Goal: Task Accomplishment & Management: Use online tool/utility

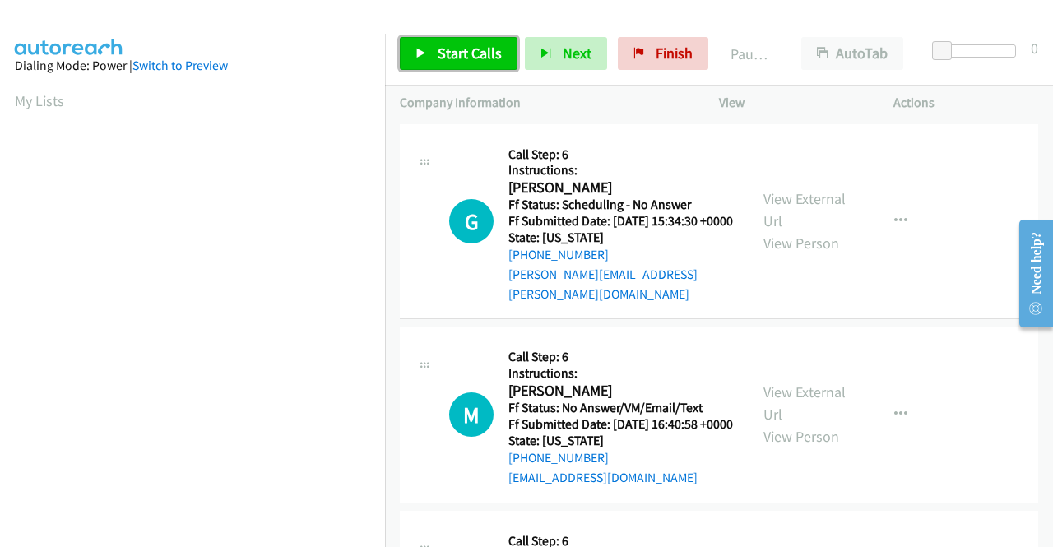
click at [492, 55] on span "Start Calls" at bounding box center [470, 53] width 64 height 19
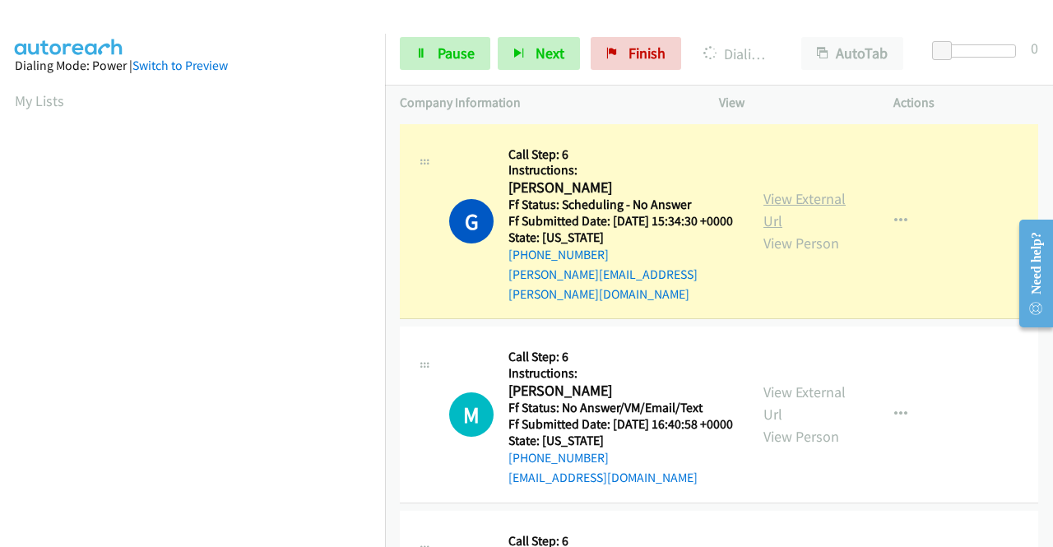
click at [816, 198] on link "View External Url" at bounding box center [804, 209] width 82 height 41
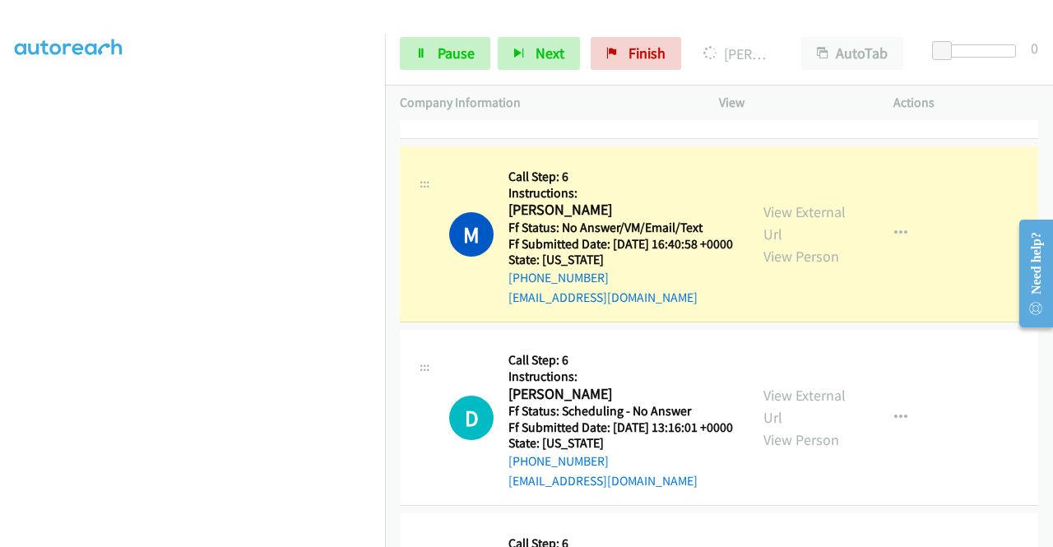
scroll to position [247, 0]
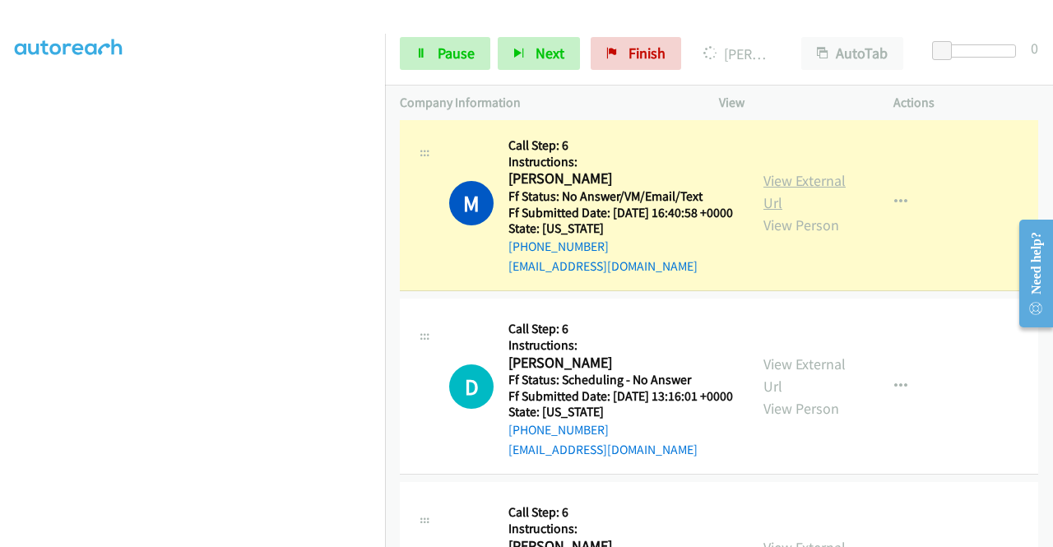
click at [765, 183] on link "View External Url" at bounding box center [804, 191] width 82 height 41
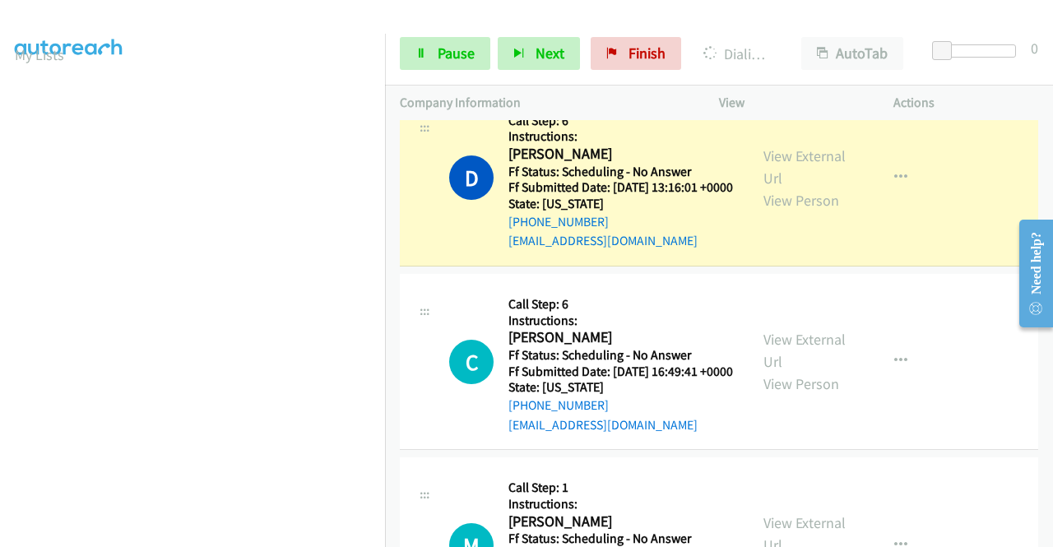
scroll to position [493, 0]
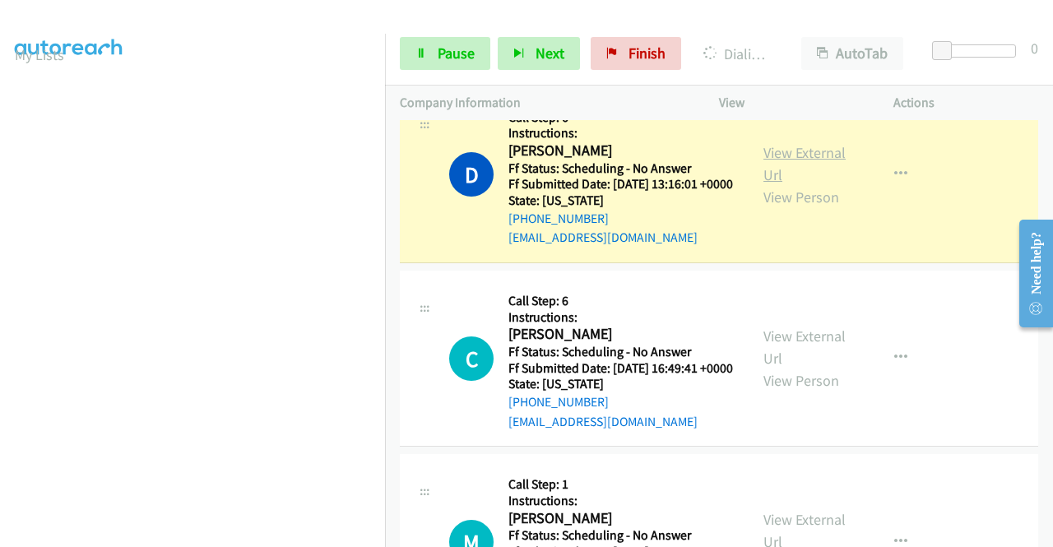
click at [763, 174] on link "View External Url" at bounding box center [804, 163] width 82 height 41
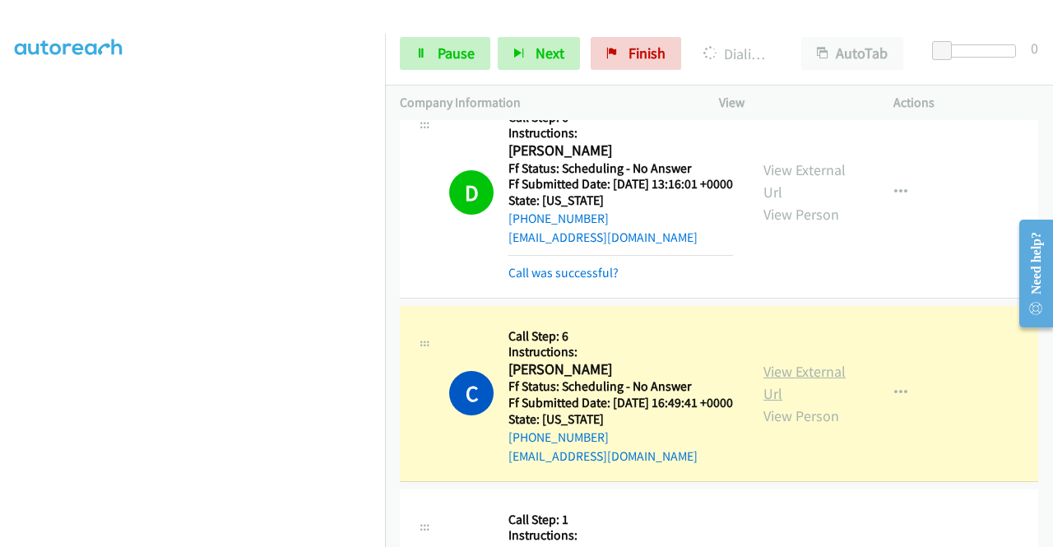
scroll to position [740, 0]
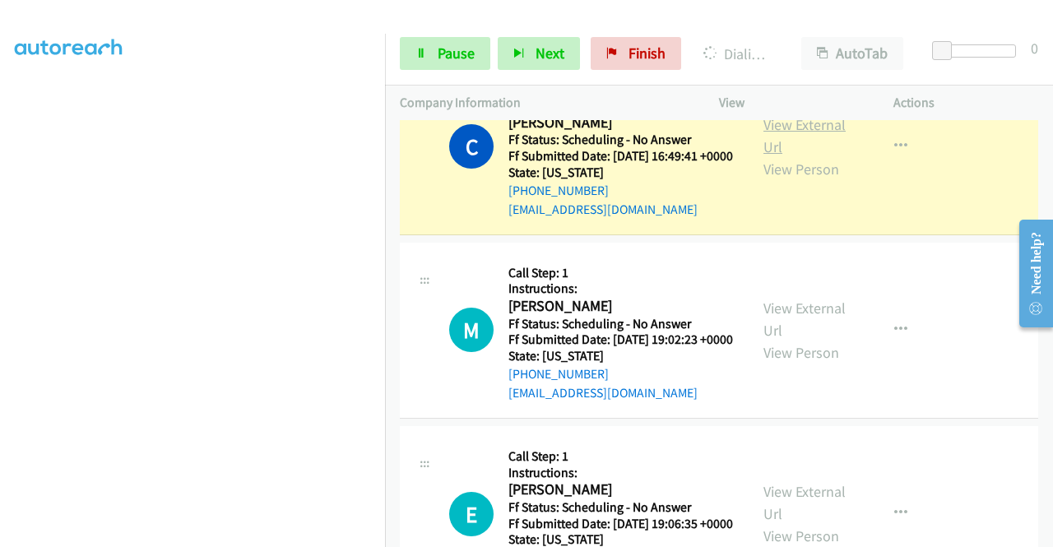
click at [802, 156] on link "View External Url" at bounding box center [804, 135] width 82 height 41
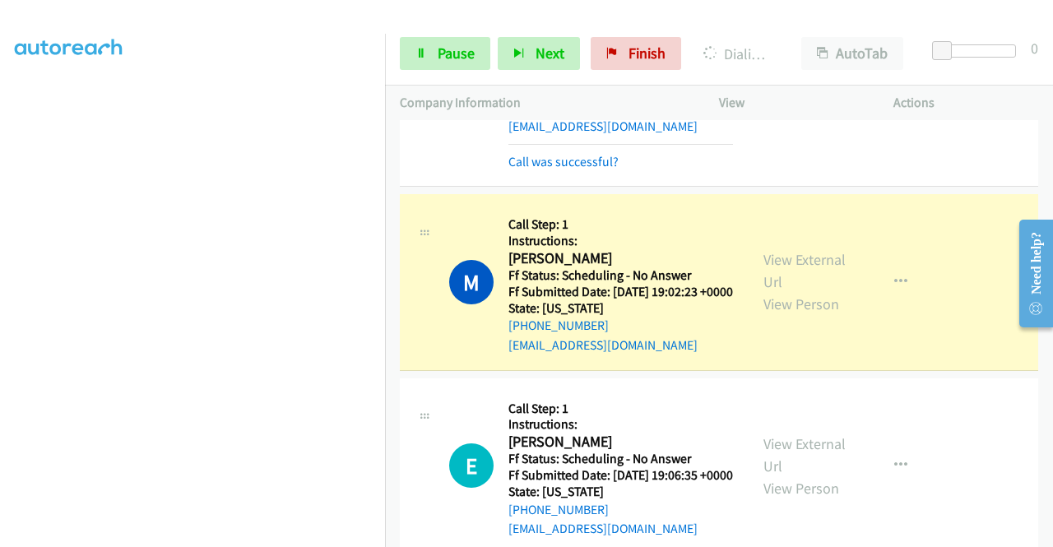
scroll to position [905, 0]
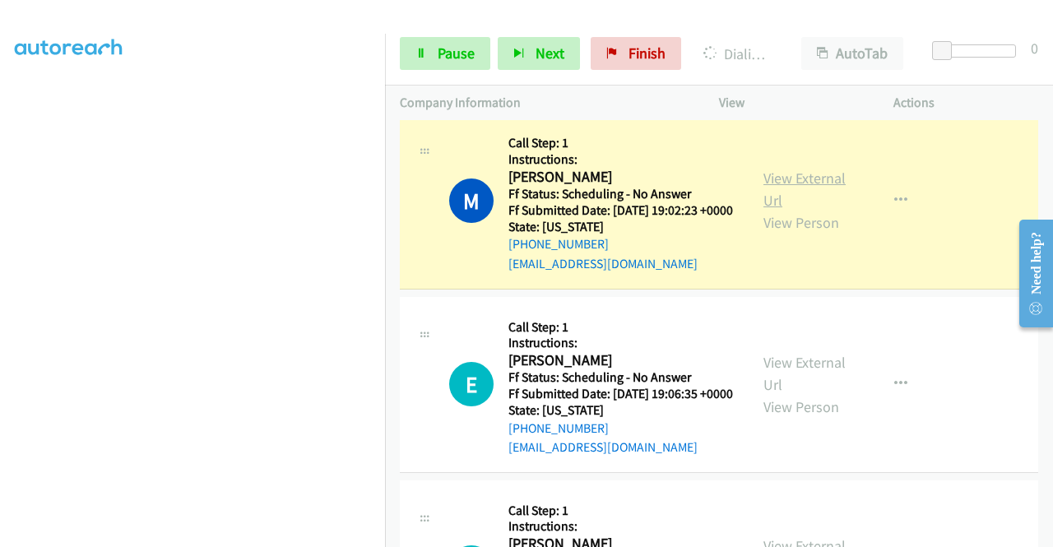
click at [781, 210] on link "View External Url" at bounding box center [804, 189] width 82 height 41
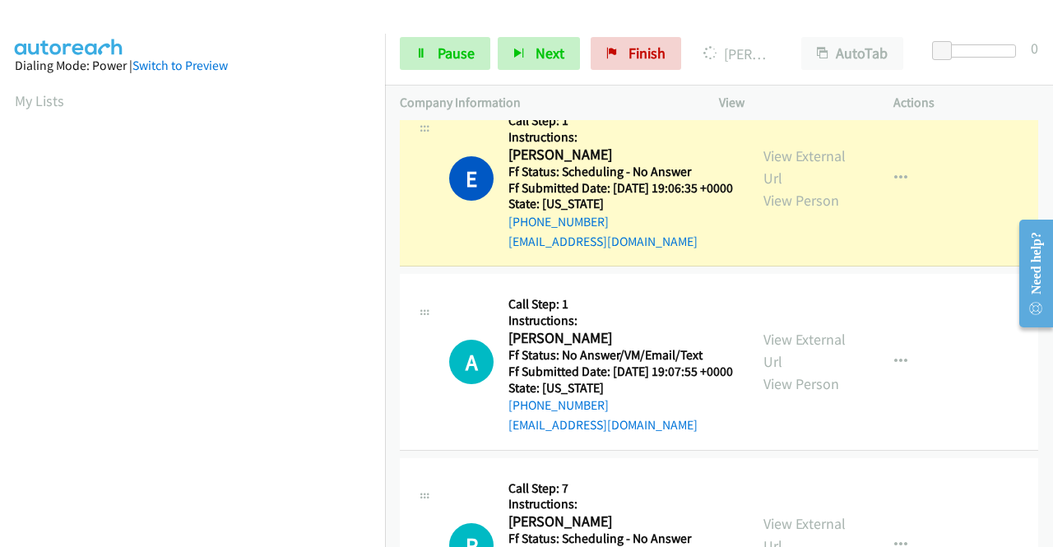
scroll to position [1151, 0]
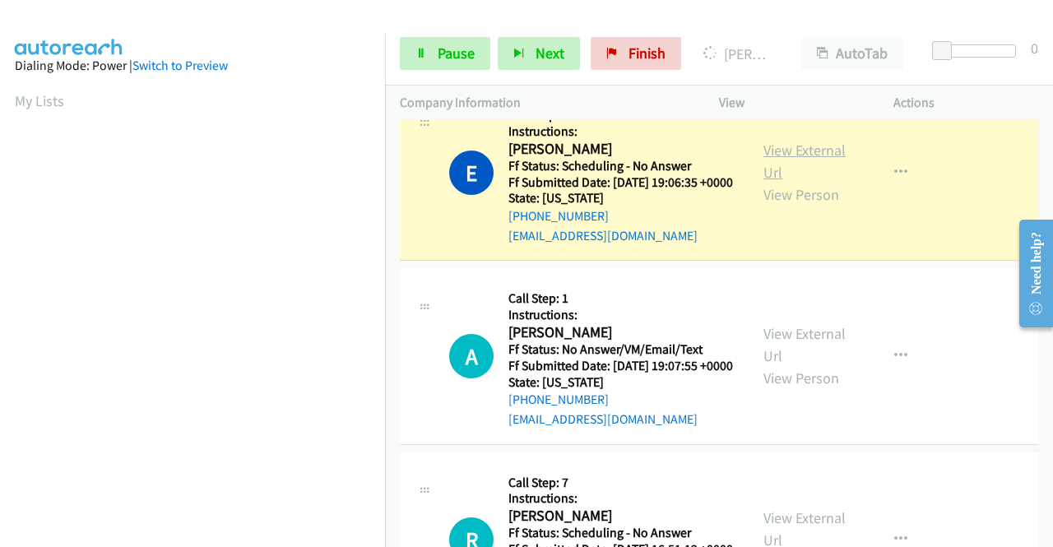
click at [818, 182] on link "View External Url" at bounding box center [804, 161] width 82 height 41
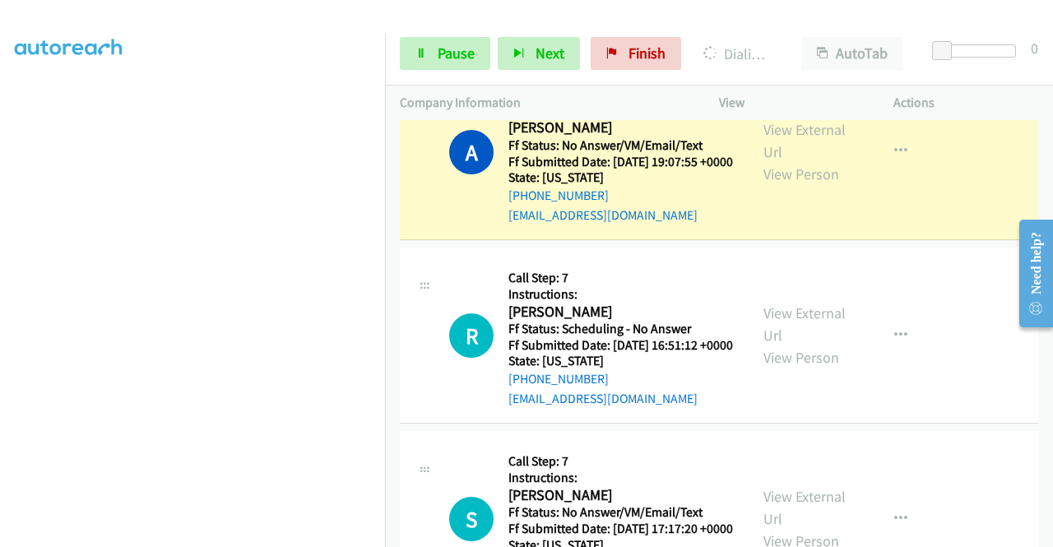
scroll to position [1398, 0]
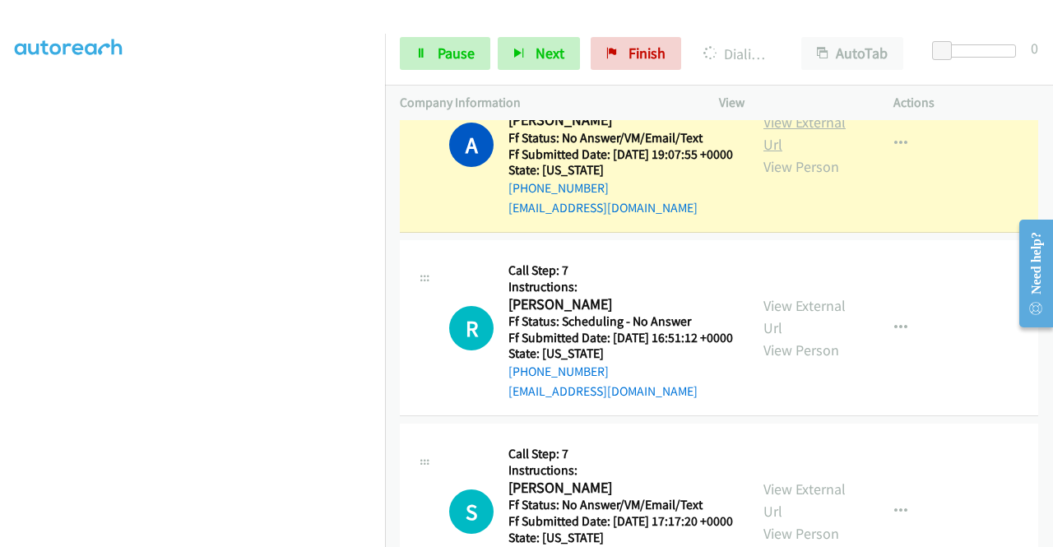
click at [790, 154] on link "View External Url" at bounding box center [804, 133] width 82 height 41
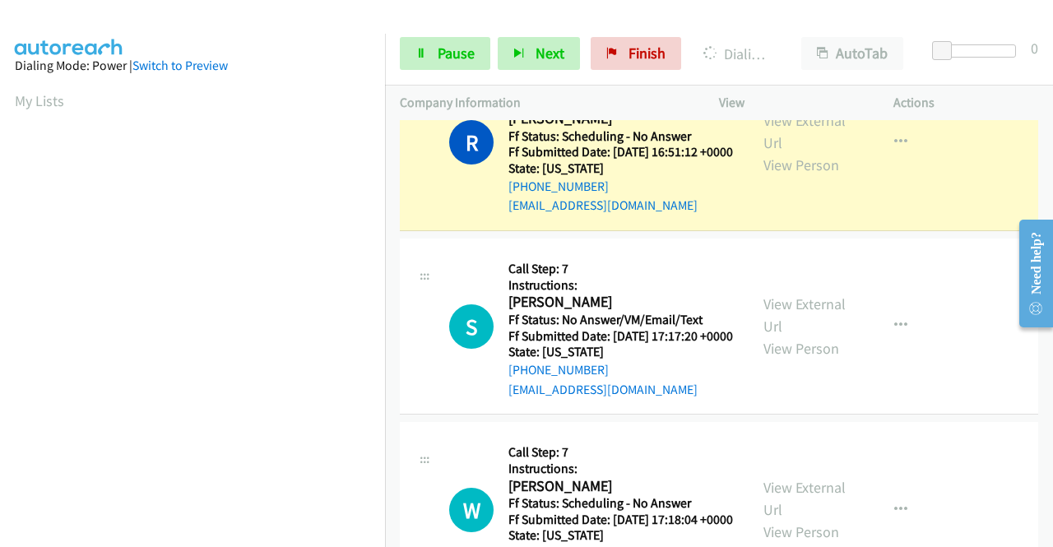
scroll to position [1645, 0]
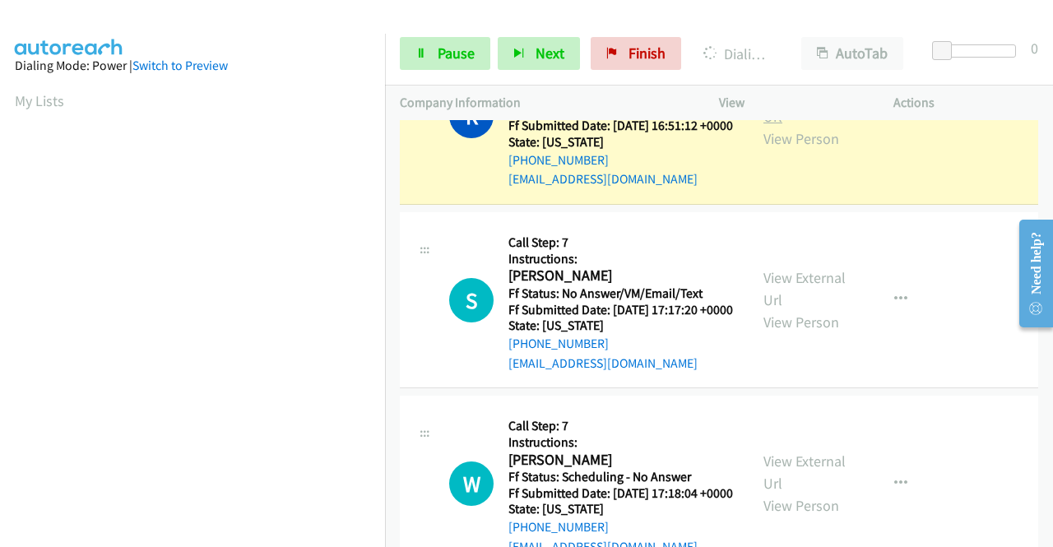
click at [772, 126] on link "View External Url" at bounding box center [804, 105] width 82 height 41
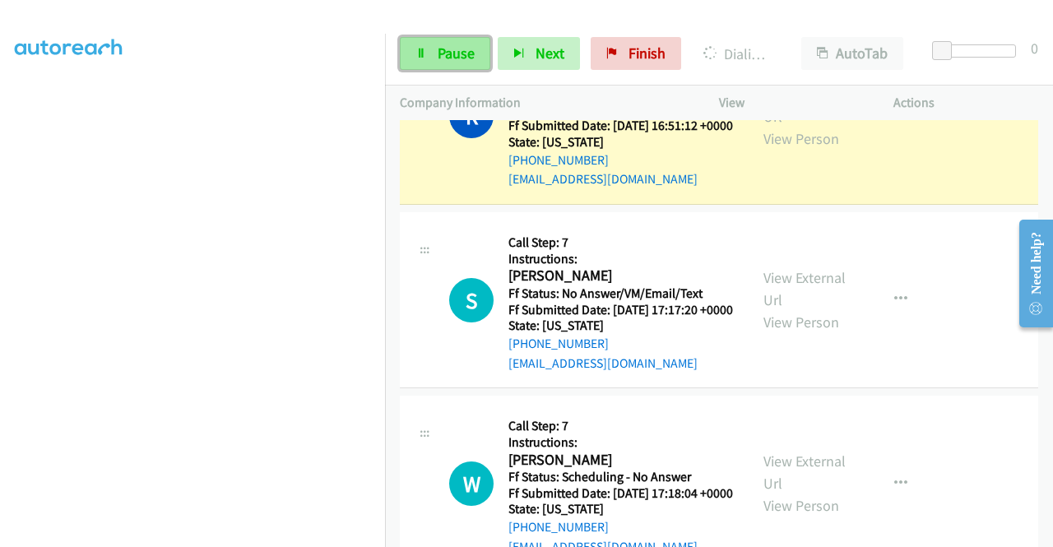
drag, startPoint x: 453, startPoint y: 50, endPoint x: 463, endPoint y: 53, distance: 10.4
click at [454, 52] on span "Pause" at bounding box center [456, 53] width 37 height 19
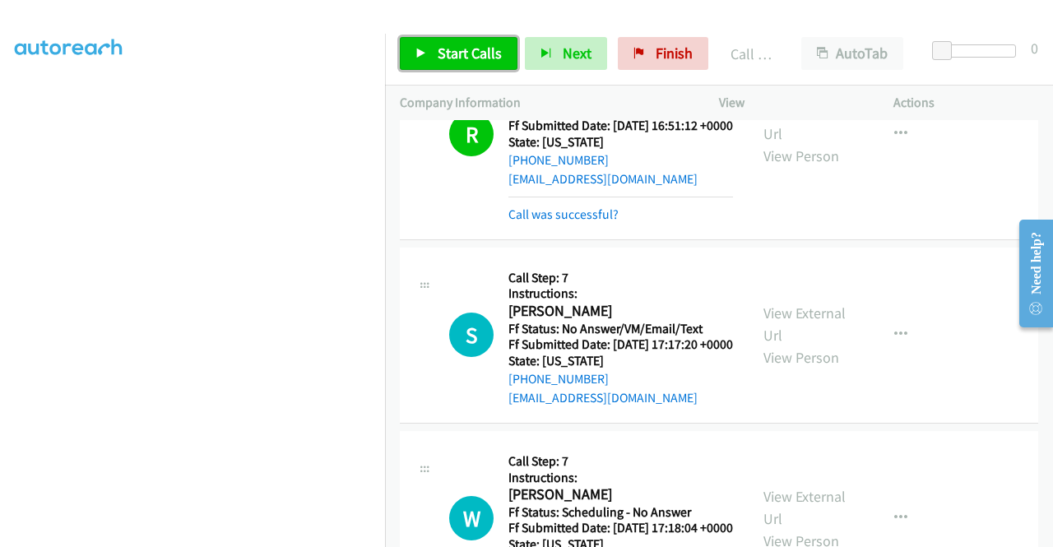
click at [458, 53] on span "Start Calls" at bounding box center [470, 53] width 64 height 19
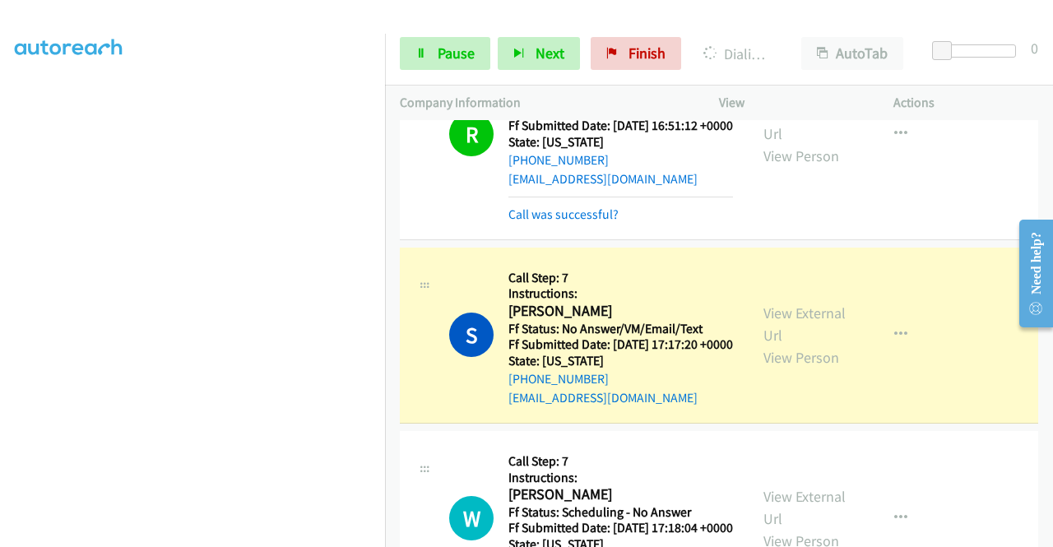
scroll to position [362, 0]
click at [794, 345] on link "View External Url" at bounding box center [804, 323] width 82 height 41
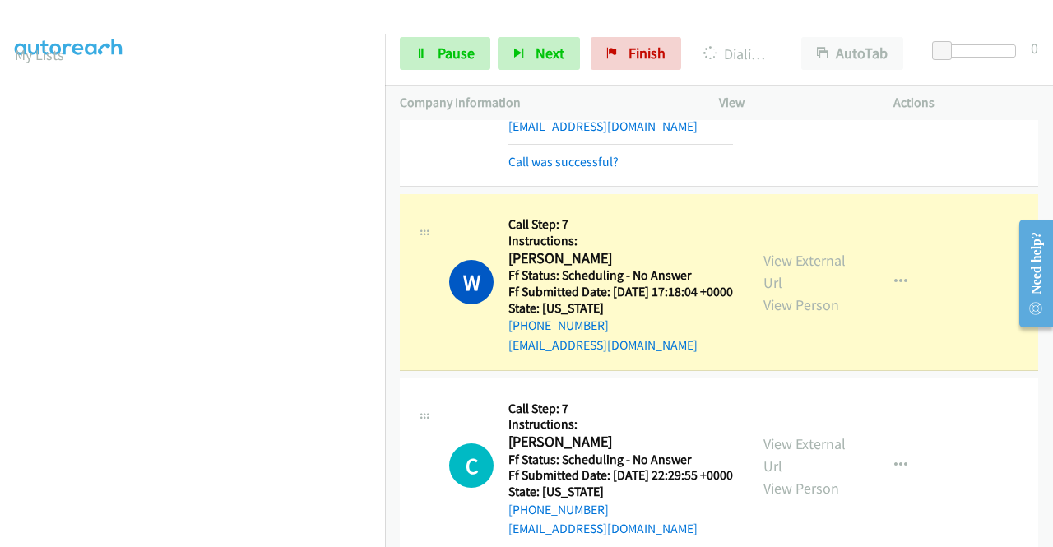
scroll to position [1974, 0]
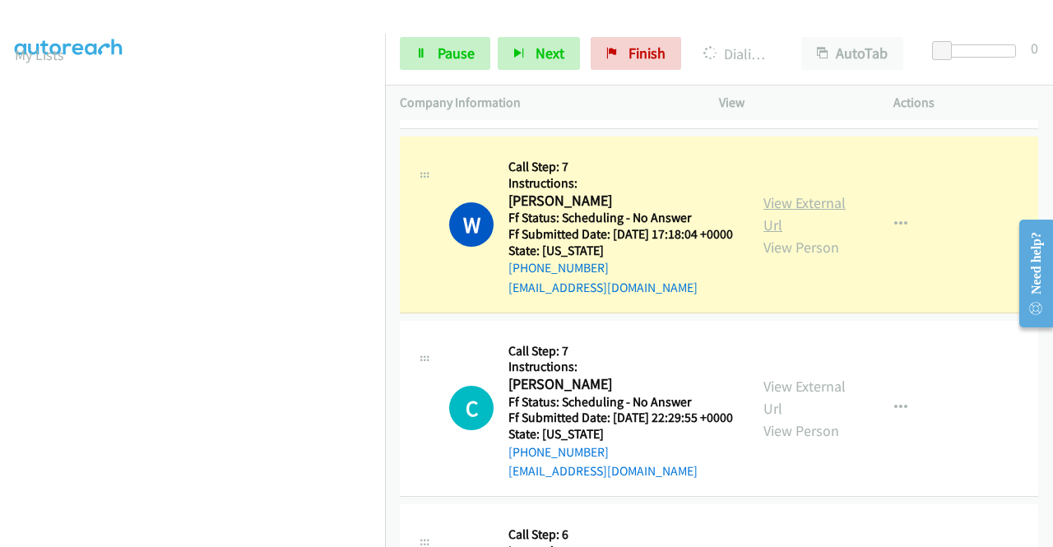
click at [780, 234] on link "View External Url" at bounding box center [804, 213] width 82 height 41
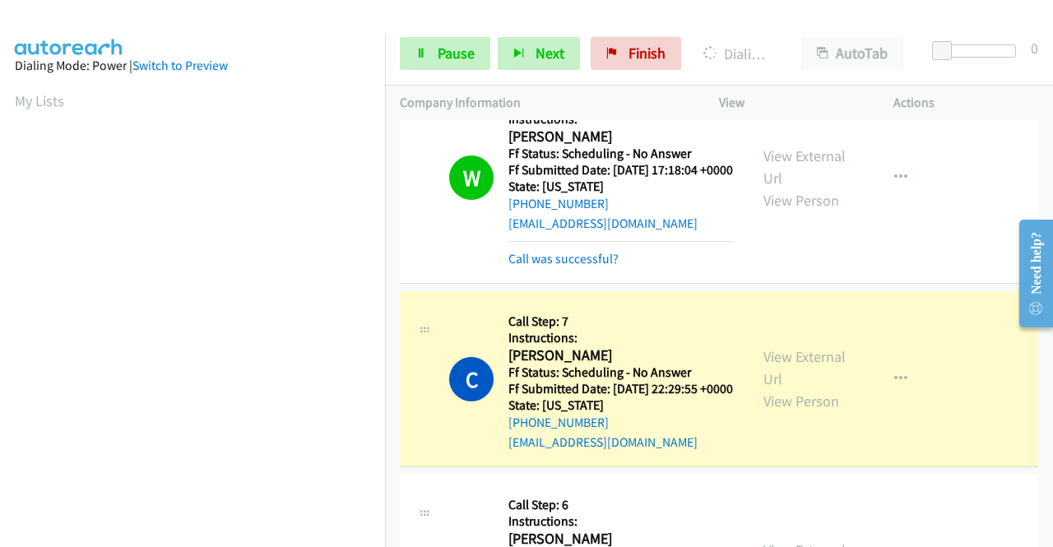
scroll to position [2221, 0]
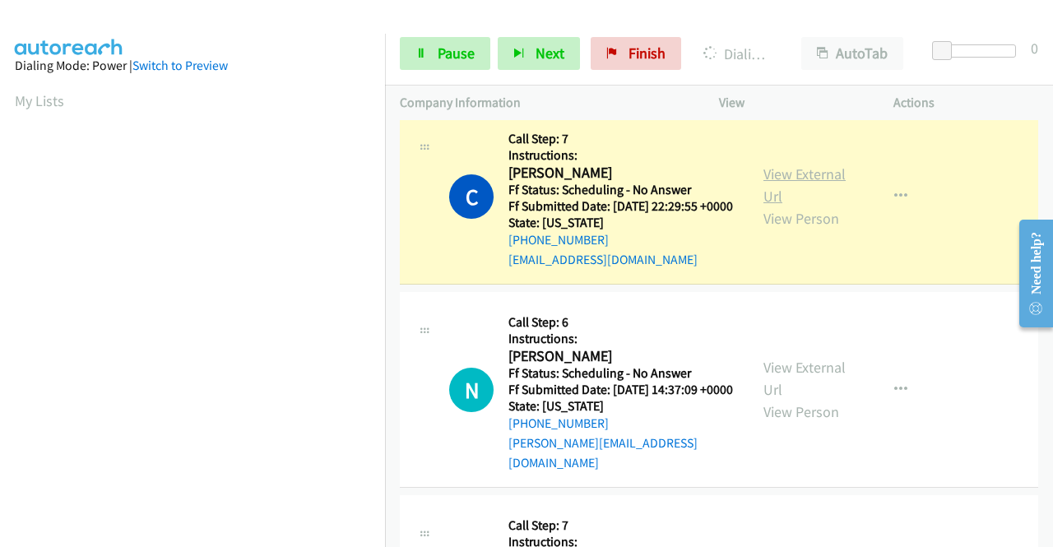
click at [804, 206] on link "View External Url" at bounding box center [804, 184] width 82 height 41
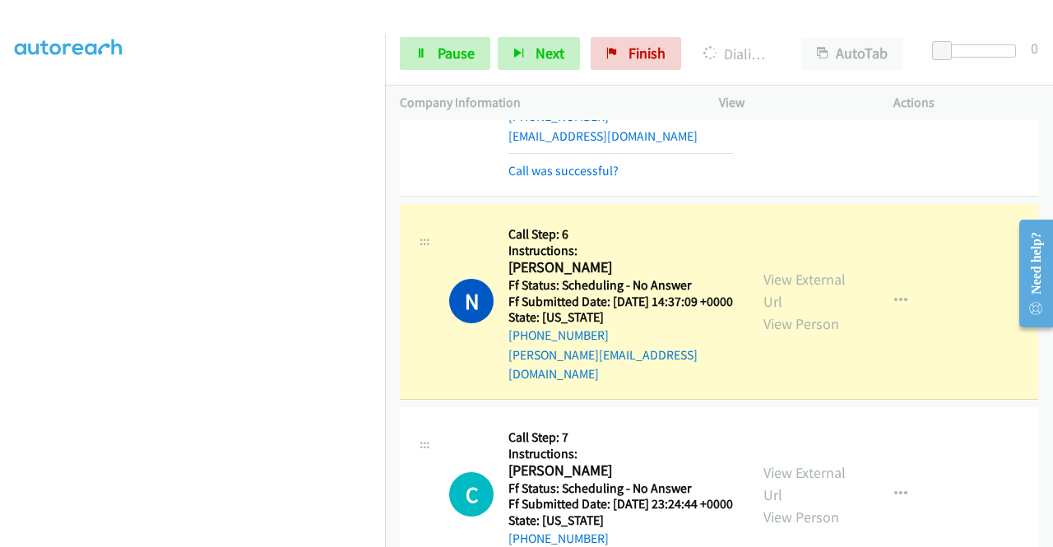
scroll to position [2550, 0]
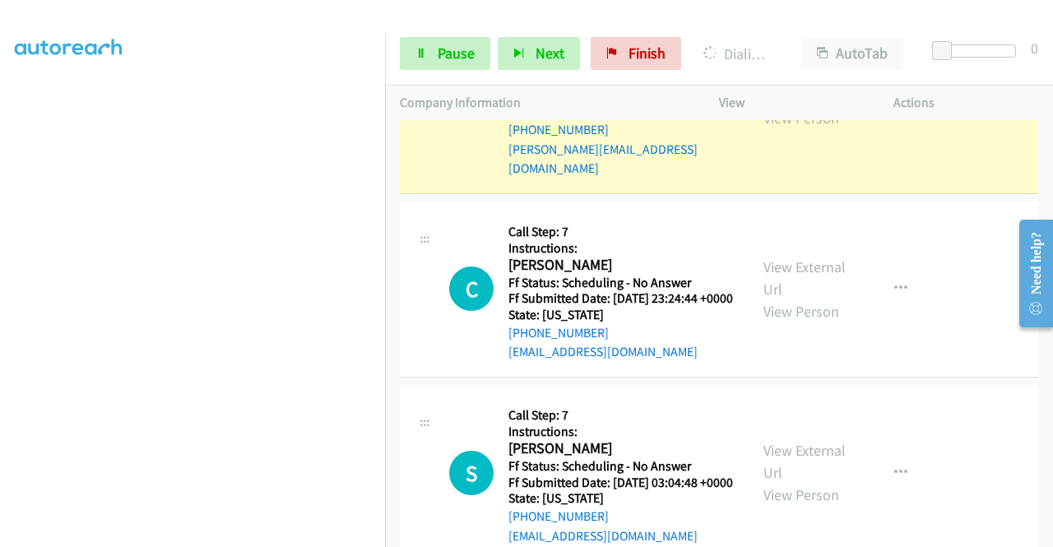
click at [795, 105] on link "View External Url" at bounding box center [804, 84] width 82 height 41
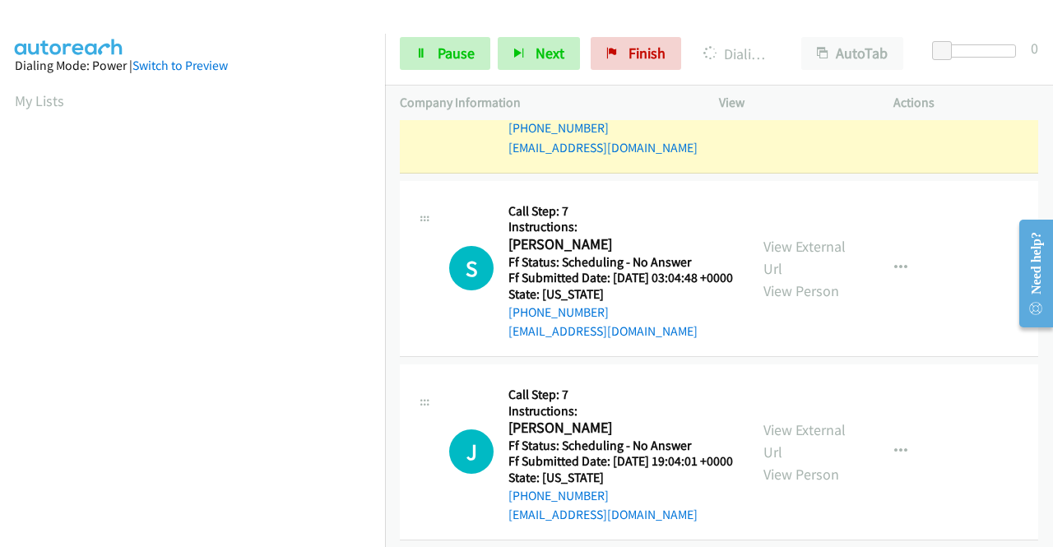
scroll to position [2796, 0]
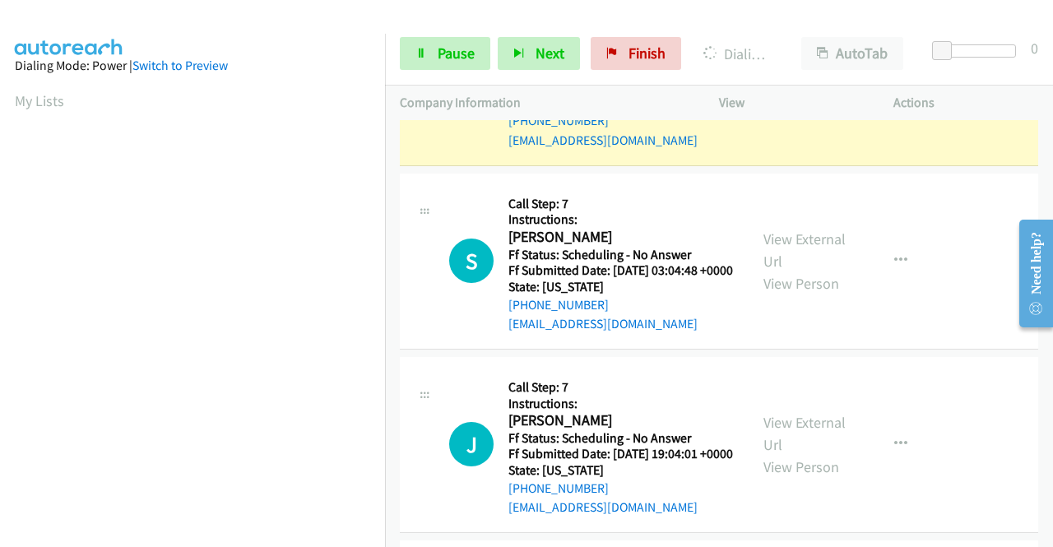
click at [763, 87] on link "View External Url" at bounding box center [804, 66] width 82 height 41
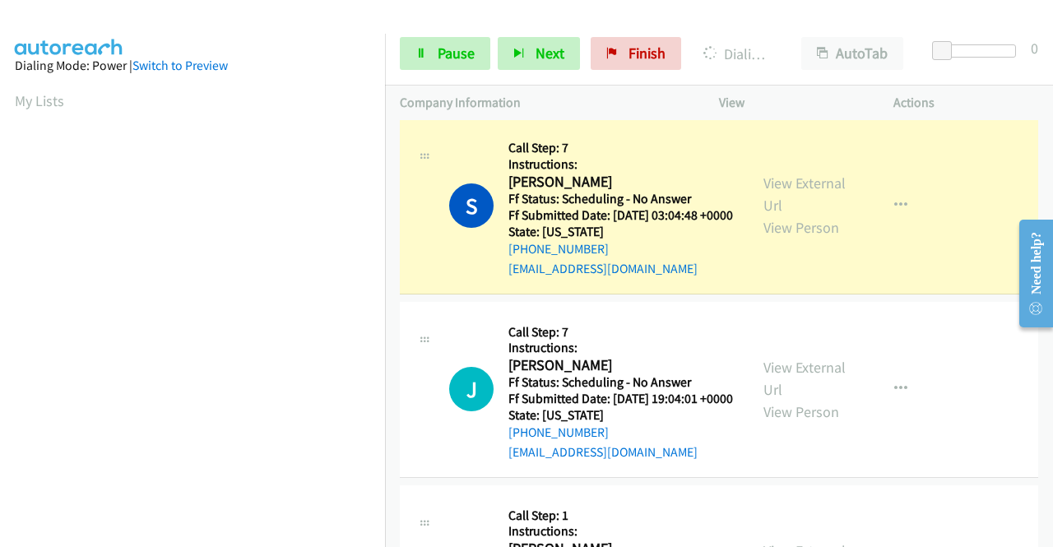
scroll to position [2961, 0]
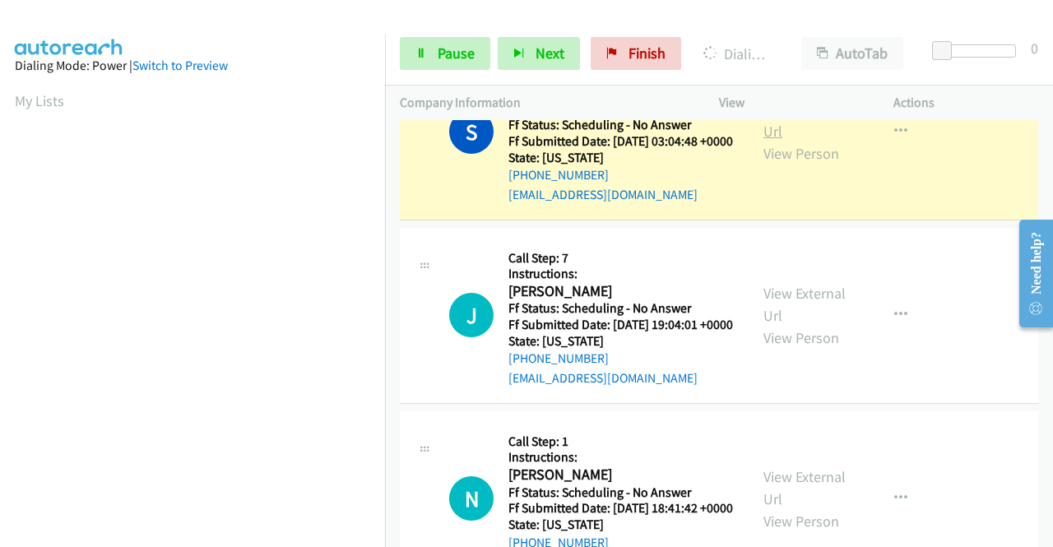
click at [803, 141] on link "View External Url" at bounding box center [804, 120] width 82 height 41
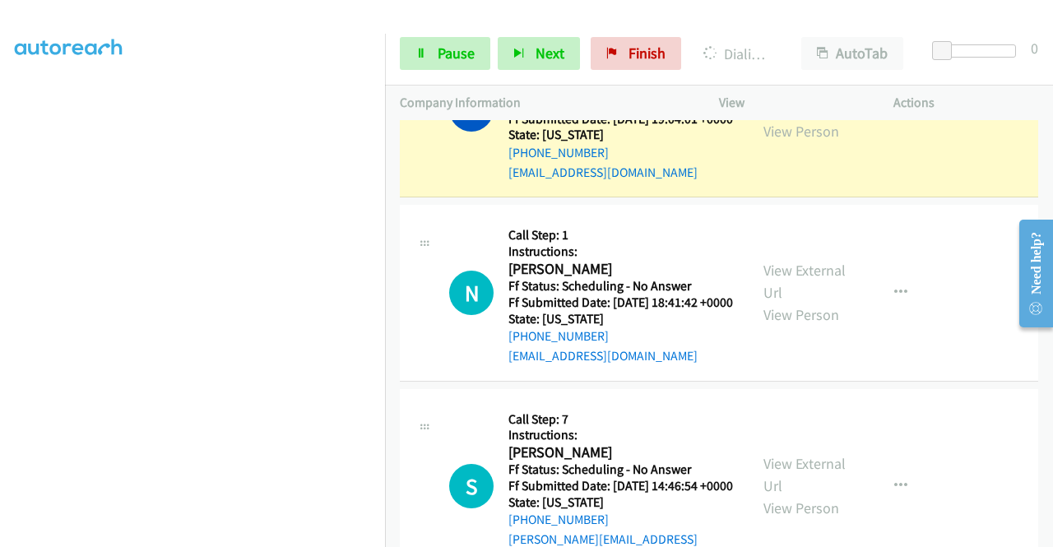
scroll to position [3208, 0]
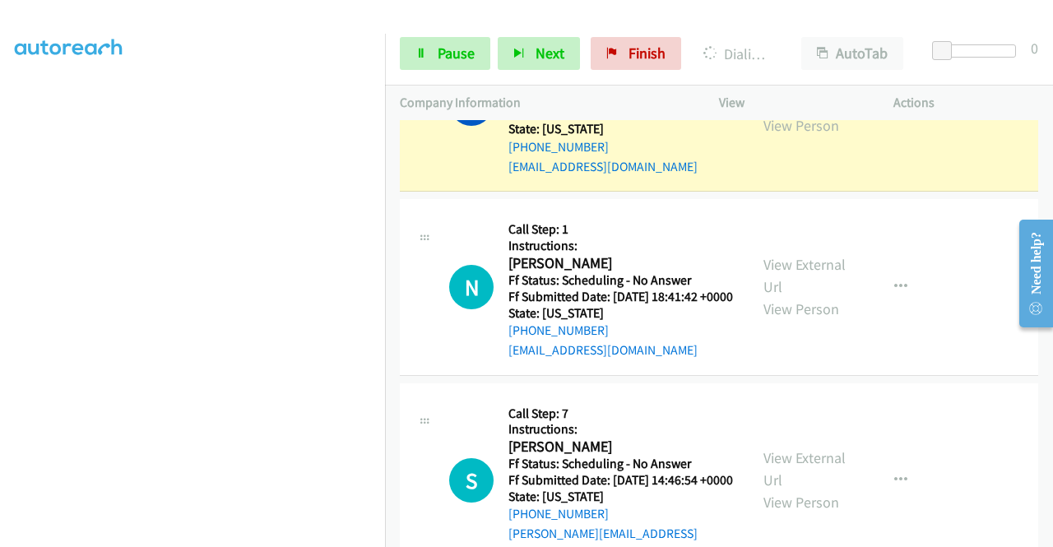
click at [768, 113] on link "View External Url" at bounding box center [804, 92] width 82 height 41
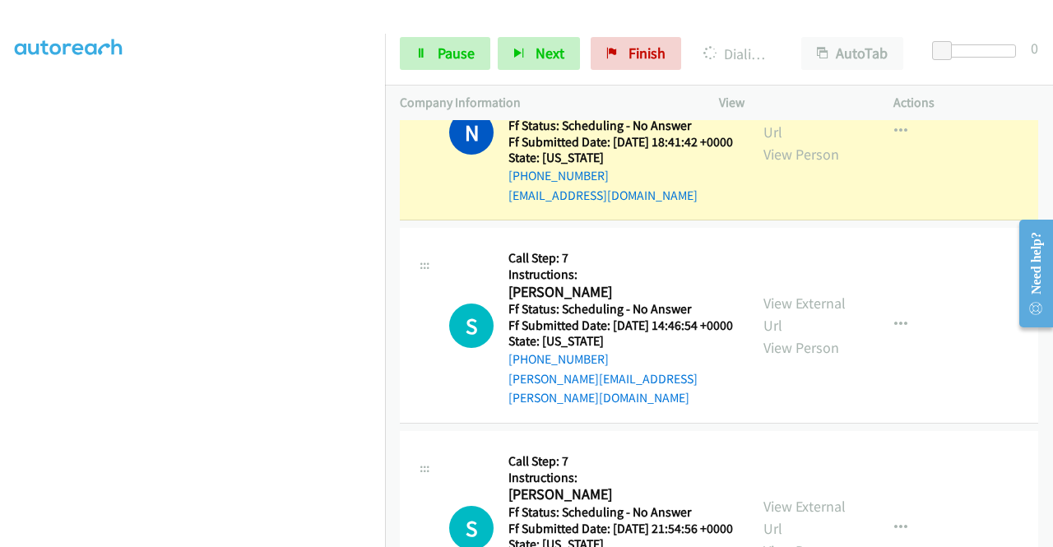
scroll to position [3454, 0]
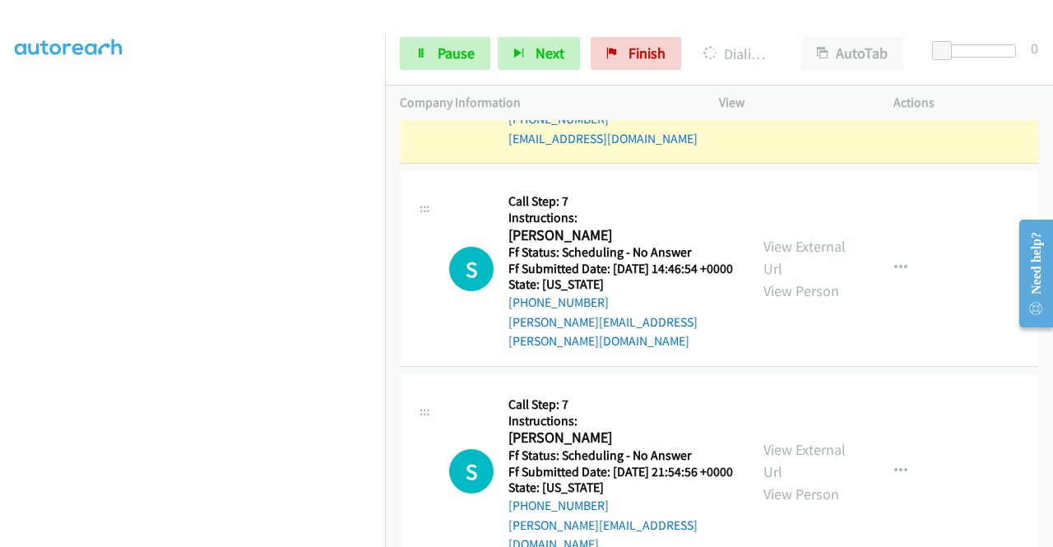
click at [789, 85] on link "View External Url" at bounding box center [804, 64] width 82 height 41
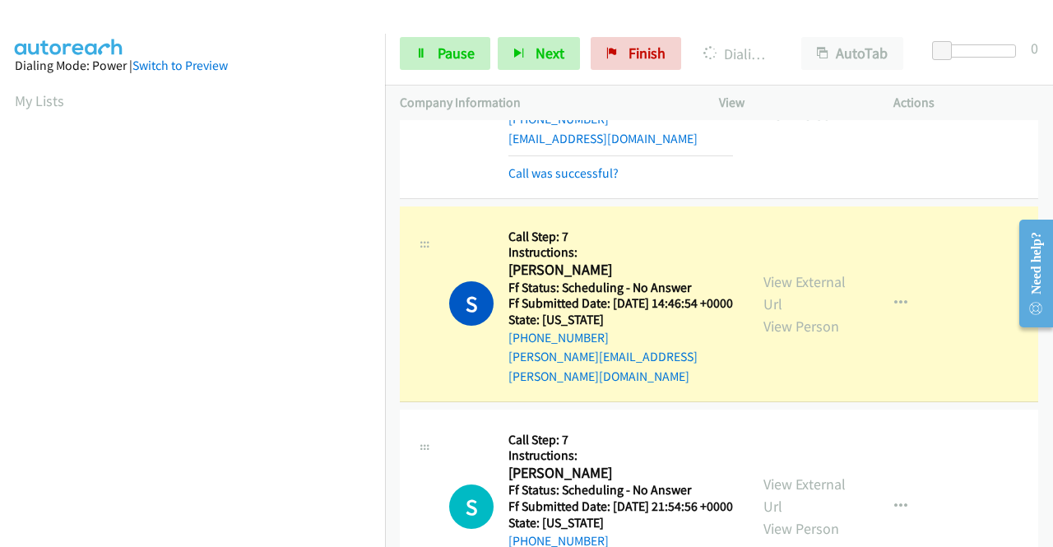
scroll to position [3701, 0]
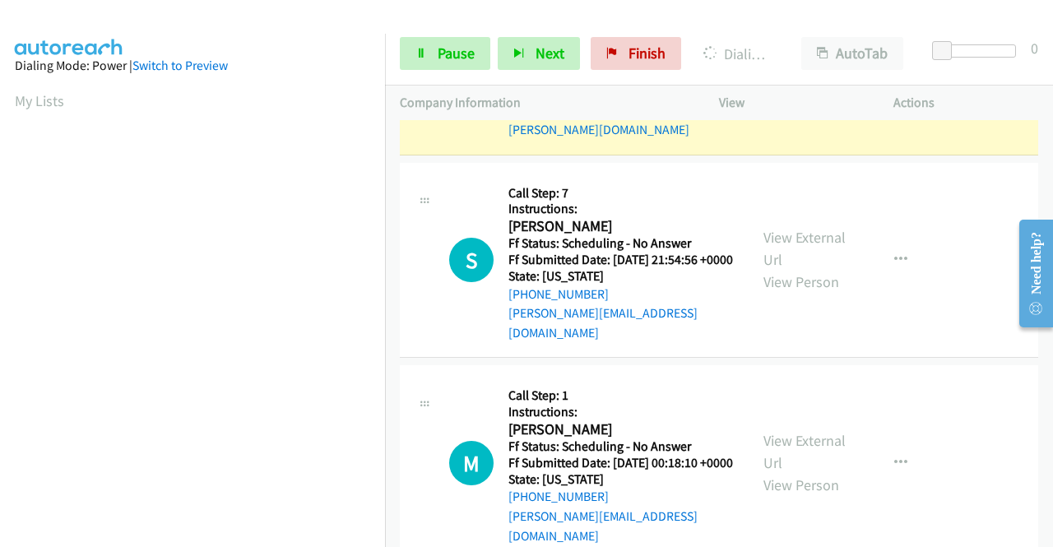
click at [807, 67] on link "View External Url" at bounding box center [804, 45] width 82 height 41
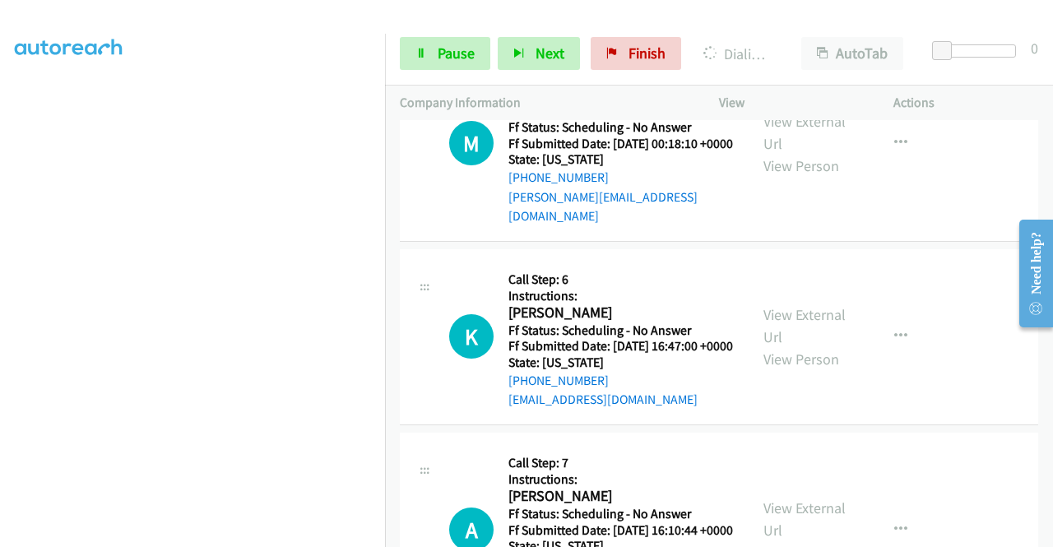
scroll to position [4030, 0]
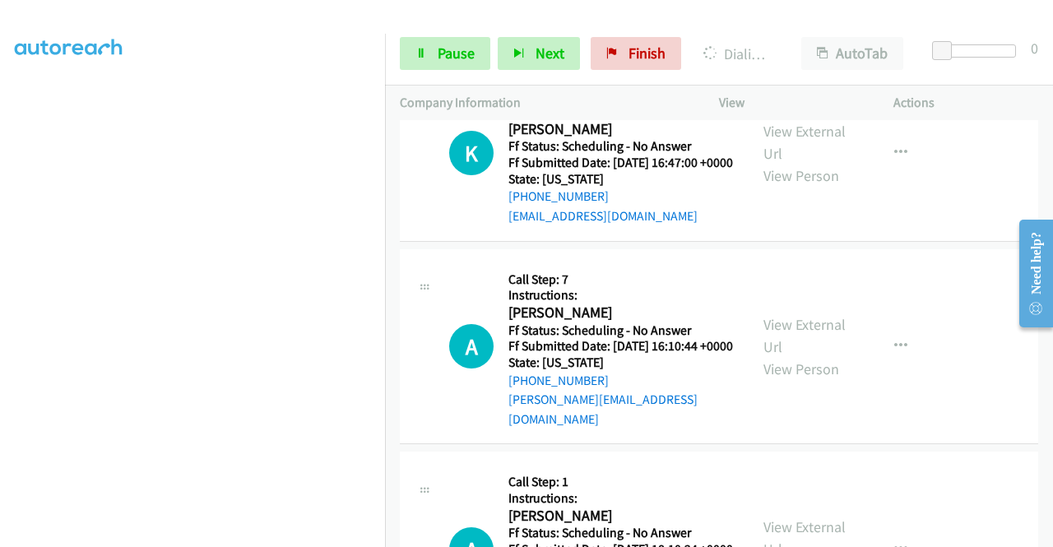
scroll to position [4277, 0]
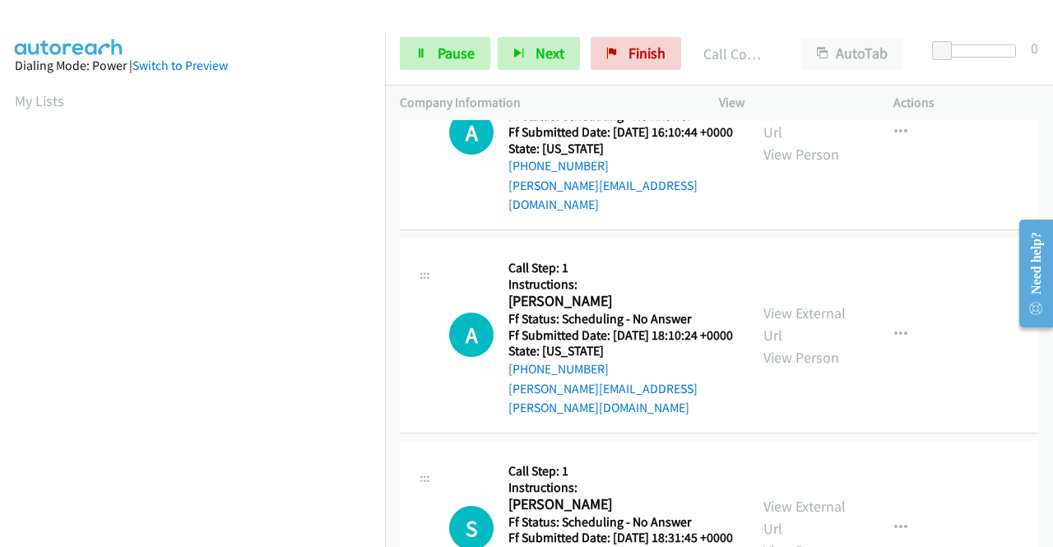
scroll to position [4441, 0]
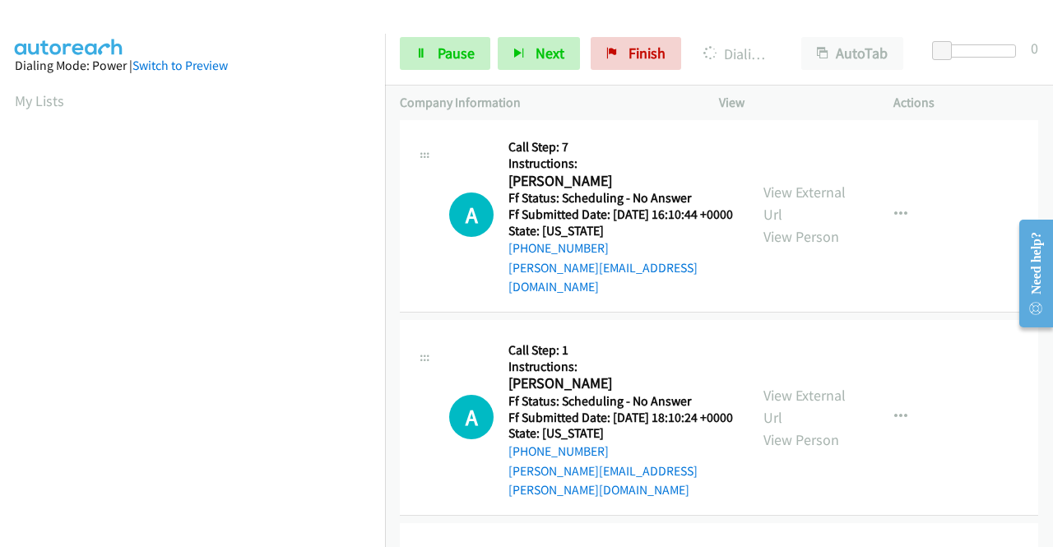
click at [794, 30] on link "View External Url" at bounding box center [804, 9] width 82 height 41
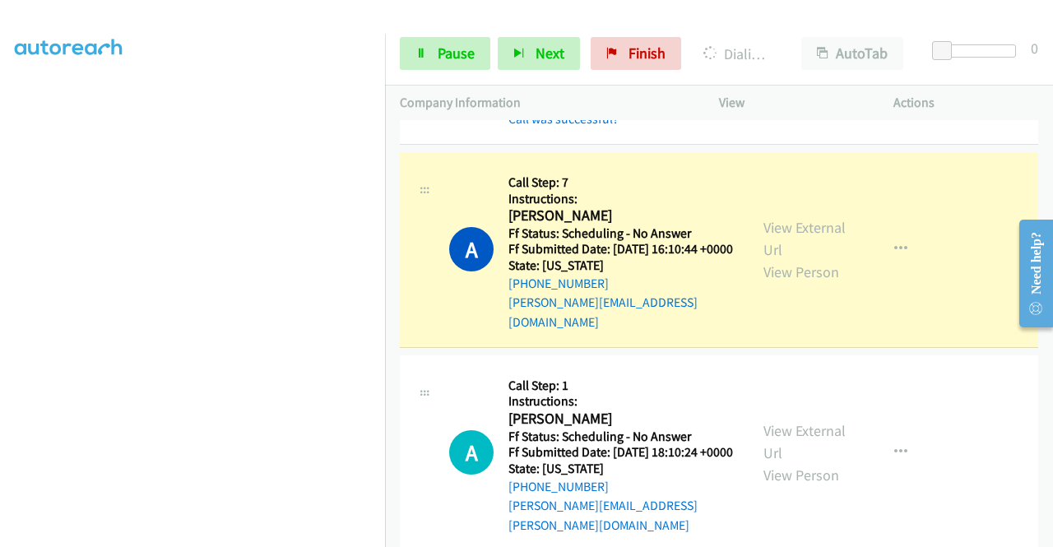
scroll to position [4606, 0]
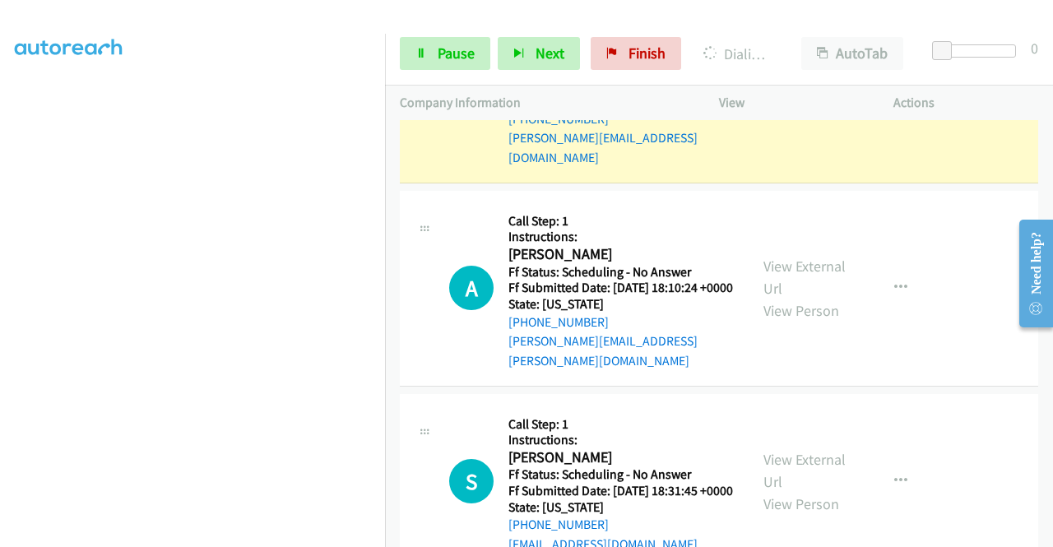
click at [778, 95] on link "View External Url" at bounding box center [804, 73] width 82 height 41
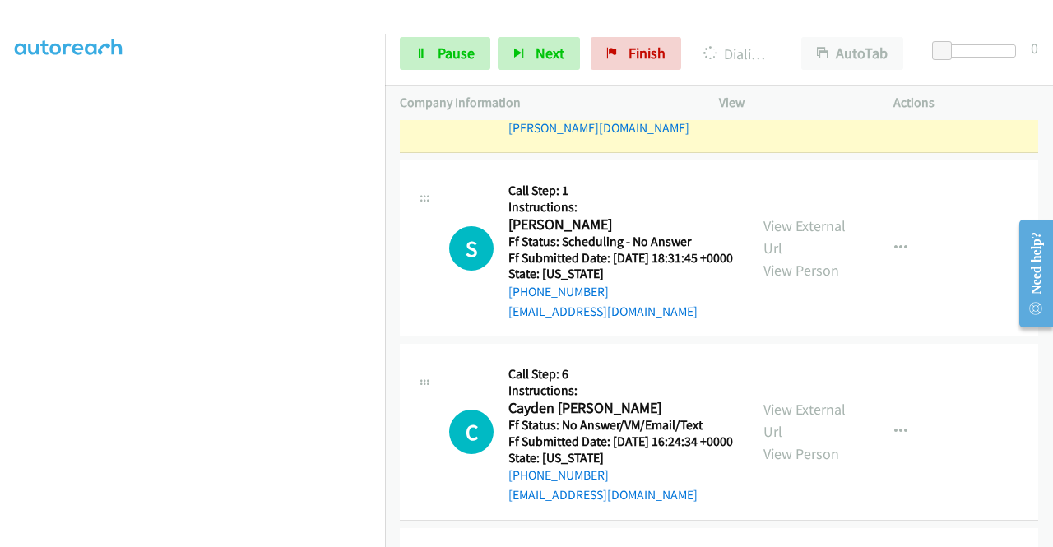
scroll to position [4935, 0]
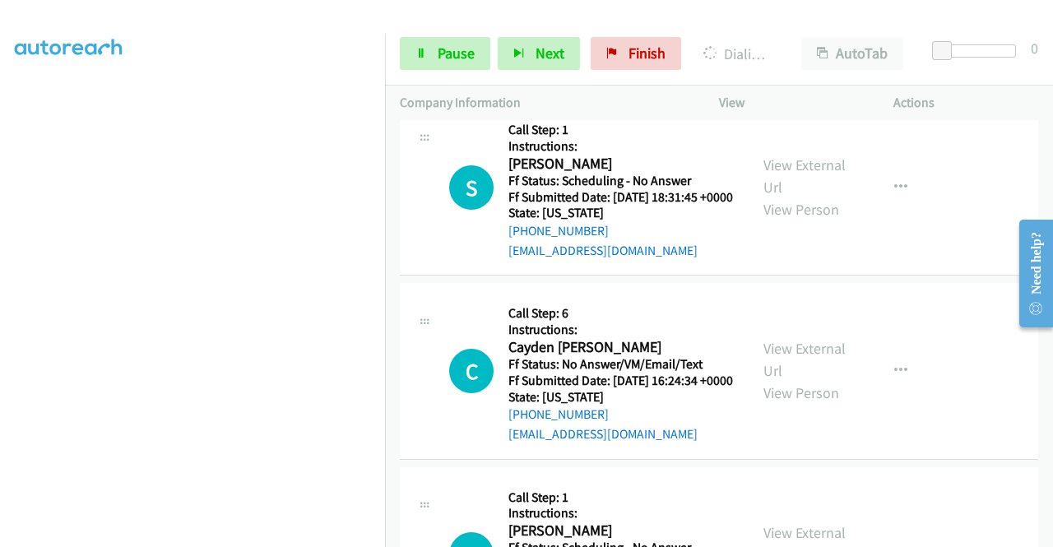
click at [441, 65] on link "Pause" at bounding box center [445, 53] width 90 height 33
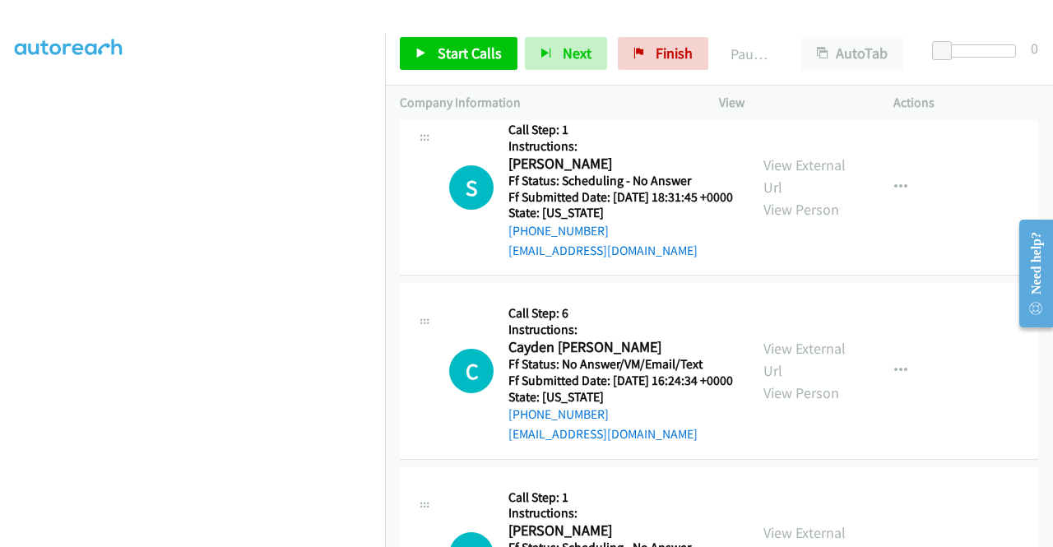
scroll to position [0, 0]
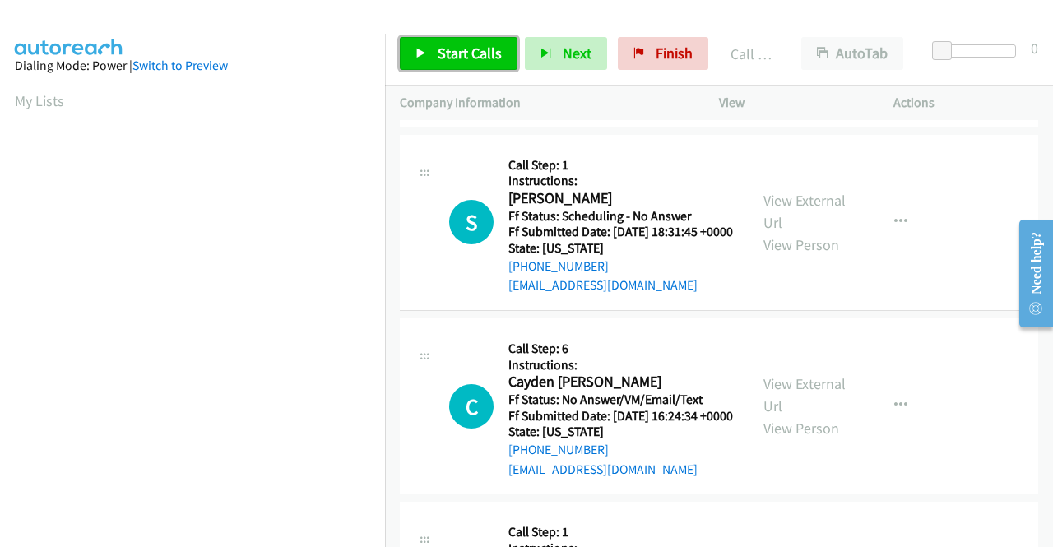
click at [417, 55] on icon at bounding box center [421, 55] width 12 height 12
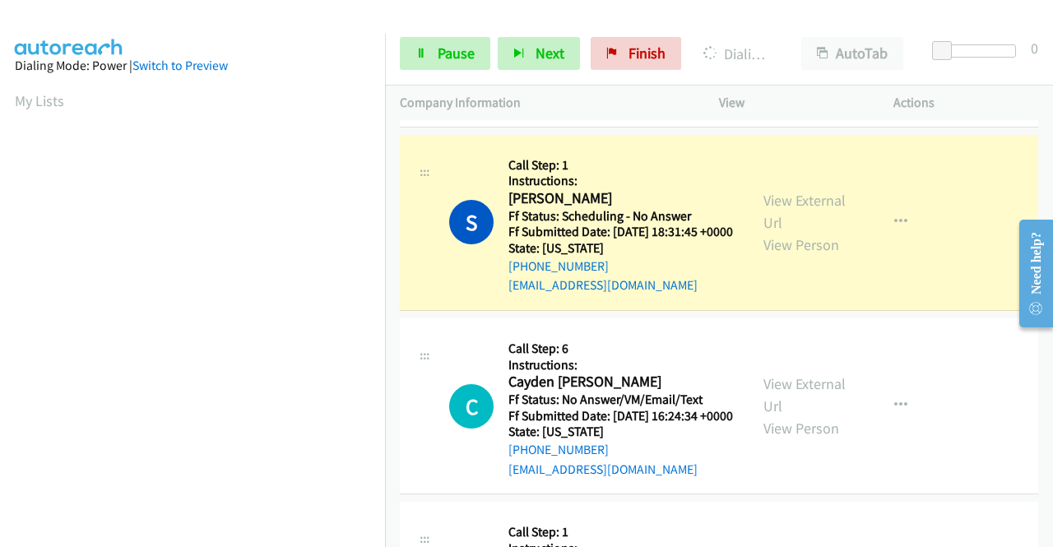
scroll to position [375, 0]
click at [778, 256] on div "View External Url View Person" at bounding box center [806, 222] width 86 height 67
click at [767, 232] on link "View External Url" at bounding box center [804, 211] width 82 height 41
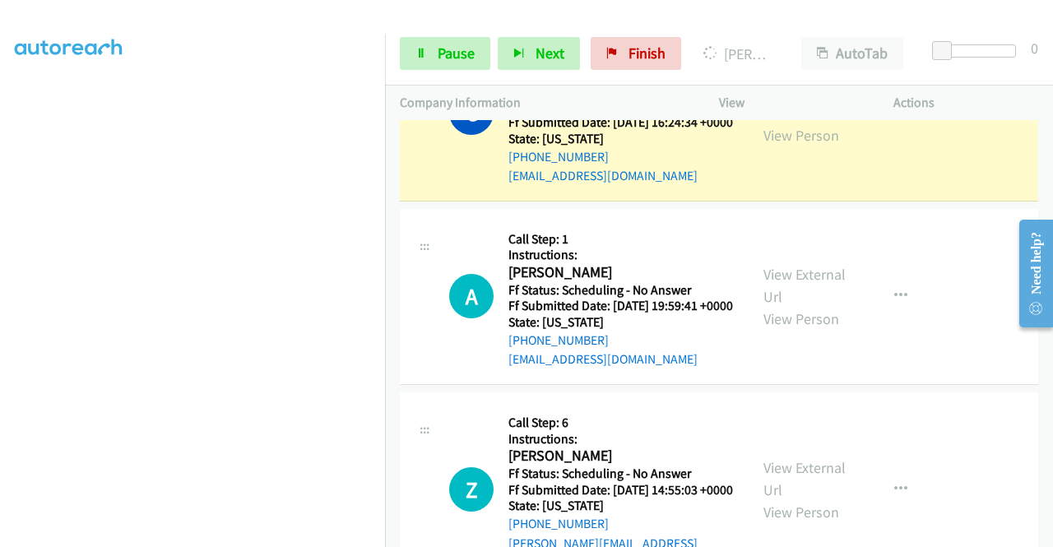
scroll to position [5264, 0]
click at [771, 122] on link "View External Url" at bounding box center [804, 101] width 82 height 41
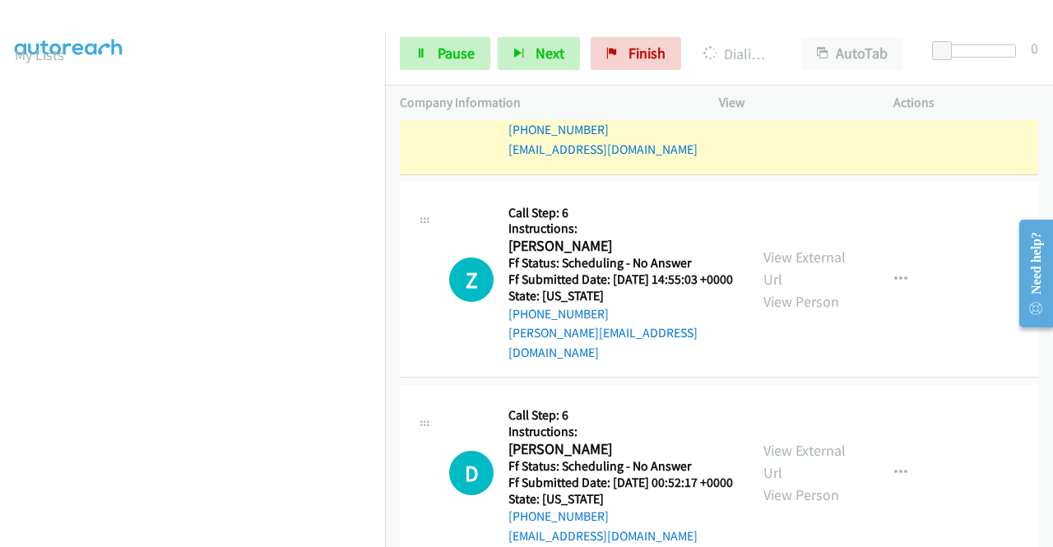
scroll to position [5510, 0]
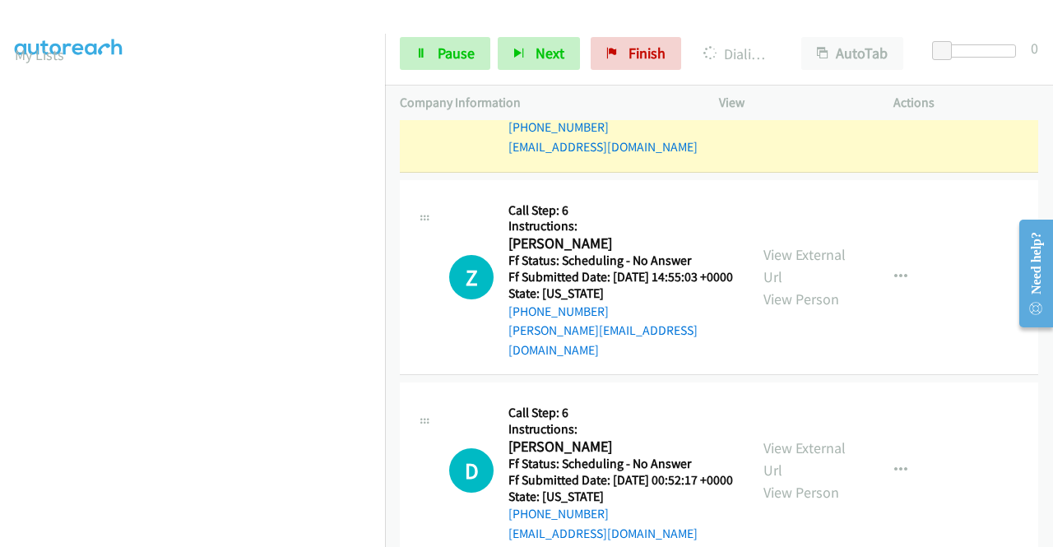
click at [783, 93] on link "View External Url" at bounding box center [804, 72] width 82 height 41
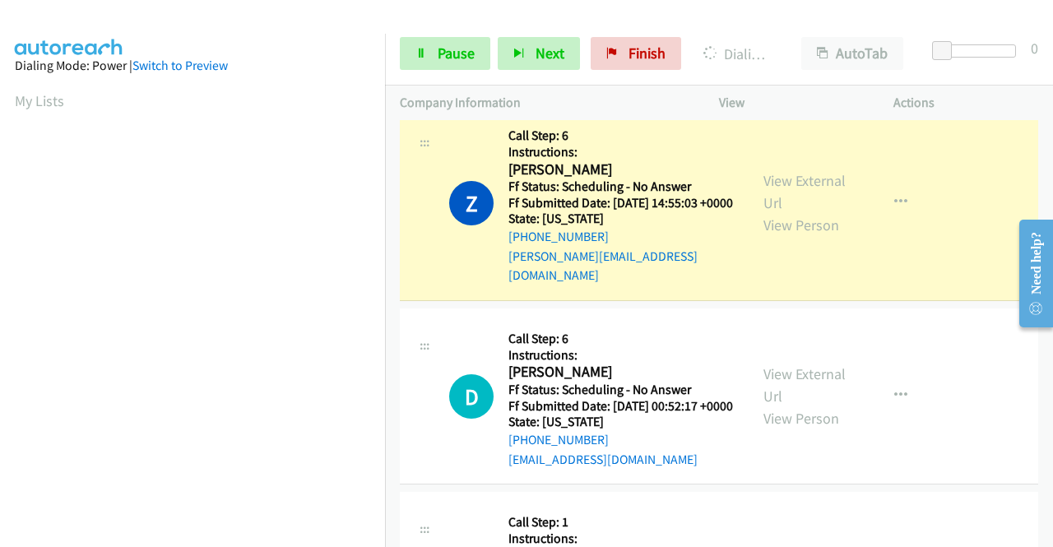
scroll to position [5839, 0]
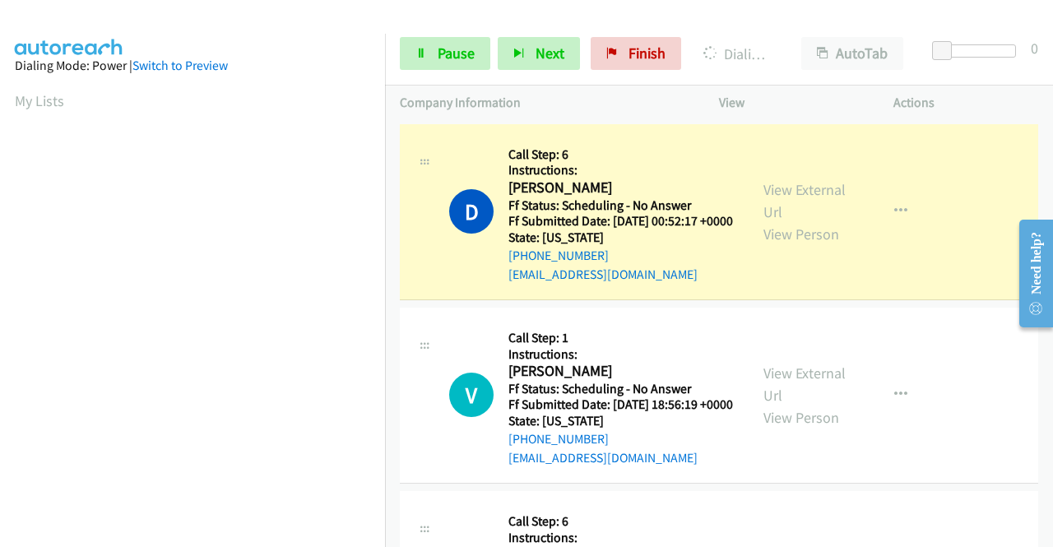
scroll to position [375, 0]
click at [766, 221] on link "View External Url" at bounding box center [804, 200] width 82 height 41
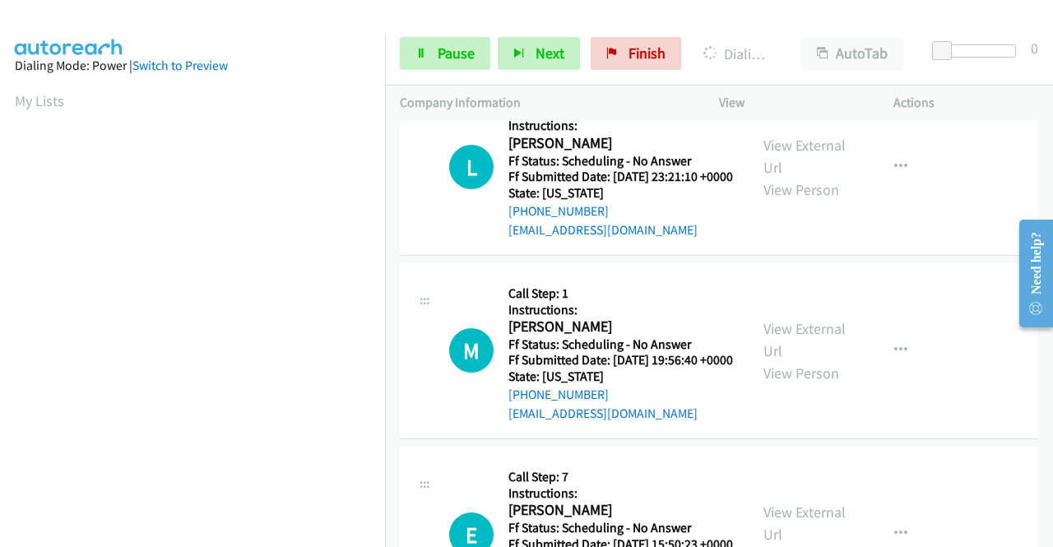
scroll to position [6333, 0]
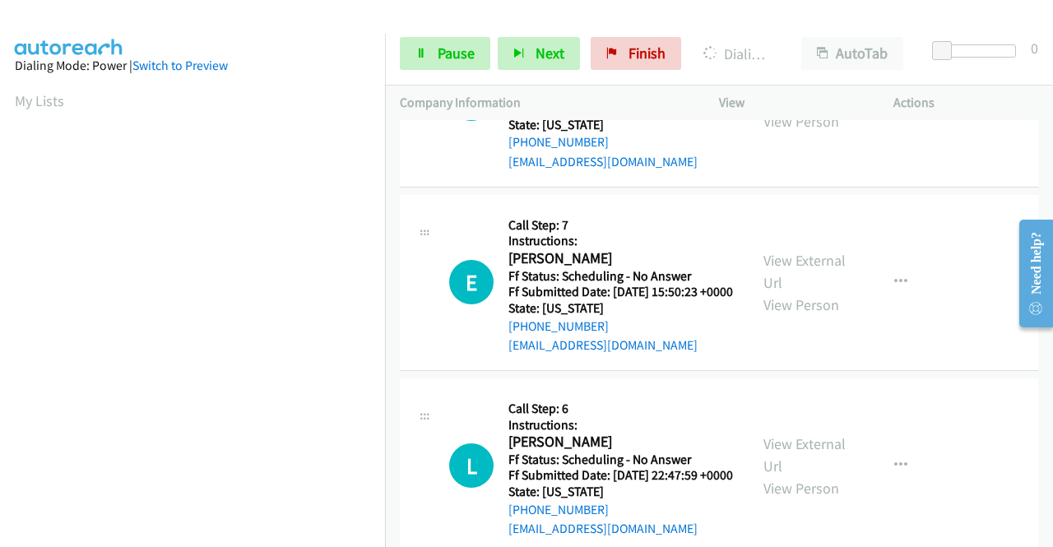
scroll to position [6580, 0]
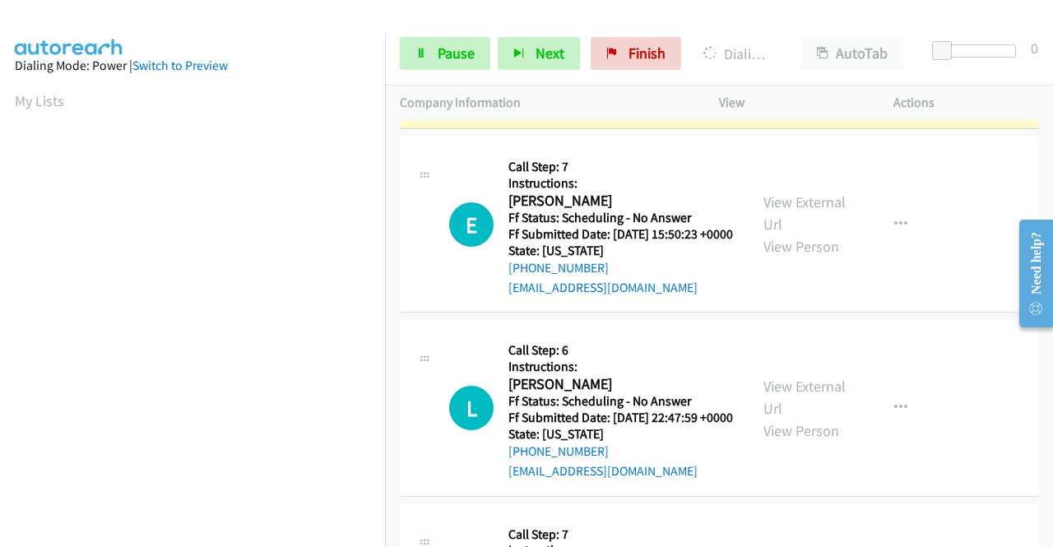
scroll to position [6744, 0]
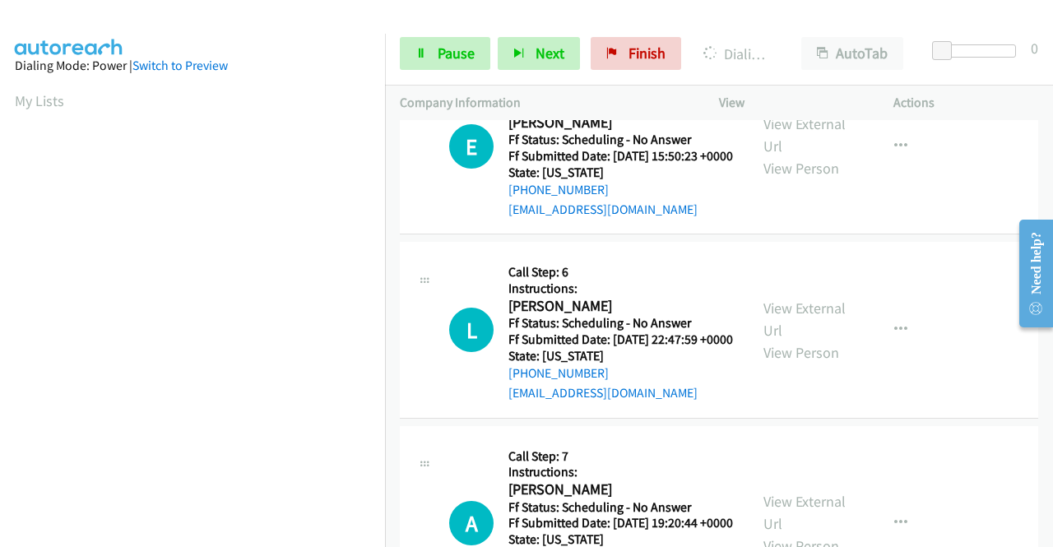
click at [441, 55] on span "Pause" at bounding box center [456, 53] width 37 height 19
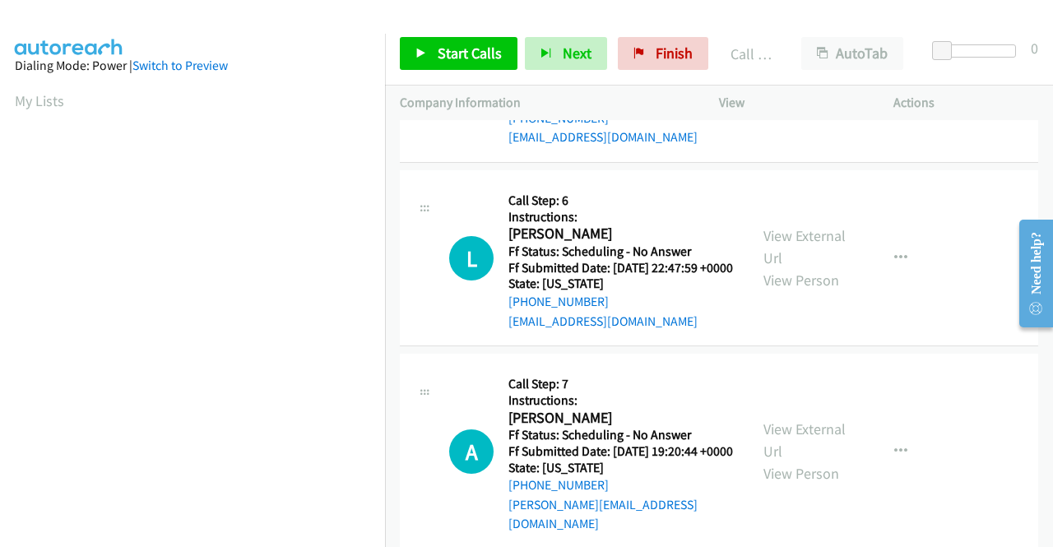
scroll to position [6909, 0]
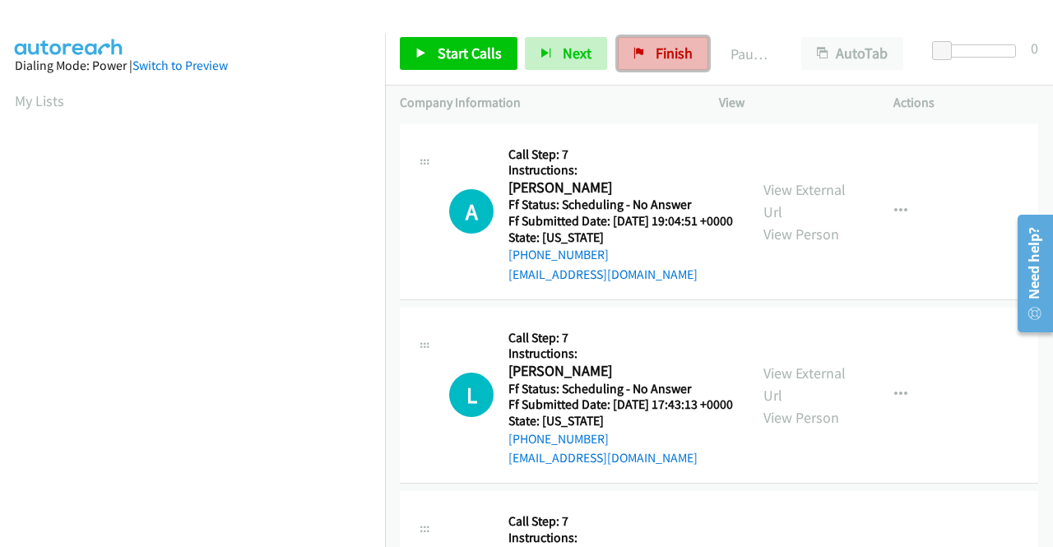
click at [647, 49] on link "Finish" at bounding box center [663, 53] width 90 height 33
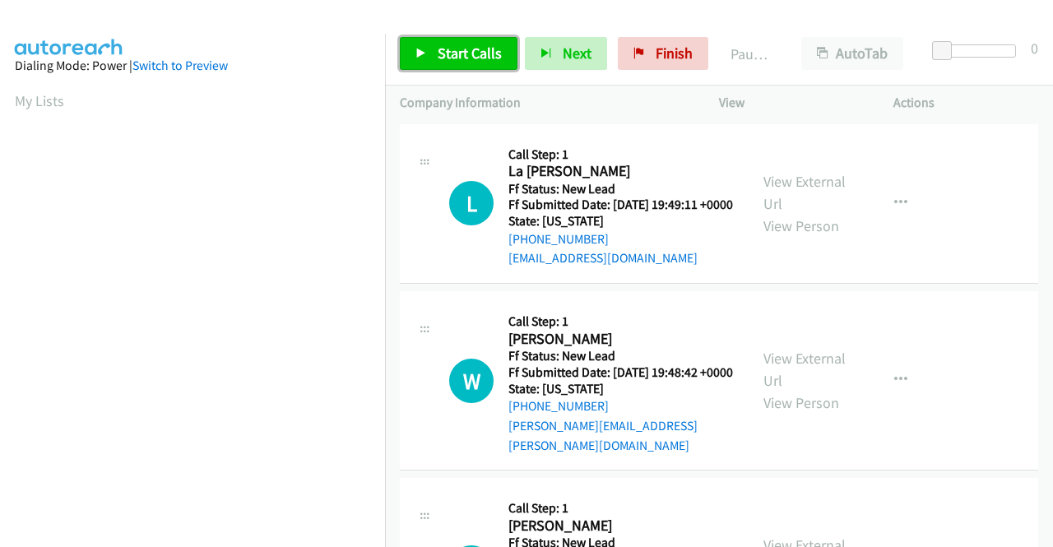
click at [470, 49] on span "Start Calls" at bounding box center [470, 53] width 64 height 19
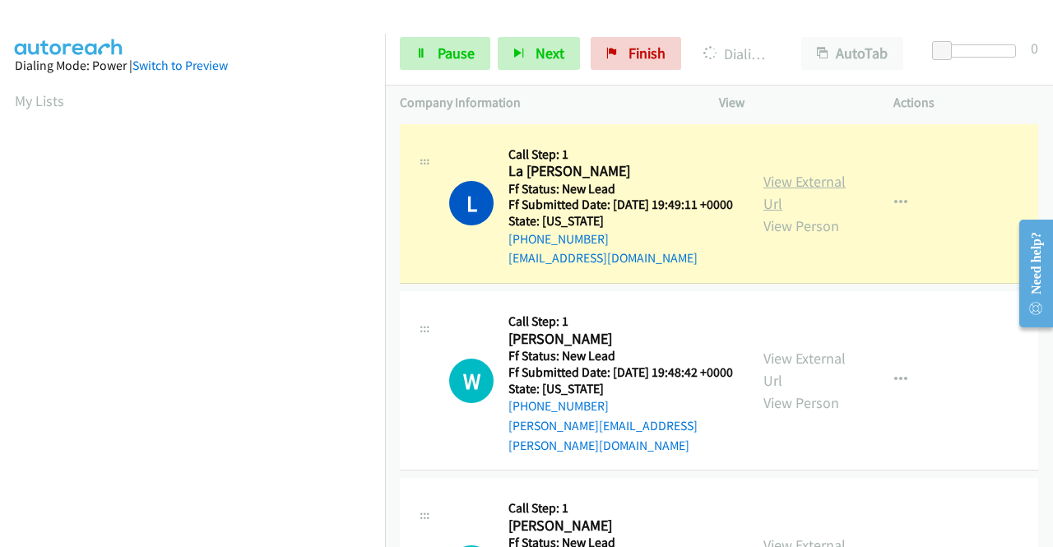
click at [777, 191] on link "View External Url" at bounding box center [804, 192] width 82 height 41
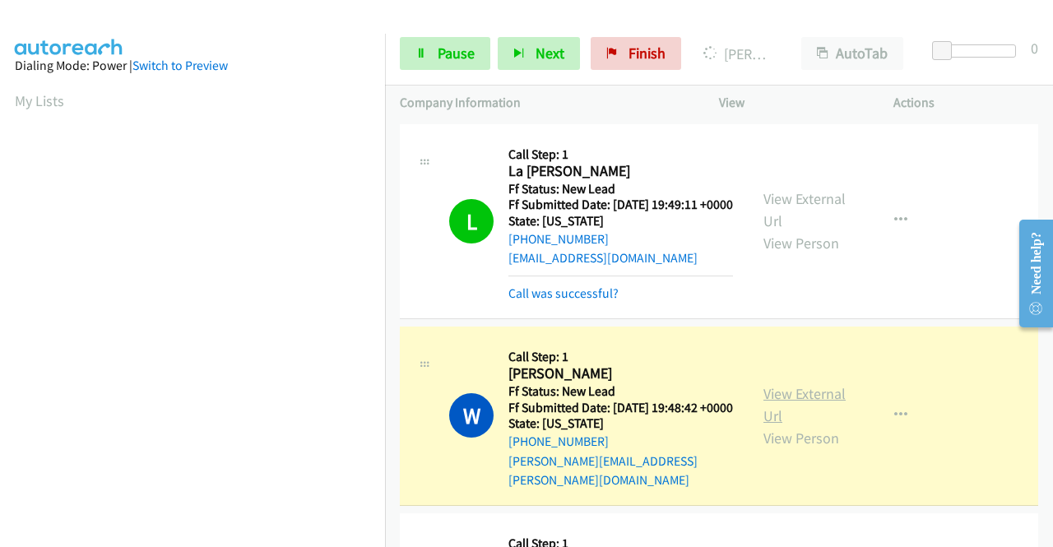
click at [802, 408] on link "View External Url" at bounding box center [804, 404] width 82 height 41
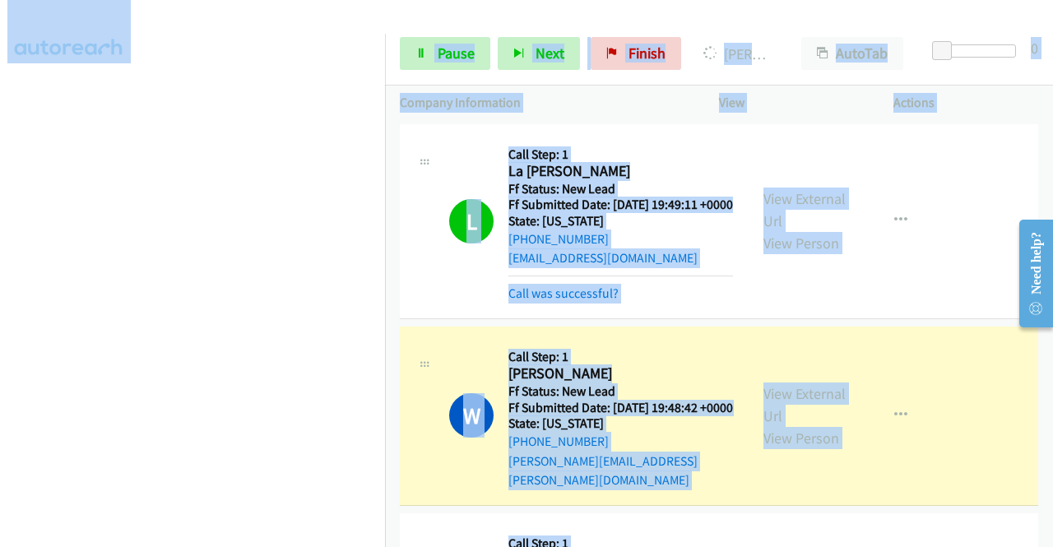
click at [454, 22] on main "Start Calls Pause Next Finish Dialing Winn Kyllo AutoTab AutoTab 0 Company Info…" at bounding box center [526, 39] width 1053 height 78
click at [438, 51] on span "Pause" at bounding box center [456, 53] width 37 height 19
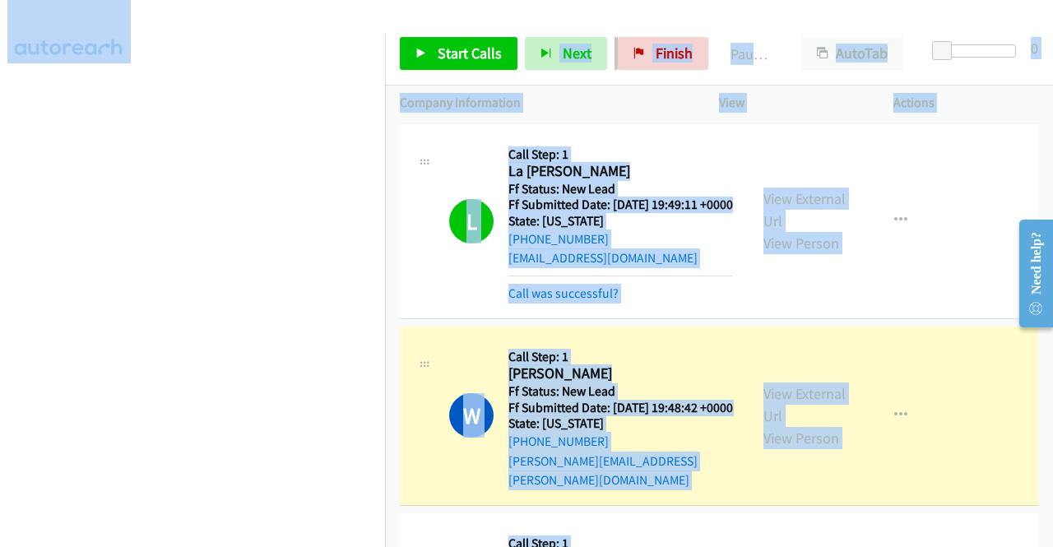
scroll to position [0, 0]
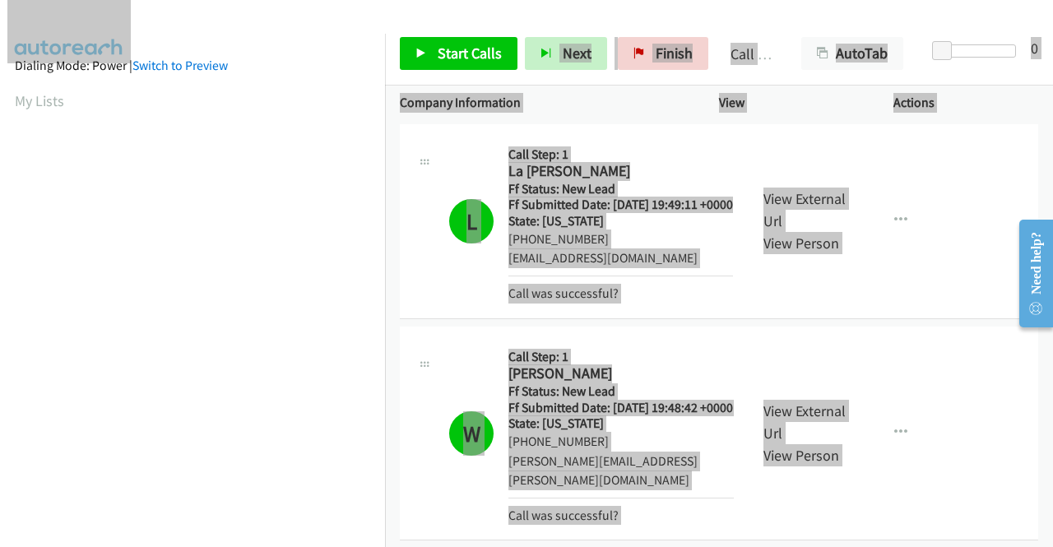
click at [456, 152] on div "L Callback Scheduled Call Step: 1 La Kienya Williams America/Chicago Ff Status:…" at bounding box center [591, 221] width 285 height 164
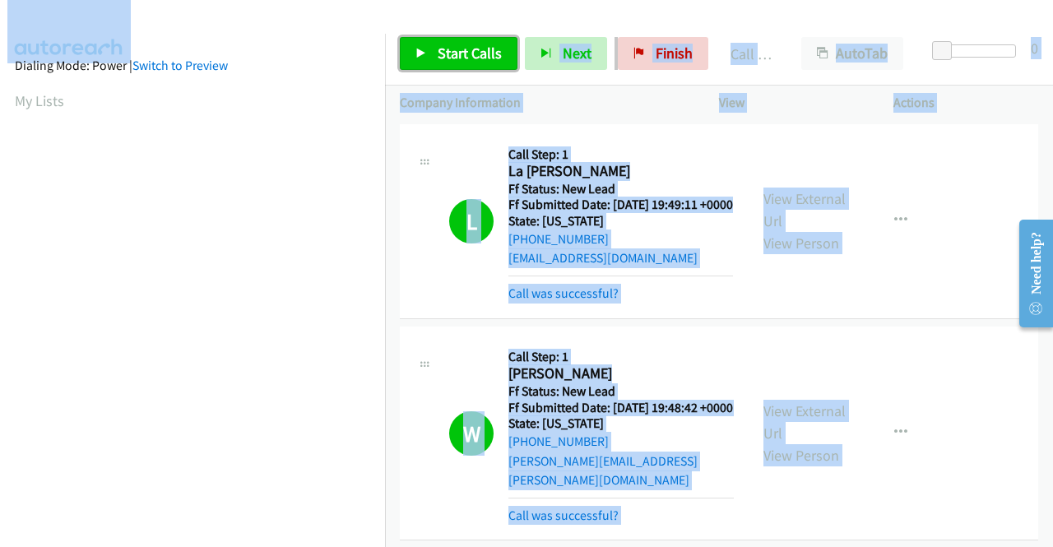
click at [433, 57] on link "Start Calls" at bounding box center [459, 53] width 118 height 33
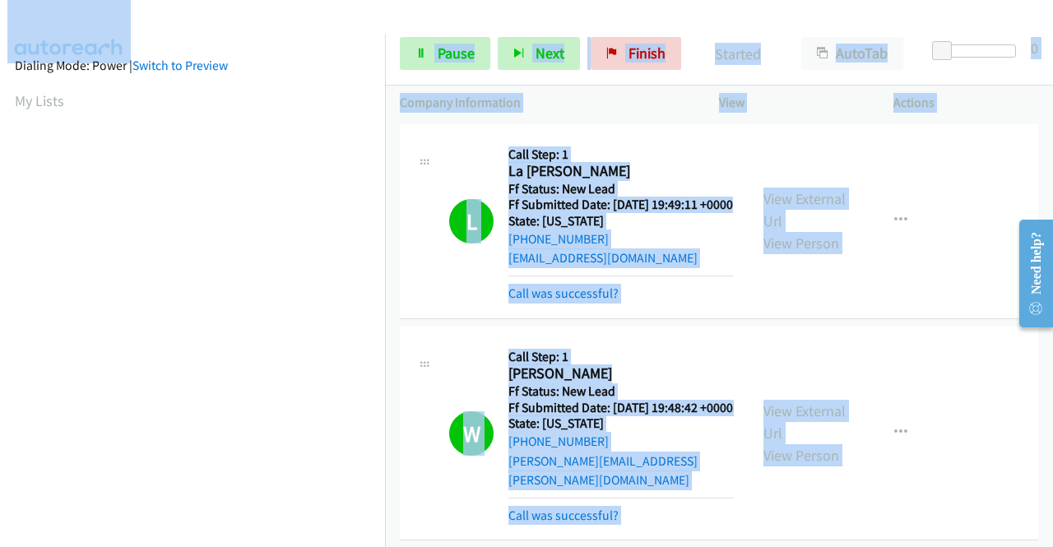
click at [452, 14] on div at bounding box center [519, 31] width 1038 height 63
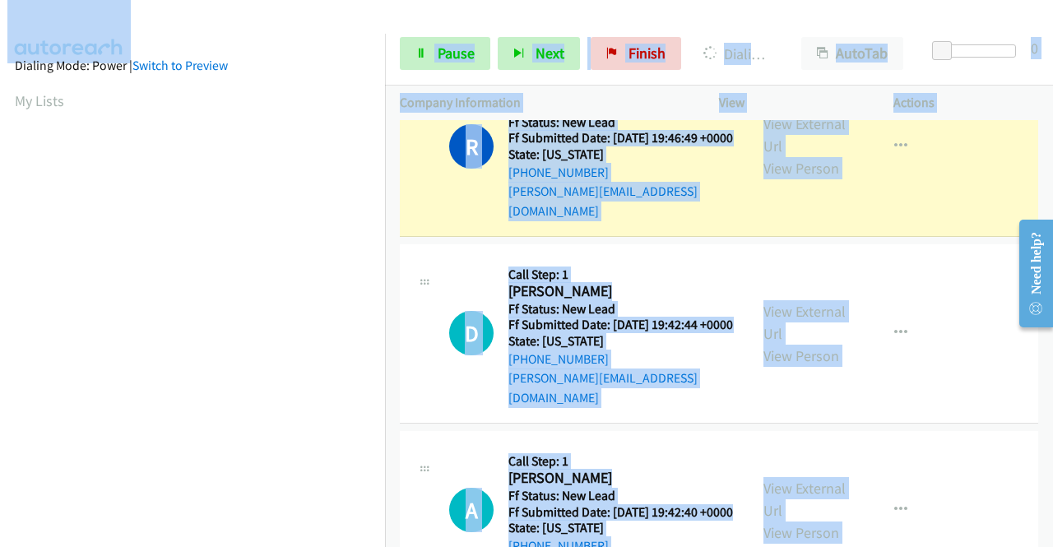
scroll to position [493, 0]
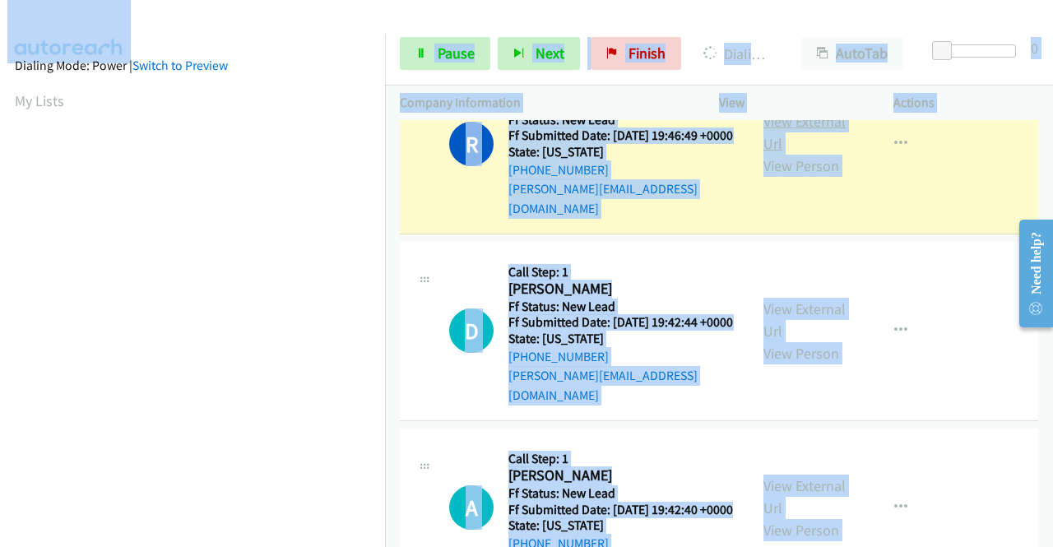
click at [809, 132] on link "View External Url" at bounding box center [804, 132] width 82 height 41
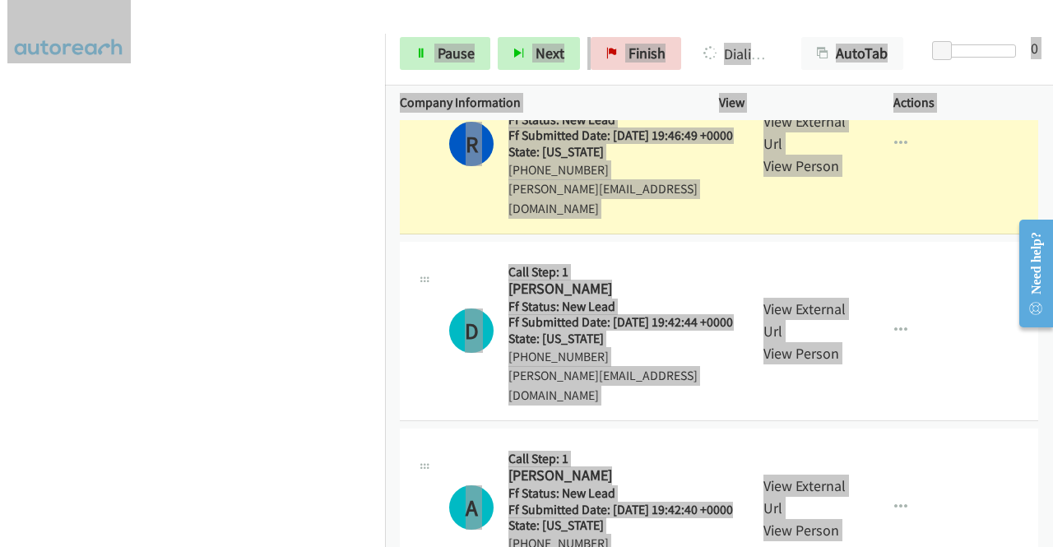
scroll to position [0, 0]
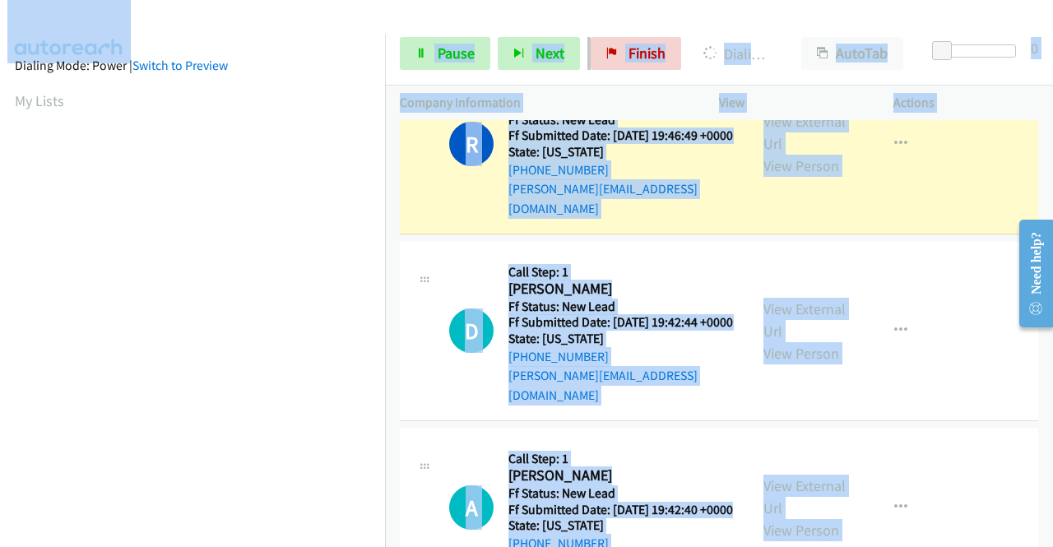
click at [723, 22] on div "Start Calls Pause Next Finish Dialing Rita Agrawal AutoTab AutoTab 0" at bounding box center [719, 53] width 668 height 63
click at [427, 53] on link "Pause" at bounding box center [445, 53] width 90 height 33
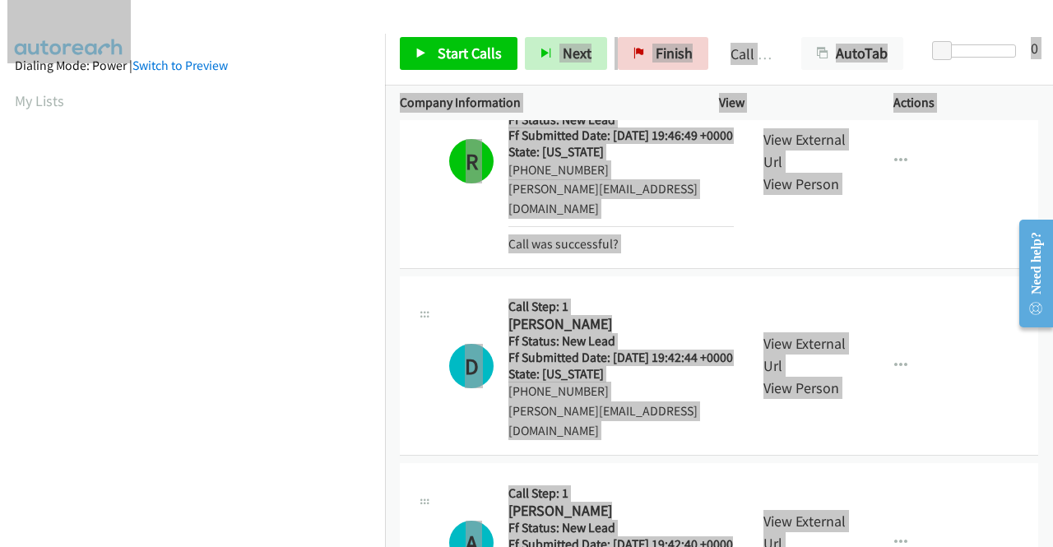
scroll to position [375, 0]
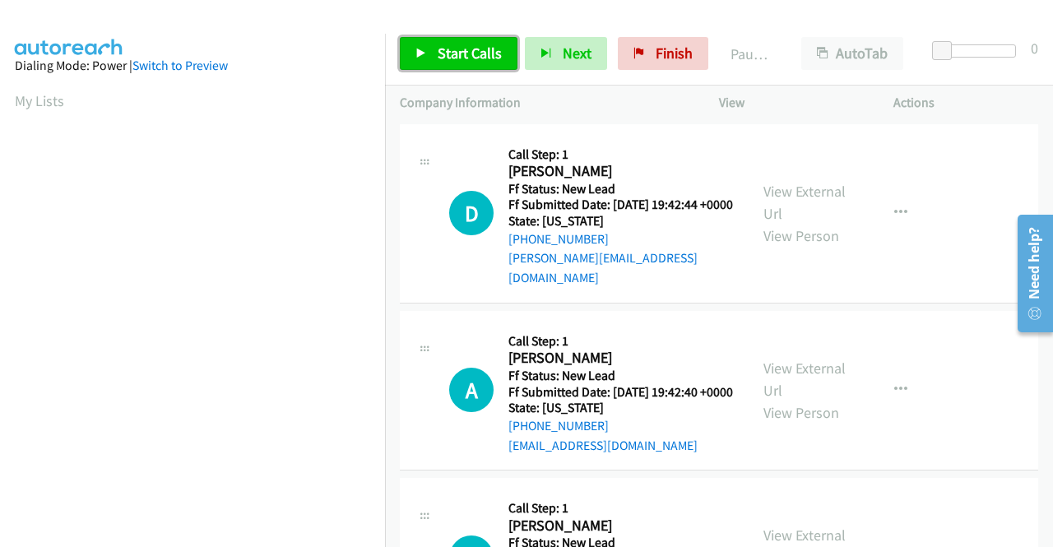
click at [446, 44] on span "Start Calls" at bounding box center [470, 53] width 64 height 19
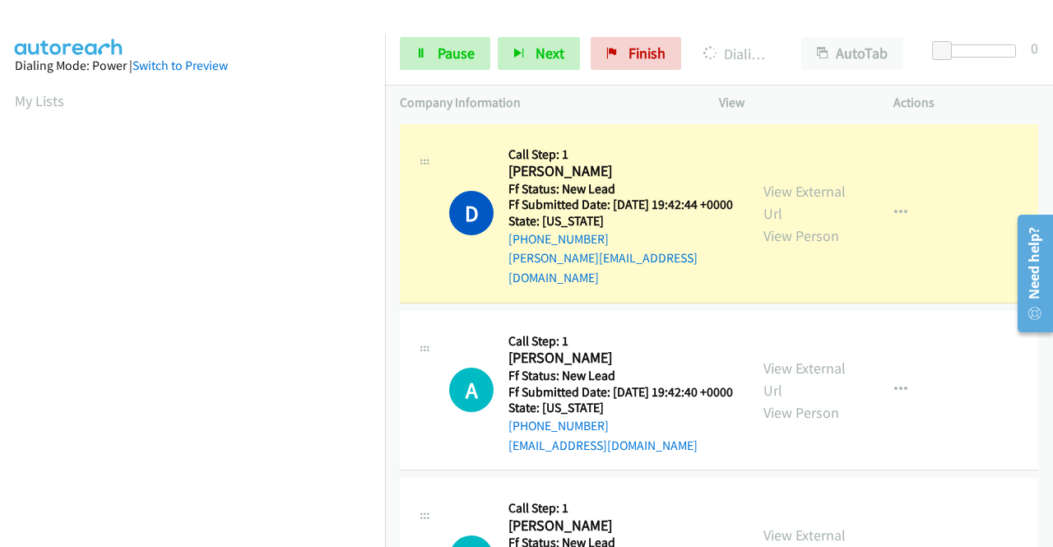
scroll to position [375, 0]
click at [763, 188] on link "View External Url" at bounding box center [804, 202] width 82 height 41
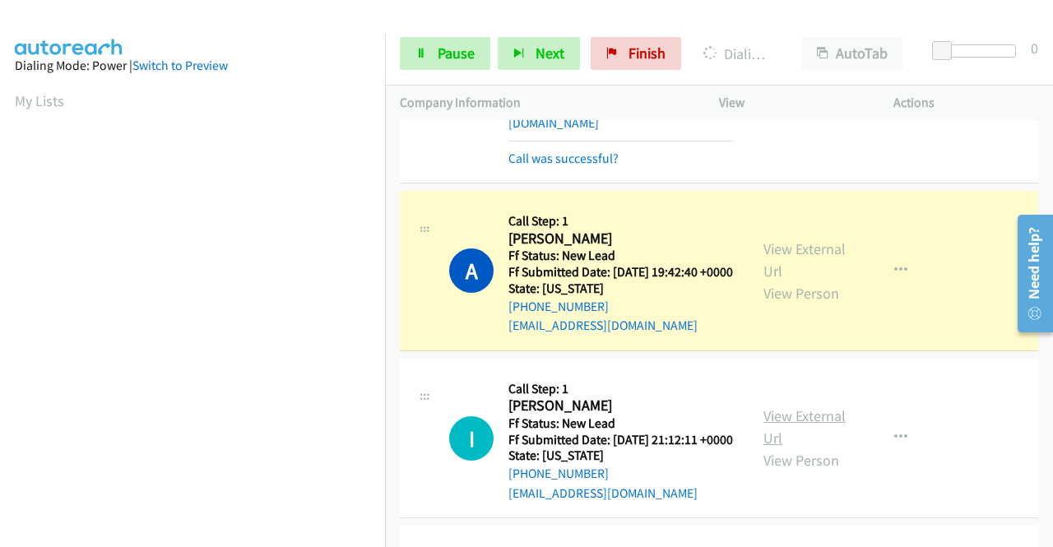
scroll to position [247, 0]
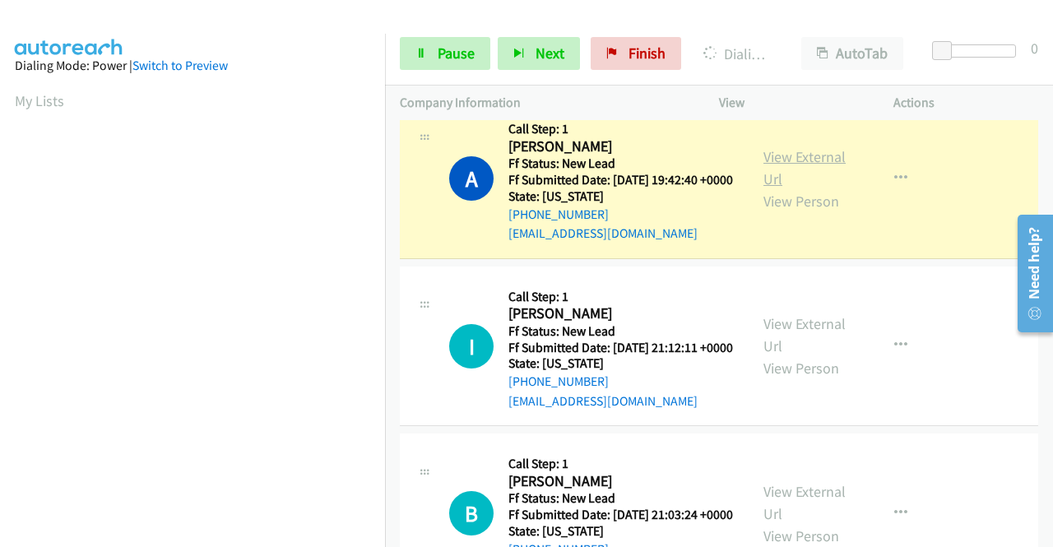
click at [793, 164] on link "View External Url" at bounding box center [804, 167] width 82 height 41
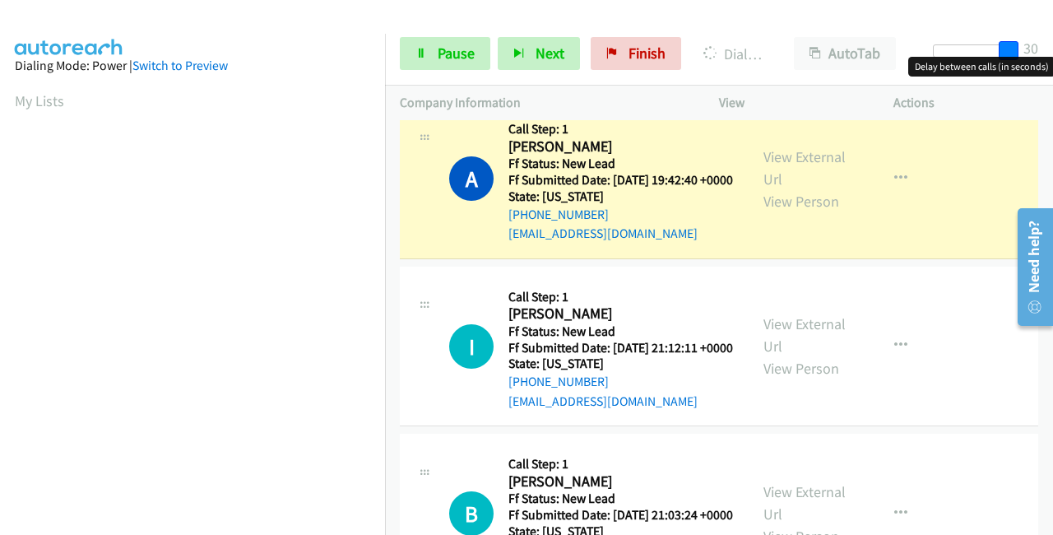
drag, startPoint x: 940, startPoint y: 52, endPoint x: 1048, endPoint y: 55, distance: 107.8
click at [1048, 55] on div "Start Calls Pause Next Finish Dialing April Young AutoTab AutoTab 30" at bounding box center [719, 53] width 668 height 63
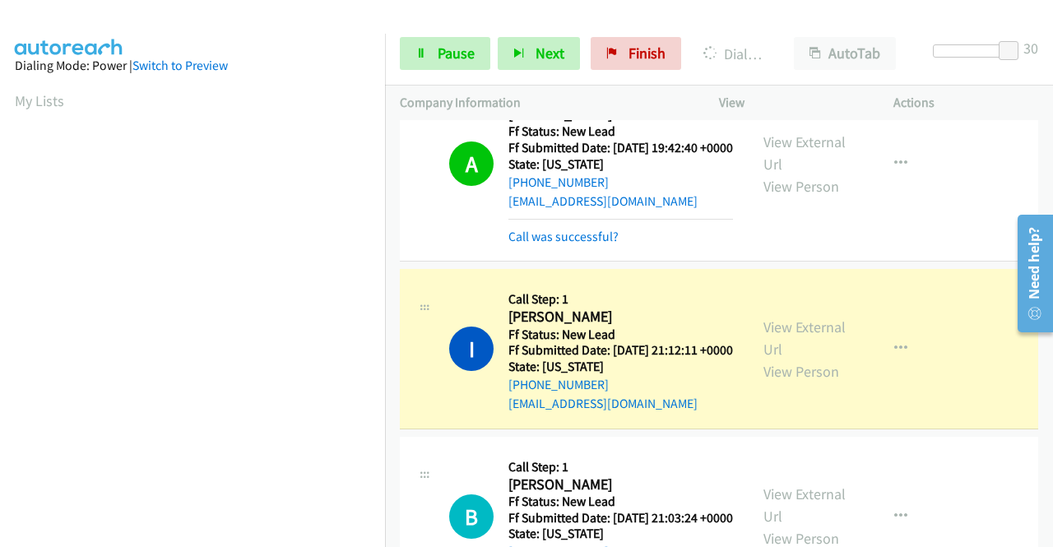
scroll to position [329, 0]
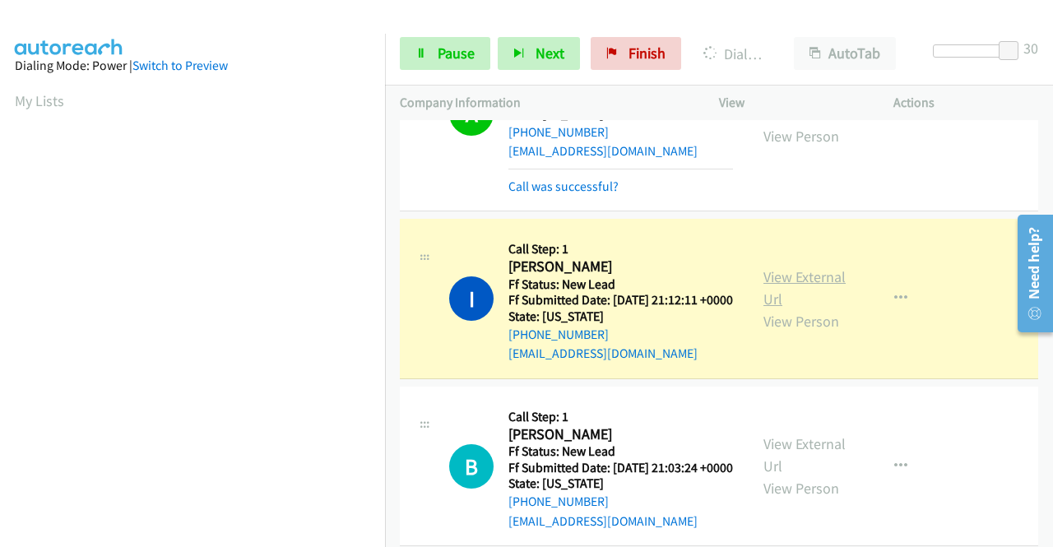
click at [767, 301] on link "View External Url" at bounding box center [804, 287] width 82 height 41
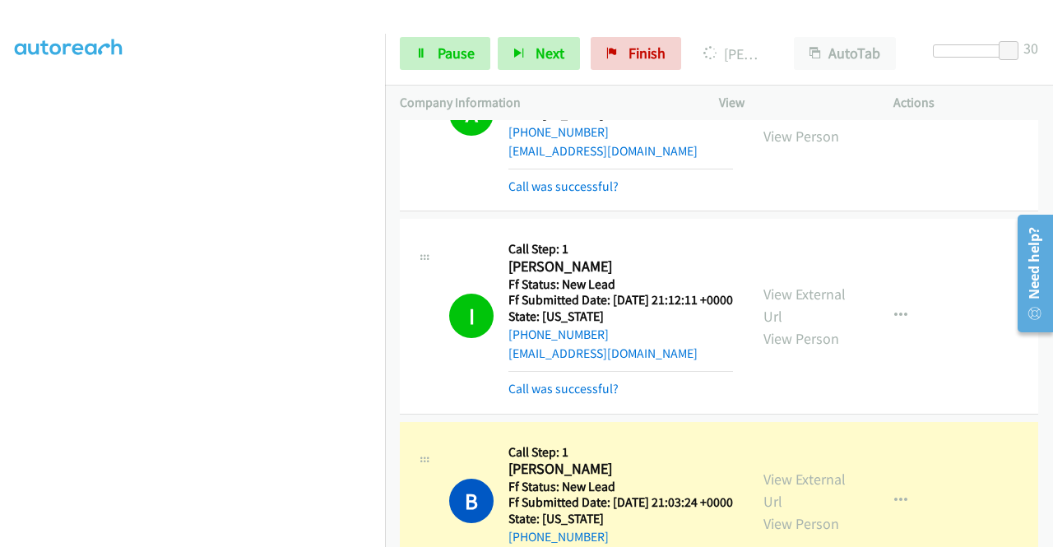
scroll to position [576, 0]
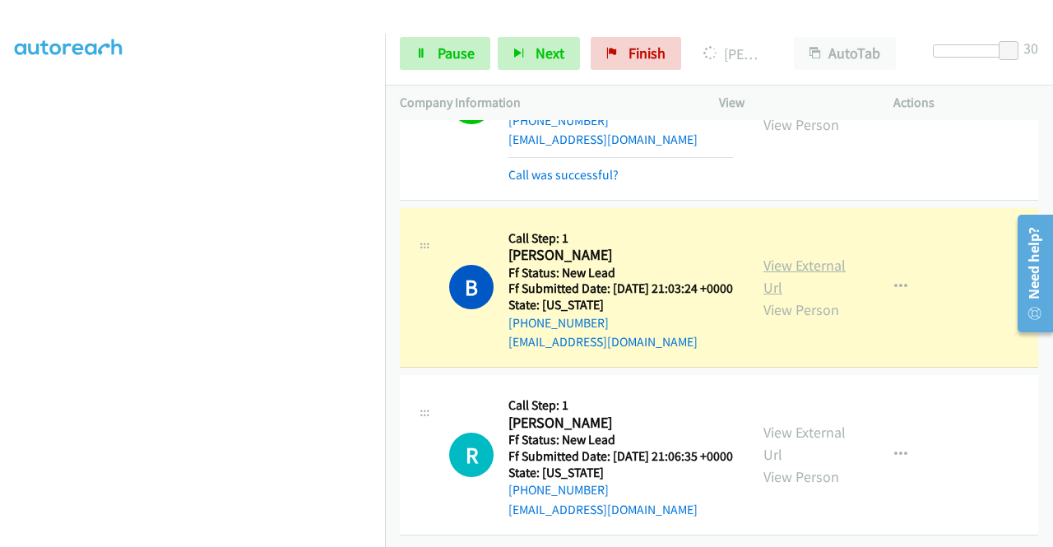
click at [810, 264] on link "View External Url" at bounding box center [804, 276] width 82 height 41
click at [424, 58] on link "Pause" at bounding box center [445, 53] width 90 height 33
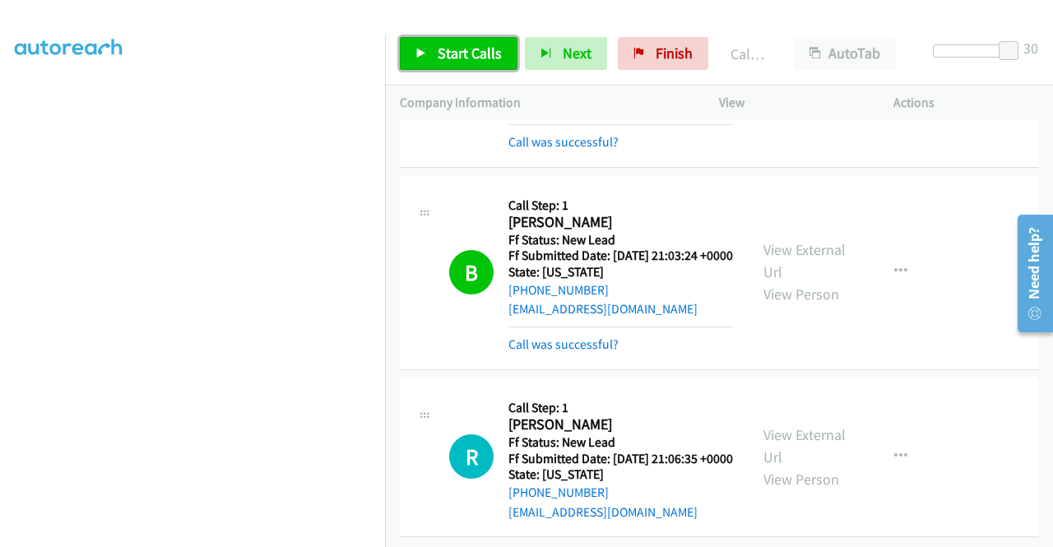
click at [472, 49] on span "Start Calls" at bounding box center [470, 53] width 64 height 19
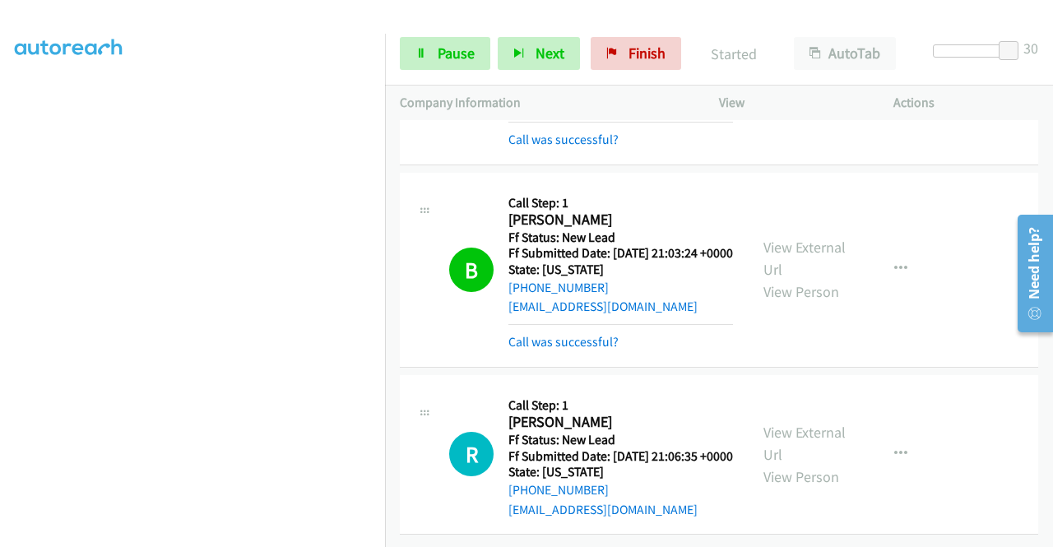
scroll to position [649, 0]
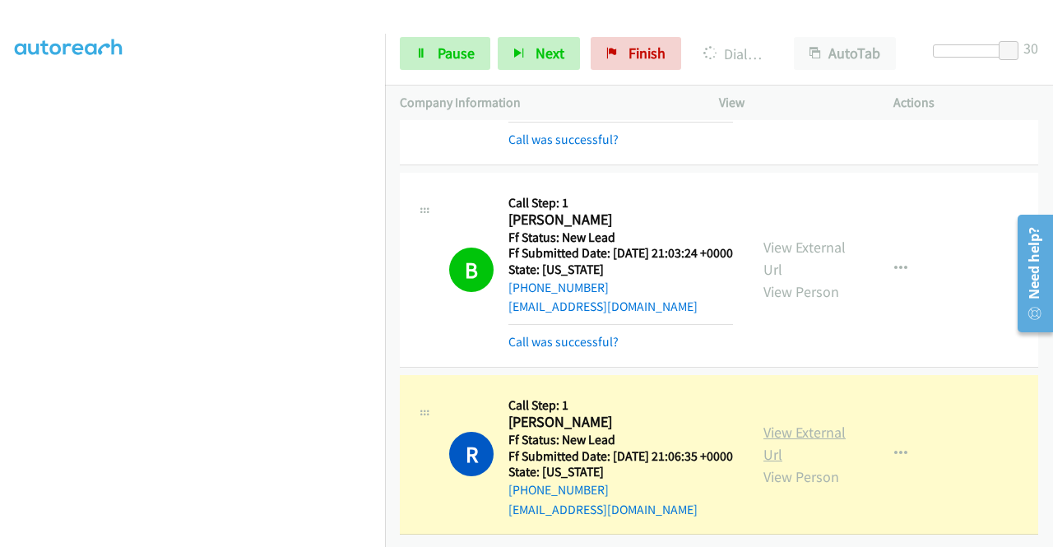
click at [808, 423] on link "View External Url" at bounding box center [804, 443] width 82 height 41
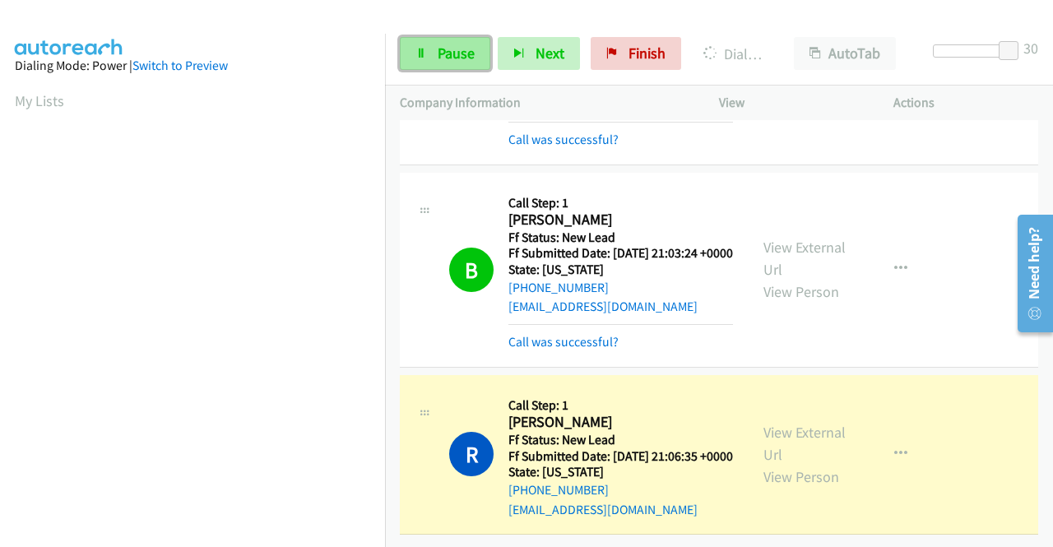
click at [446, 53] on span "Pause" at bounding box center [456, 53] width 37 height 19
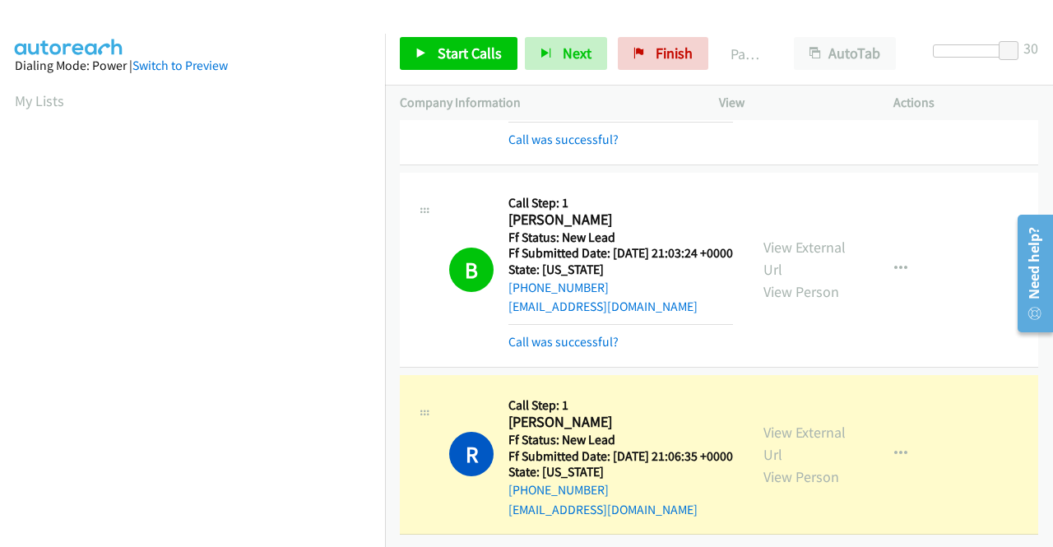
scroll to position [375, 0]
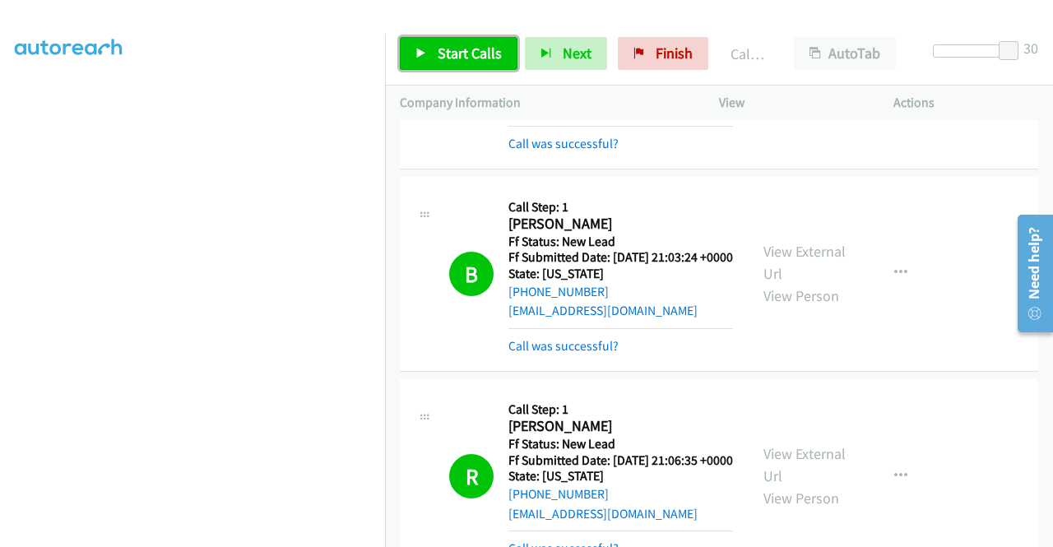
click at [461, 63] on link "Start Calls" at bounding box center [459, 53] width 118 height 33
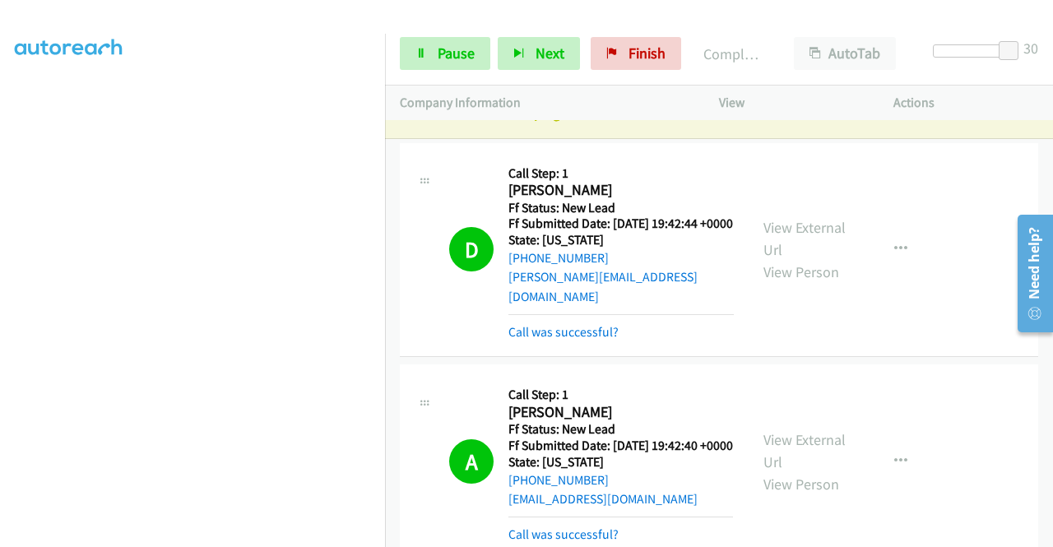
scroll to position [0, 0]
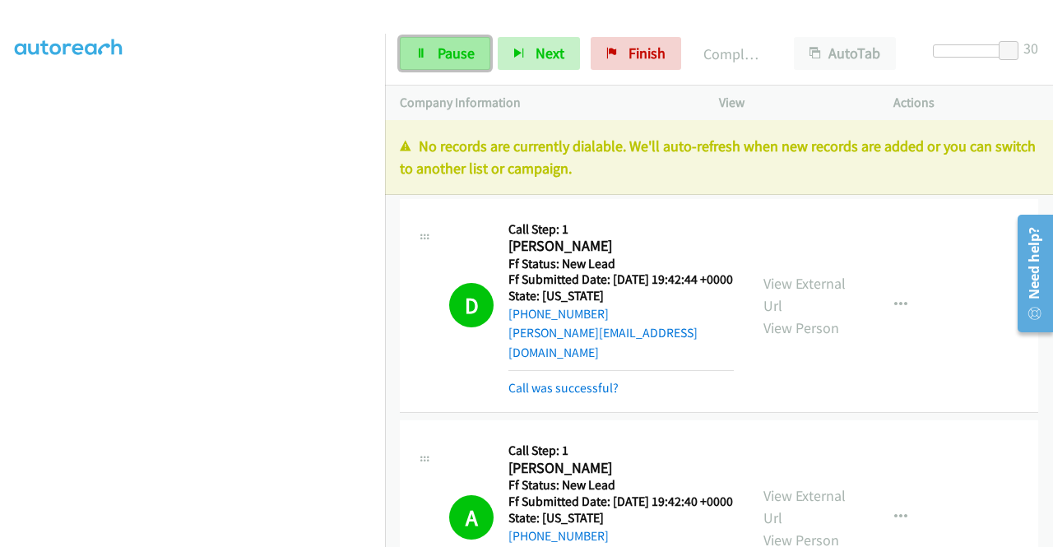
click at [450, 64] on link "Pause" at bounding box center [445, 53] width 90 height 33
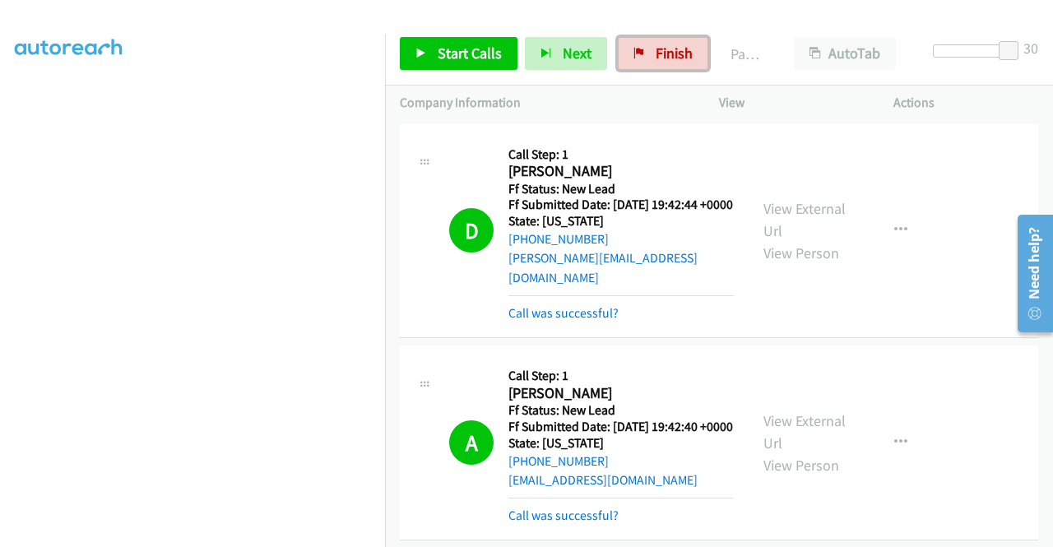
drag, startPoint x: 627, startPoint y: 44, endPoint x: 583, endPoint y: 73, distance: 52.7
click at [627, 44] on link "Finish" at bounding box center [663, 53] width 90 height 33
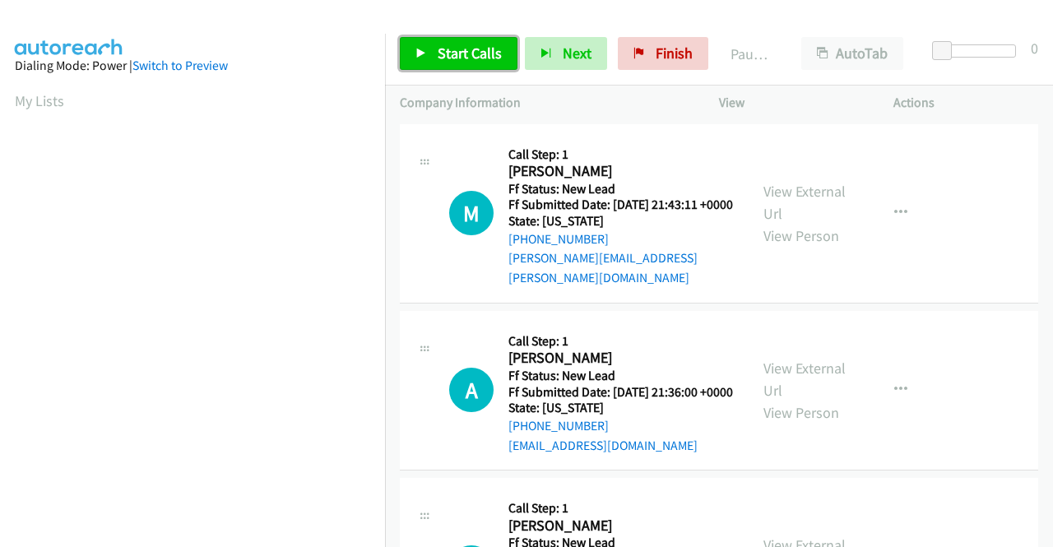
click at [445, 52] on span "Start Calls" at bounding box center [470, 53] width 64 height 19
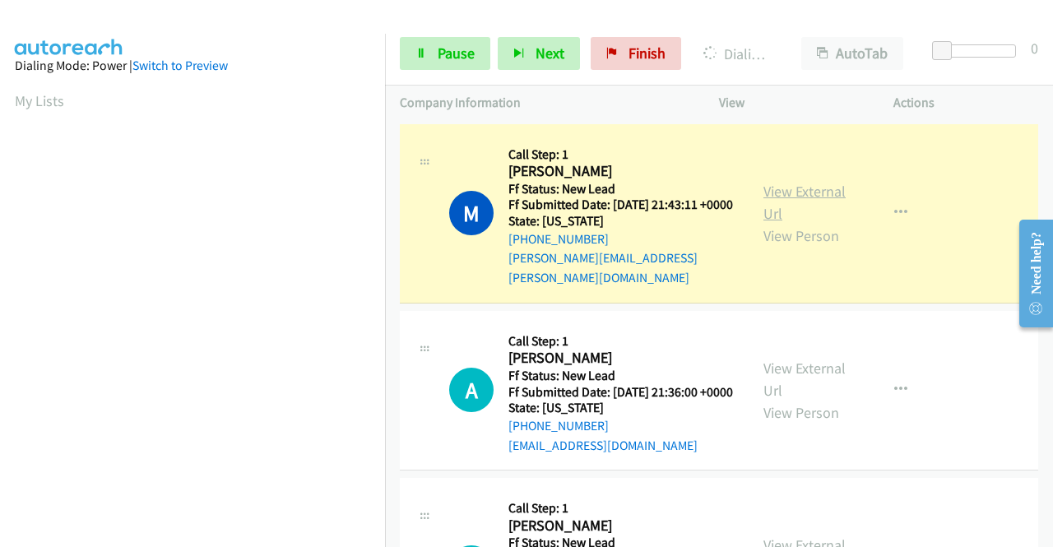
click at [788, 190] on link "View External Url" at bounding box center [804, 202] width 82 height 41
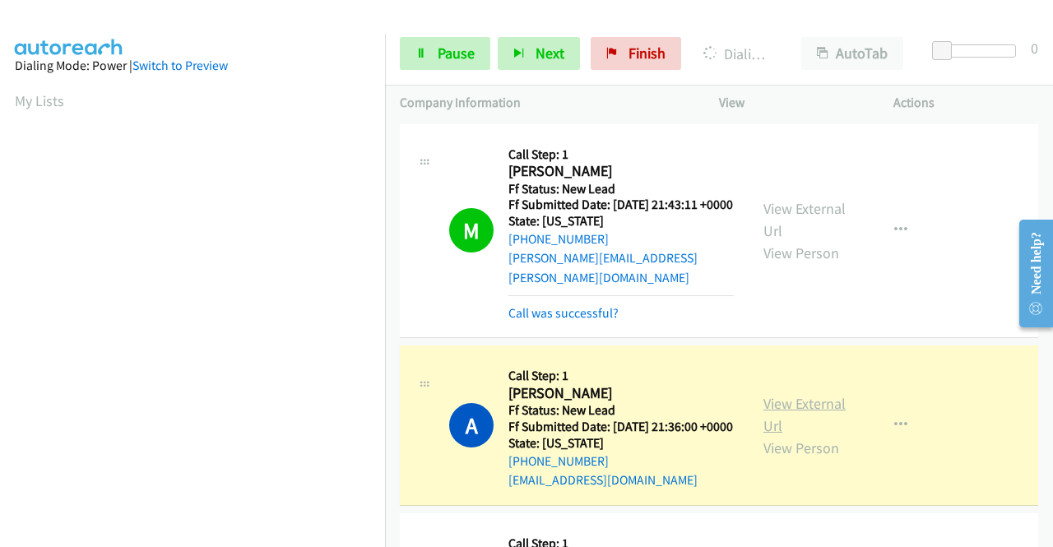
click at [776, 410] on link "View External Url" at bounding box center [804, 414] width 82 height 41
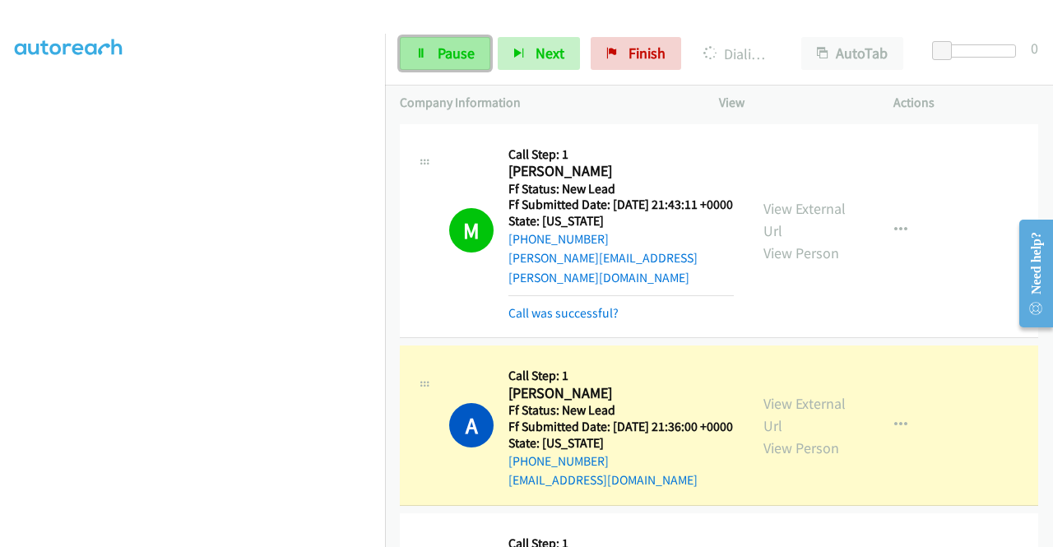
click at [456, 56] on span "Pause" at bounding box center [456, 53] width 37 height 19
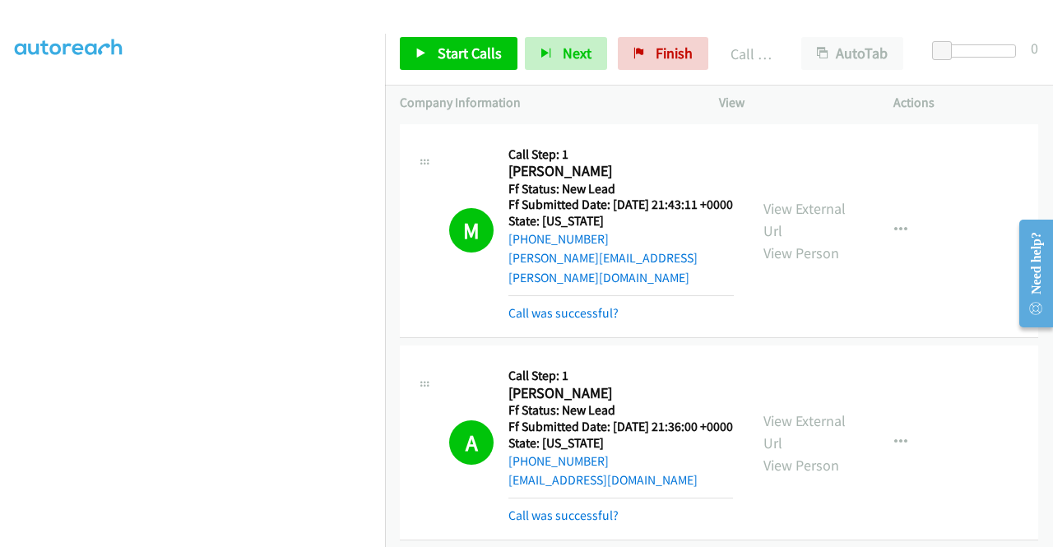
click at [440, 33] on div "Start Calls Pause Next Finish Call Completed AutoTab AutoTab 0" at bounding box center [719, 53] width 668 height 63
click at [438, 40] on link "Start Calls" at bounding box center [459, 53] width 118 height 33
click at [520, 17] on div at bounding box center [519, 31] width 1038 height 63
click at [487, 44] on link "Start Calls" at bounding box center [459, 53] width 118 height 33
click at [461, 45] on span "Start Calls" at bounding box center [470, 53] width 64 height 19
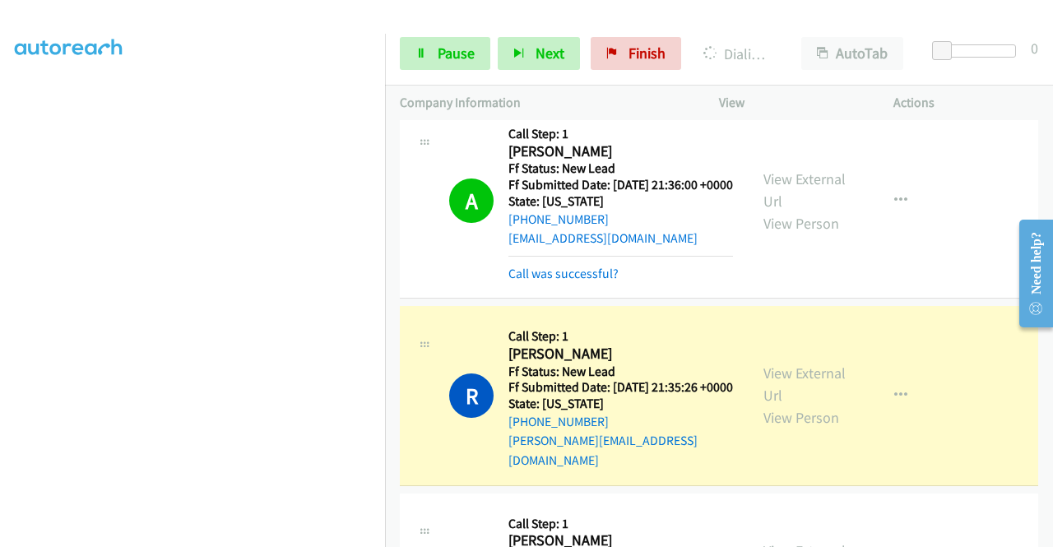
scroll to position [329, 0]
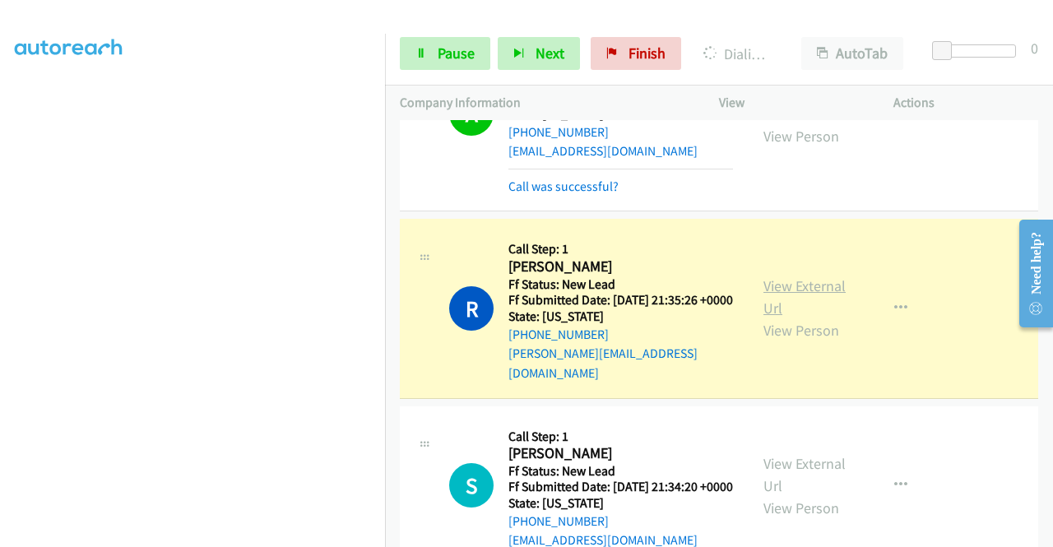
click at [776, 292] on link "View External Url" at bounding box center [804, 296] width 82 height 41
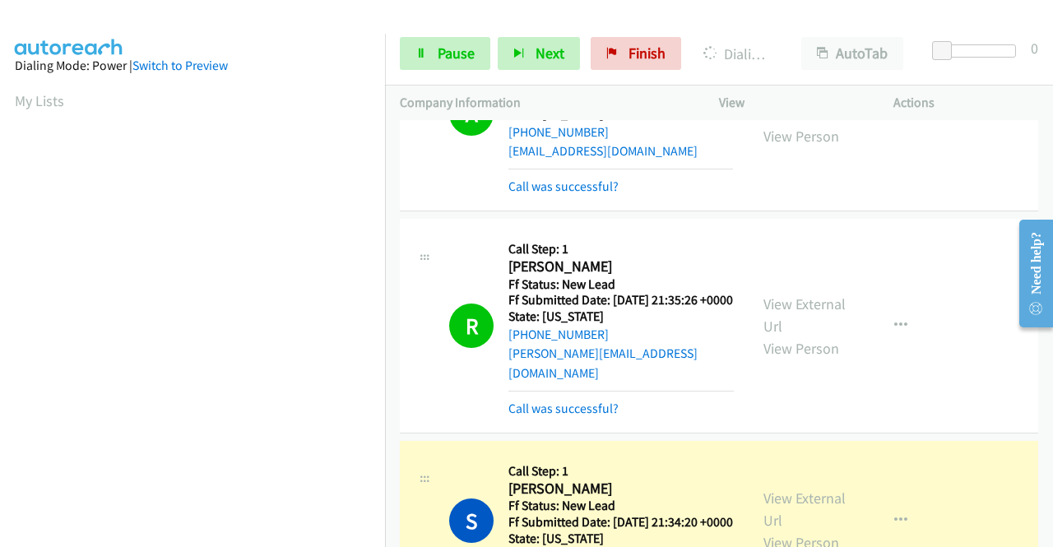
scroll to position [375, 0]
click at [855, 491] on div "View External Url View Person View External Url Email Schedule/Manage Callback …" at bounding box center [842, 521] width 189 height 130
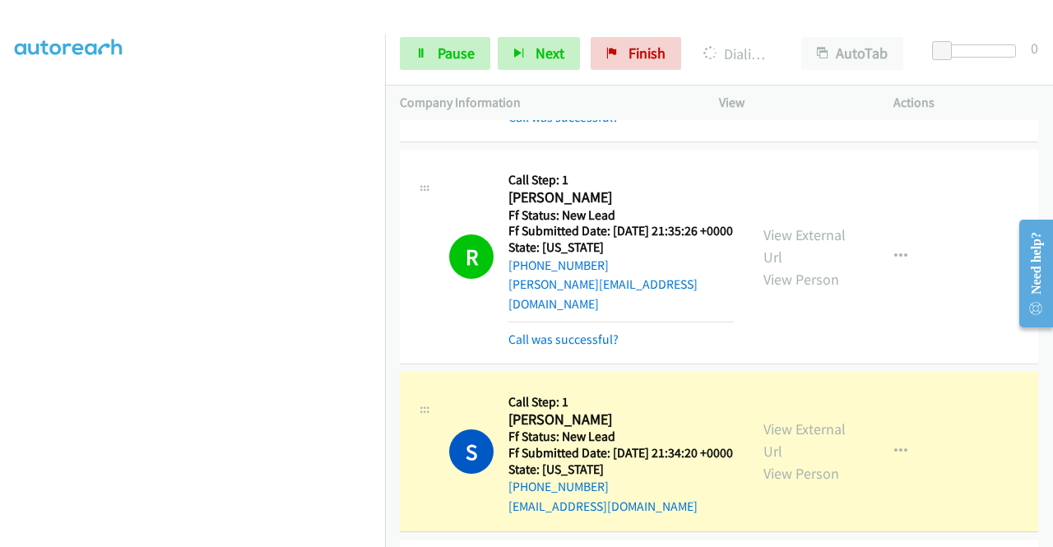
scroll to position [493, 0]
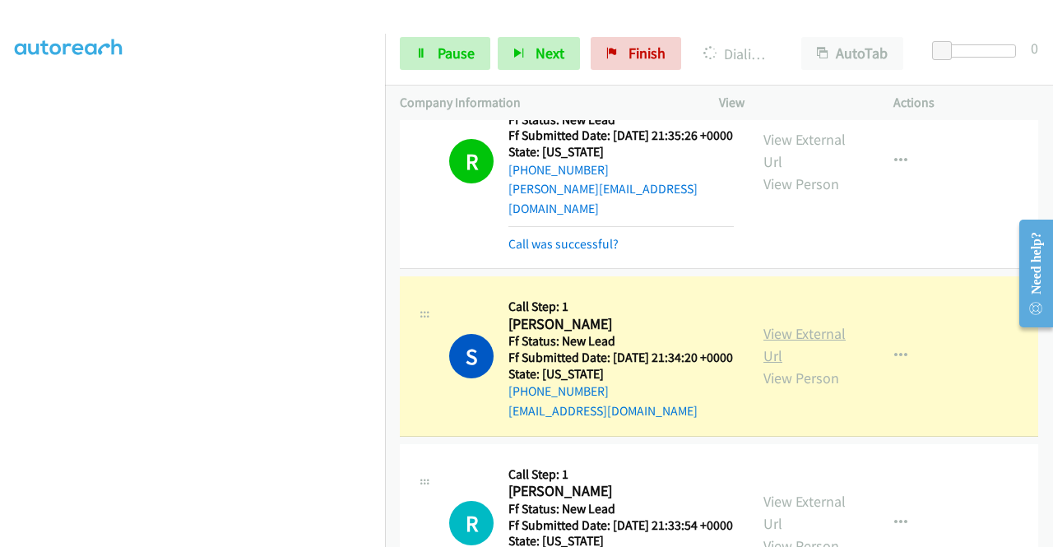
click at [788, 353] on link "View External Url" at bounding box center [804, 344] width 82 height 41
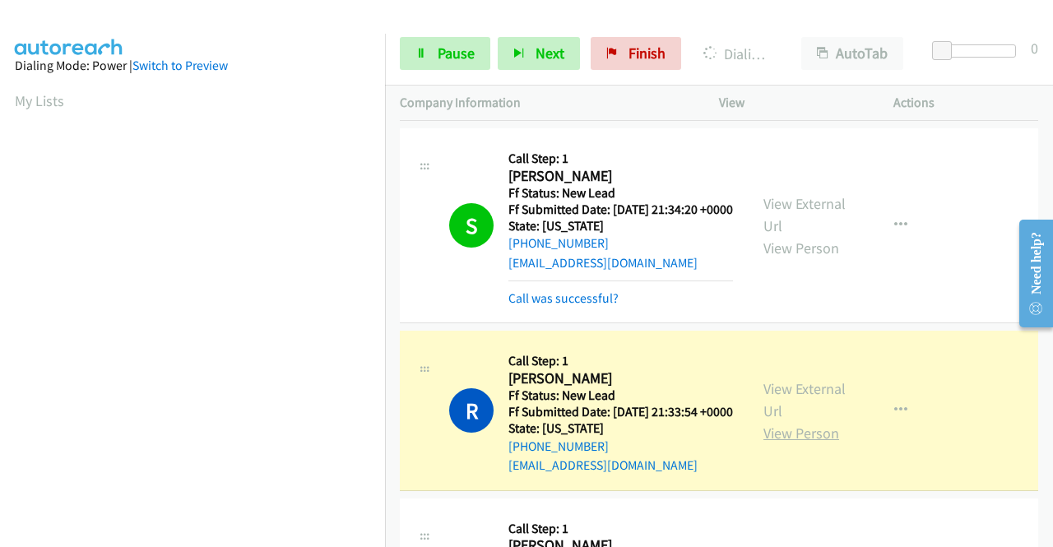
scroll to position [658, 0]
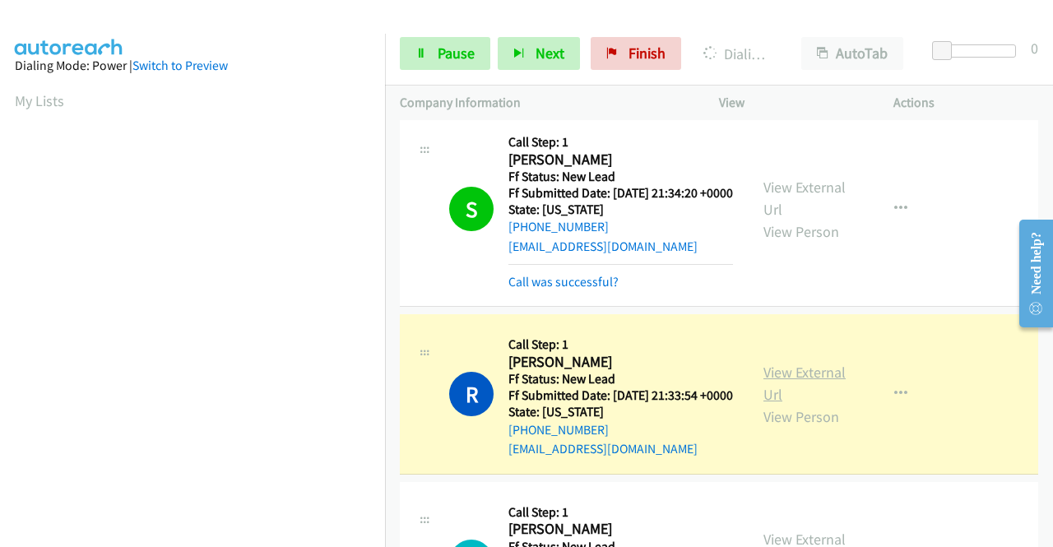
click at [770, 404] on link "View External Url" at bounding box center [804, 383] width 82 height 41
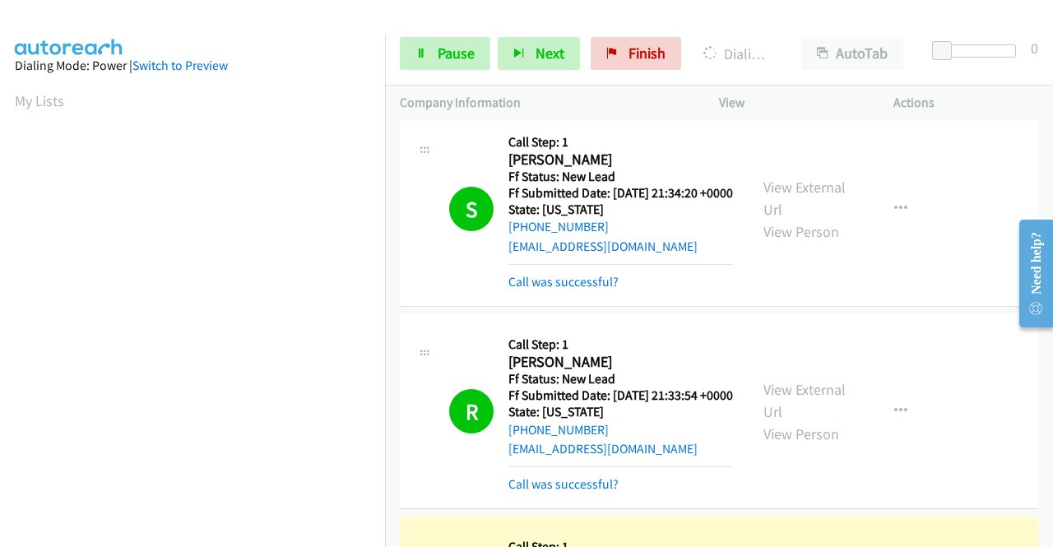
scroll to position [905, 0]
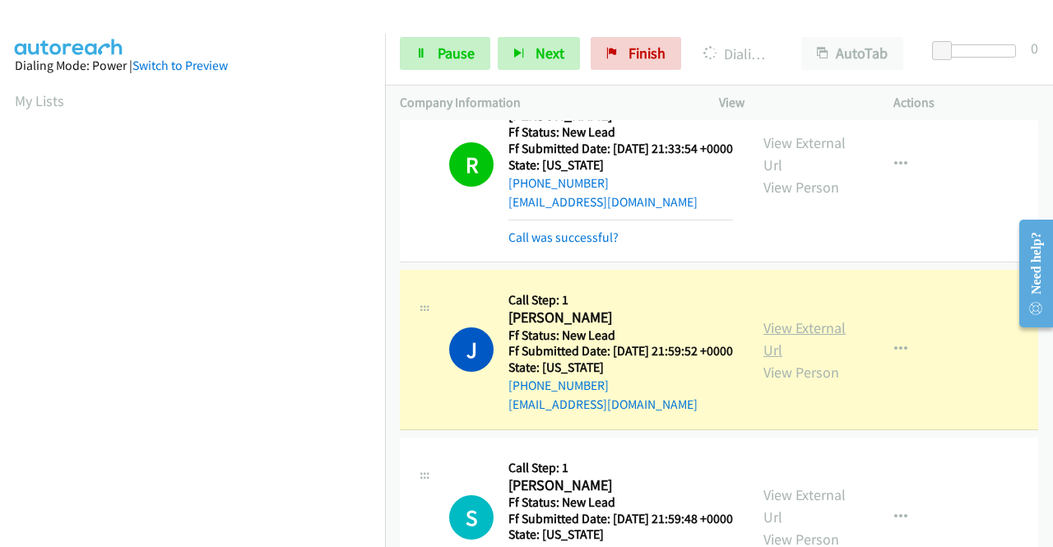
click at [772, 359] on link "View External Url" at bounding box center [804, 338] width 82 height 41
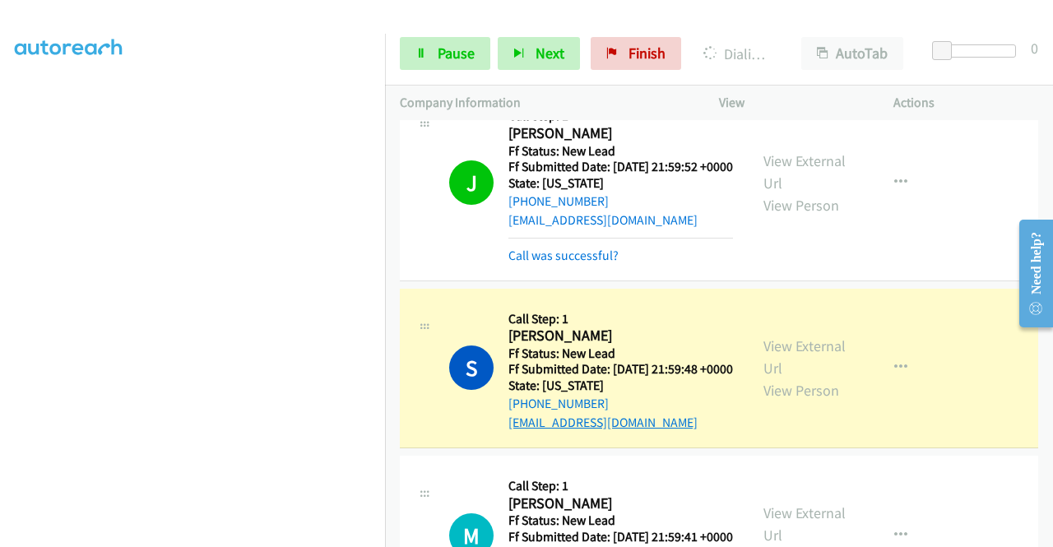
scroll to position [1234, 0]
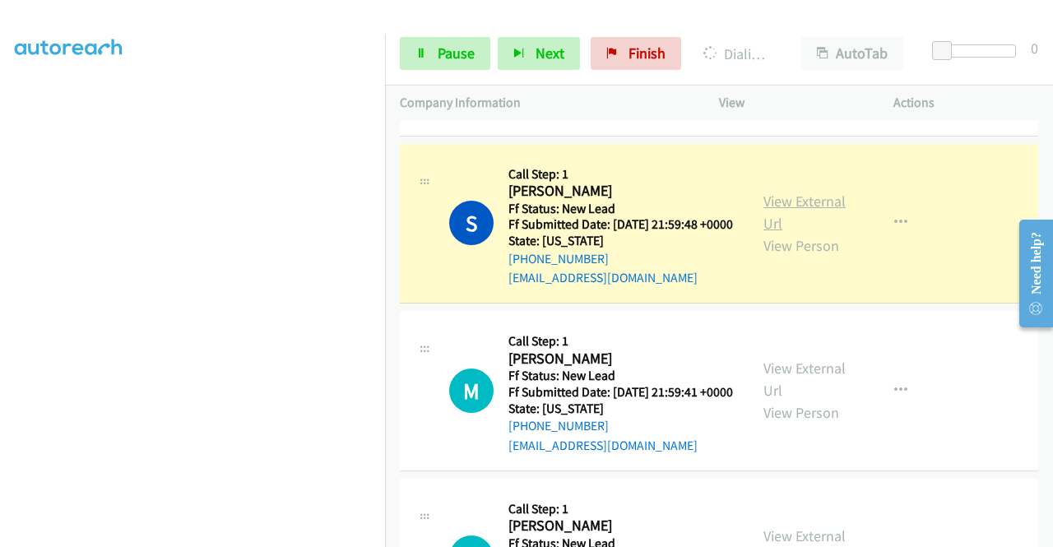
click at [780, 233] on link "View External Url" at bounding box center [804, 212] width 82 height 41
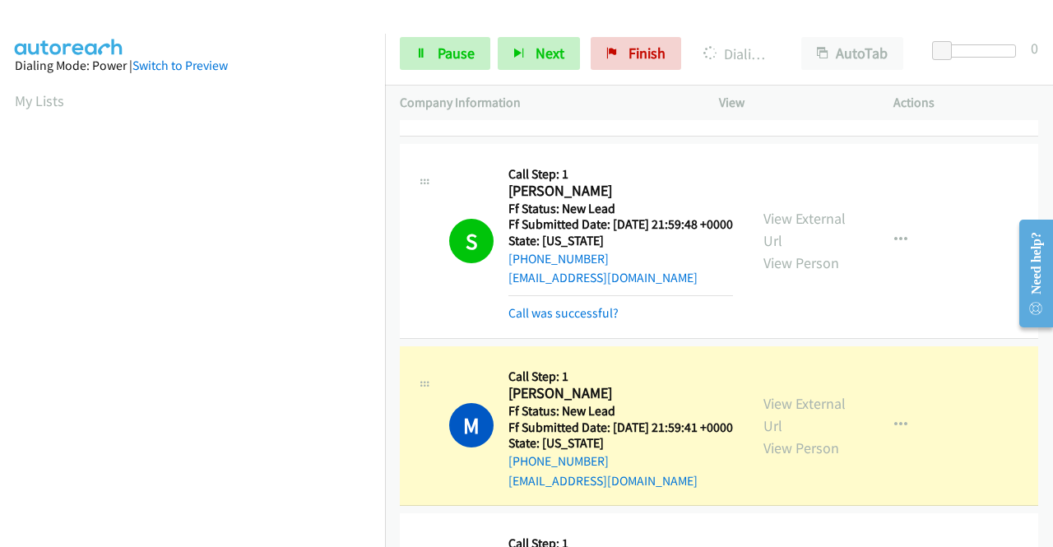
scroll to position [375, 0]
click at [766, 435] on link "View External Url" at bounding box center [804, 414] width 82 height 41
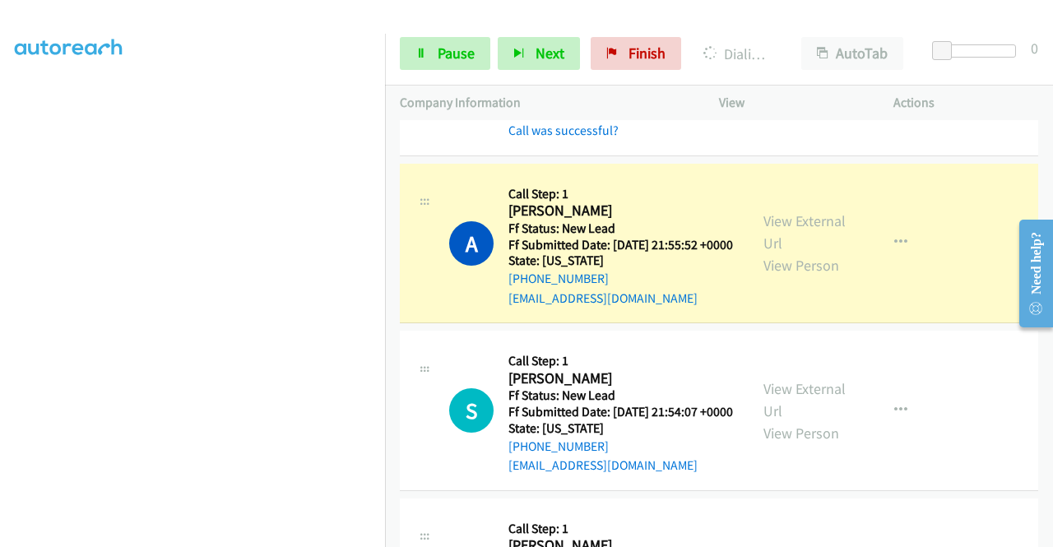
scroll to position [1645, 0]
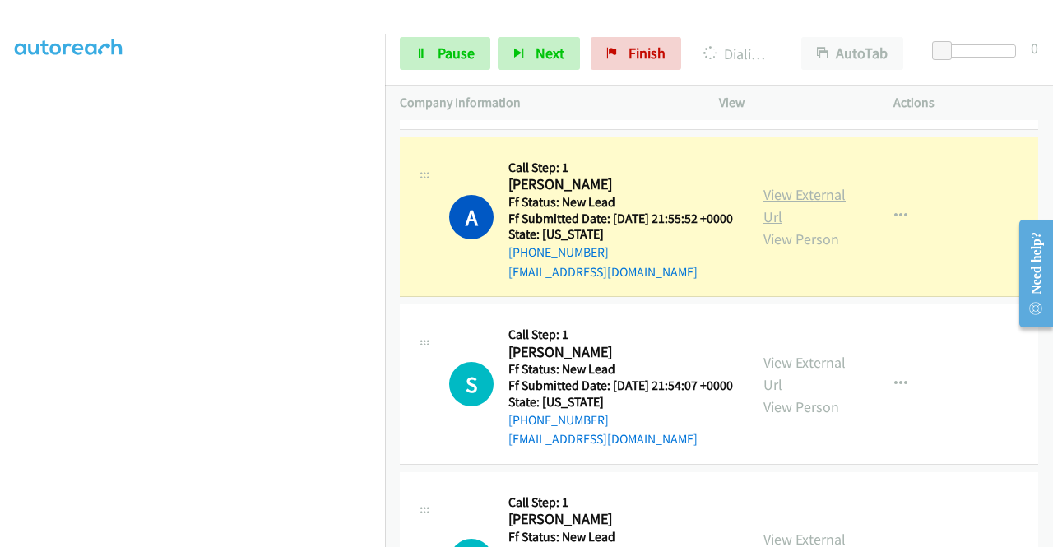
drag, startPoint x: 778, startPoint y: 295, endPoint x: 767, endPoint y: 290, distance: 11.8
click at [777, 226] on link "View External Url" at bounding box center [804, 205] width 82 height 41
click at [429, 44] on link "Pause" at bounding box center [445, 53] width 90 height 33
click at [466, 12] on div at bounding box center [519, 31] width 1038 height 63
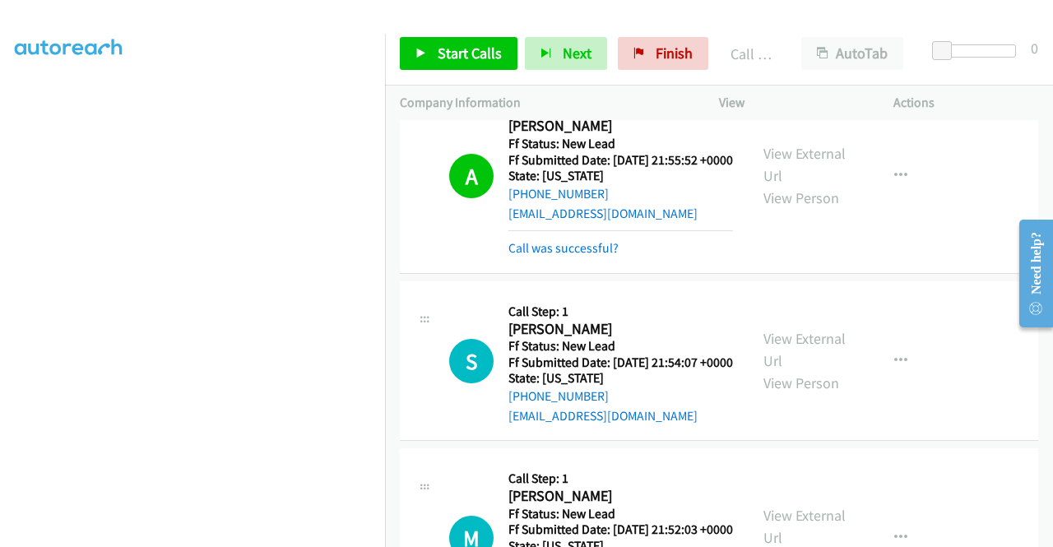
scroll to position [1727, 0]
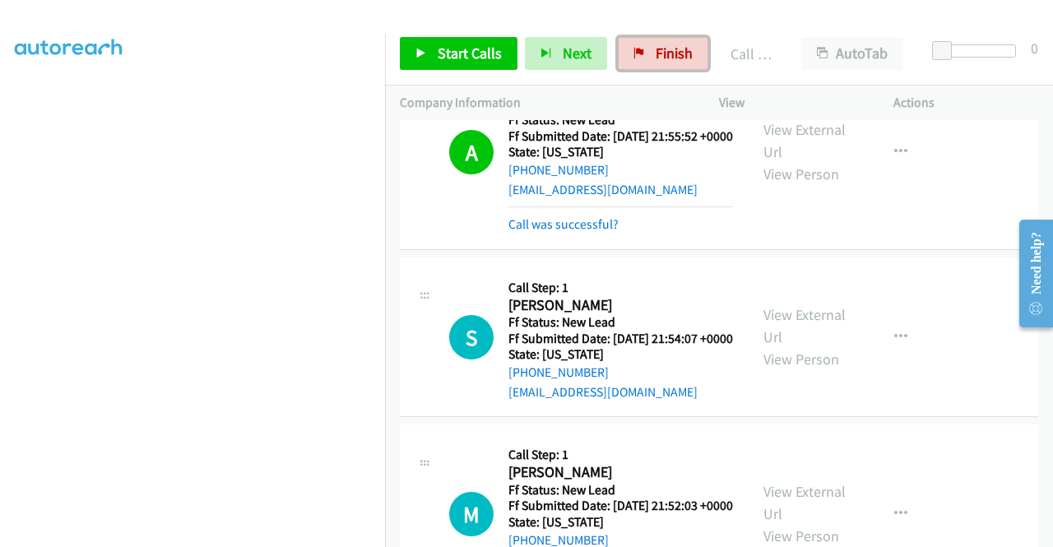
click at [660, 49] on span "Finish" at bounding box center [673, 53] width 37 height 19
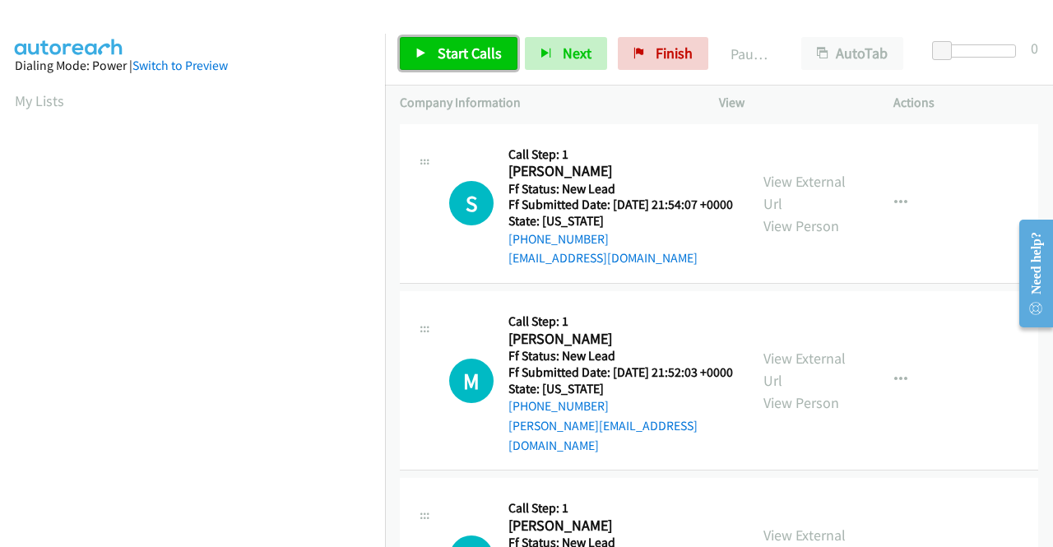
click at [447, 51] on span "Start Calls" at bounding box center [470, 53] width 64 height 19
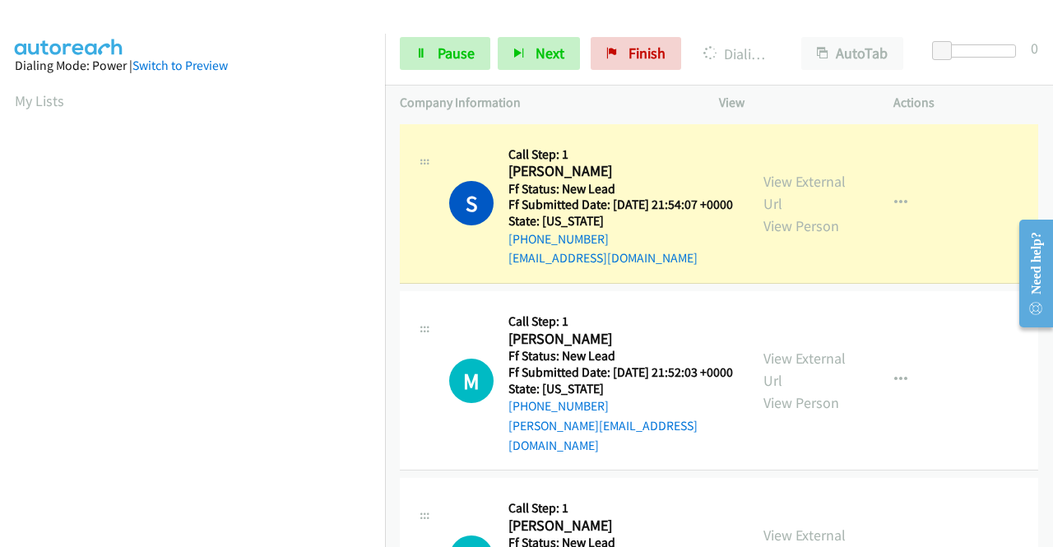
click at [806, 202] on div "View External Url View Person" at bounding box center [806, 203] width 86 height 67
click at [801, 185] on link "View External Url" at bounding box center [804, 192] width 82 height 41
click at [441, 56] on span "Pause" at bounding box center [456, 53] width 37 height 19
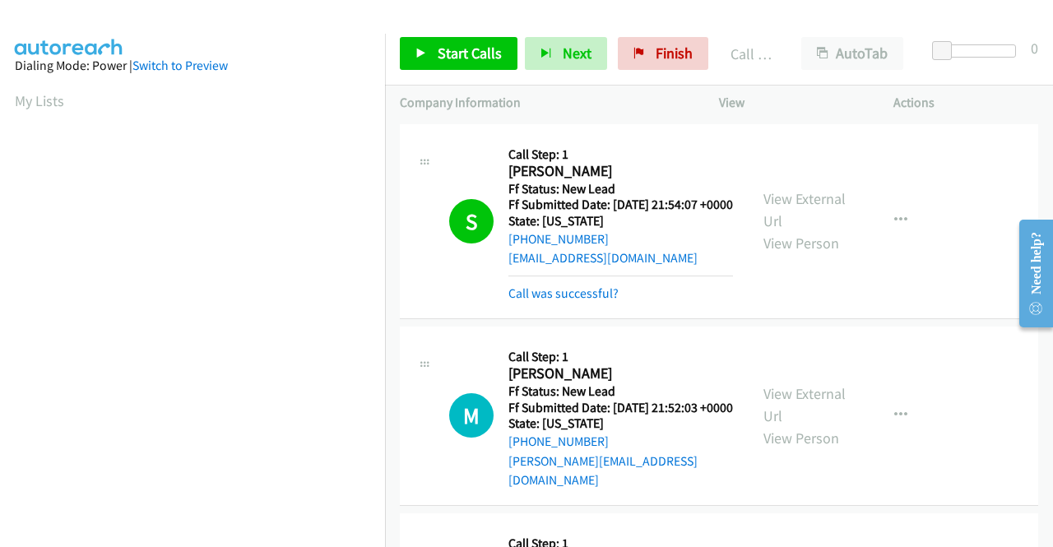
scroll to position [375, 0]
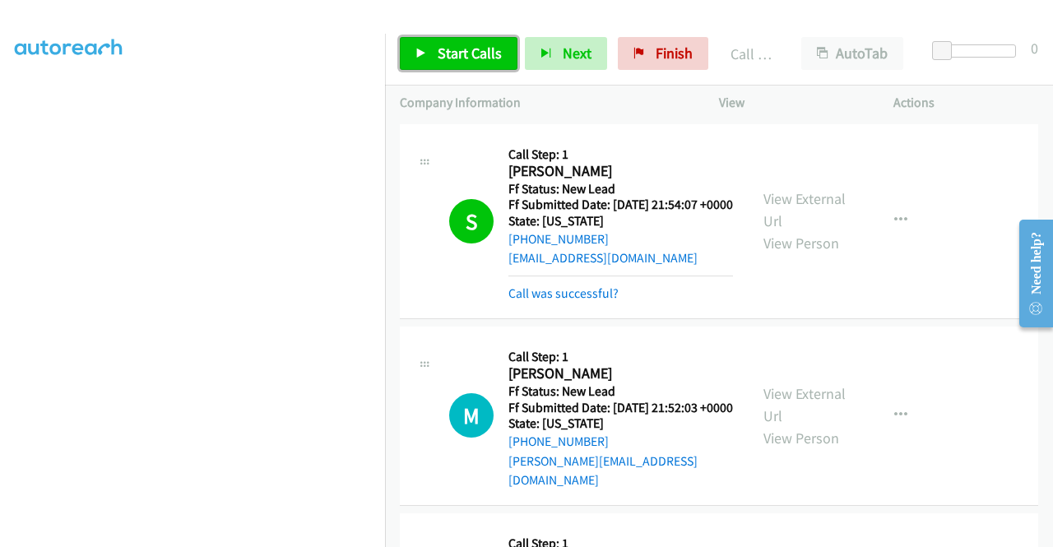
click at [446, 55] on span "Start Calls" at bounding box center [470, 53] width 64 height 19
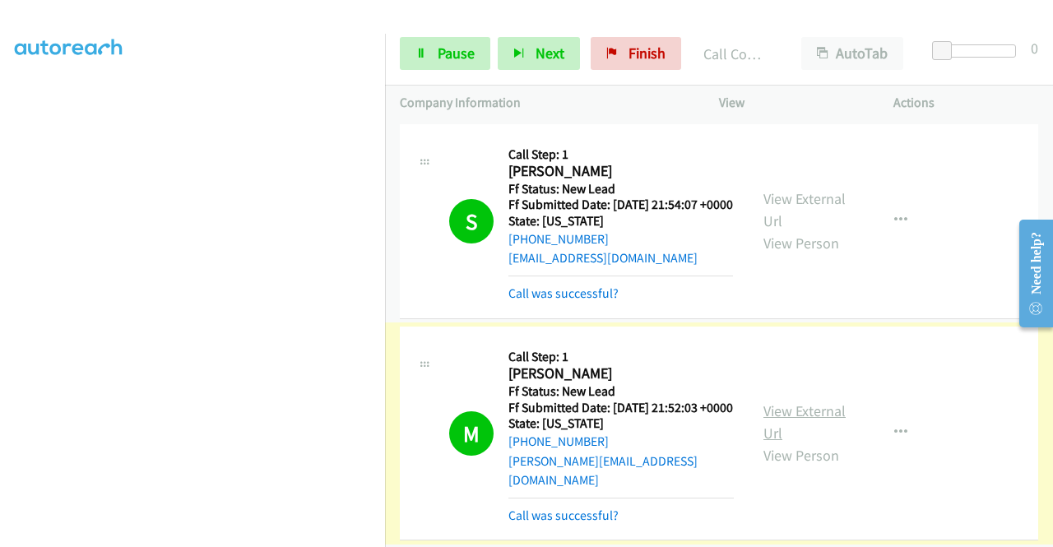
click at [799, 419] on link "View External Url" at bounding box center [804, 421] width 82 height 41
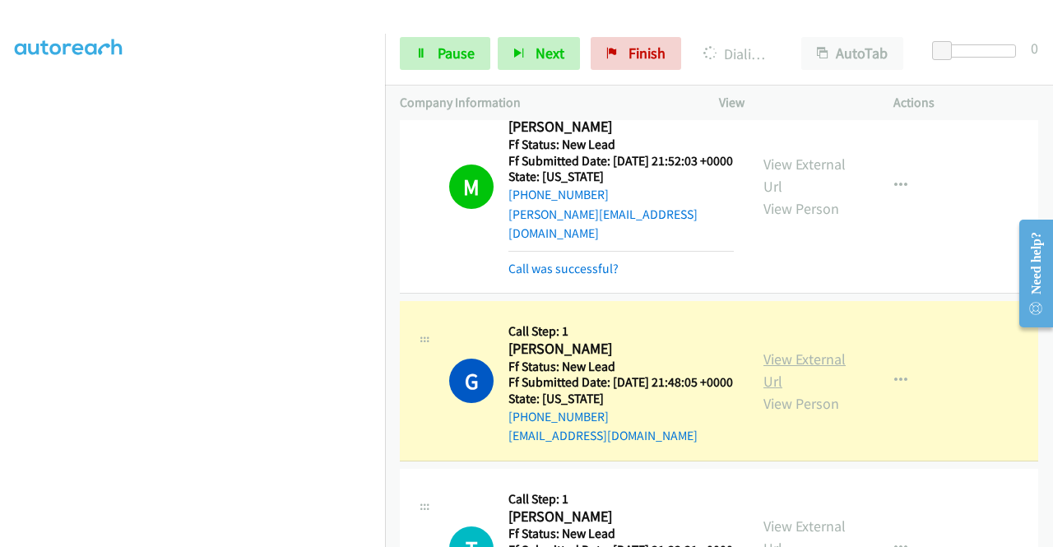
click at [807, 382] on link "View External Url" at bounding box center [804, 370] width 82 height 41
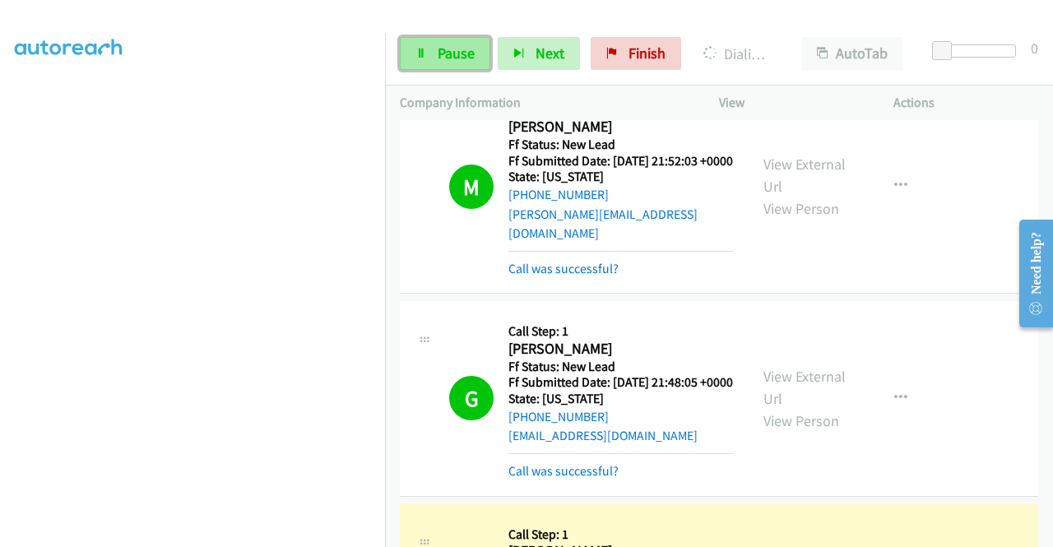
click at [452, 40] on link "Pause" at bounding box center [445, 53] width 90 height 33
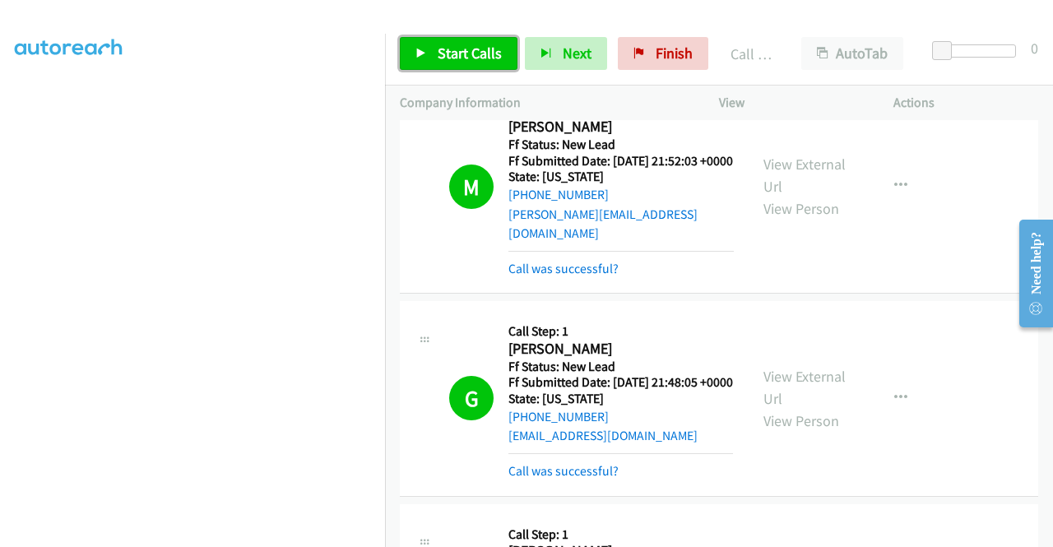
drag, startPoint x: 457, startPoint y: 55, endPoint x: 472, endPoint y: 56, distance: 14.8
click at [457, 55] on span "Start Calls" at bounding box center [470, 53] width 64 height 19
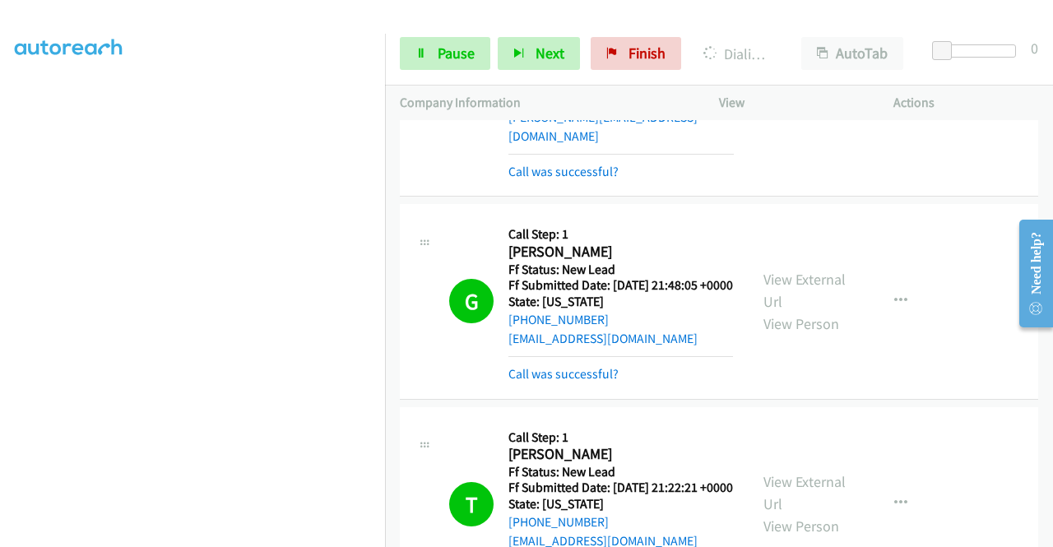
scroll to position [493, 0]
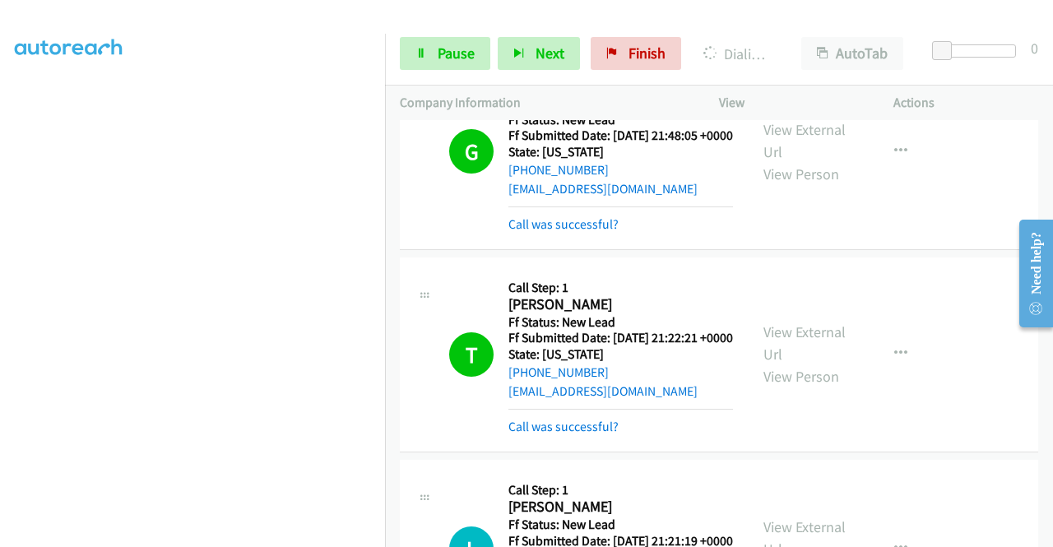
drag, startPoint x: 804, startPoint y: 371, endPoint x: 799, endPoint y: 382, distance: 12.5
click at [786, 364] on link "View External Url" at bounding box center [804, 342] width 82 height 41
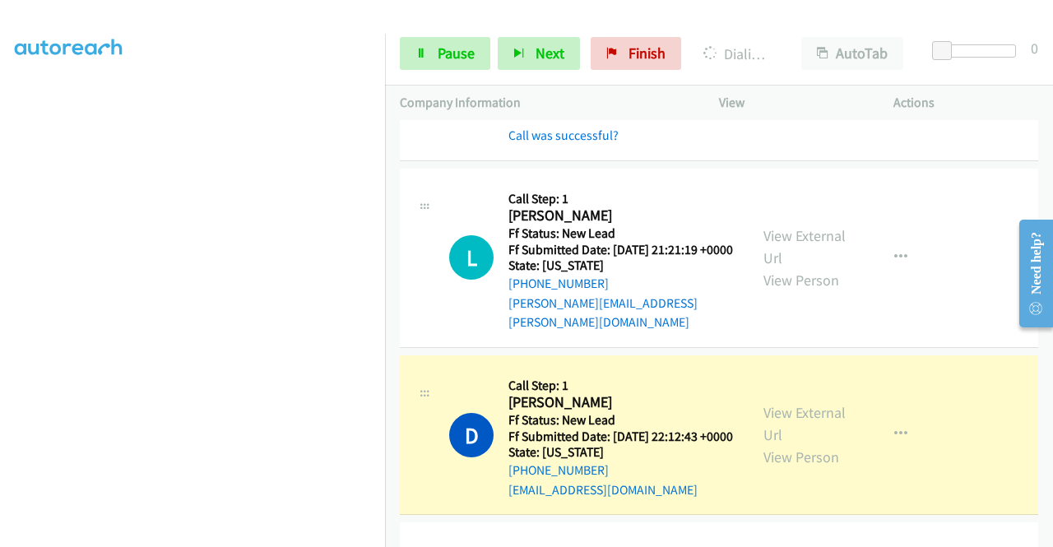
scroll to position [987, 0]
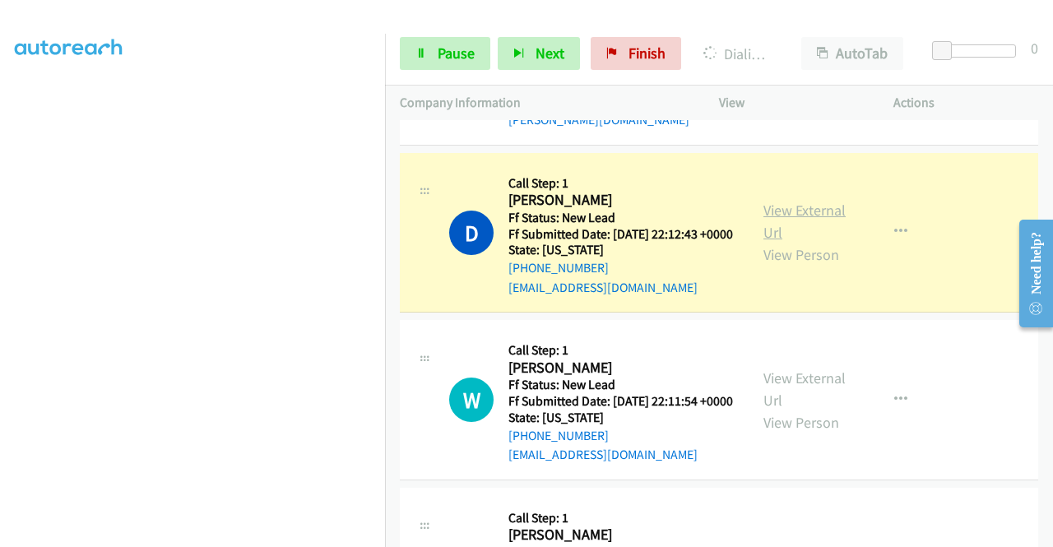
click at [788, 242] on link "View External Url" at bounding box center [804, 221] width 82 height 41
click at [460, 62] on span "Pause" at bounding box center [456, 53] width 37 height 19
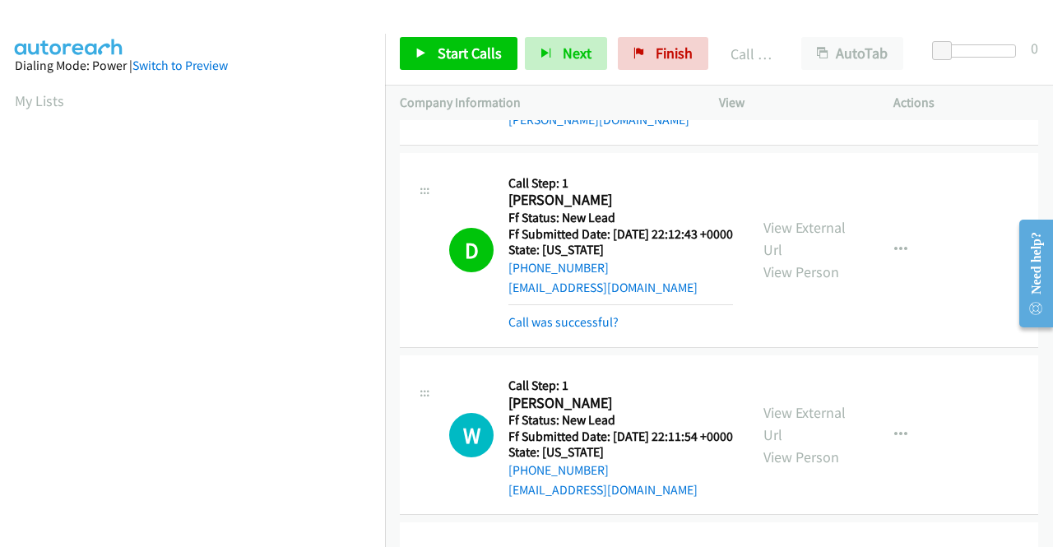
scroll to position [375, 0]
drag, startPoint x: 535, startPoint y: 19, endPoint x: 526, endPoint y: 20, distance: 8.3
click at [535, 19] on div at bounding box center [519, 31] width 1038 height 63
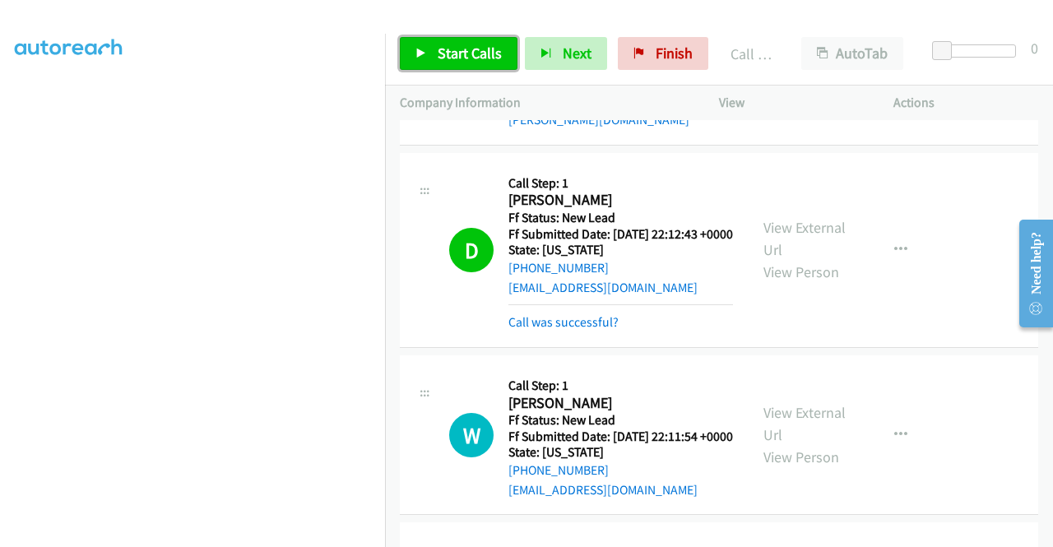
click at [467, 45] on span "Start Calls" at bounding box center [470, 53] width 64 height 19
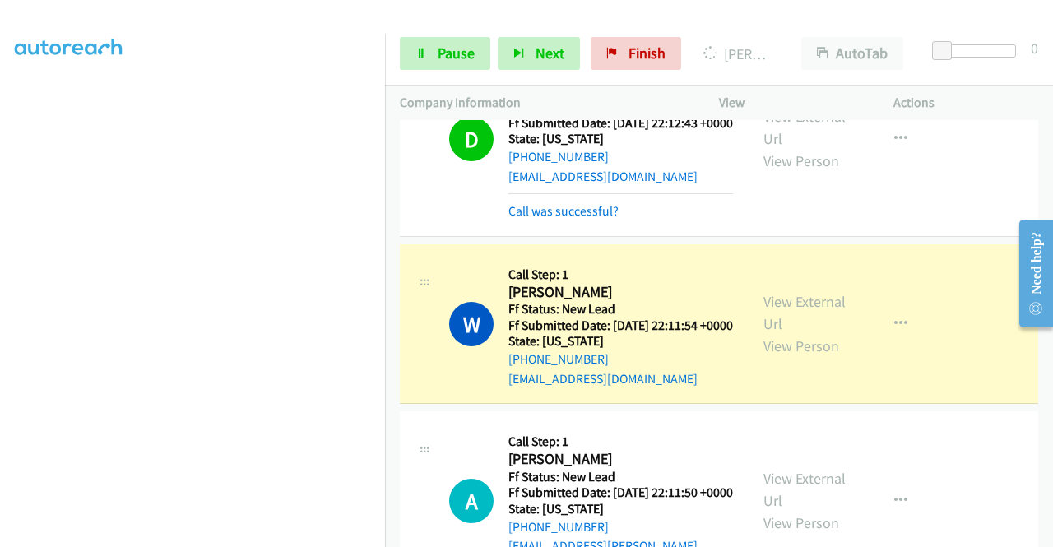
scroll to position [1151, 0]
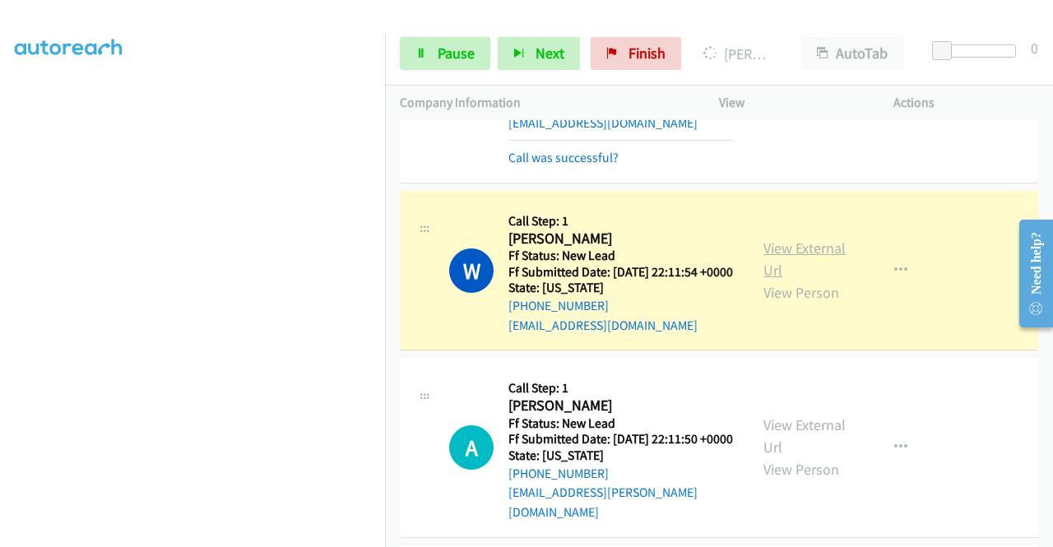
click at [800, 280] on link "View External Url" at bounding box center [804, 259] width 82 height 41
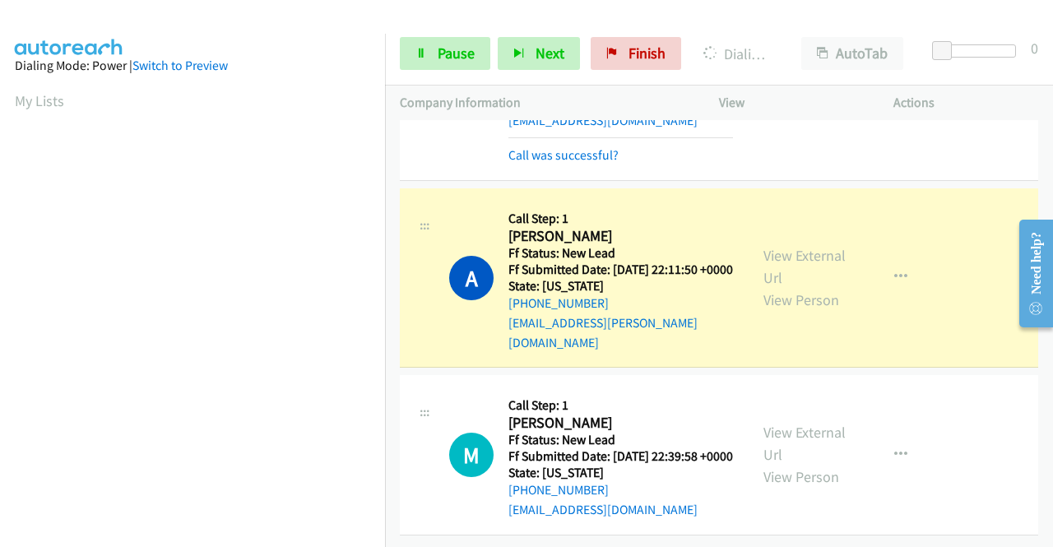
scroll to position [1452, 0]
click at [804, 246] on link "View External Url" at bounding box center [804, 266] width 82 height 41
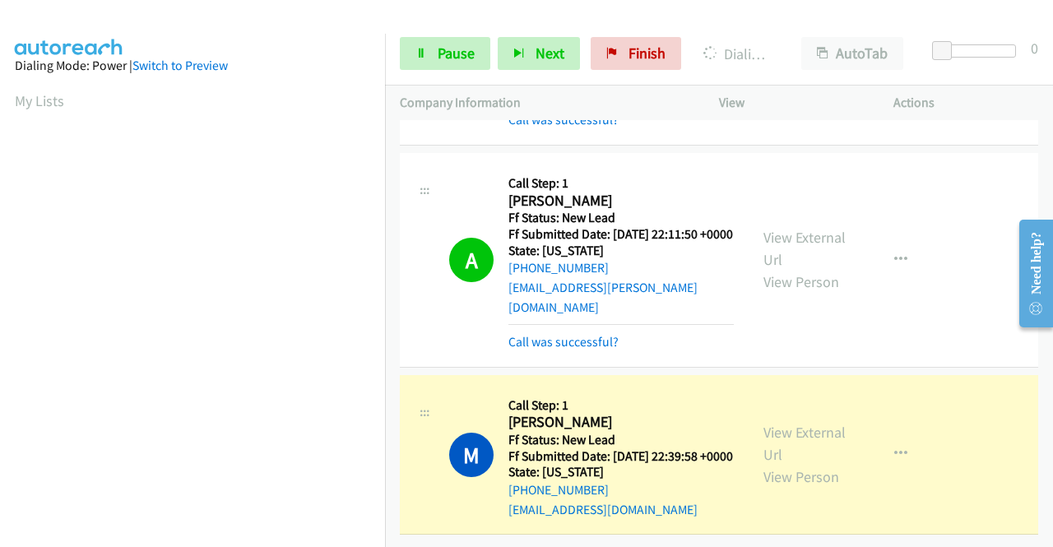
scroll to position [1487, 0]
click at [811, 423] on link "View External Url" at bounding box center [804, 443] width 82 height 41
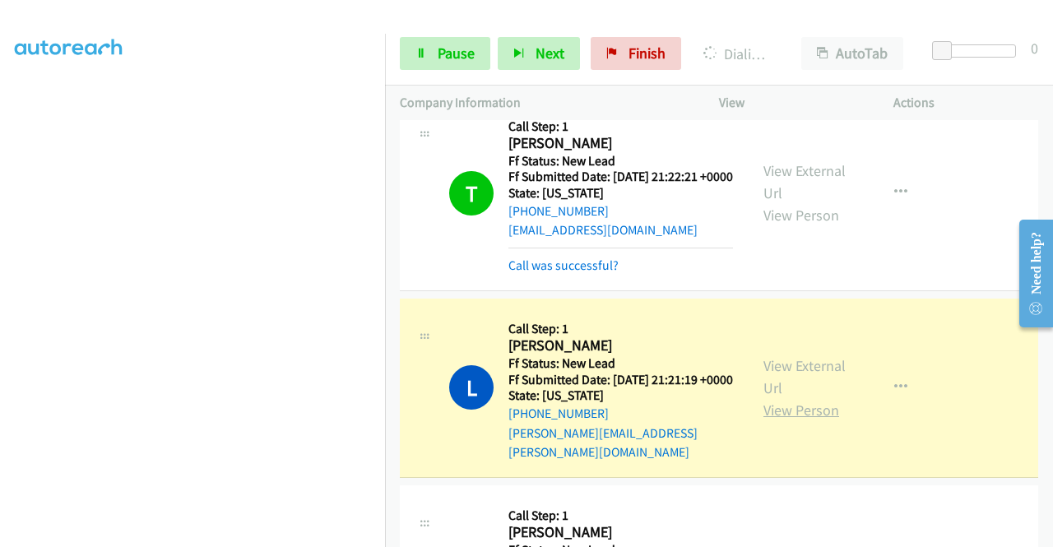
scroll to position [699, 0]
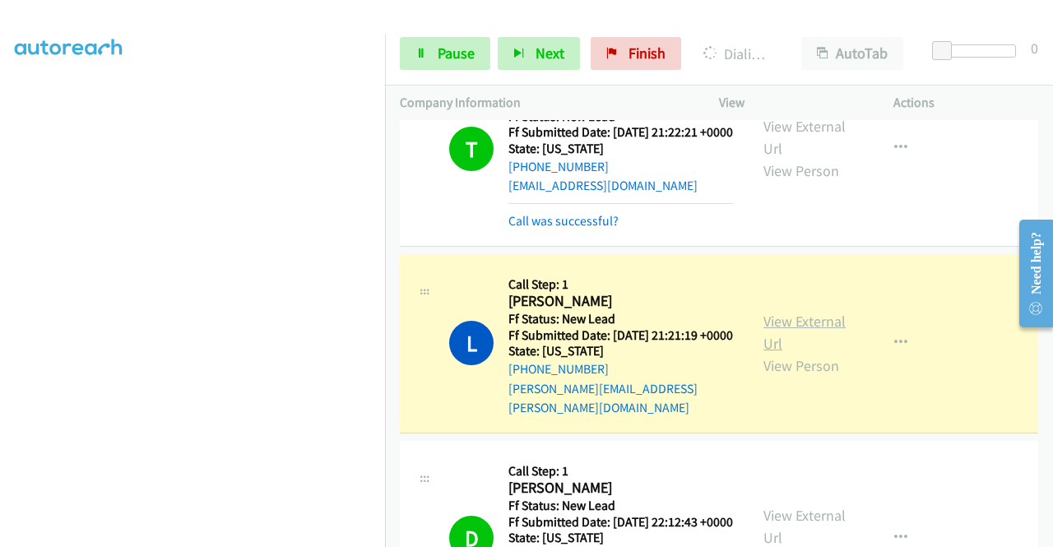
click at [787, 353] on link "View External Url" at bounding box center [804, 332] width 82 height 41
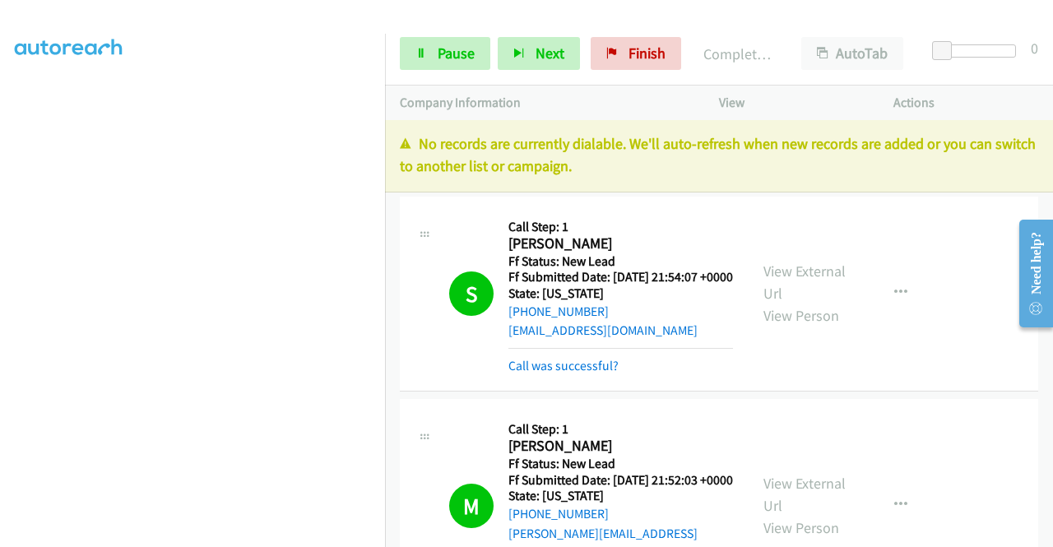
scroll to position [0, 0]
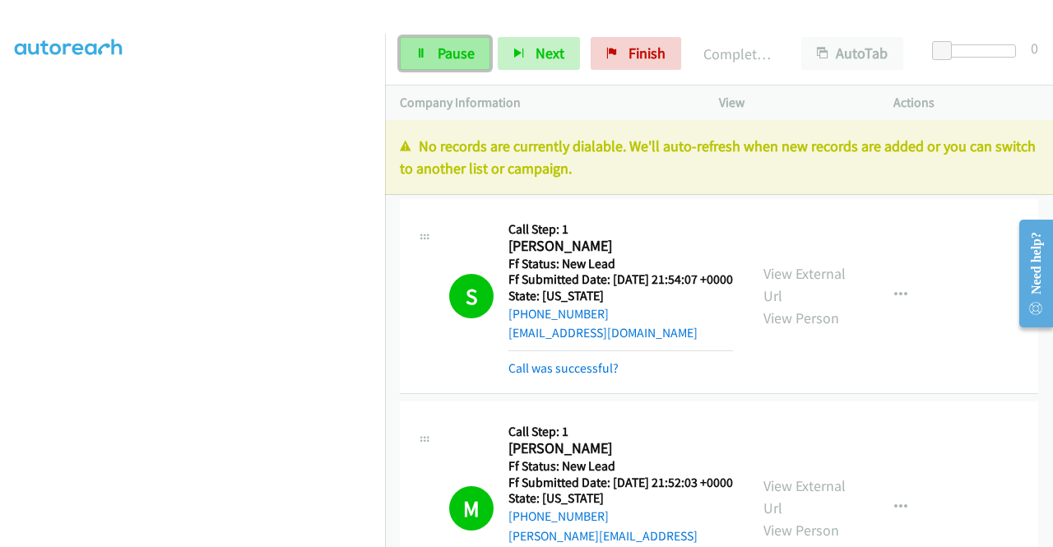
drag, startPoint x: 442, startPoint y: 43, endPoint x: 447, endPoint y: 50, distance: 8.9
click at [443, 44] on link "Pause" at bounding box center [445, 53] width 90 height 33
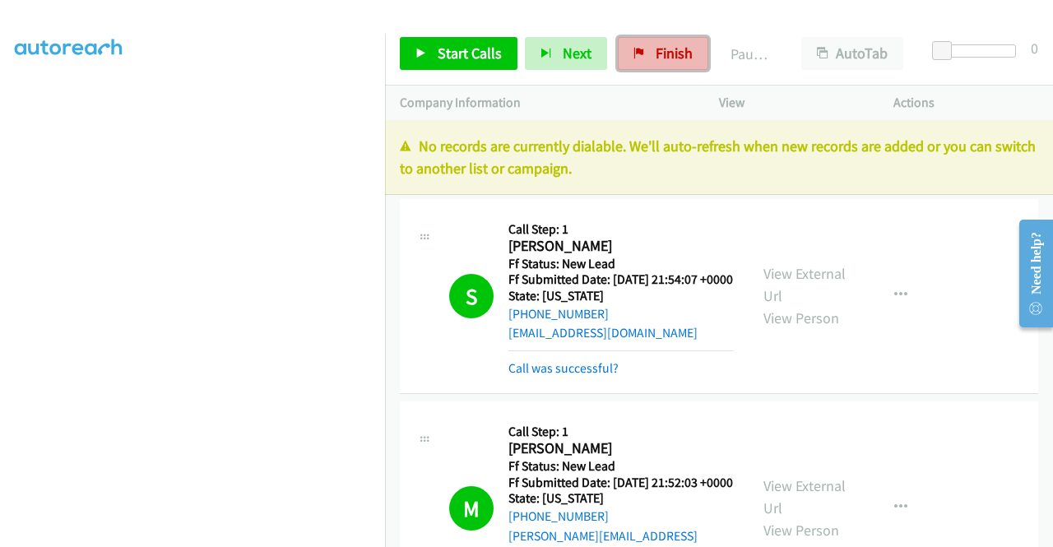
click at [656, 53] on span "Finish" at bounding box center [673, 53] width 37 height 19
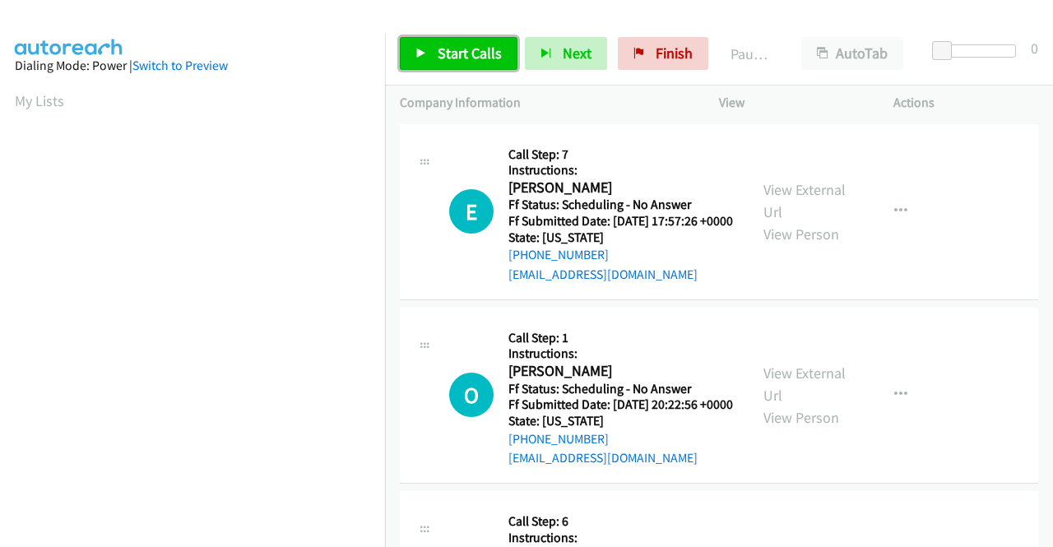
click at [452, 57] on span "Start Calls" at bounding box center [470, 53] width 64 height 19
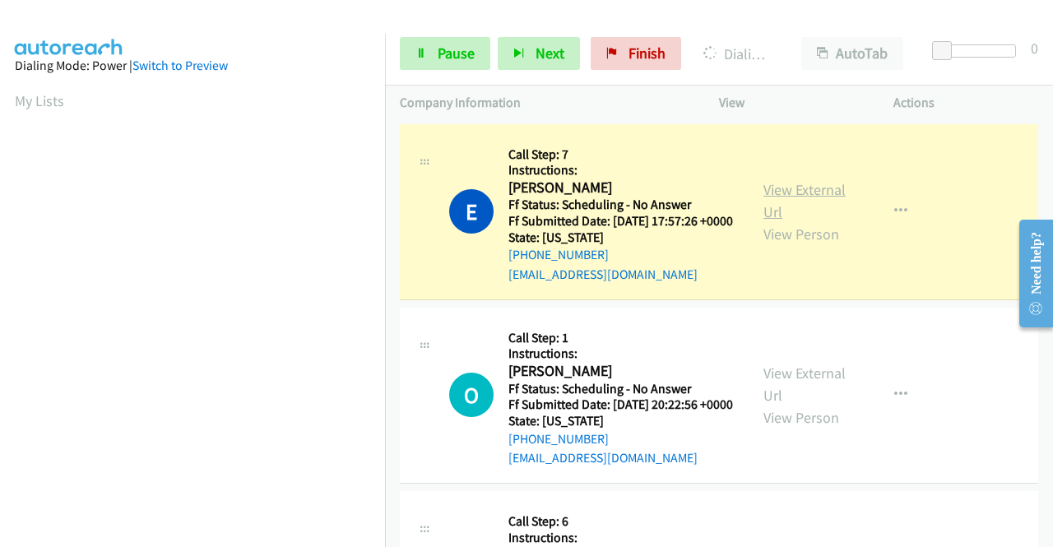
click at [813, 199] on link "View External Url" at bounding box center [804, 200] width 82 height 41
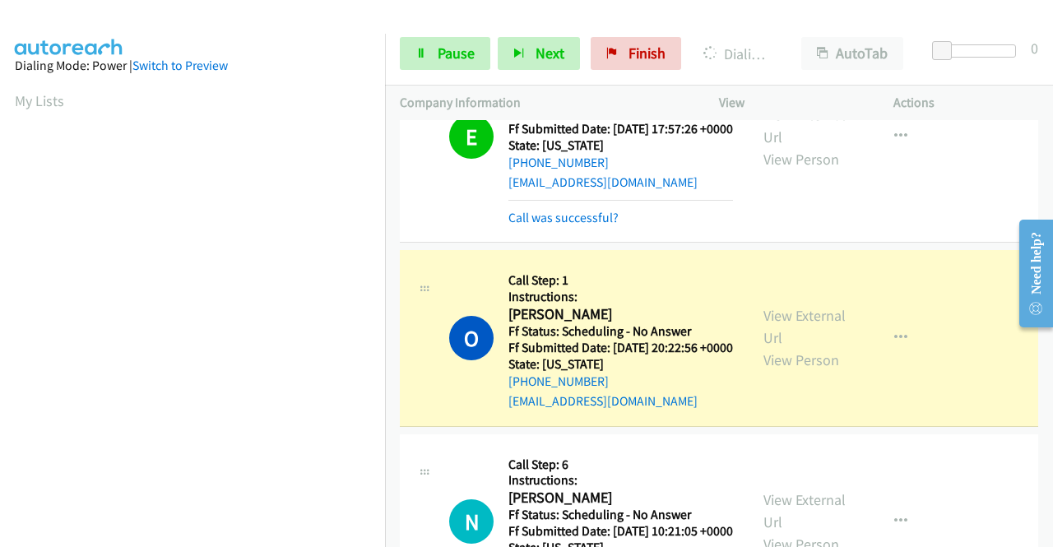
scroll to position [247, 0]
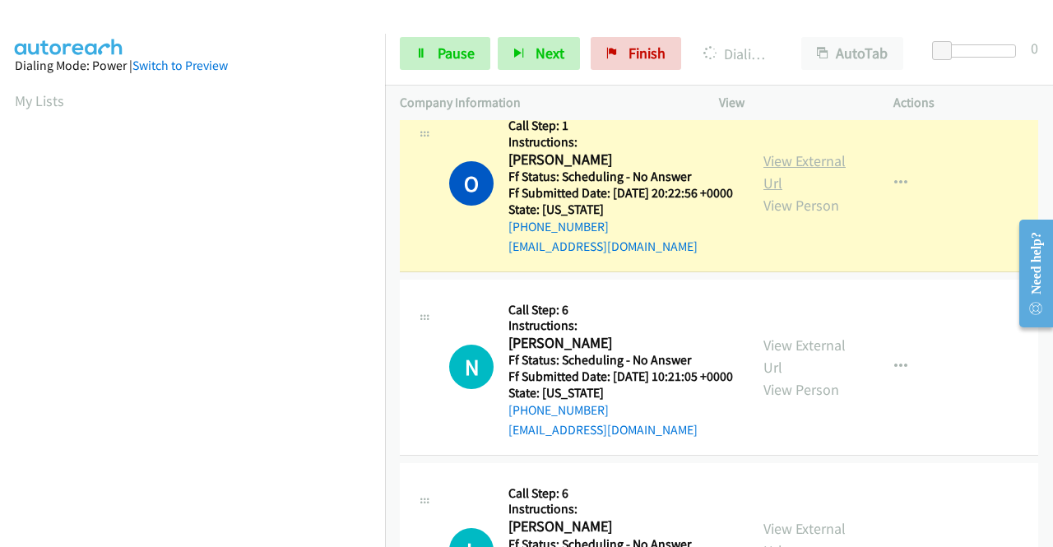
click at [765, 183] on link "View External Url" at bounding box center [804, 171] width 82 height 41
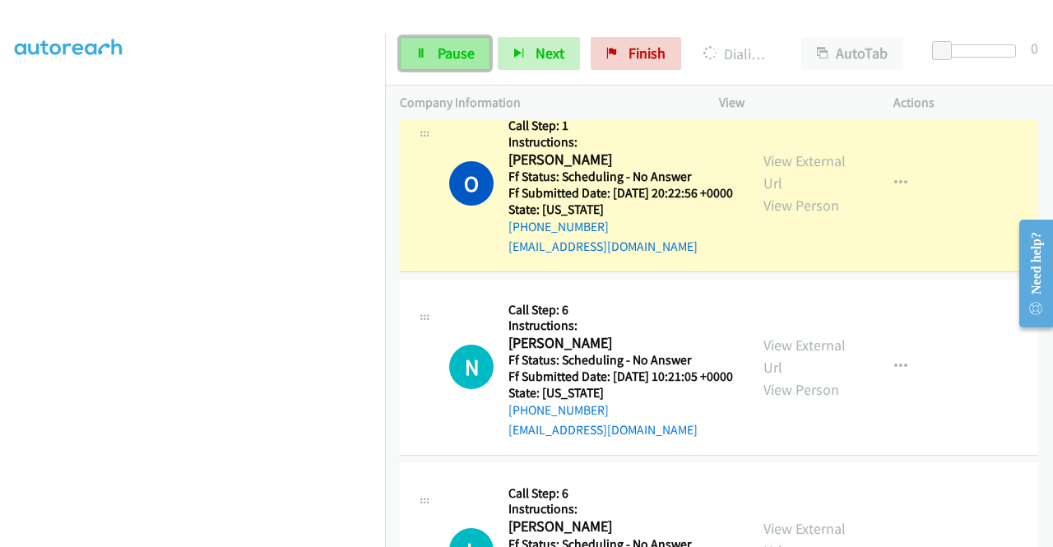
click at [420, 51] on icon at bounding box center [421, 55] width 12 height 12
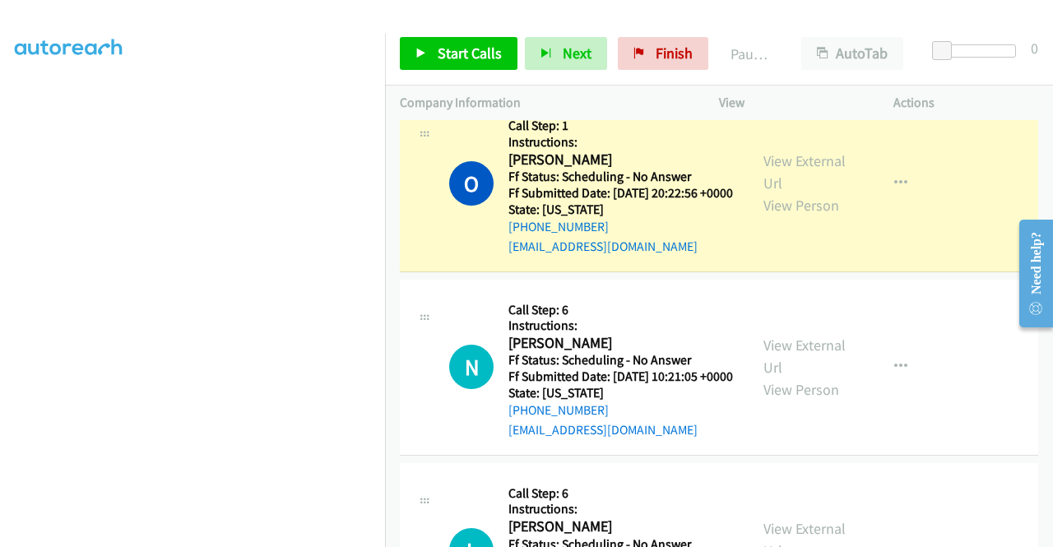
scroll to position [0, 0]
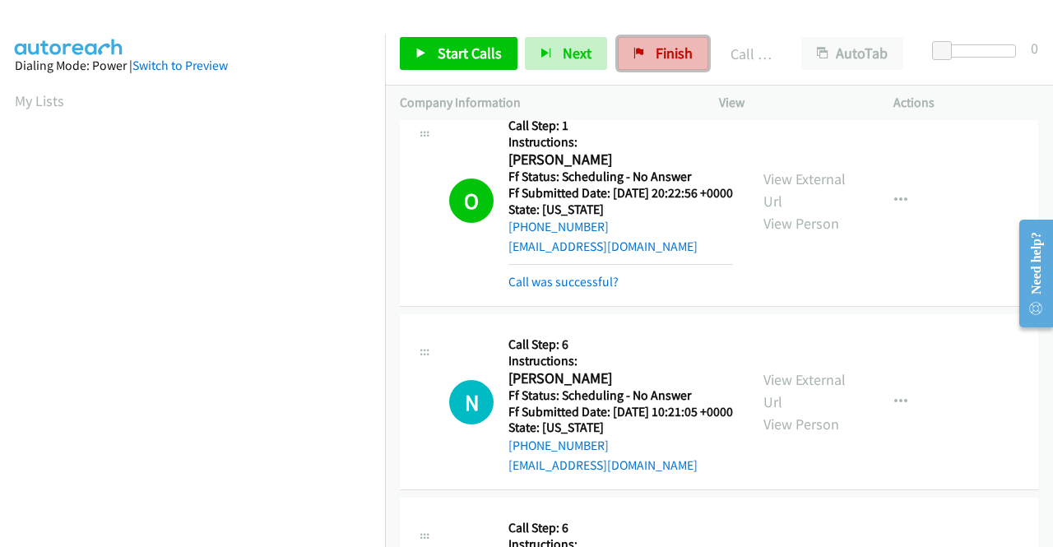
click at [655, 50] on span "Finish" at bounding box center [673, 53] width 37 height 19
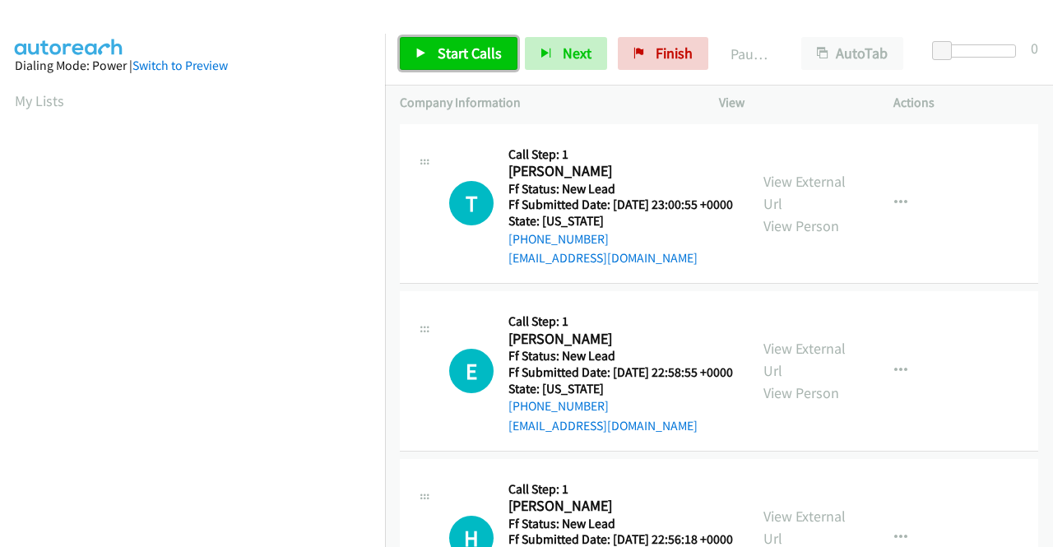
click at [452, 63] on link "Start Calls" at bounding box center [459, 53] width 118 height 33
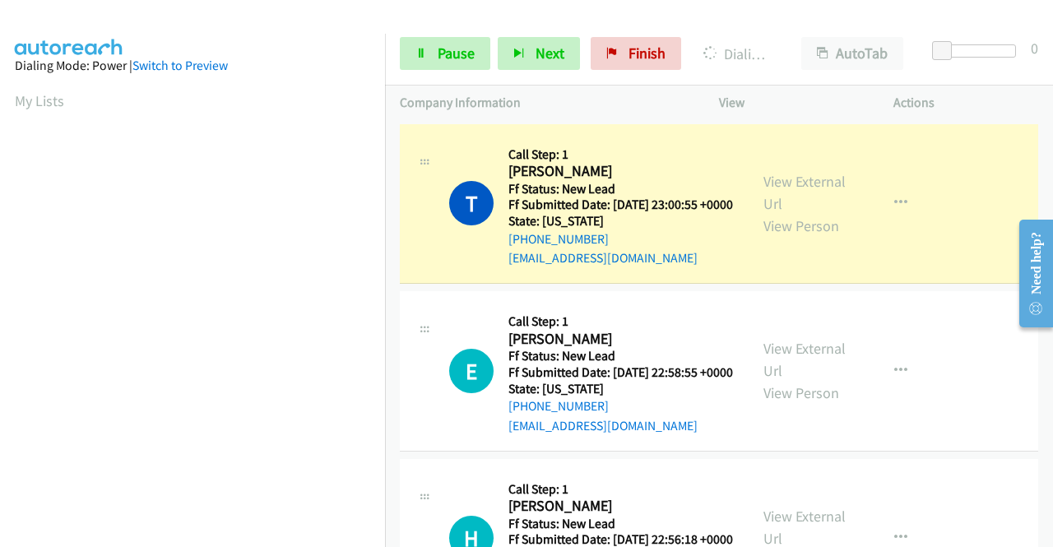
drag, startPoint x: 799, startPoint y: 190, endPoint x: 776, endPoint y: 200, distance: 25.1
click at [783, 188] on link "View External Url" at bounding box center [804, 192] width 82 height 41
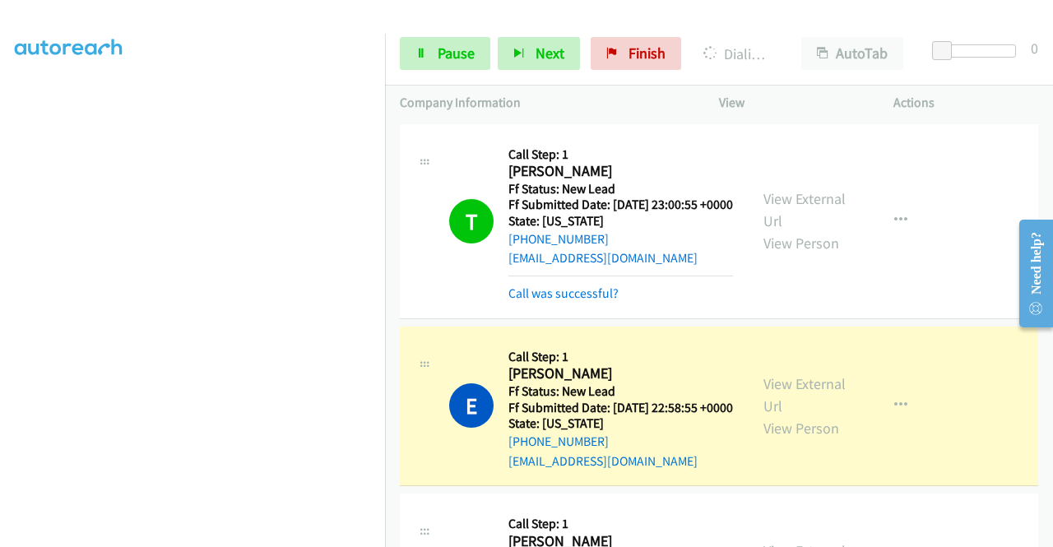
scroll to position [211, 0]
click at [822, 410] on link "View External Url" at bounding box center [804, 394] width 82 height 41
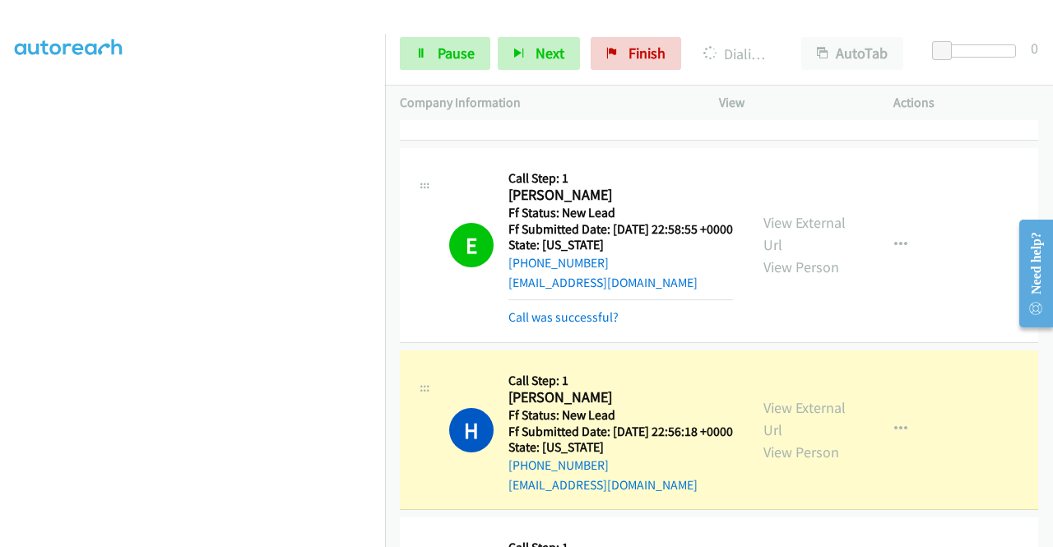
scroll to position [247, 0]
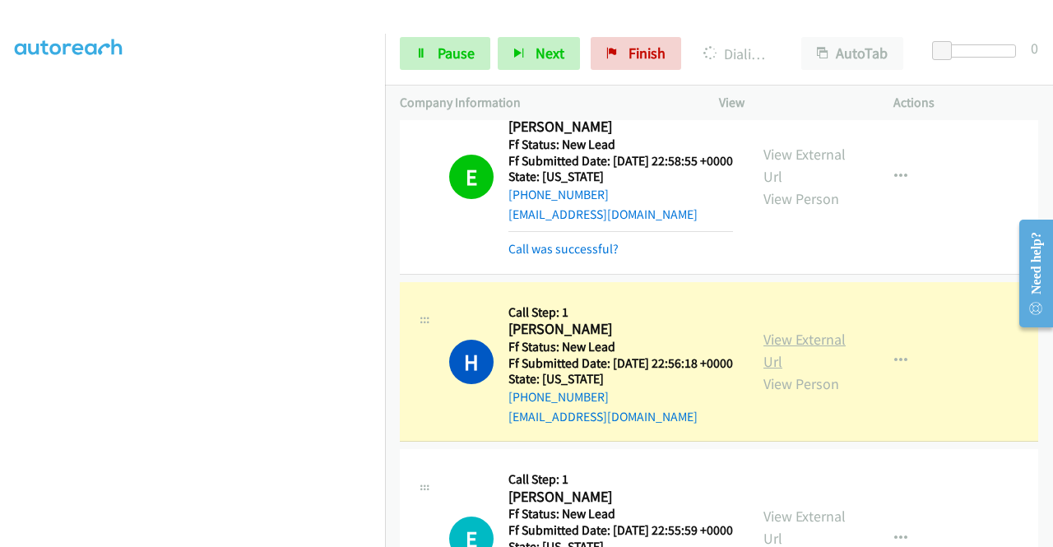
click at [763, 371] on link "View External Url" at bounding box center [804, 350] width 82 height 41
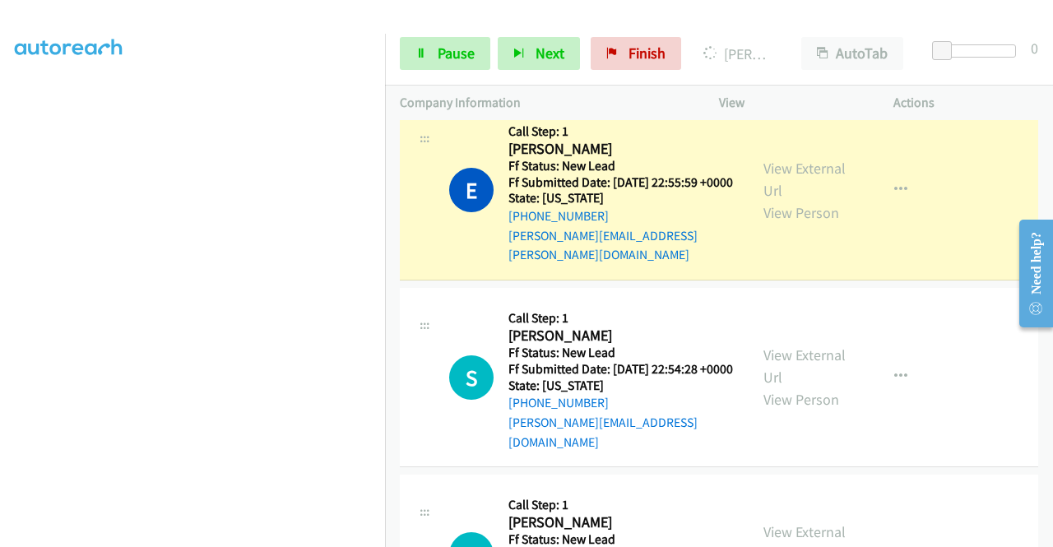
scroll to position [658, 0]
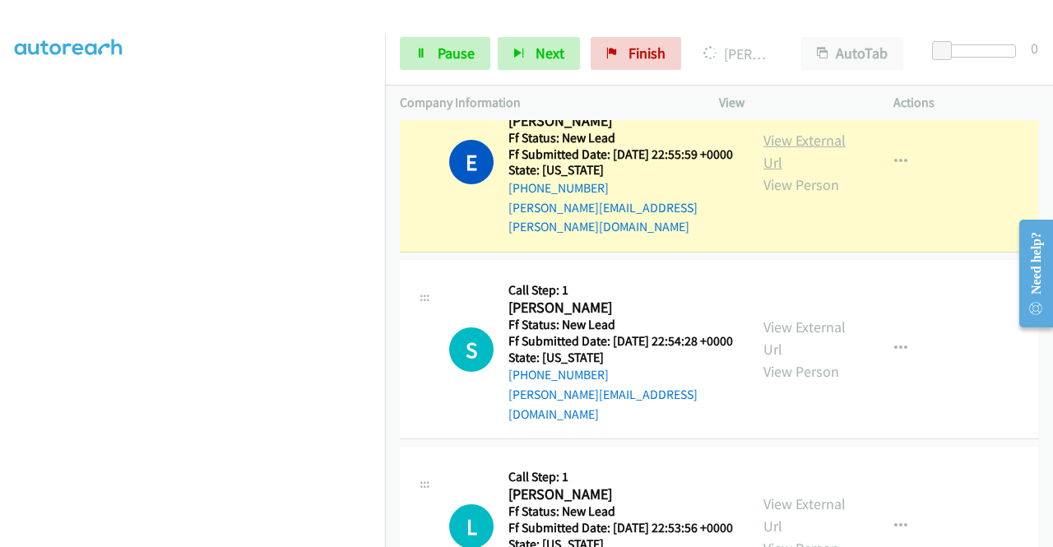
click at [791, 172] on link "View External Url" at bounding box center [804, 151] width 82 height 41
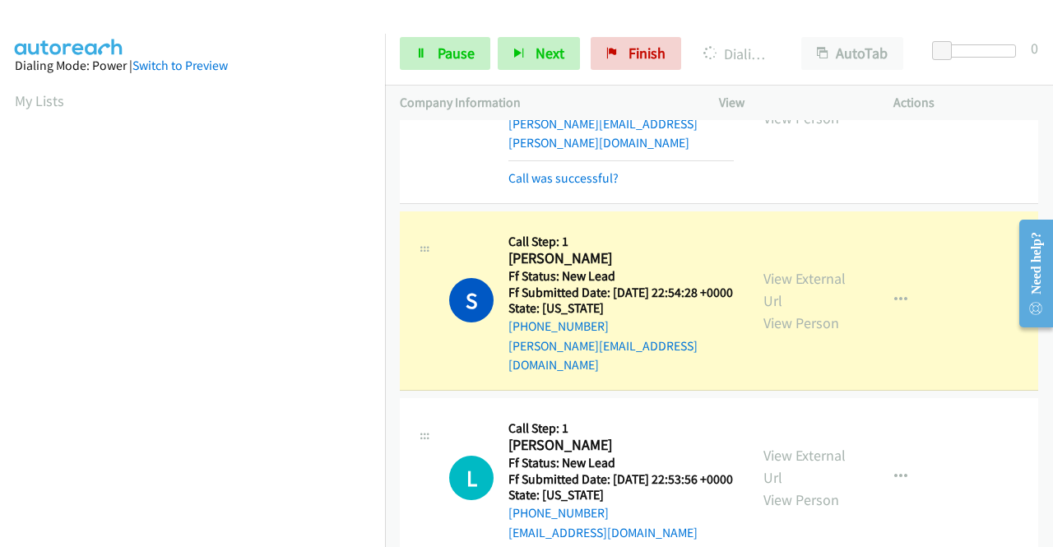
scroll to position [905, 0]
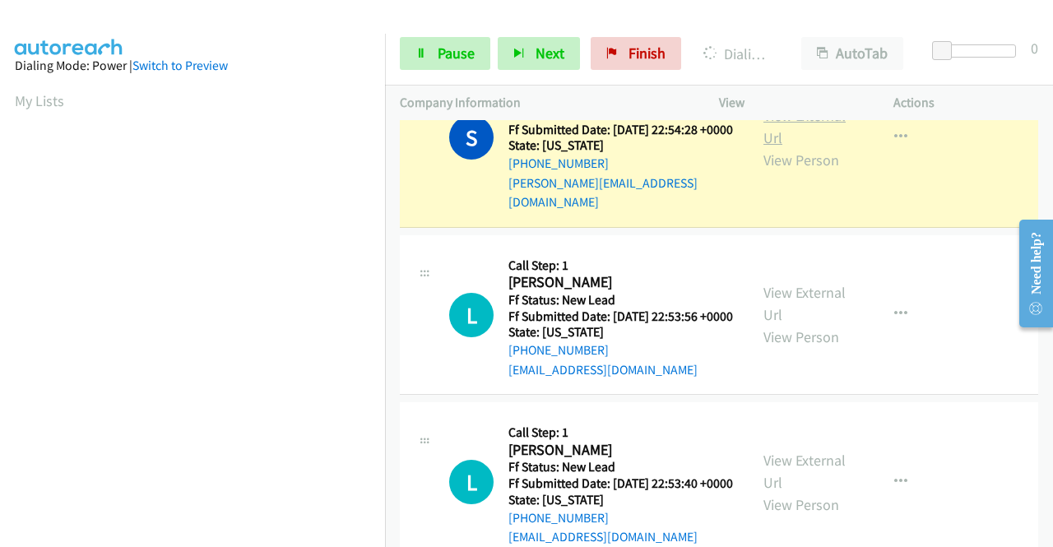
click at [768, 147] on link "View External Url" at bounding box center [804, 126] width 82 height 41
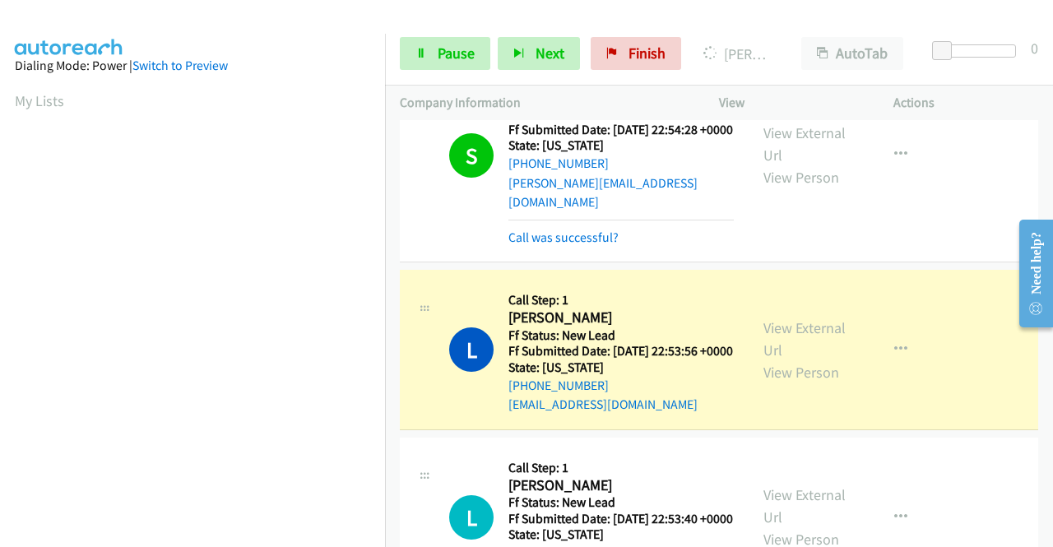
scroll to position [375, 0]
click at [763, 359] on link "View External Url" at bounding box center [804, 338] width 82 height 41
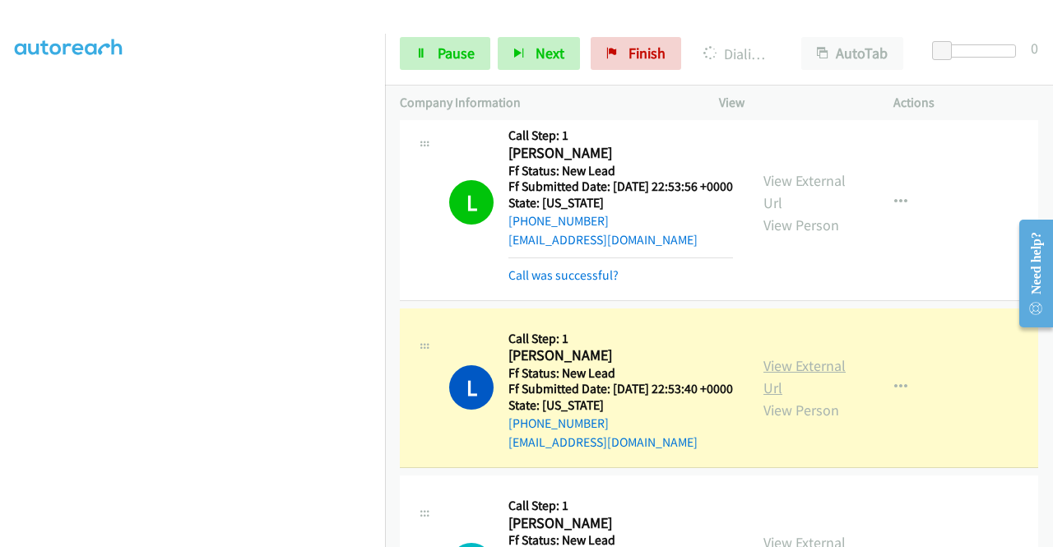
click at [763, 397] on link "View External Url" at bounding box center [804, 376] width 82 height 41
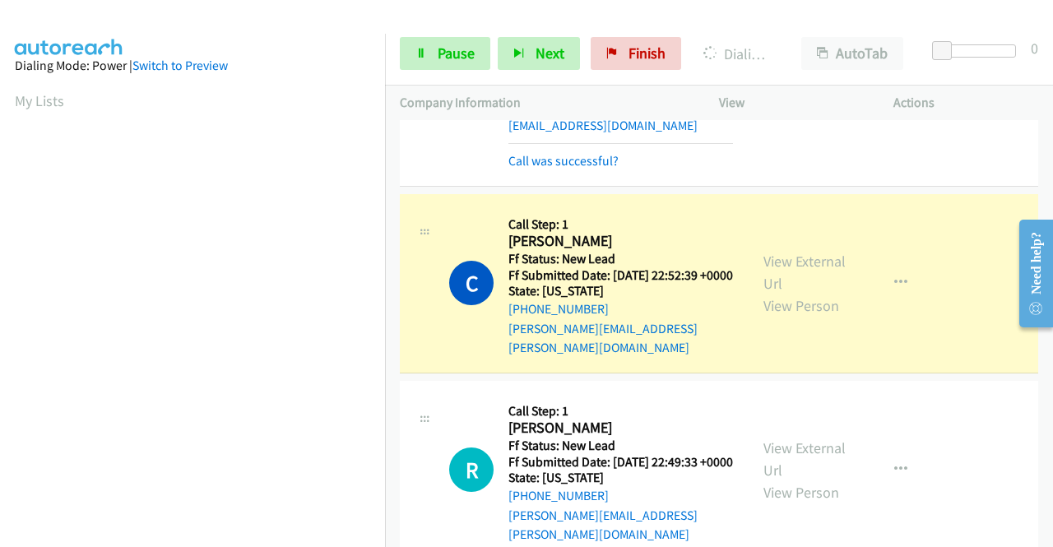
scroll to position [1398, 0]
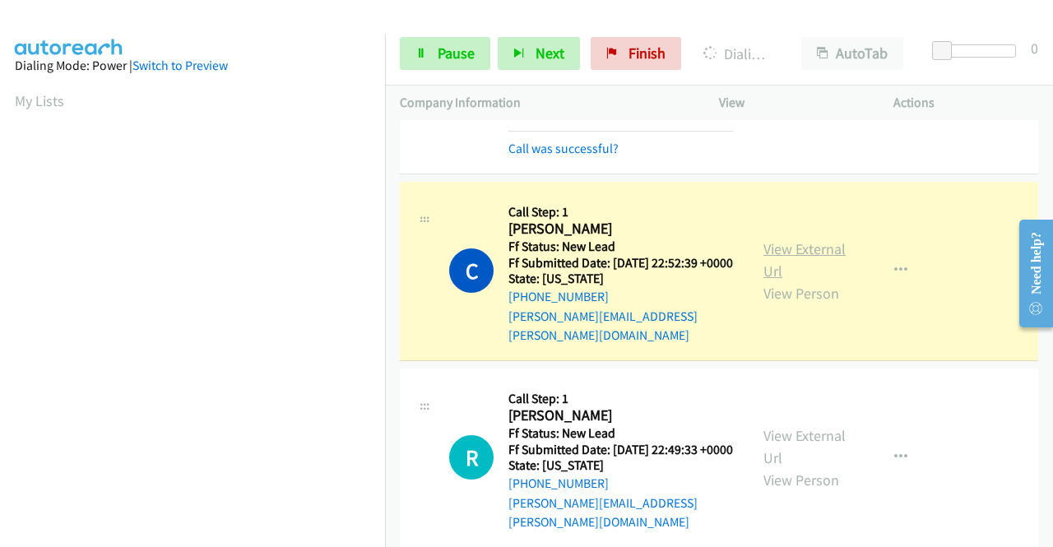
click at [765, 280] on link "View External Url" at bounding box center [804, 259] width 82 height 41
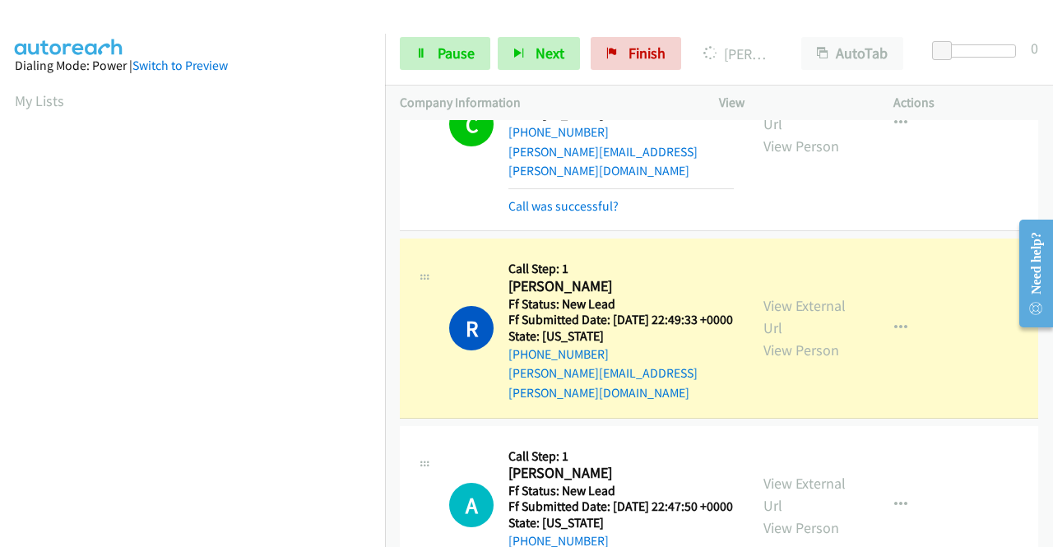
scroll to position [375, 0]
click at [763, 337] on link "View External Url" at bounding box center [804, 316] width 82 height 41
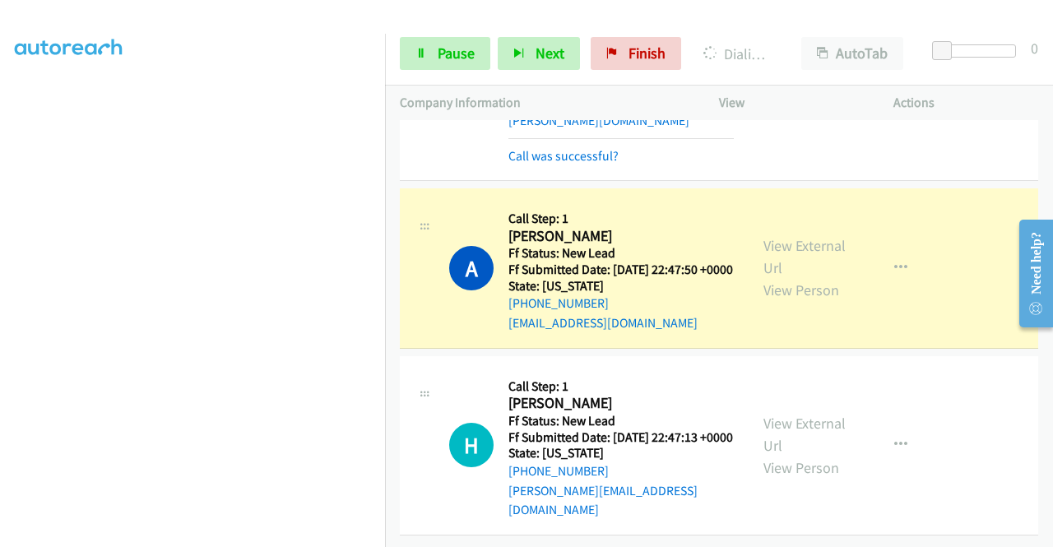
scroll to position [1892, 0]
click at [763, 259] on link "View External Url" at bounding box center [804, 256] width 82 height 41
click at [426, 53] on icon at bounding box center [421, 55] width 12 height 12
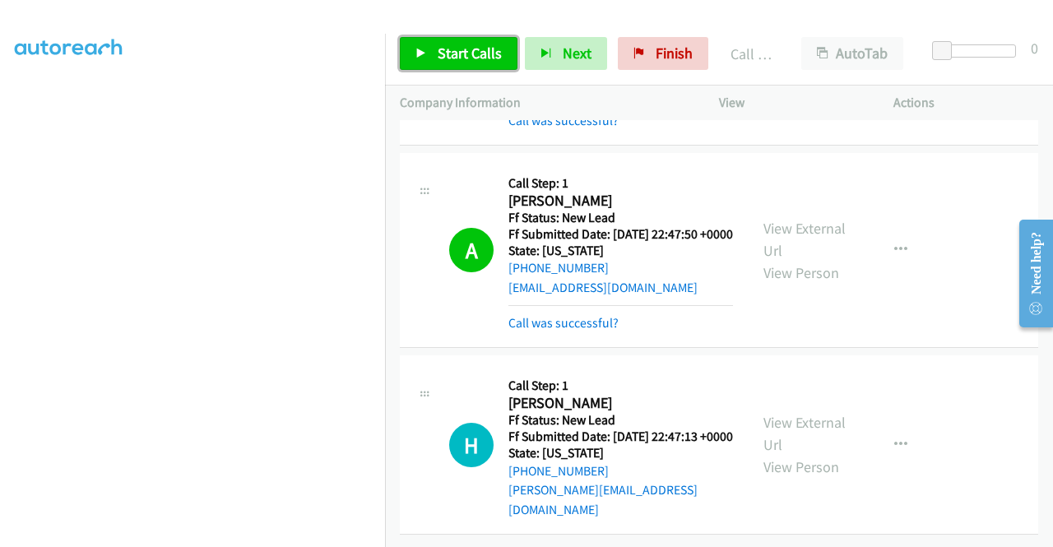
click at [455, 48] on span "Start Calls" at bounding box center [470, 53] width 64 height 19
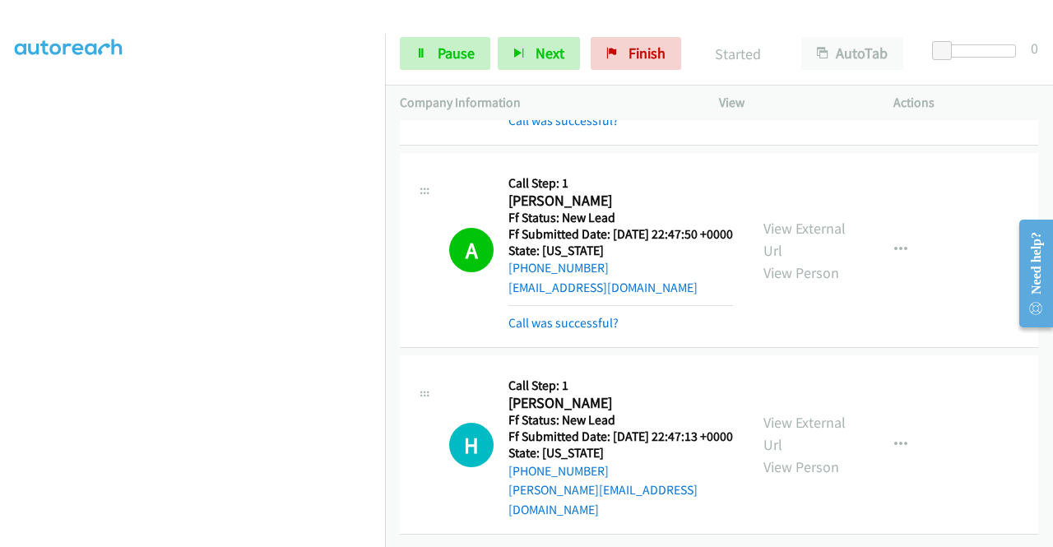
scroll to position [375, 0]
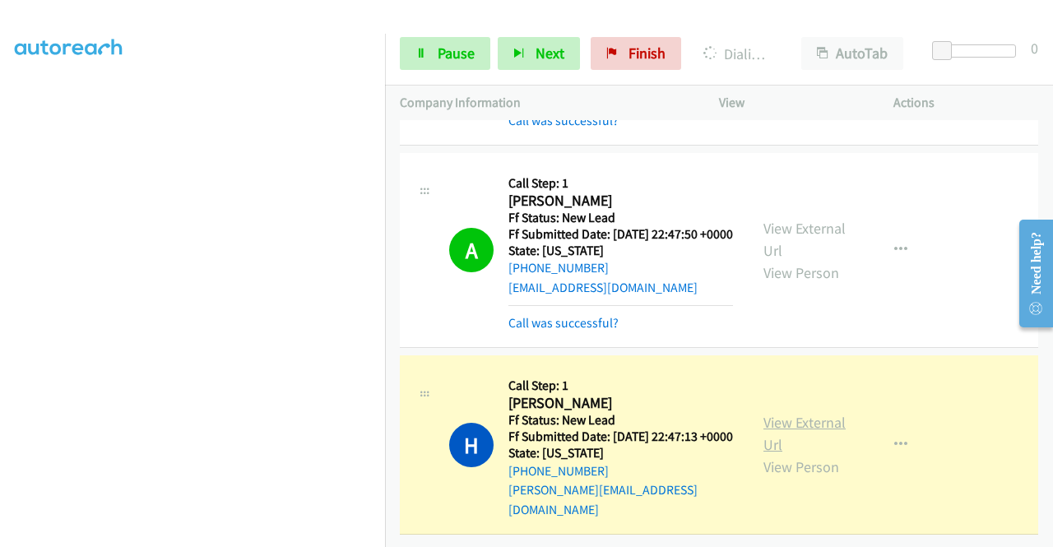
click at [818, 414] on link "View External Url" at bounding box center [804, 433] width 82 height 41
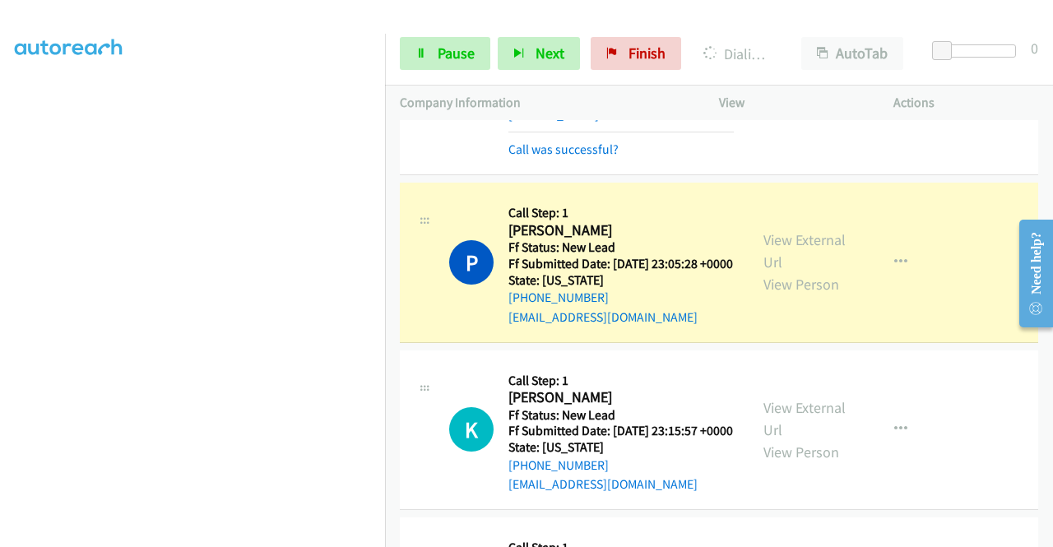
scroll to position [2286, 0]
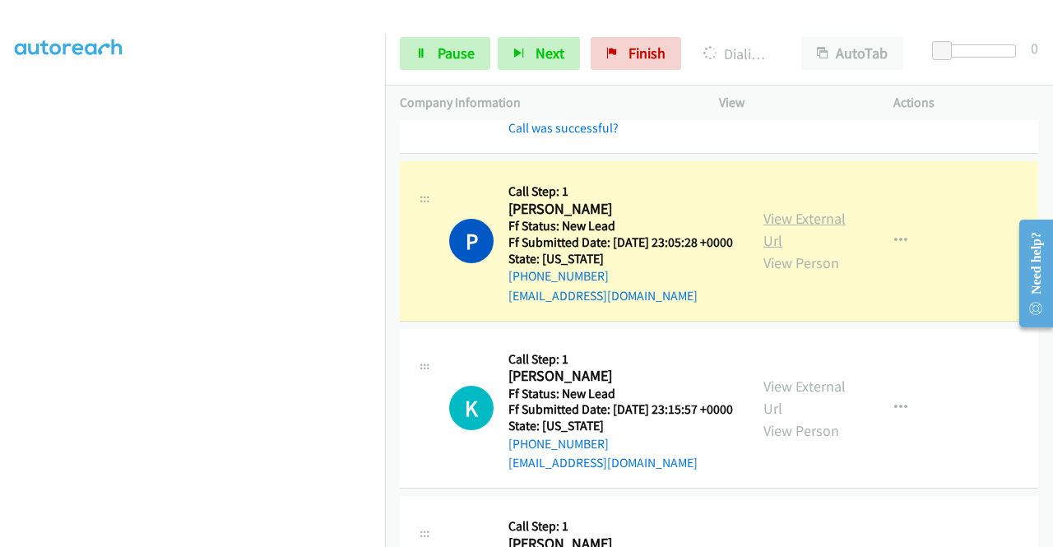
click at [798, 250] on link "View External Url" at bounding box center [804, 229] width 82 height 41
click at [452, 52] on span "Pause" at bounding box center [456, 53] width 37 height 19
click at [462, 21] on div at bounding box center [519, 31] width 1038 height 63
click at [454, 49] on span "Pause" at bounding box center [456, 53] width 37 height 19
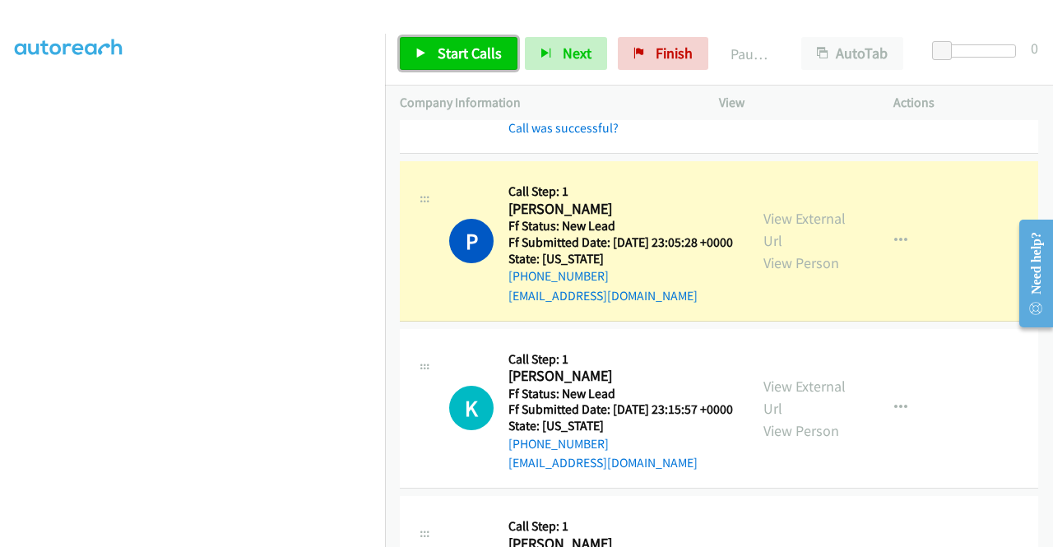
click at [457, 44] on span "Start Calls" at bounding box center [470, 53] width 64 height 19
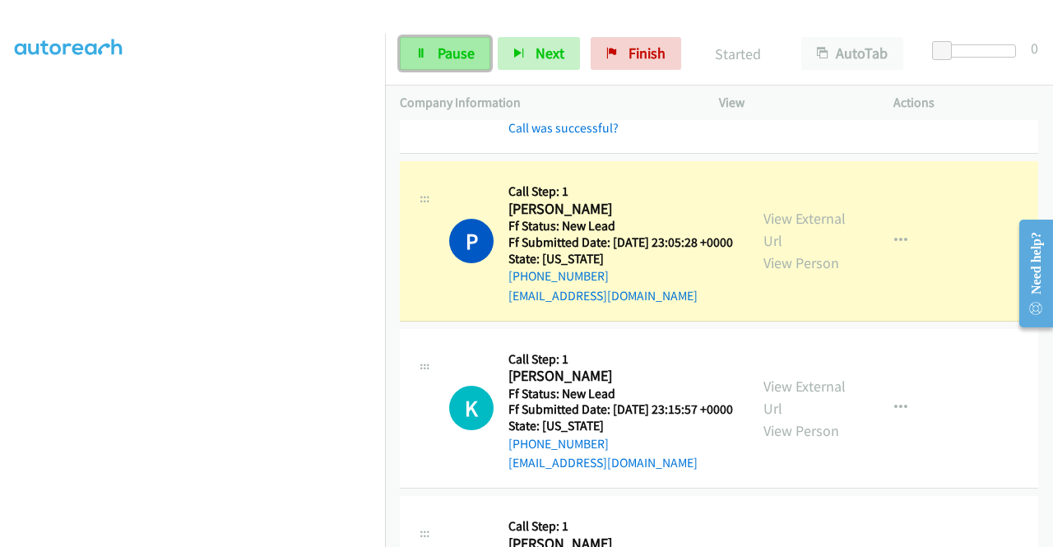
click at [457, 45] on span "Pause" at bounding box center [456, 53] width 37 height 19
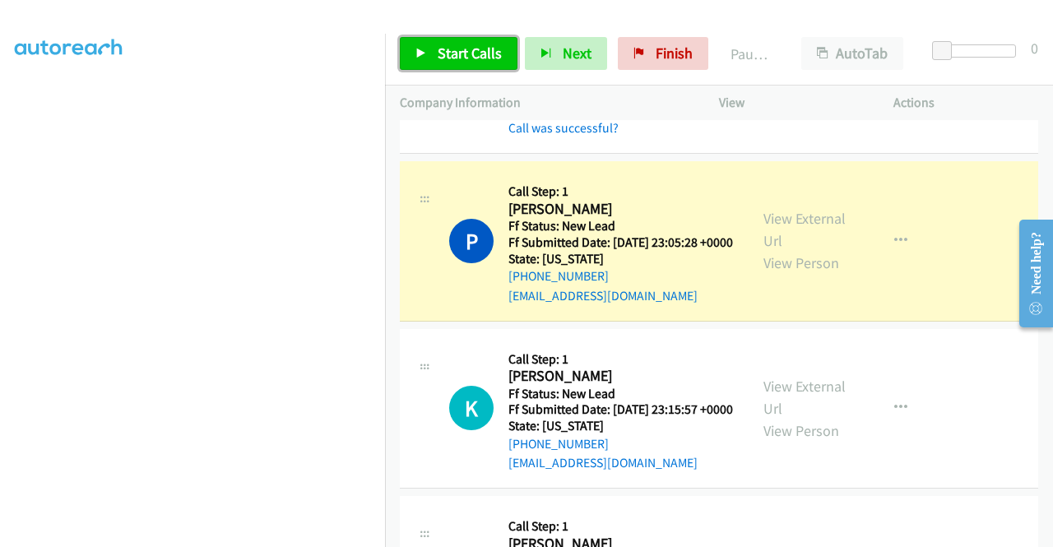
click at [457, 45] on span "Start Calls" at bounding box center [470, 53] width 64 height 19
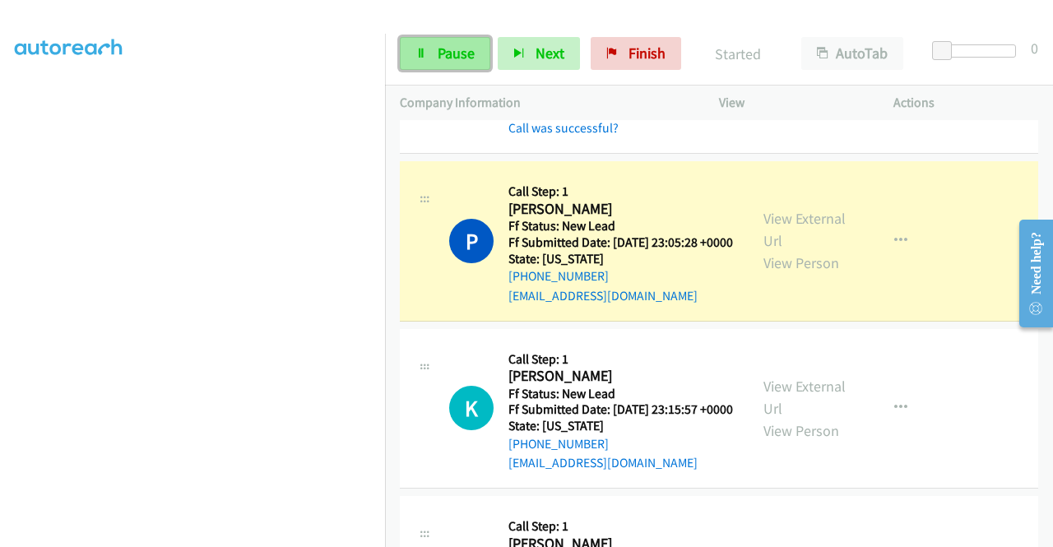
click at [457, 45] on span "Pause" at bounding box center [456, 53] width 37 height 19
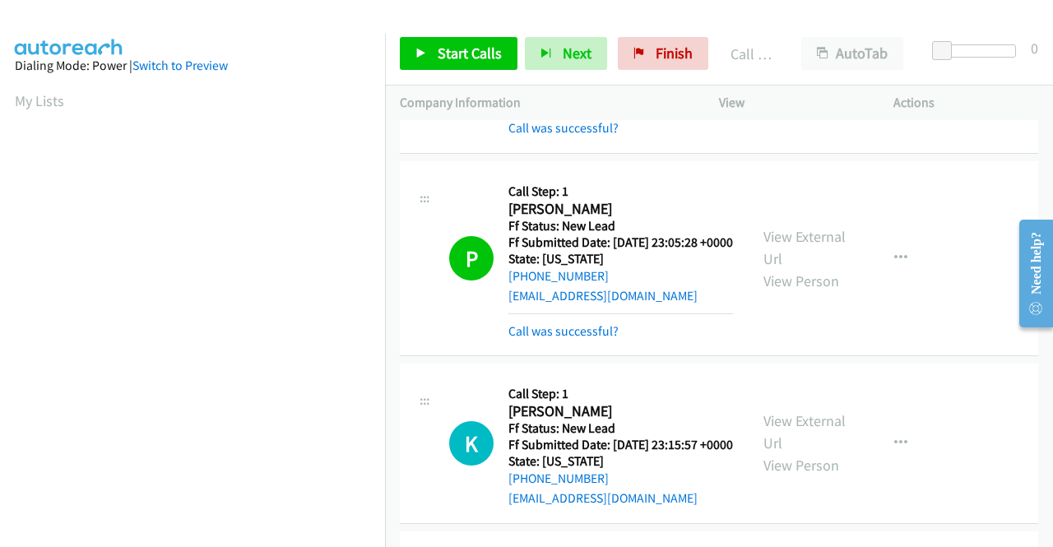
scroll to position [375, 0]
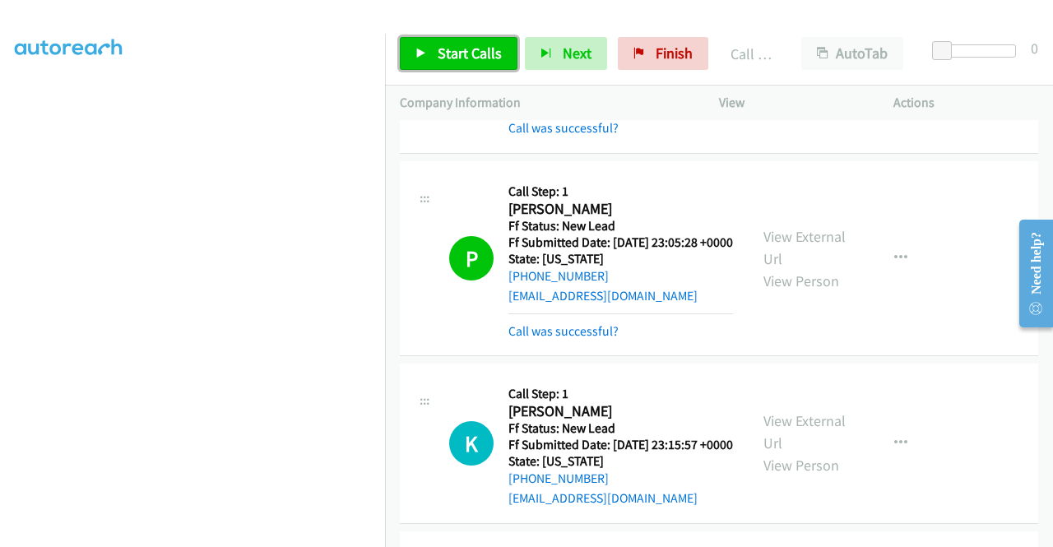
click at [469, 51] on span "Start Calls" at bounding box center [470, 53] width 64 height 19
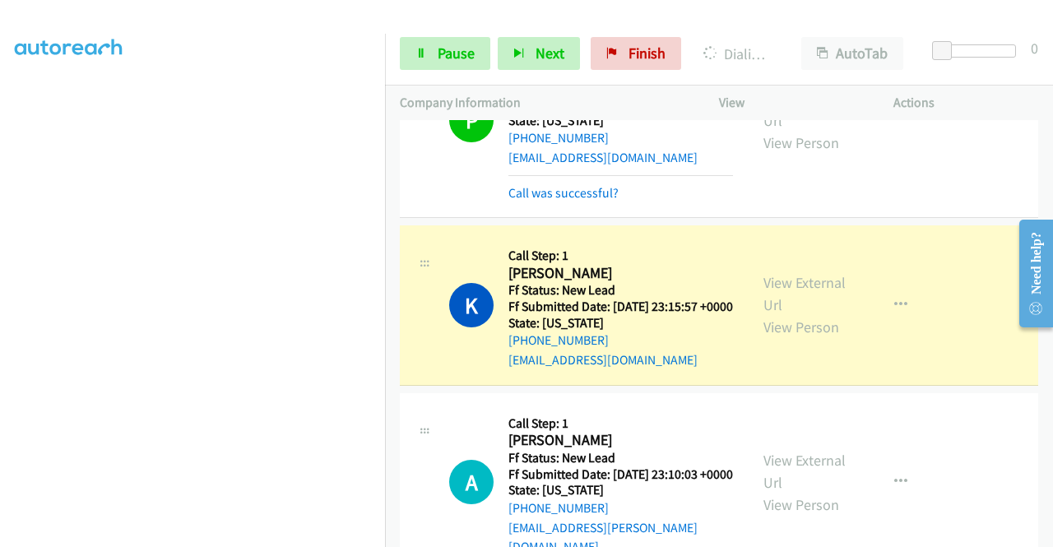
scroll to position [2533, 0]
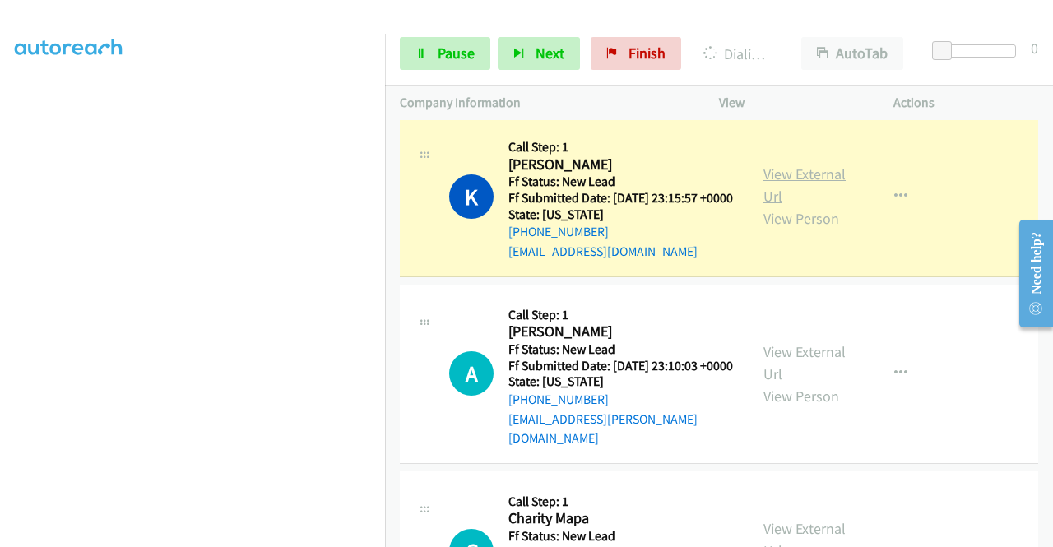
click at [814, 206] on link "View External Url" at bounding box center [804, 184] width 82 height 41
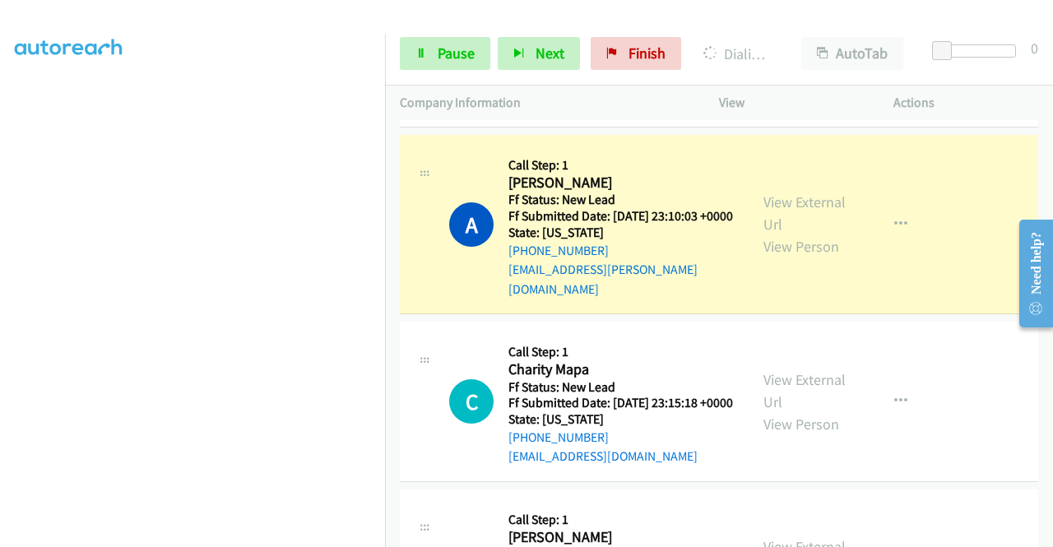
scroll to position [2780, 0]
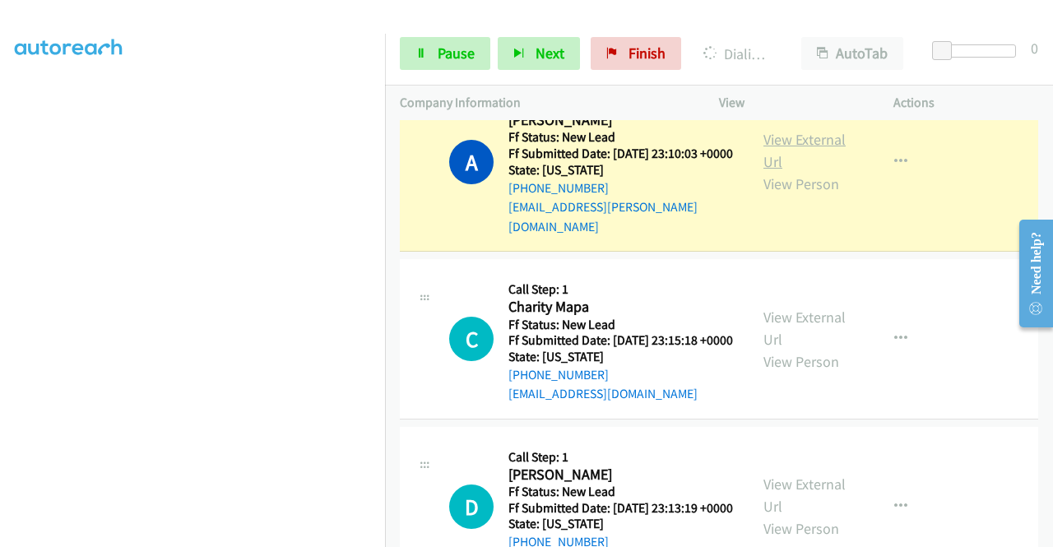
click at [776, 171] on link "View External Url" at bounding box center [804, 150] width 82 height 41
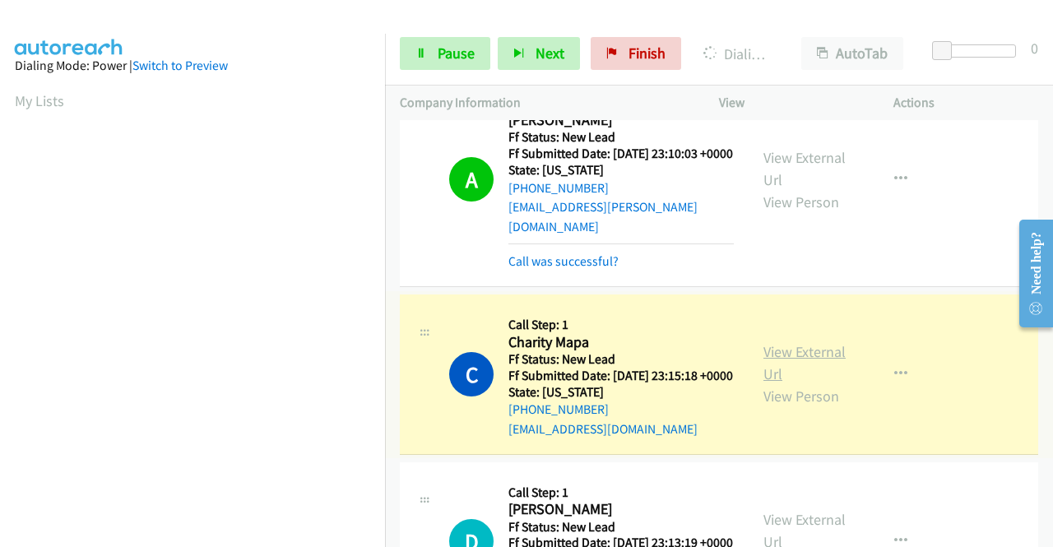
click at [796, 383] on link "View External Url" at bounding box center [804, 362] width 82 height 41
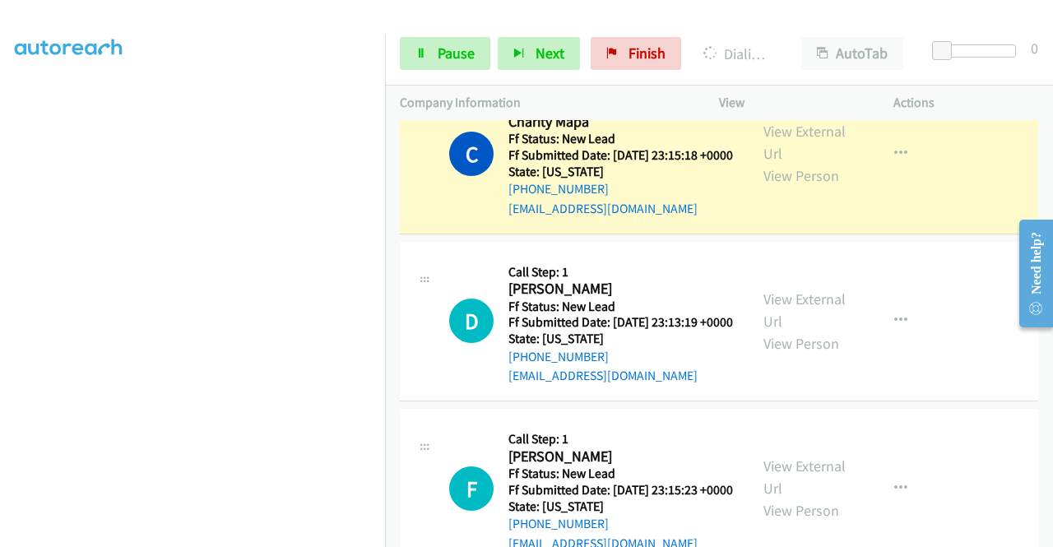
scroll to position [3027, 0]
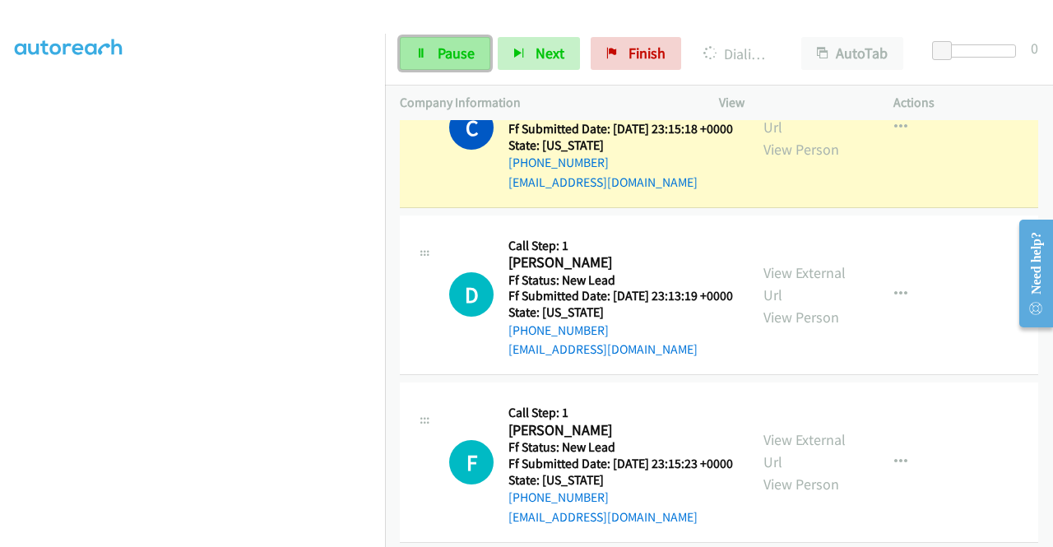
click at [447, 49] on span "Pause" at bounding box center [456, 53] width 37 height 19
click at [434, 17] on div at bounding box center [519, 31] width 1038 height 63
click at [424, 49] on icon at bounding box center [421, 55] width 12 height 12
click at [460, 16] on div at bounding box center [519, 31] width 1038 height 63
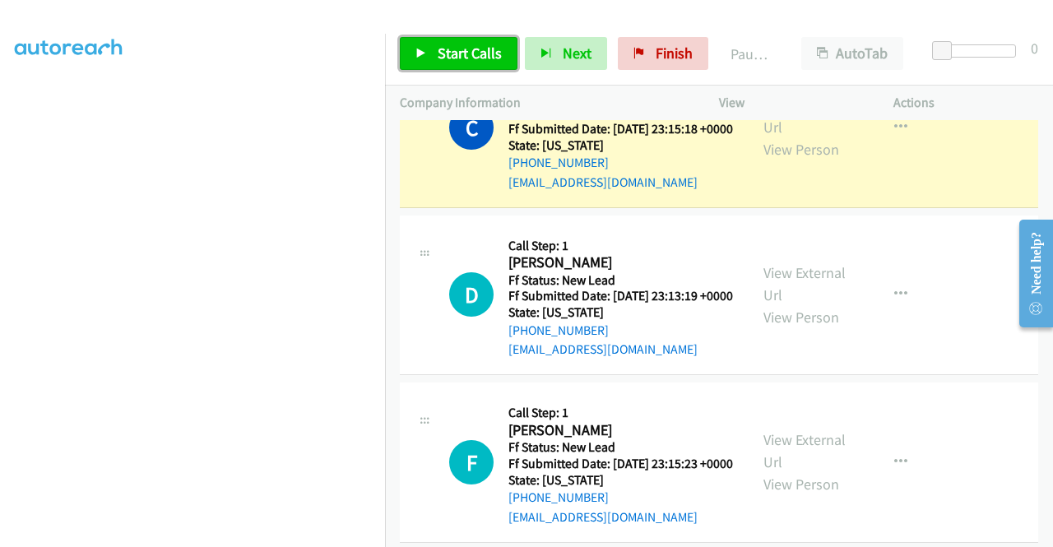
click at [431, 54] on link "Start Calls" at bounding box center [459, 53] width 118 height 33
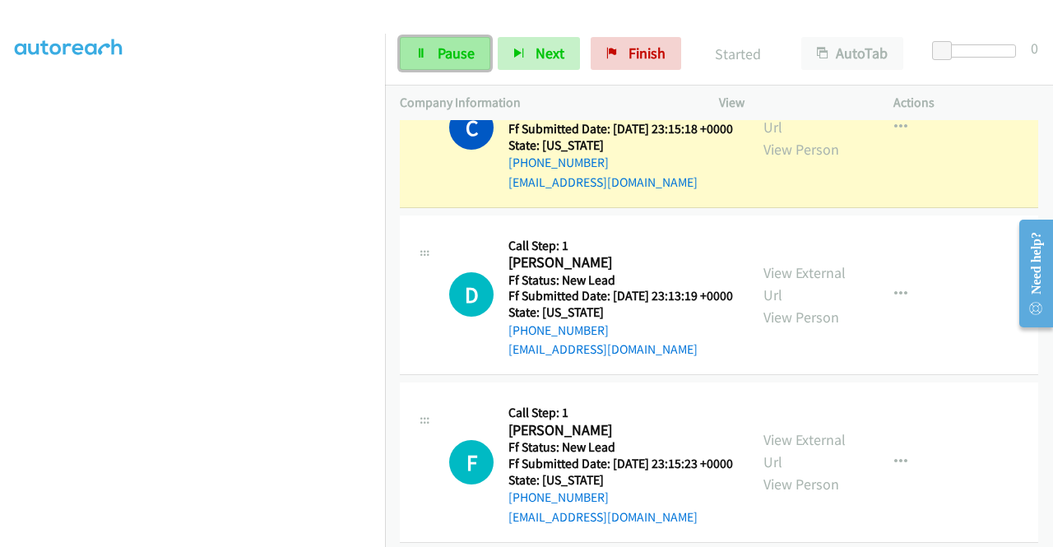
click at [431, 53] on link "Pause" at bounding box center [445, 53] width 90 height 33
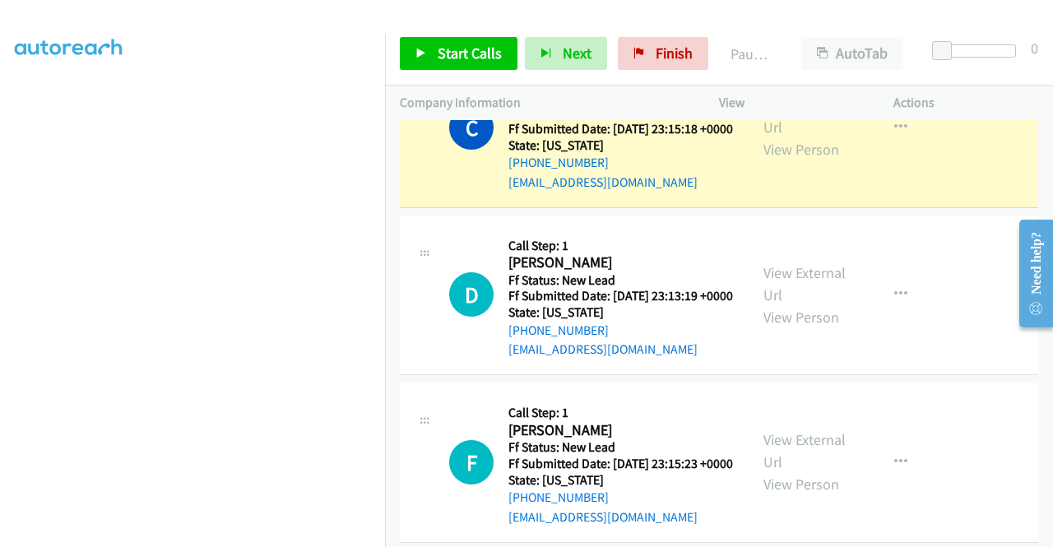
scroll to position [0, 0]
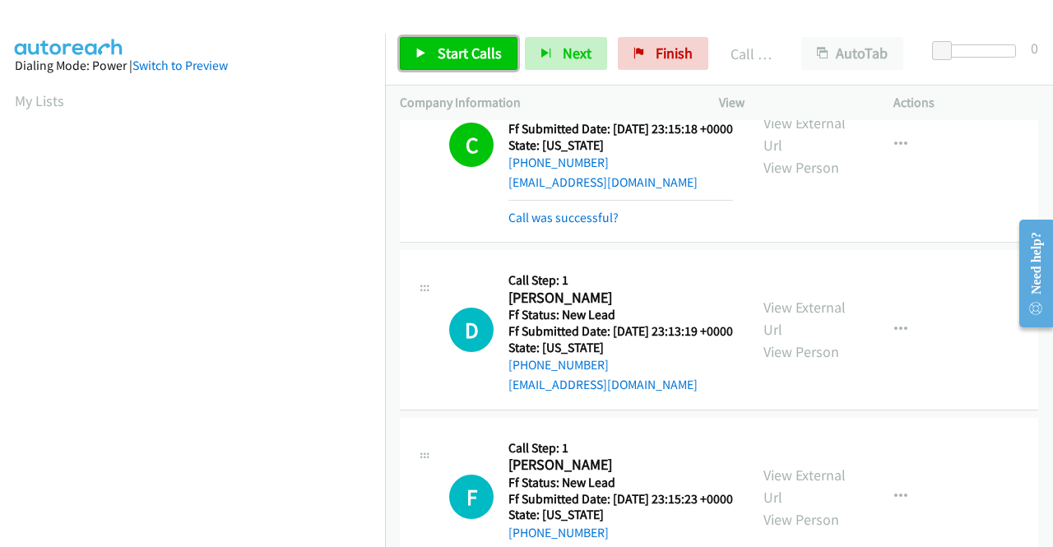
click at [454, 63] on link "Start Calls" at bounding box center [459, 53] width 118 height 33
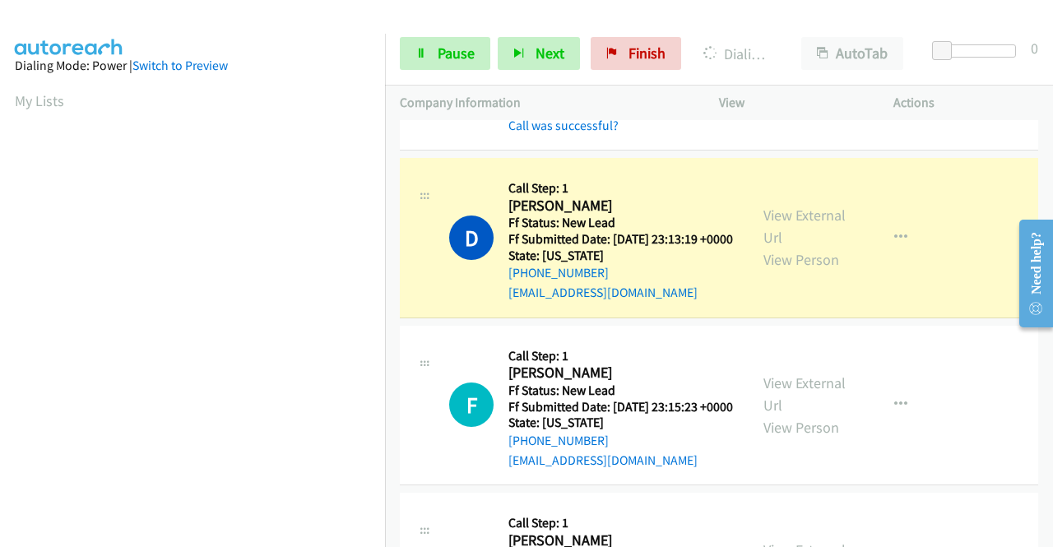
scroll to position [3273, 0]
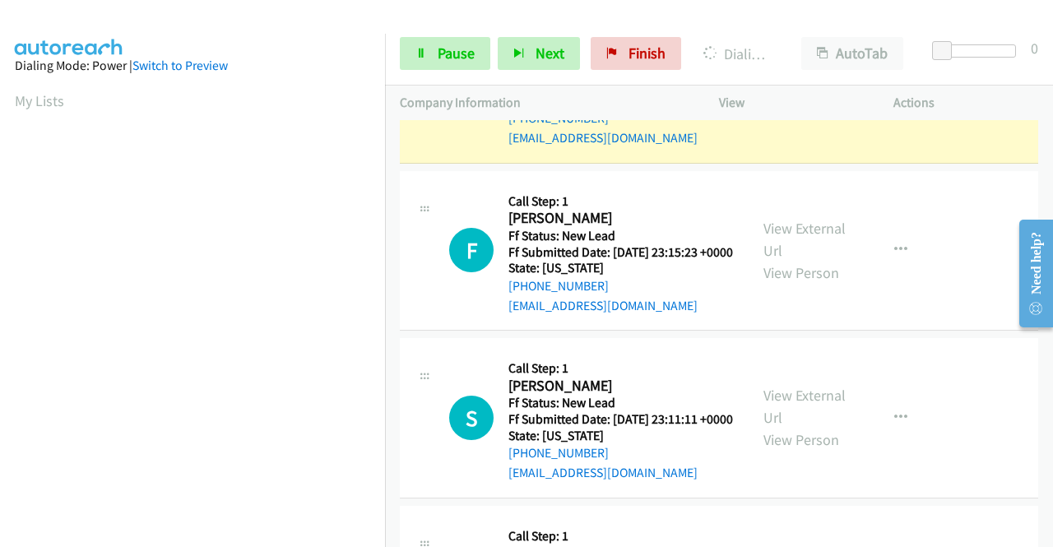
click at [775, 92] on link "View External Url" at bounding box center [804, 71] width 82 height 41
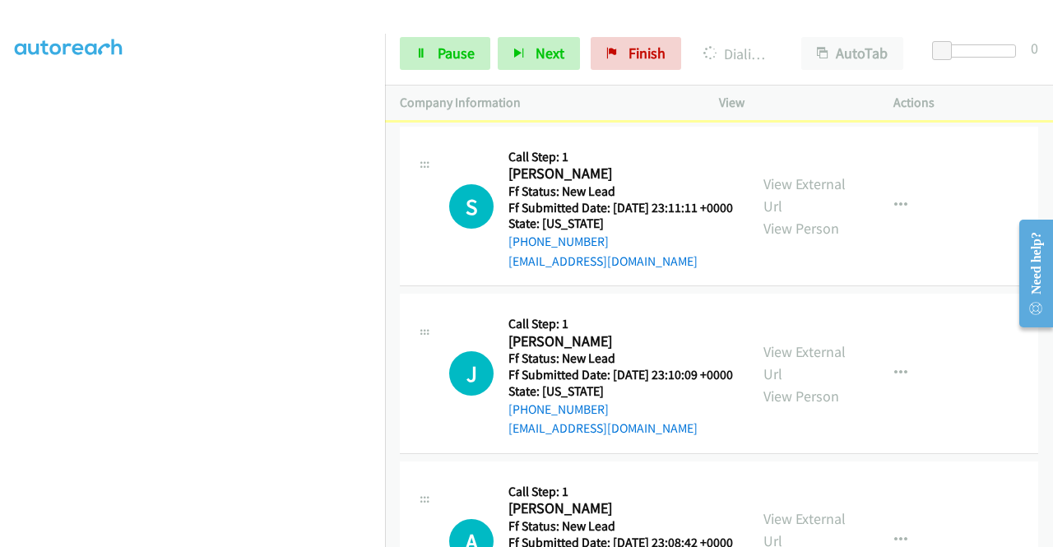
scroll to position [3520, 0]
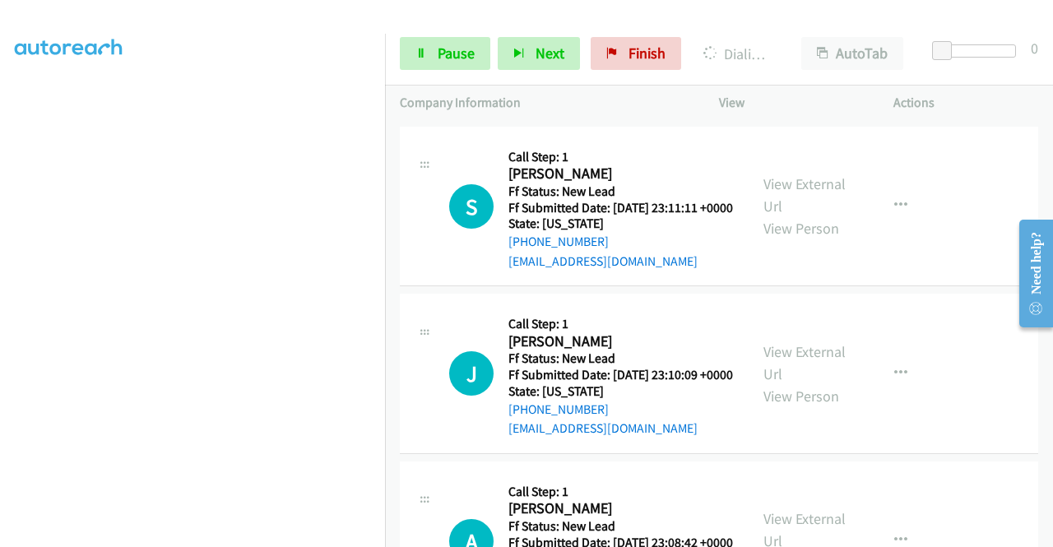
drag, startPoint x: 779, startPoint y: 159, endPoint x: 767, endPoint y: 159, distance: 12.3
click at [753, 104] on div "View External Url View Person View External Url Email Schedule/Manage Callback …" at bounding box center [842, 39] width 189 height 130
click at [771, 49] on link "View External Url" at bounding box center [804, 27] width 82 height 41
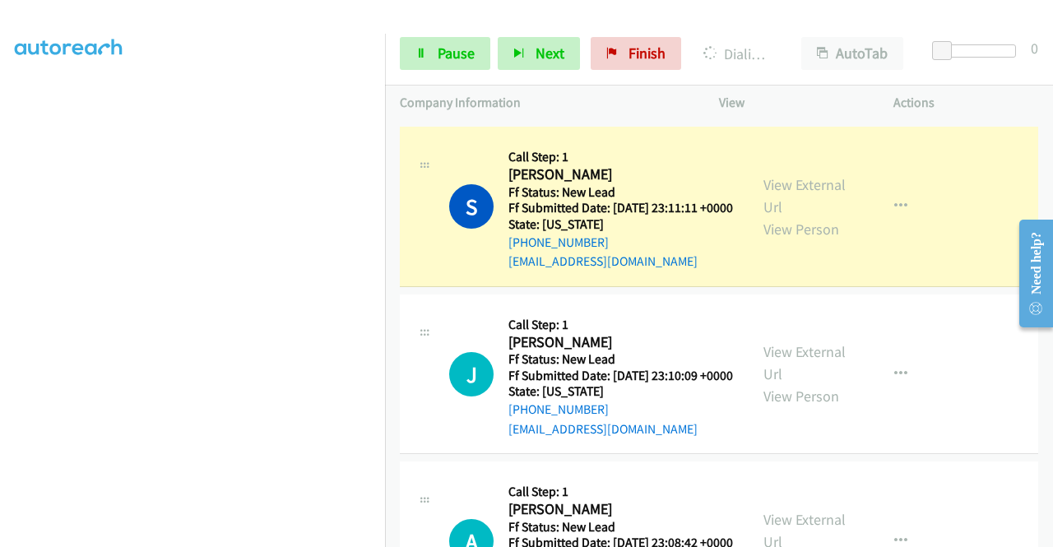
scroll to position [0, 0]
drag, startPoint x: 760, startPoint y: 341, endPoint x: 751, endPoint y: 335, distance: 11.2
click at [763, 216] on link "View External Url" at bounding box center [804, 195] width 82 height 41
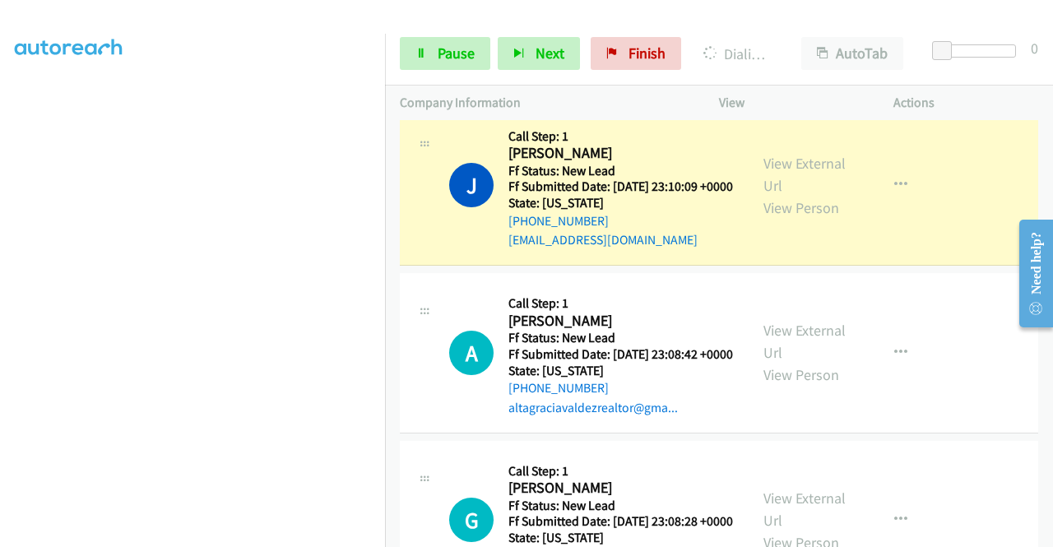
scroll to position [3801, 0]
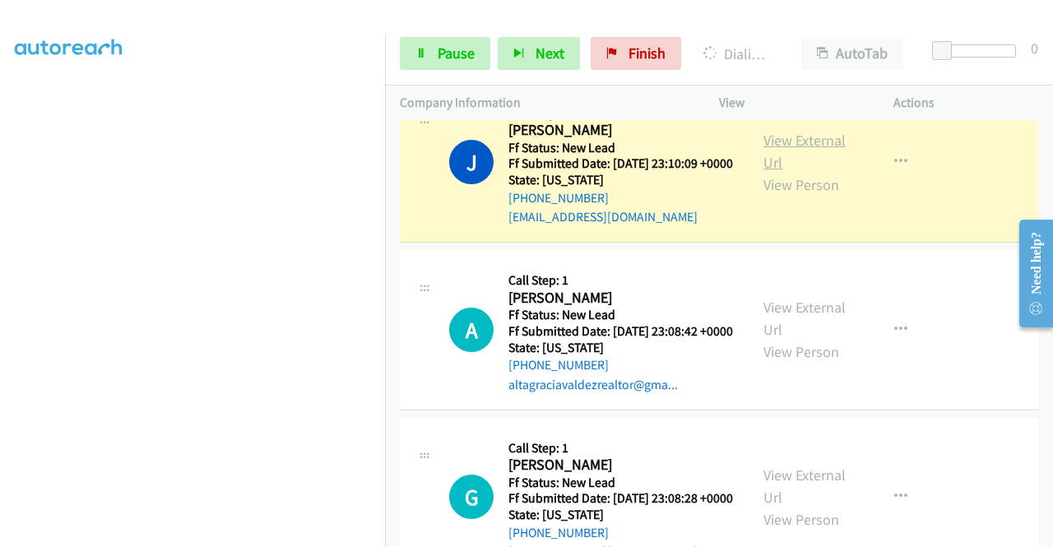
click at [770, 172] on link "View External Url" at bounding box center [804, 151] width 82 height 41
click at [436, 58] on link "Pause" at bounding box center [445, 53] width 90 height 33
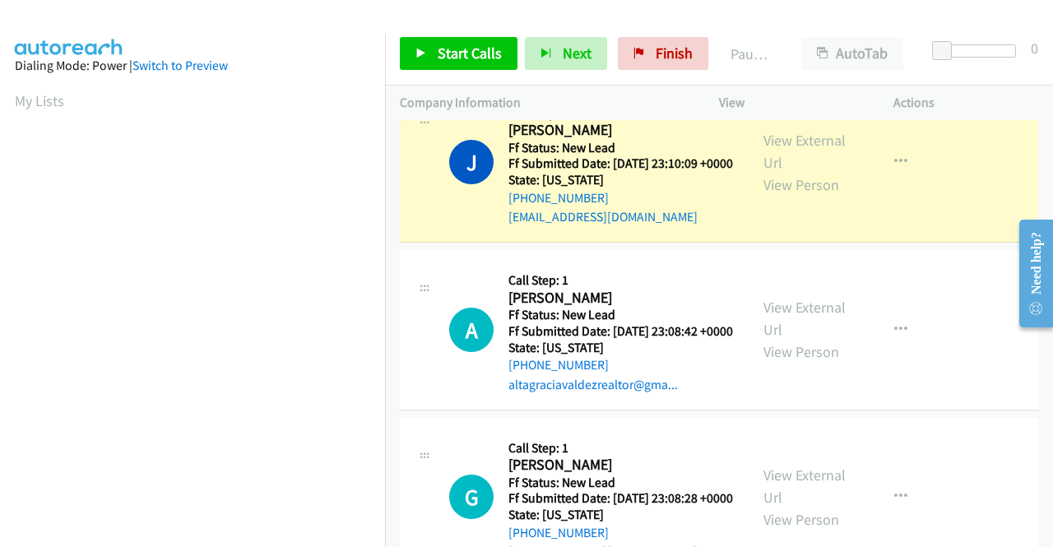
scroll to position [375, 0]
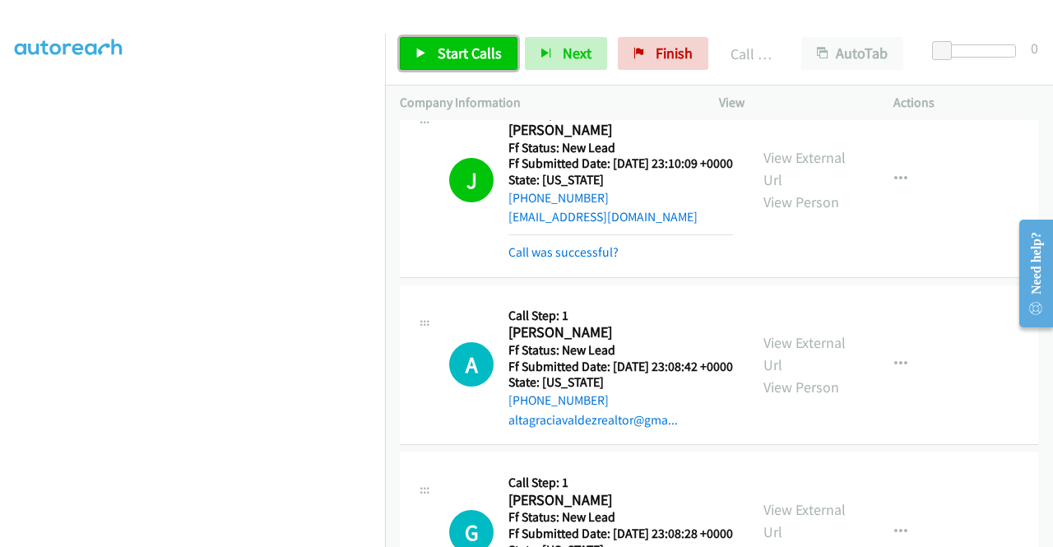
drag, startPoint x: 454, startPoint y: 47, endPoint x: 467, endPoint y: 42, distance: 14.1
click at [455, 47] on span "Start Calls" at bounding box center [470, 53] width 64 height 19
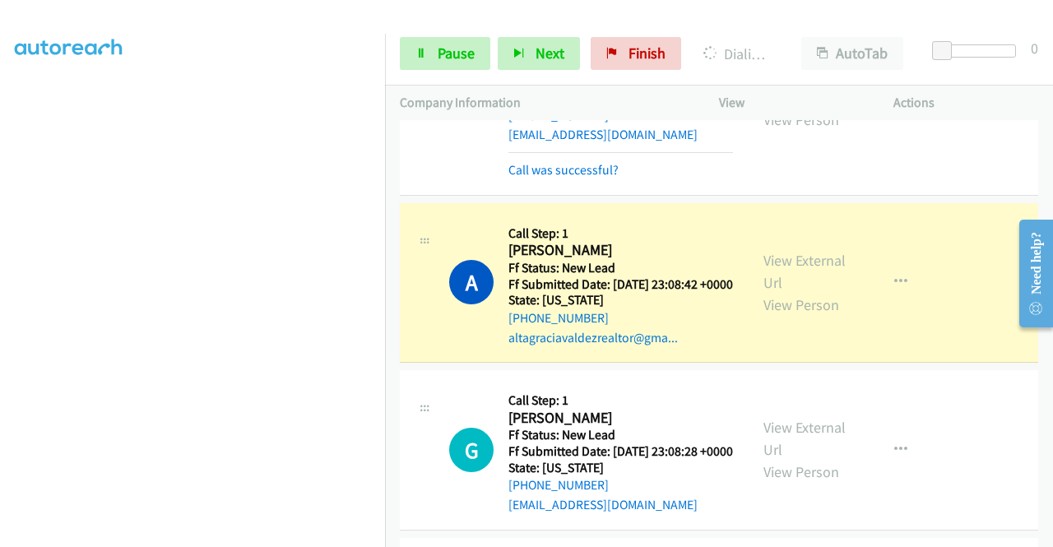
scroll to position [3966, 0]
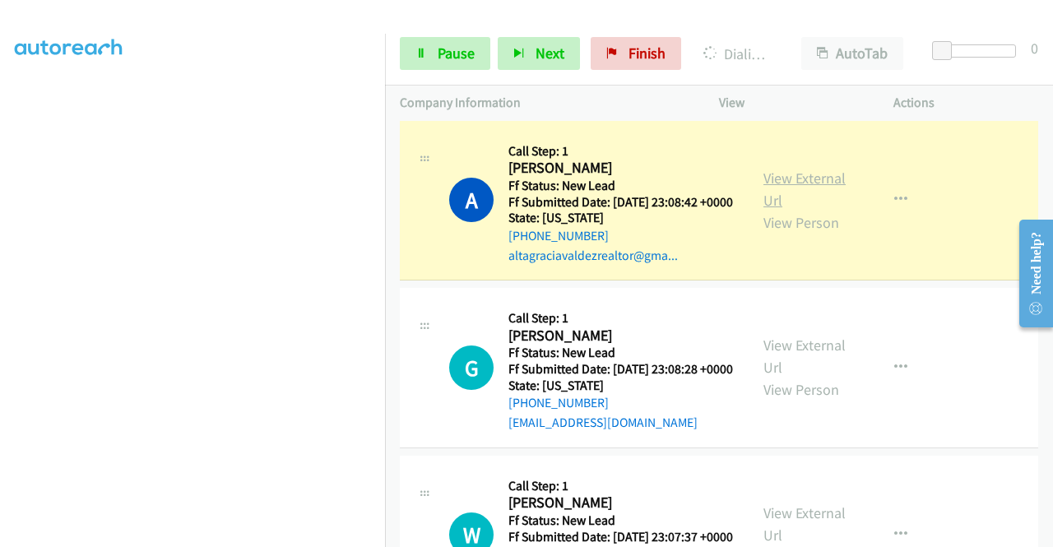
click at [811, 210] on link "View External Url" at bounding box center [804, 189] width 82 height 41
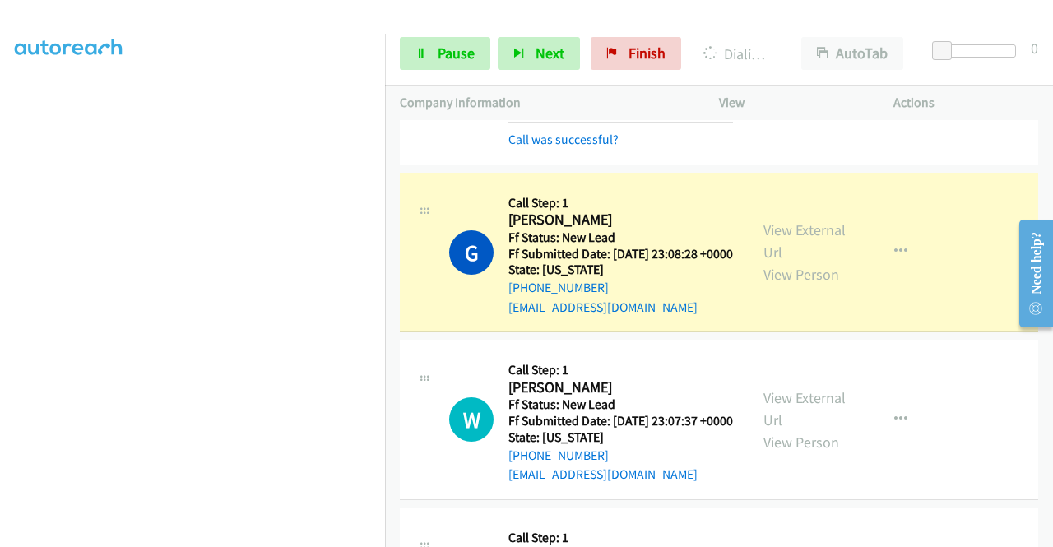
scroll to position [4213, 0]
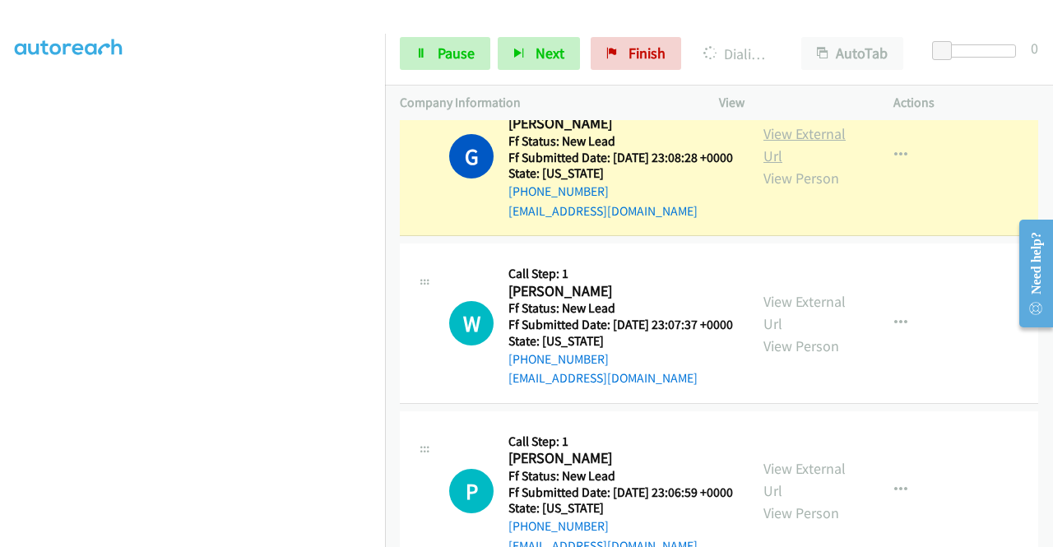
click at [806, 165] on link "View External Url" at bounding box center [804, 144] width 82 height 41
click at [429, 49] on link "Pause" at bounding box center [445, 53] width 90 height 33
click at [459, 41] on link "Pause" at bounding box center [445, 53] width 90 height 33
click at [470, 14] on div at bounding box center [519, 31] width 1038 height 63
click at [456, 51] on div "Start Calls Pause Next Finish" at bounding box center [544, 53] width 289 height 33
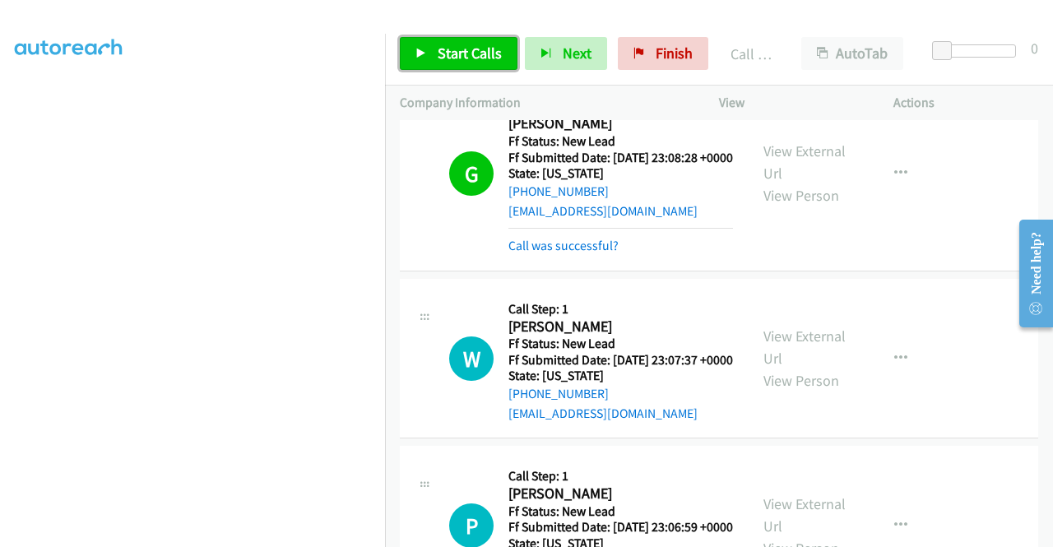
click at [489, 54] on span "Start Calls" at bounding box center [470, 53] width 64 height 19
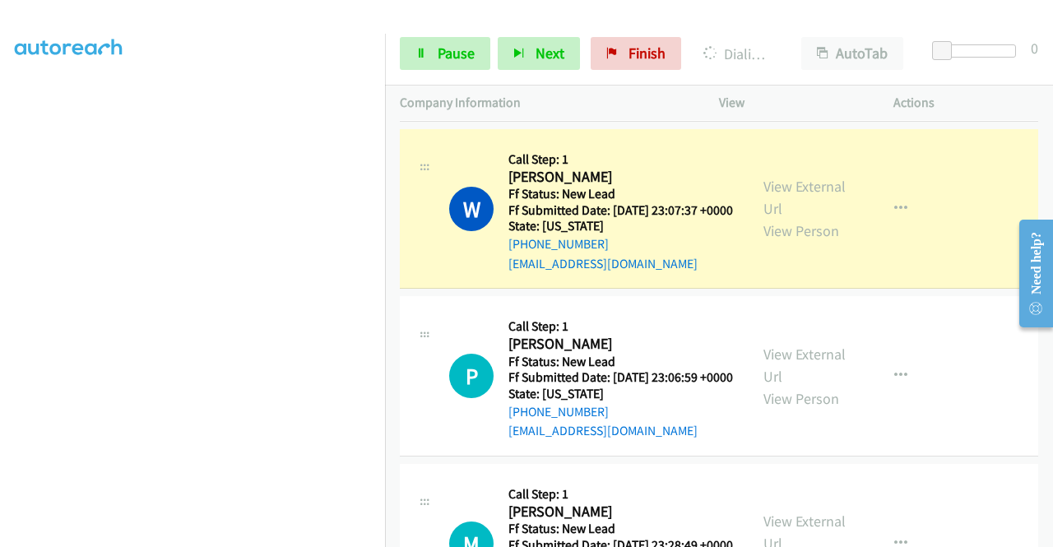
scroll to position [4377, 0]
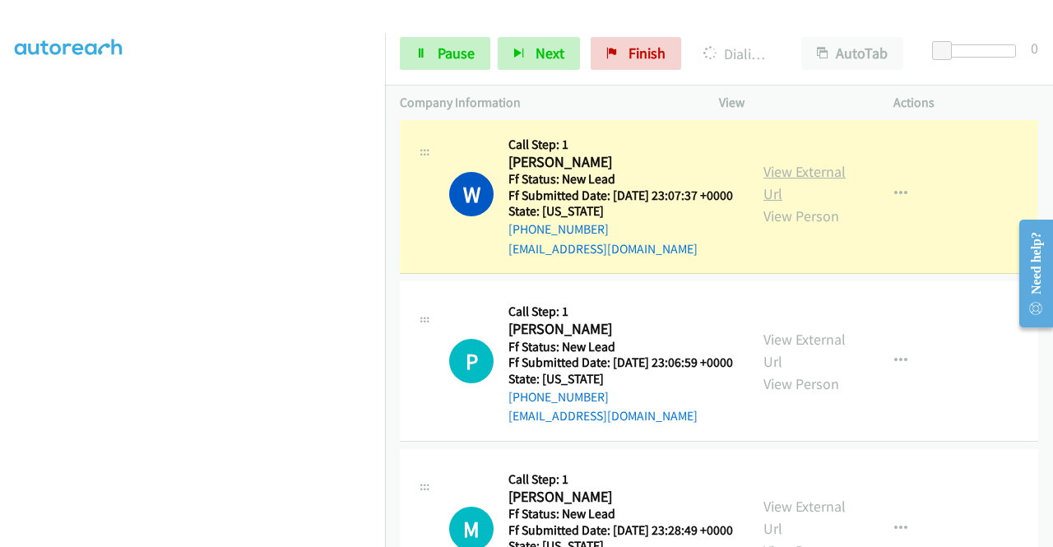
click at [798, 203] on link "View External Url" at bounding box center [804, 182] width 82 height 41
click at [447, 57] on span "Pause" at bounding box center [456, 53] width 37 height 19
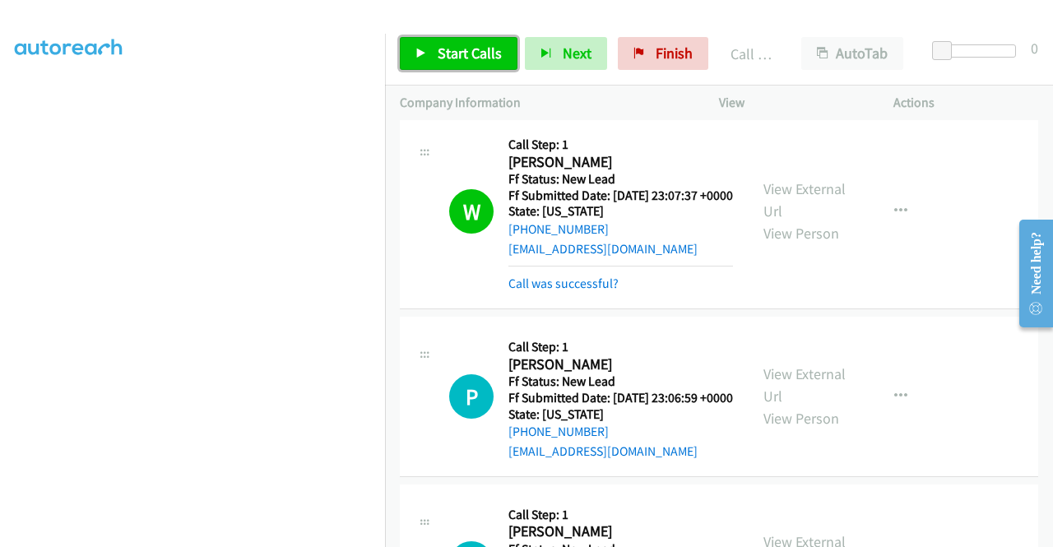
click at [470, 51] on span "Start Calls" at bounding box center [470, 53] width 64 height 19
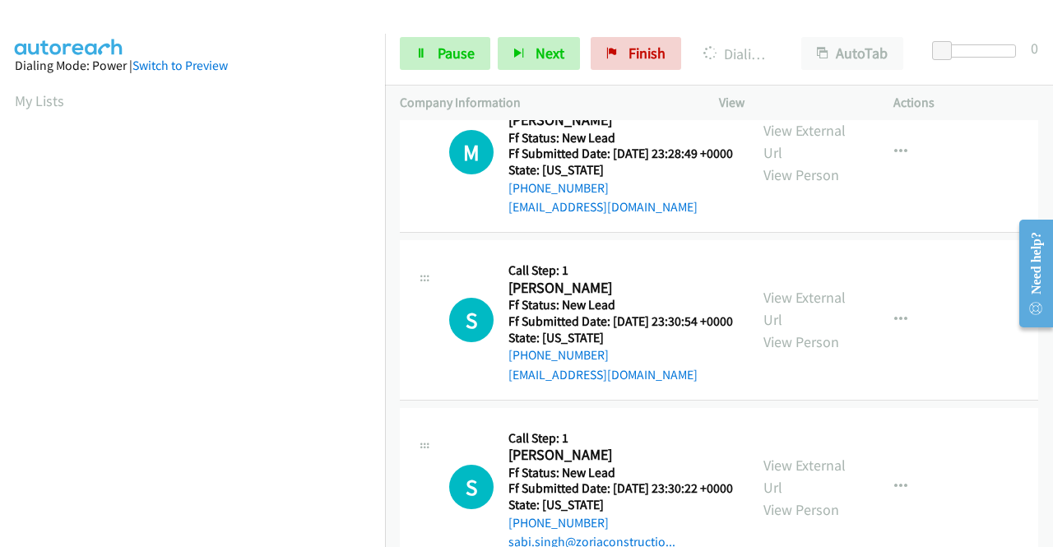
scroll to position [375, 0]
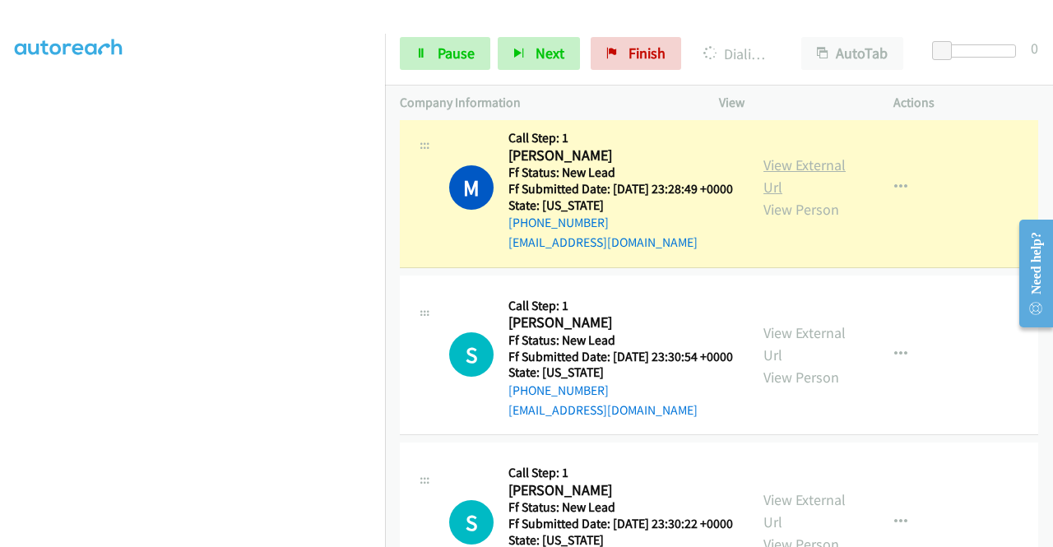
click at [765, 197] on link "View External Url" at bounding box center [804, 175] width 82 height 41
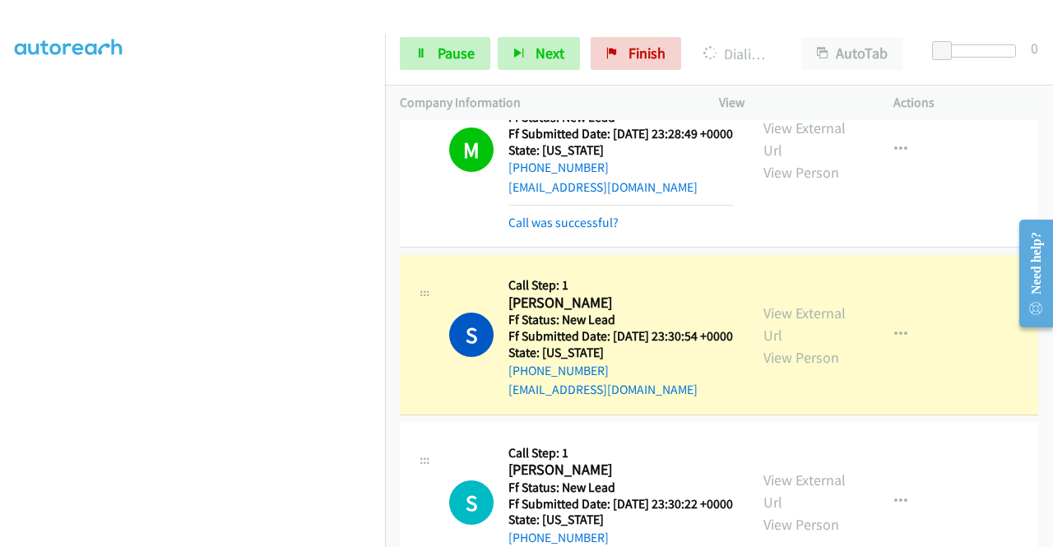
scroll to position [5035, 0]
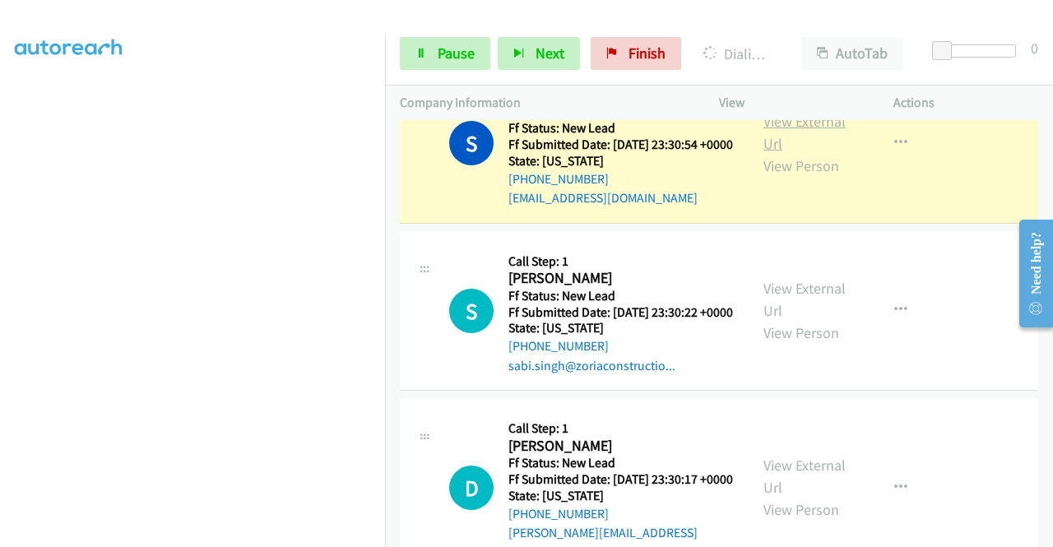
click at [763, 153] on link "View External Url" at bounding box center [804, 132] width 82 height 41
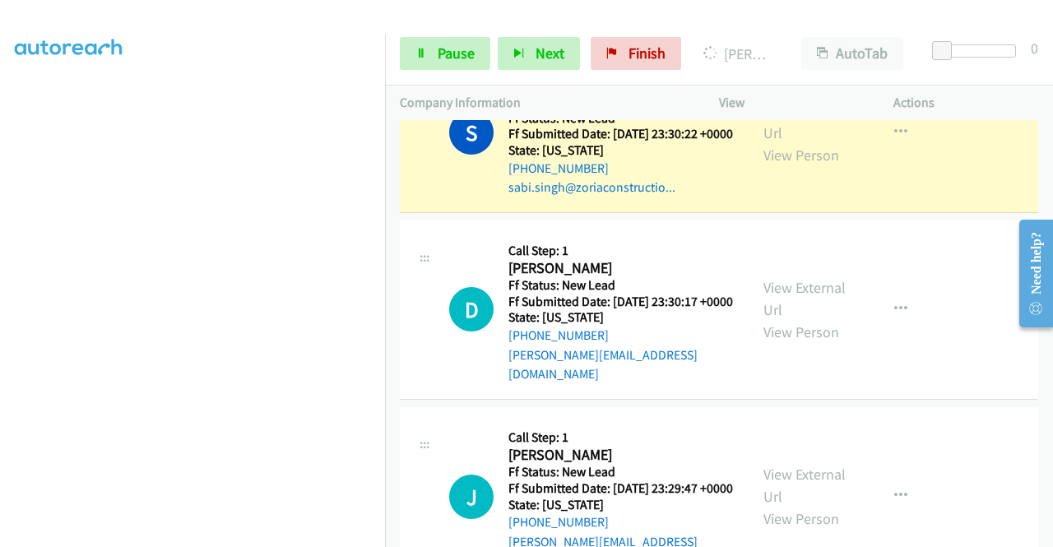
scroll to position [5282, 0]
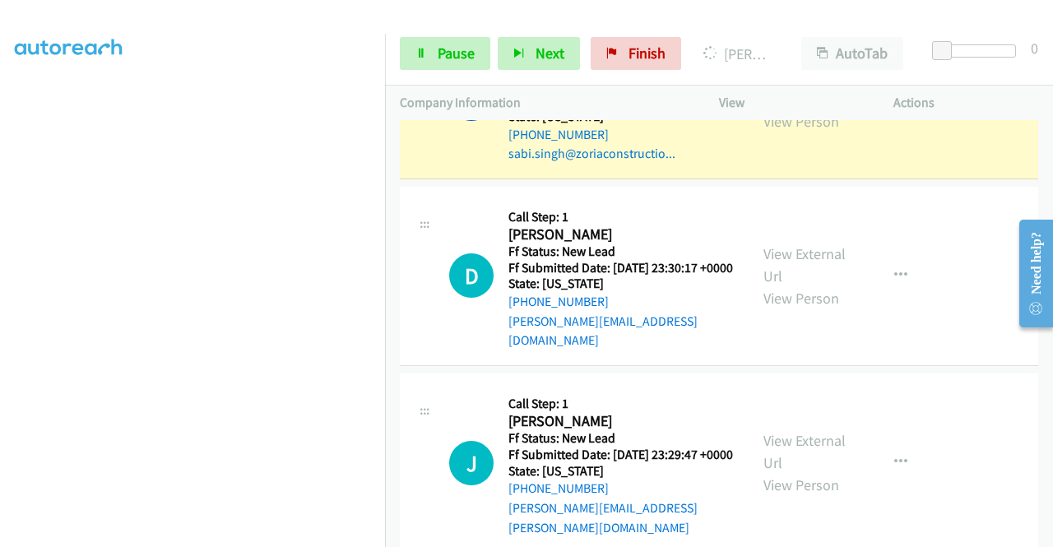
click at [767, 109] on link "View External Url" at bounding box center [804, 87] width 82 height 41
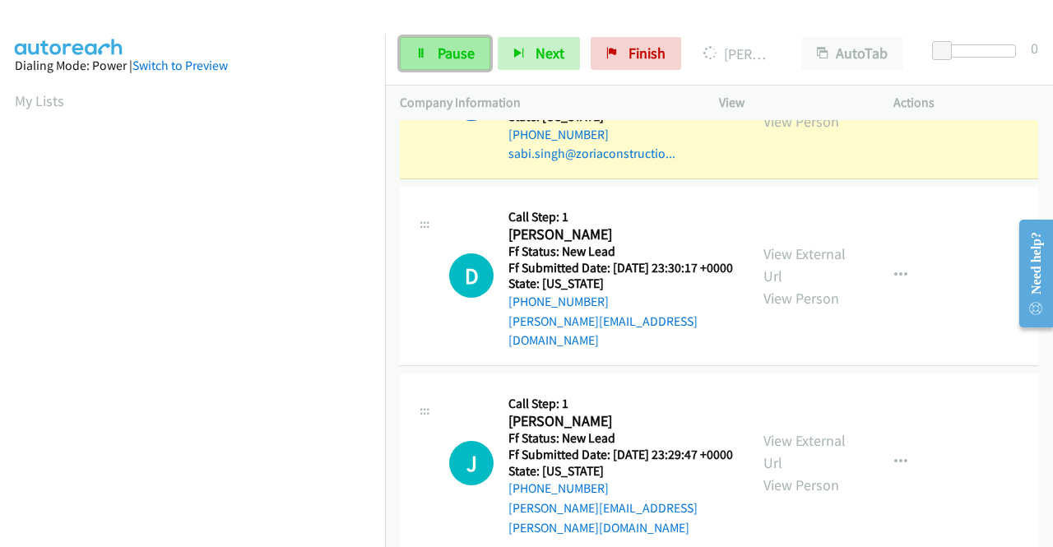
scroll to position [375, 0]
click at [438, 49] on span "Pause" at bounding box center [456, 53] width 37 height 19
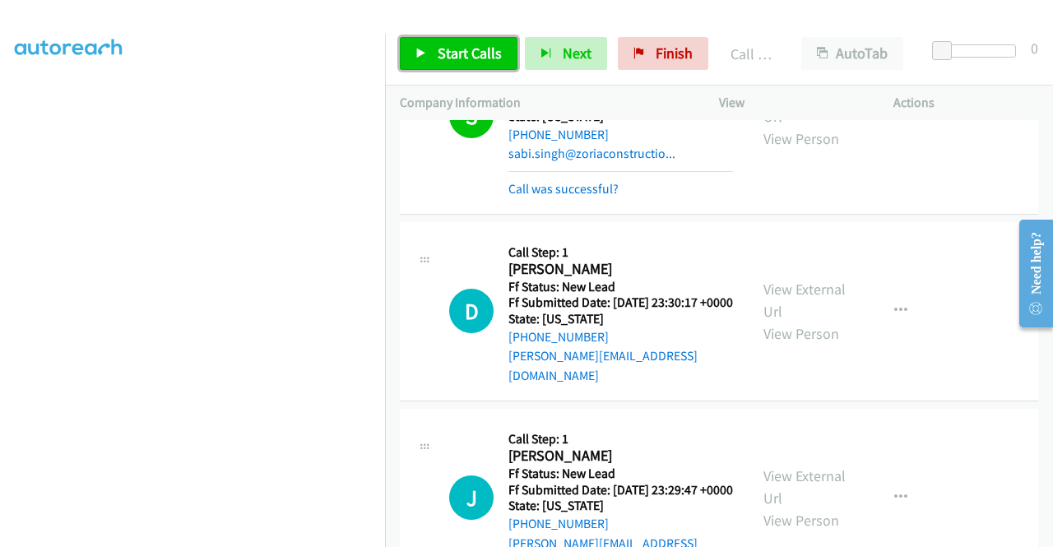
click at [459, 57] on span "Start Calls" at bounding box center [470, 53] width 64 height 19
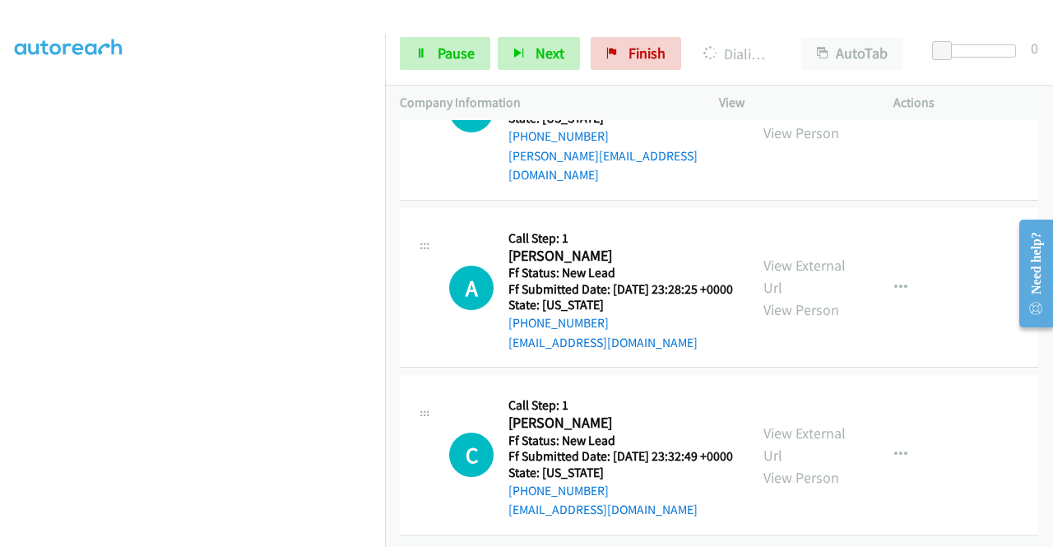
scroll to position [5858, 0]
click at [438, 67] on link "Pause" at bounding box center [445, 53] width 90 height 33
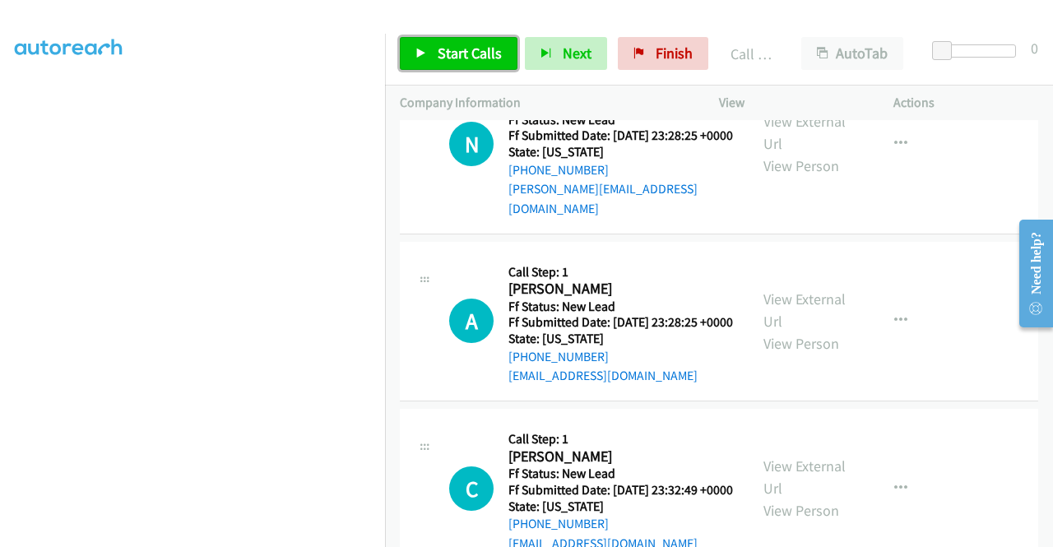
drag, startPoint x: 474, startPoint y: 43, endPoint x: 486, endPoint y: 32, distance: 16.3
click at [474, 44] on link "Start Calls" at bounding box center [459, 53] width 118 height 33
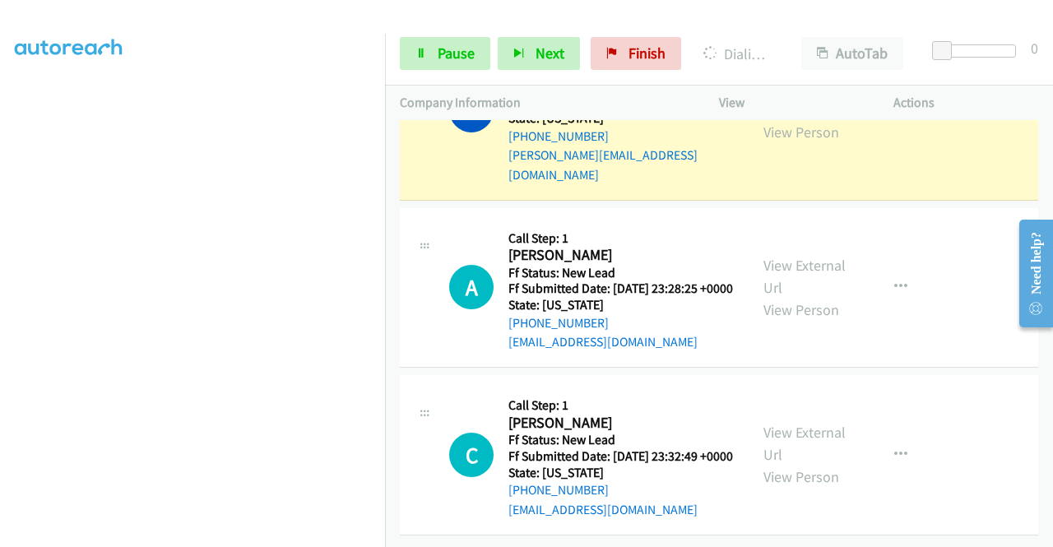
scroll to position [6022, 0]
click at [791, 119] on link "View External Url" at bounding box center [804, 98] width 82 height 41
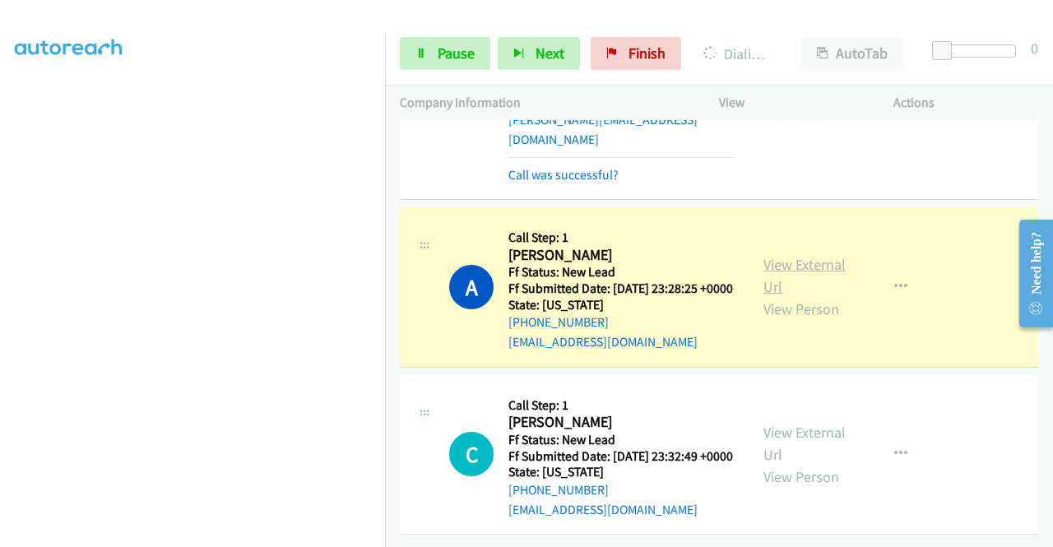
click at [763, 296] on link "View External Url" at bounding box center [804, 275] width 82 height 41
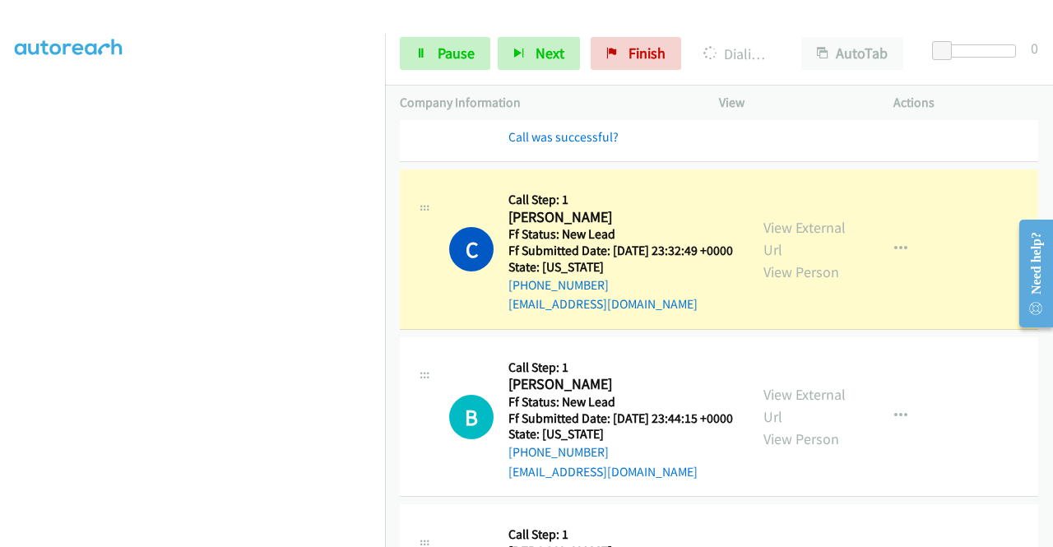
scroll to position [6269, 0]
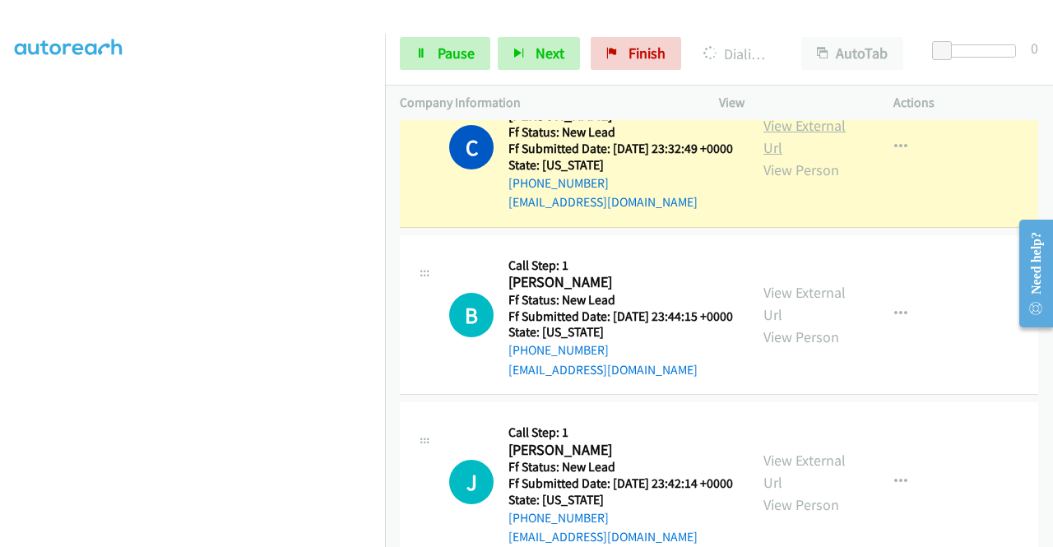
click at [765, 157] on link "View External Url" at bounding box center [804, 136] width 82 height 41
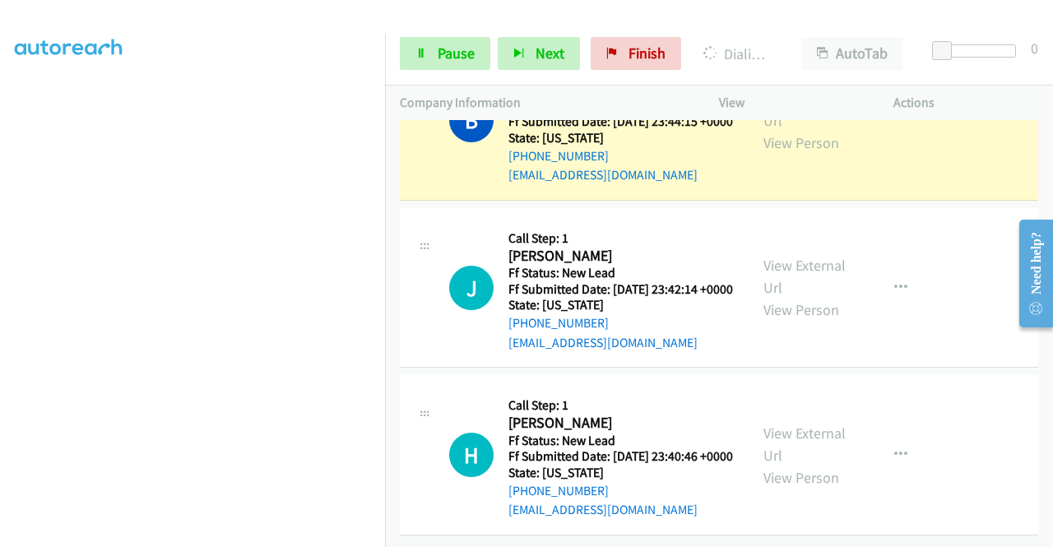
scroll to position [6598, 0]
click at [798, 130] on link "View External Url" at bounding box center [804, 109] width 82 height 41
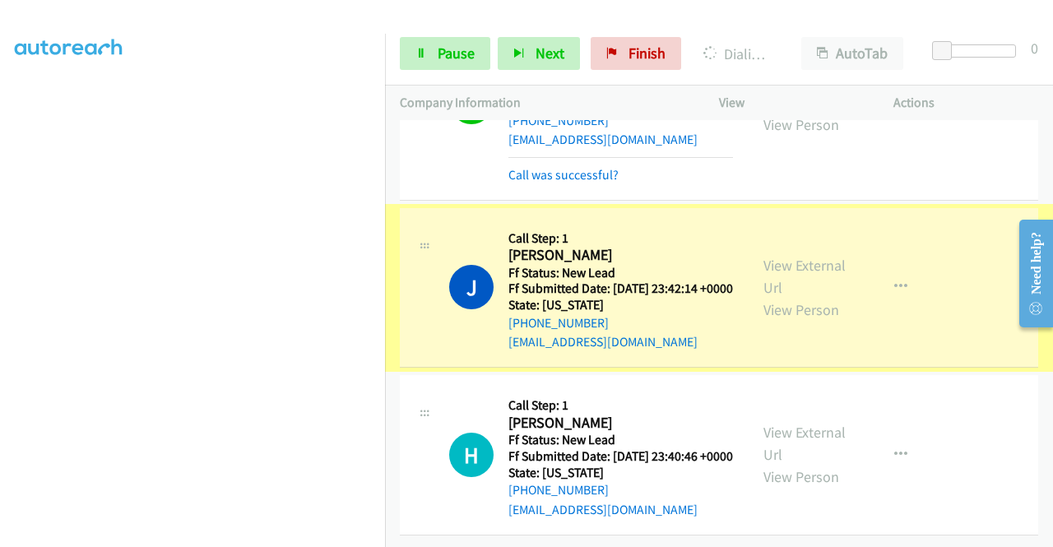
scroll to position [6845, 0]
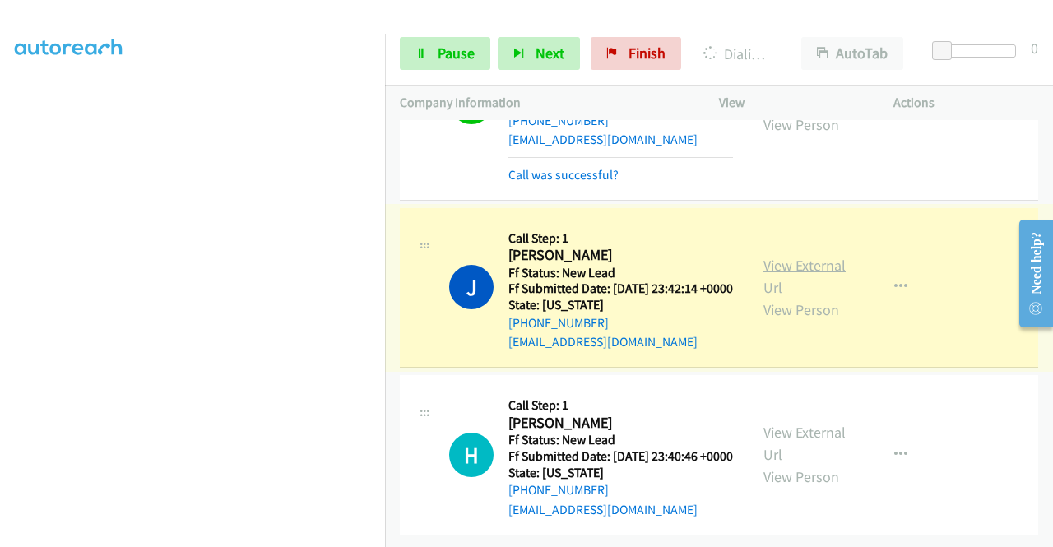
click at [785, 281] on link "View External Url" at bounding box center [804, 276] width 82 height 41
click at [770, 112] on link "View External Url" at bounding box center [804, 91] width 82 height 41
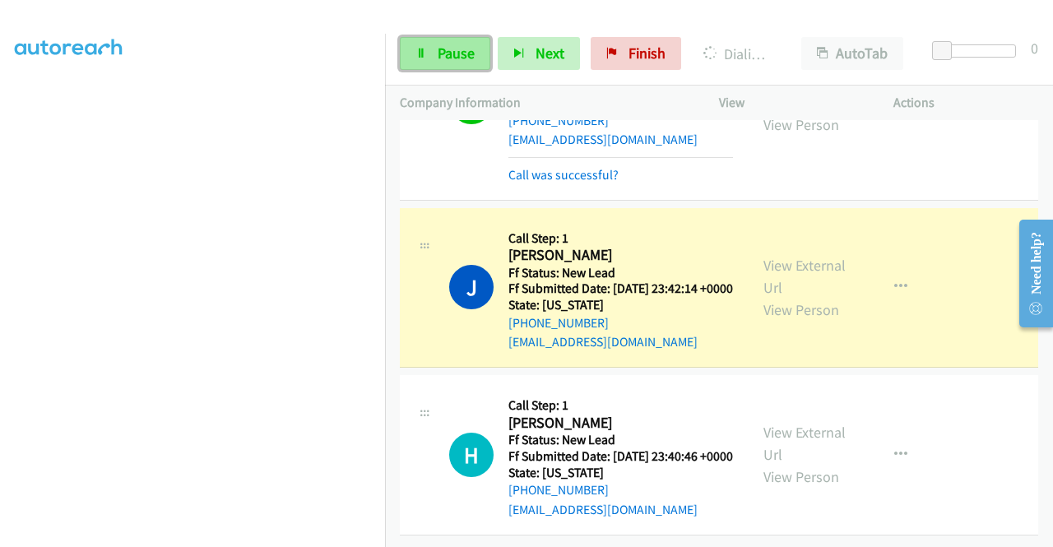
click at [436, 46] on link "Pause" at bounding box center [445, 53] width 90 height 33
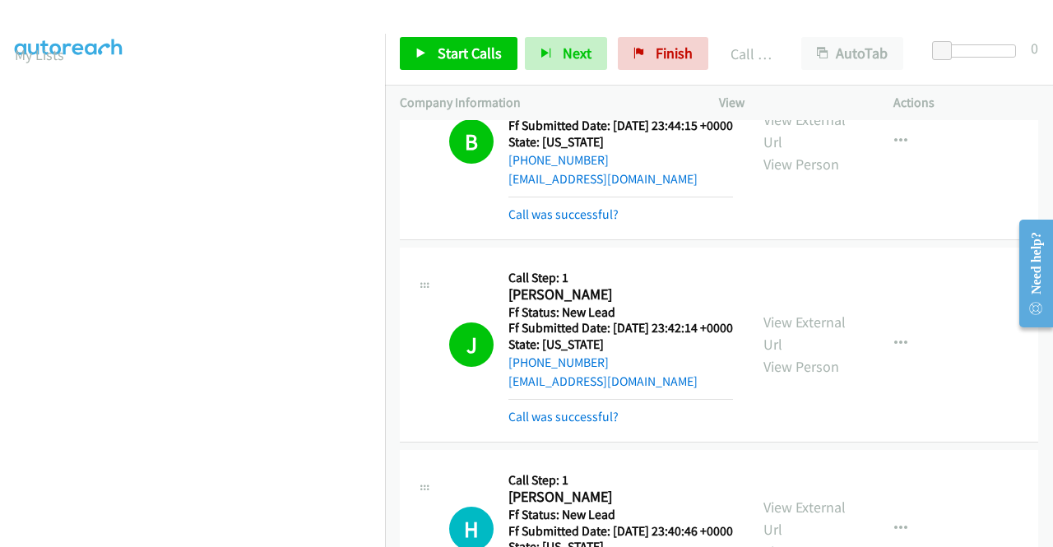
scroll to position [6351, 0]
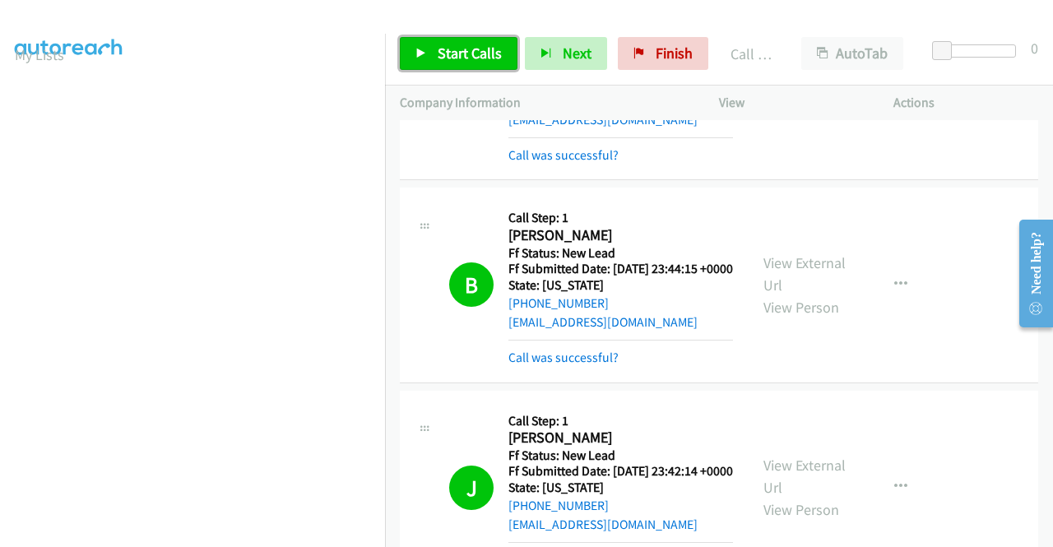
click at [447, 48] on span "Start Calls" at bounding box center [470, 53] width 64 height 19
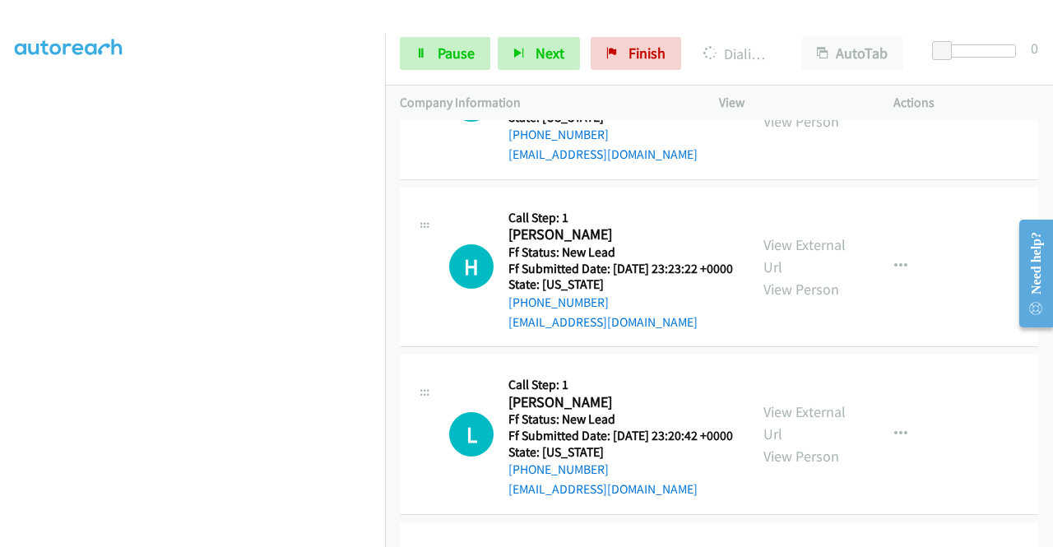
scroll to position [329, 0]
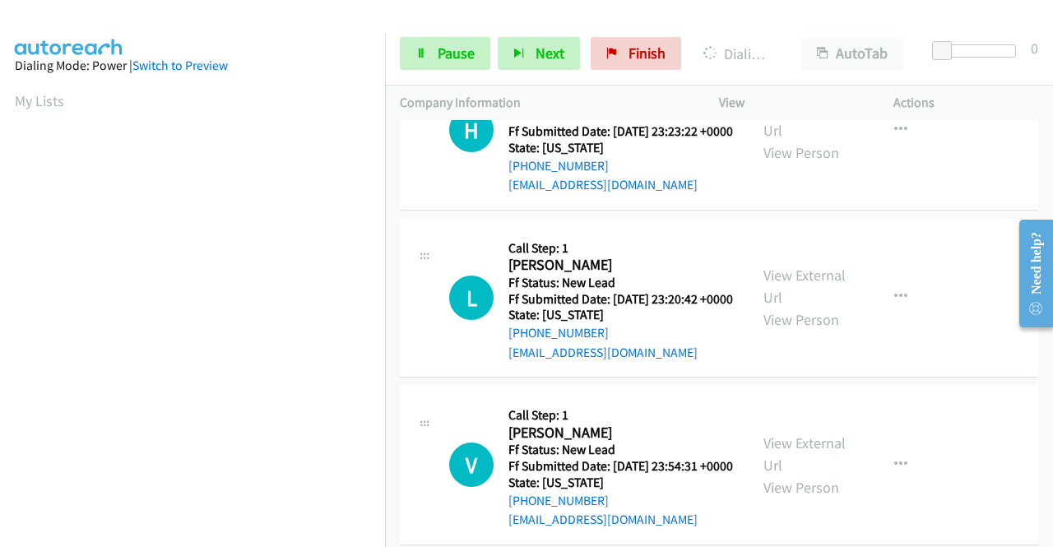
scroll to position [7338, 0]
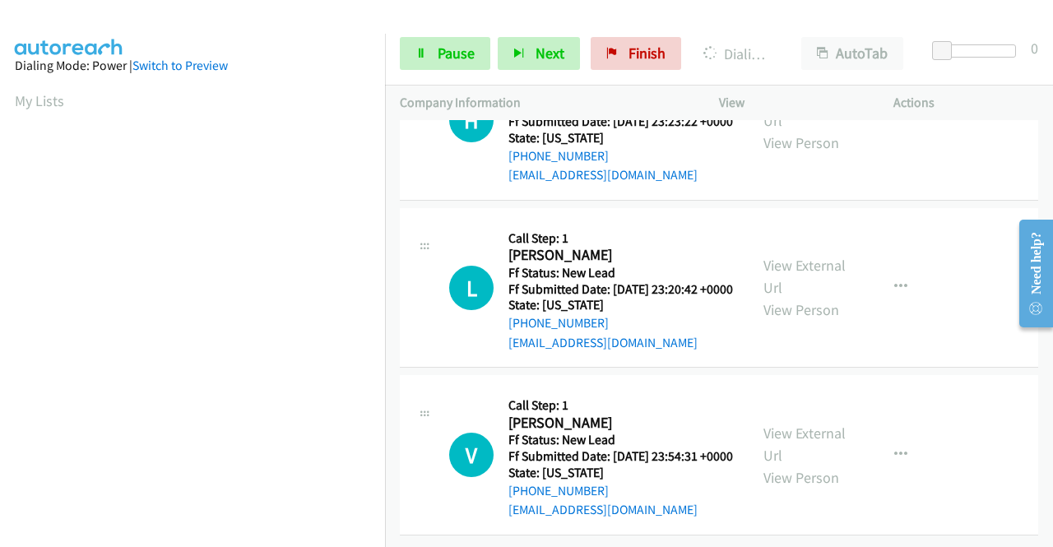
click at [451, 58] on span "Pause" at bounding box center [456, 53] width 37 height 19
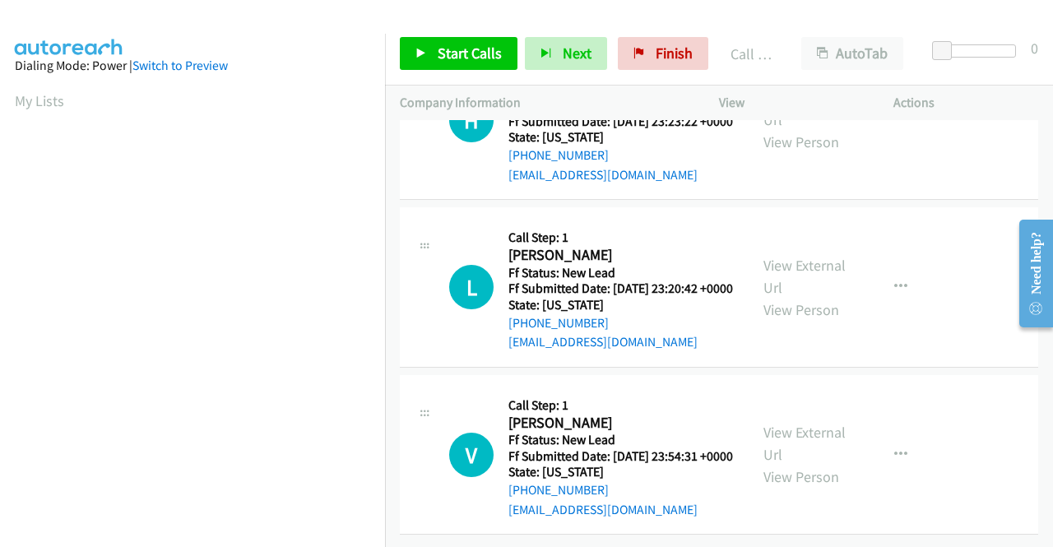
scroll to position [375, 0]
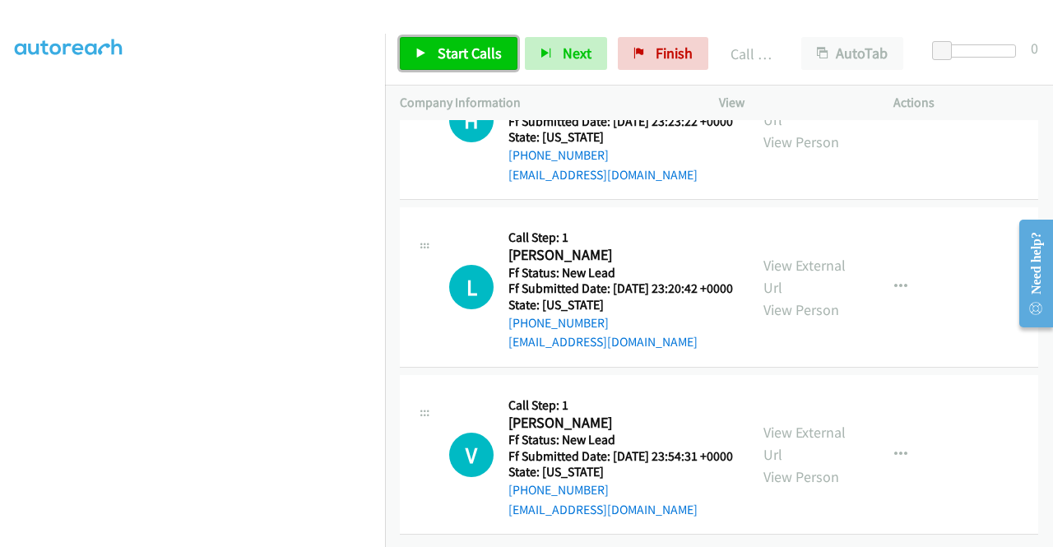
click at [479, 58] on span "Start Calls" at bounding box center [470, 53] width 64 height 19
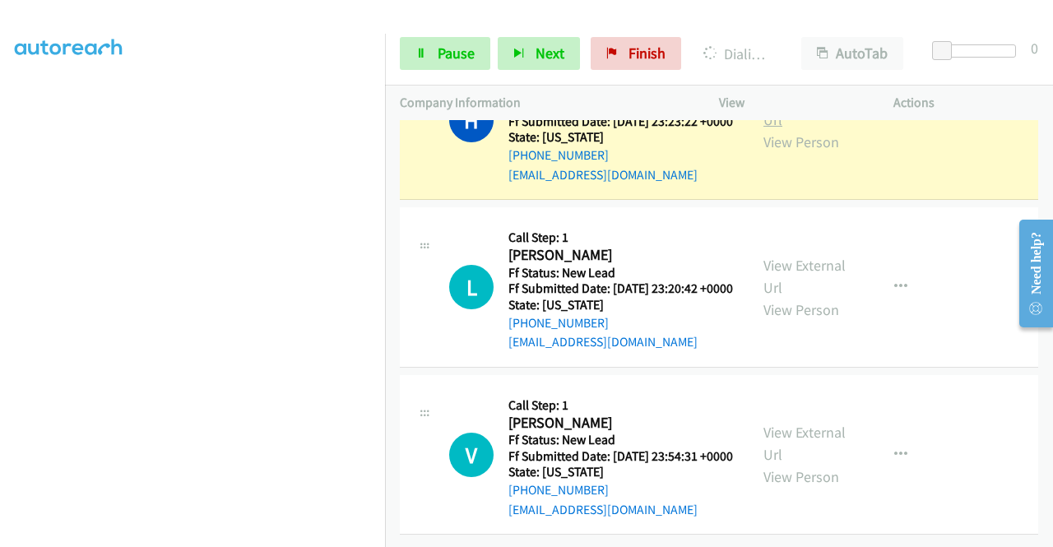
click at [809, 129] on link "View External Url" at bounding box center [804, 108] width 82 height 41
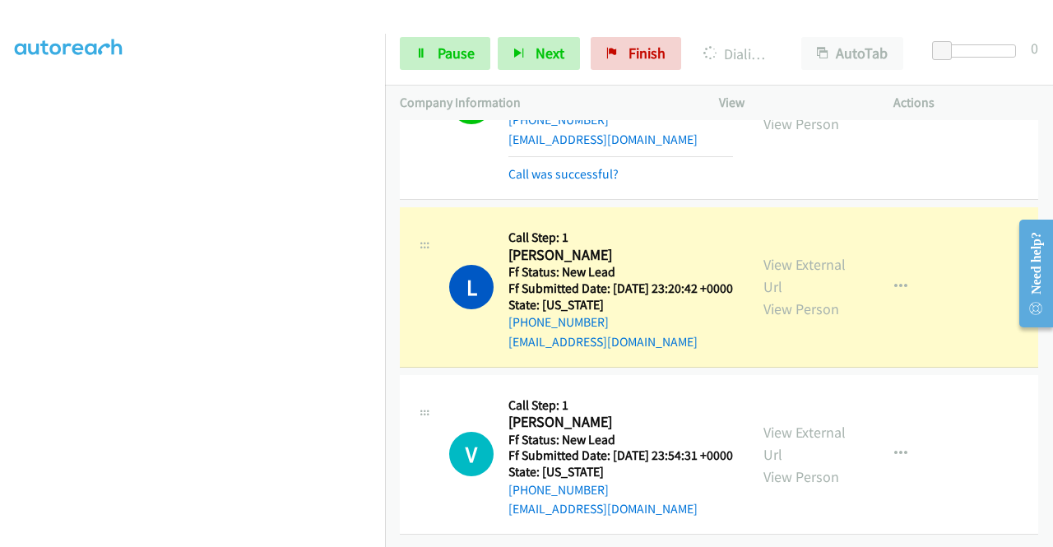
scroll to position [7667, 0]
click at [768, 296] on link "View External Url" at bounding box center [804, 275] width 82 height 41
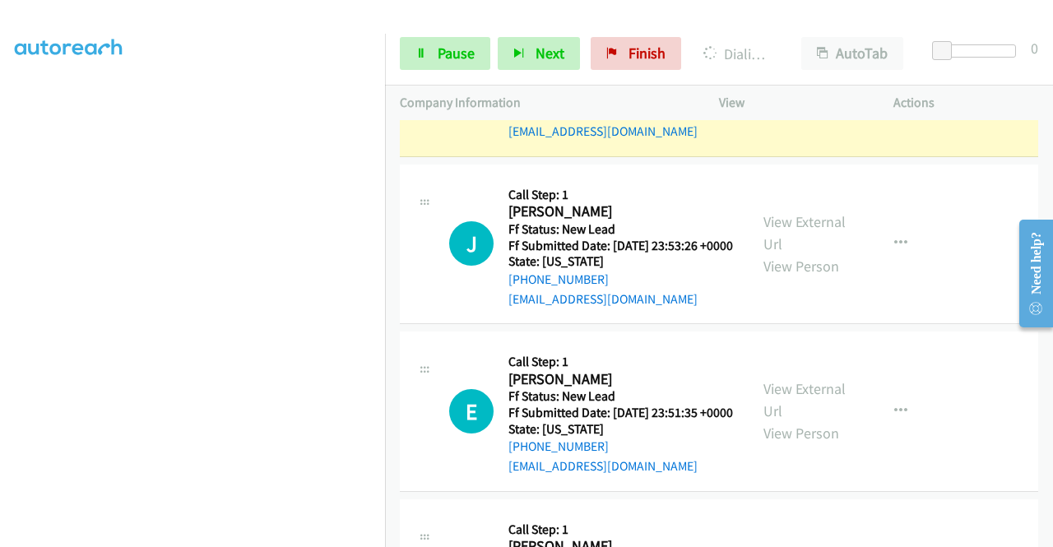
scroll to position [7914, 0]
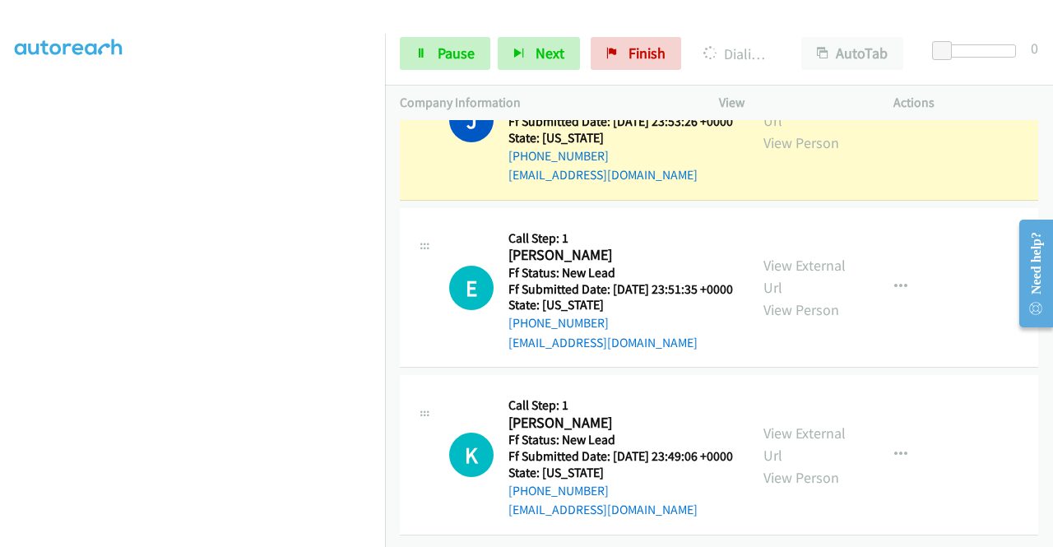
scroll to position [0, 0]
click at [765, 130] on link "View External Url" at bounding box center [804, 109] width 82 height 41
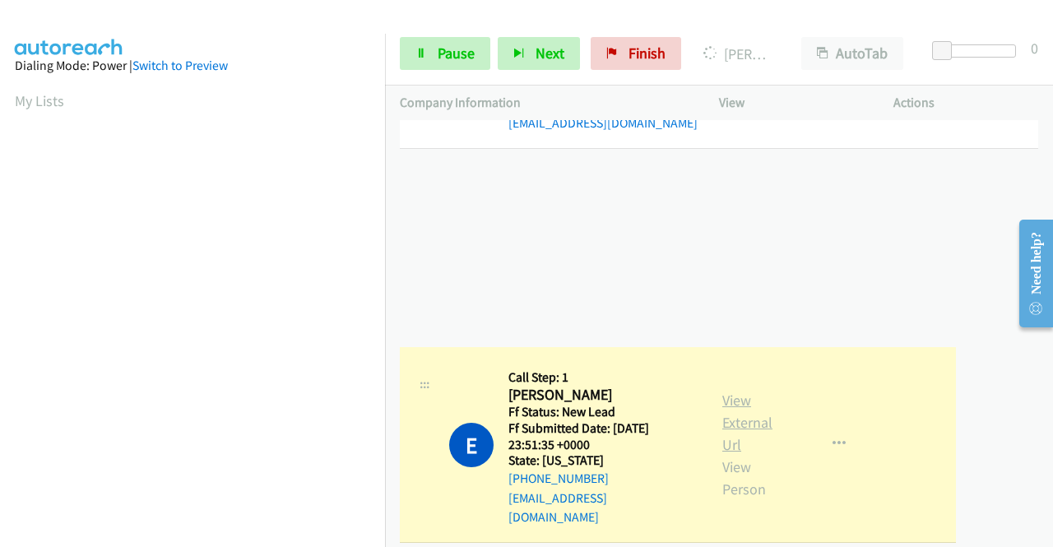
scroll to position [8325, 0]
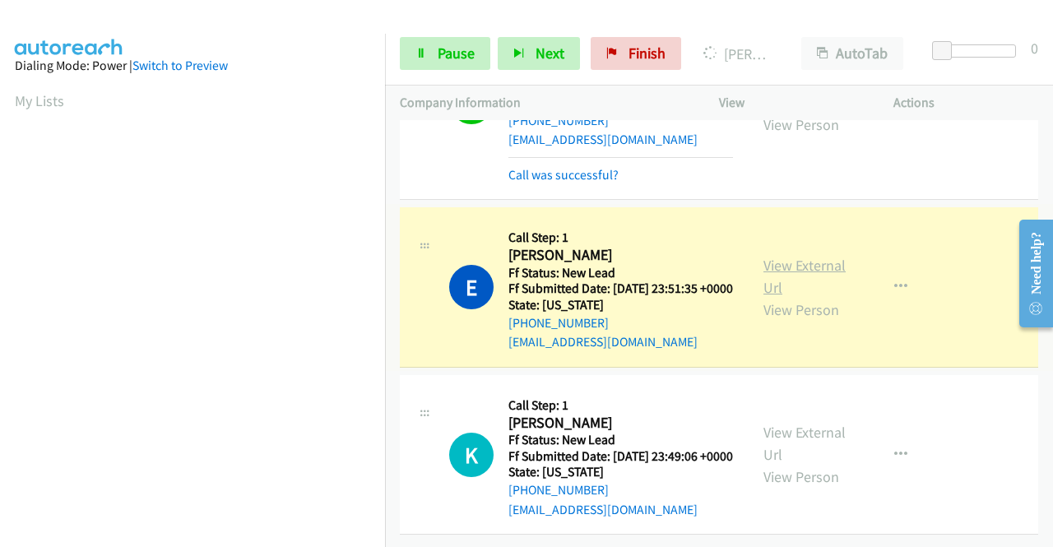
click at [764, 297] on link "View External Url" at bounding box center [804, 276] width 82 height 41
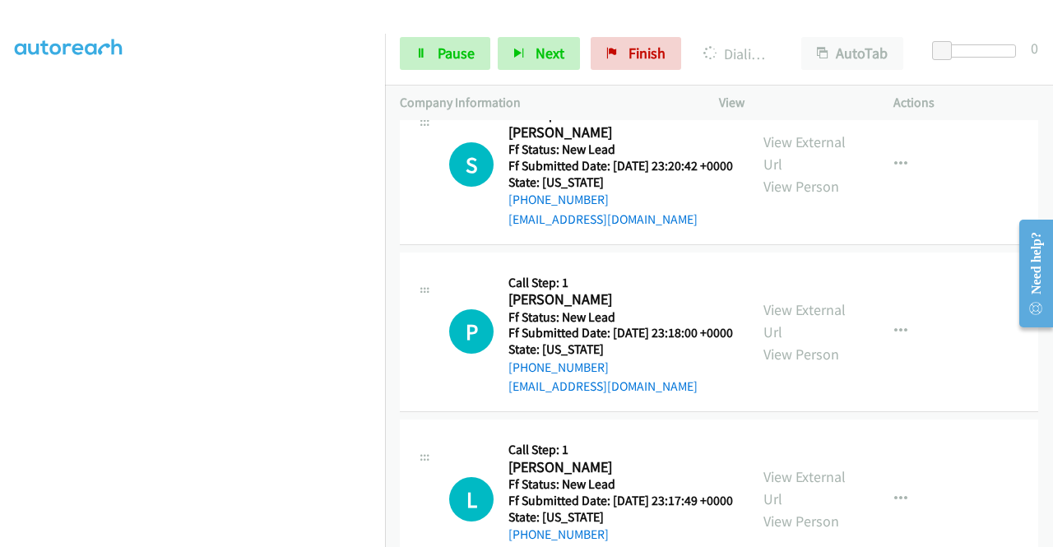
scroll to position [8572, 0]
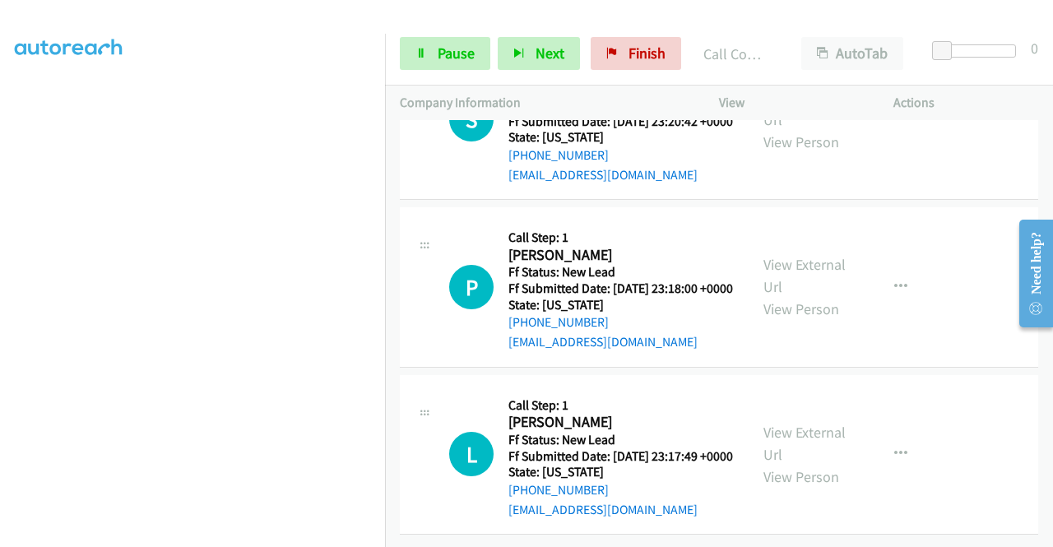
click at [431, 48] on link "Pause" at bounding box center [445, 53] width 90 height 33
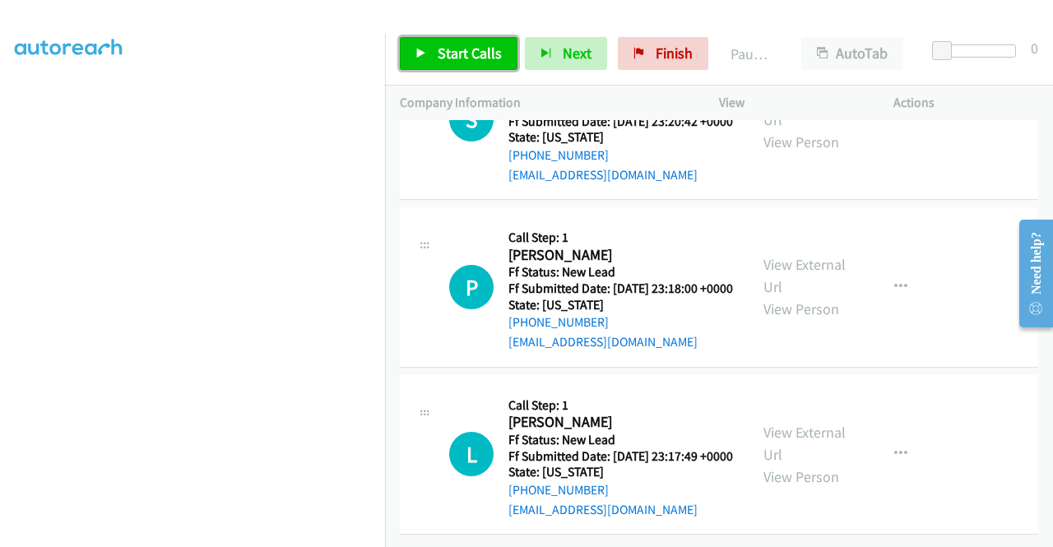
click at [434, 46] on link "Start Calls" at bounding box center [459, 53] width 118 height 33
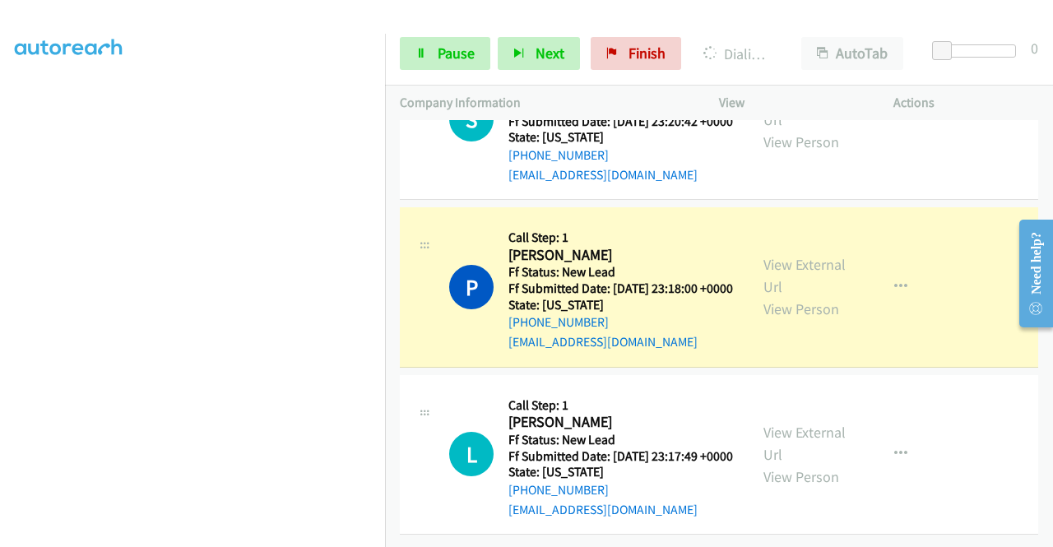
scroll to position [8983, 0]
click at [808, 294] on link "View External Url" at bounding box center [804, 275] width 82 height 41
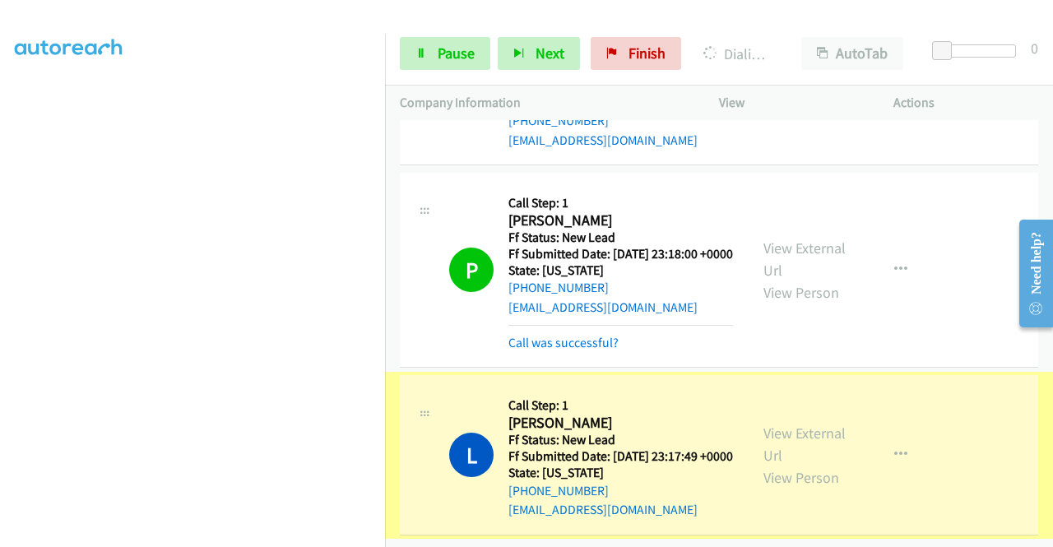
scroll to position [9084, 0]
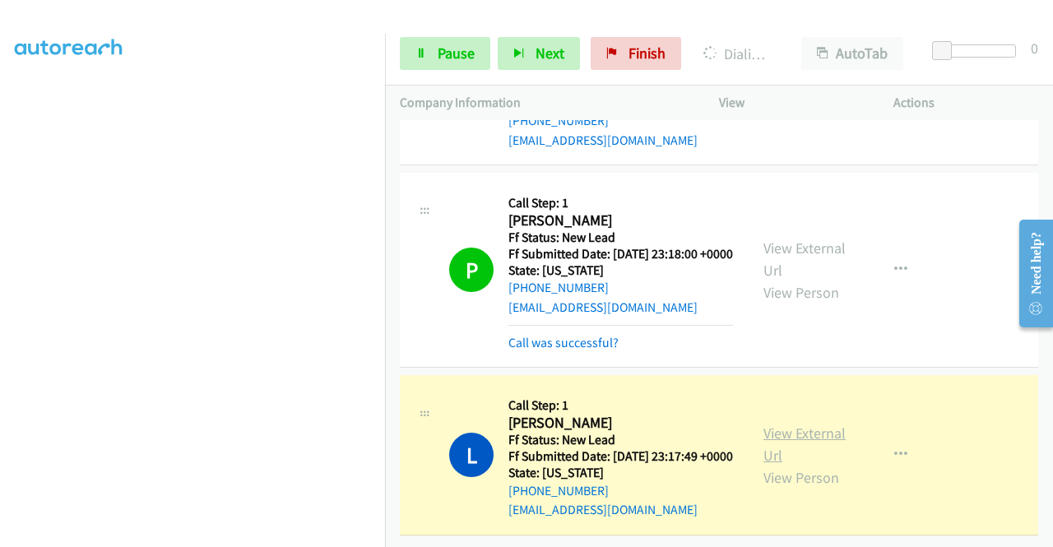
click at [763, 424] on link "View External Url" at bounding box center [804, 444] width 82 height 41
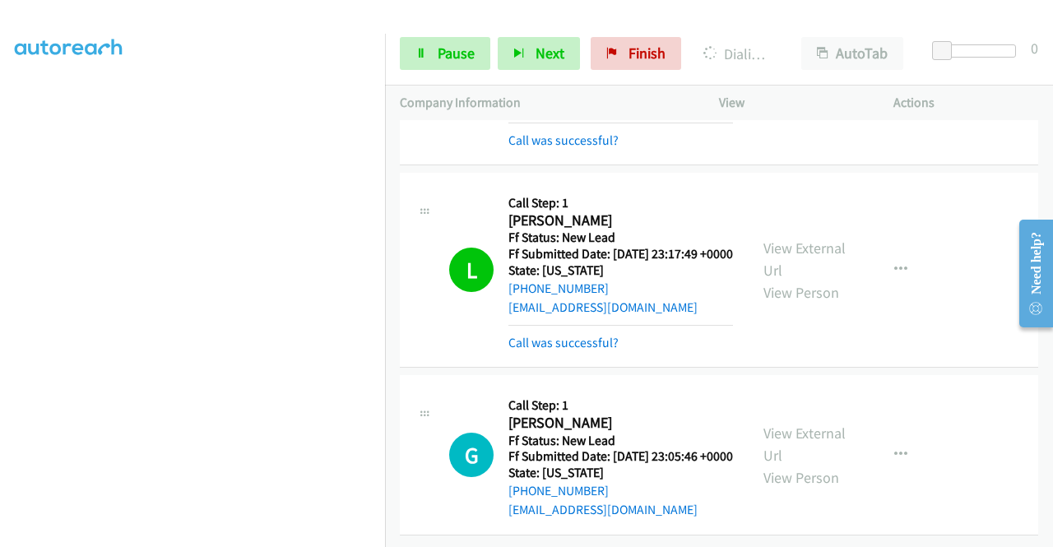
scroll to position [340, 0]
click at [448, 47] on span "Pause" at bounding box center [456, 53] width 37 height 19
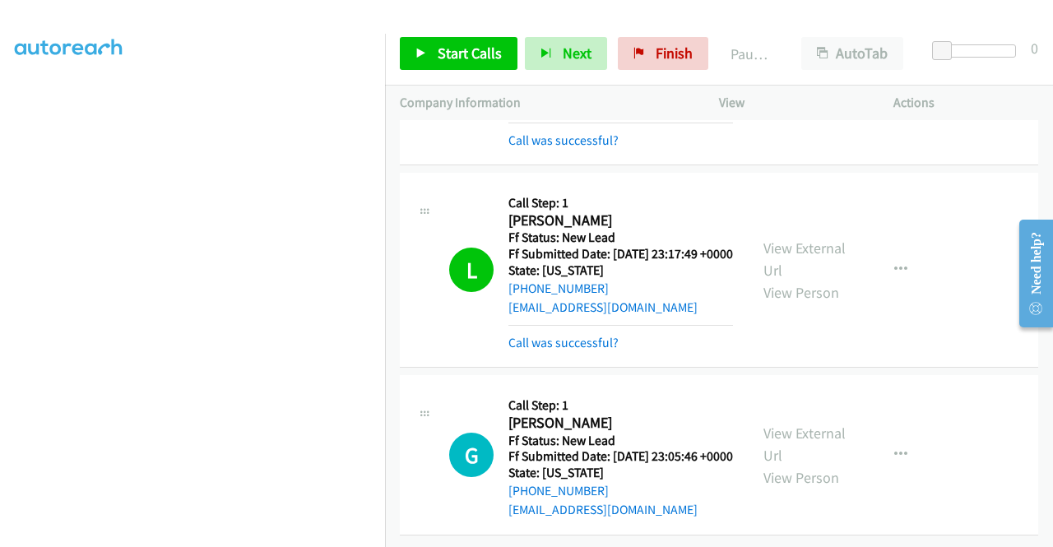
scroll to position [9337, 0]
click at [818, 423] on link "View External Url" at bounding box center [804, 443] width 82 height 41
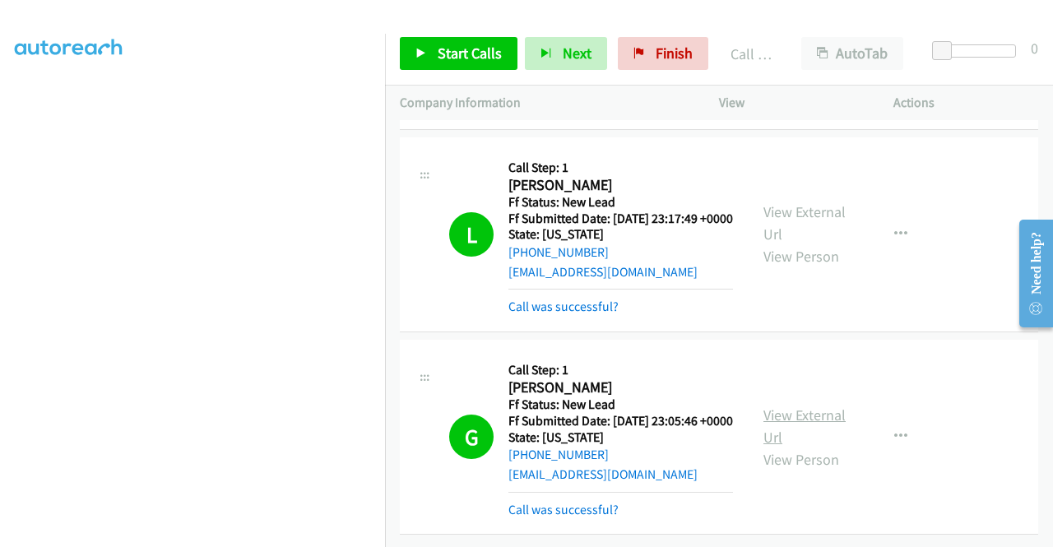
scroll to position [9337, 0]
drag, startPoint x: 488, startPoint y: 52, endPoint x: 498, endPoint y: 48, distance: 11.5
click at [489, 52] on span "Start Calls" at bounding box center [470, 53] width 64 height 19
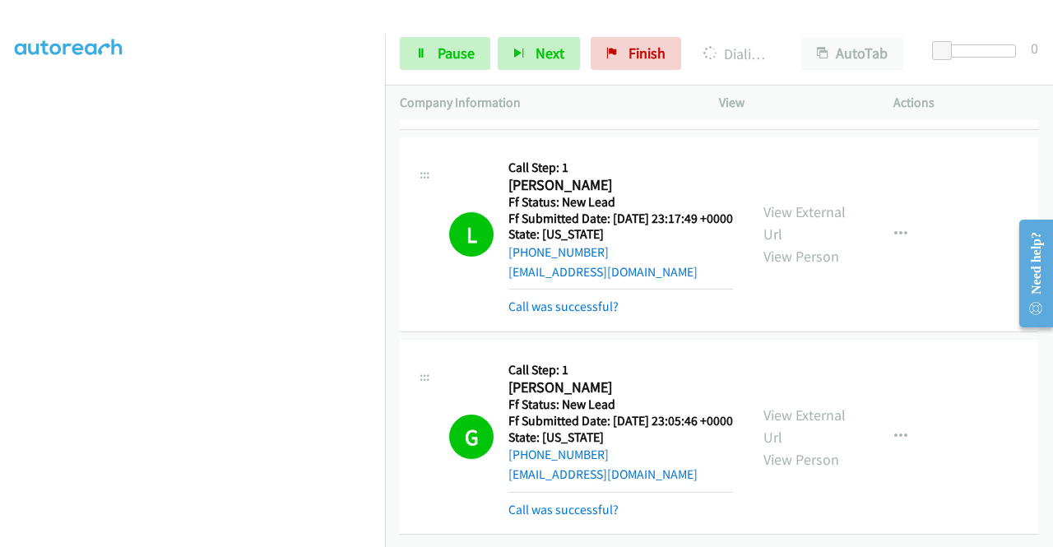
scroll to position [8961, 0]
click at [451, 50] on span "Pause" at bounding box center [456, 53] width 37 height 19
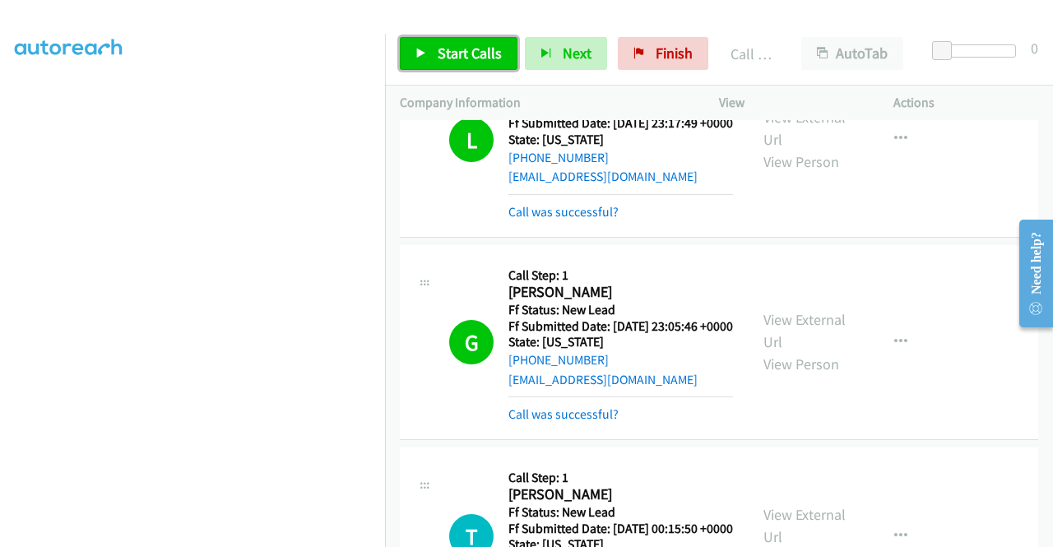
click at [473, 53] on span "Start Calls" at bounding box center [470, 53] width 64 height 19
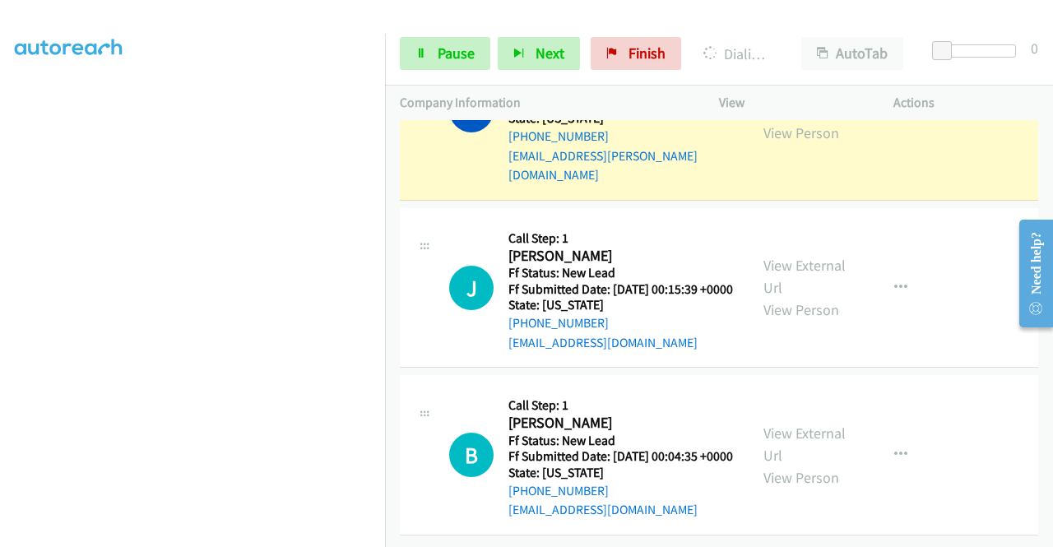
scroll to position [0, 0]
click at [766, 120] on link "View External Url" at bounding box center [804, 99] width 82 height 41
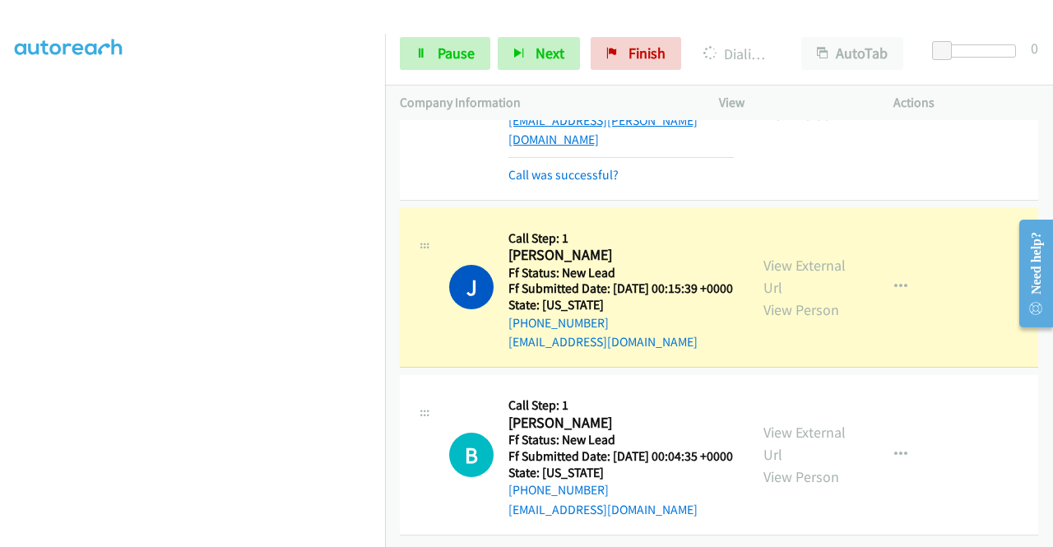
scroll to position [9948, 0]
click at [763, 269] on link "View External Url" at bounding box center [804, 276] width 82 height 41
click at [449, 52] on span "Pause" at bounding box center [456, 53] width 37 height 19
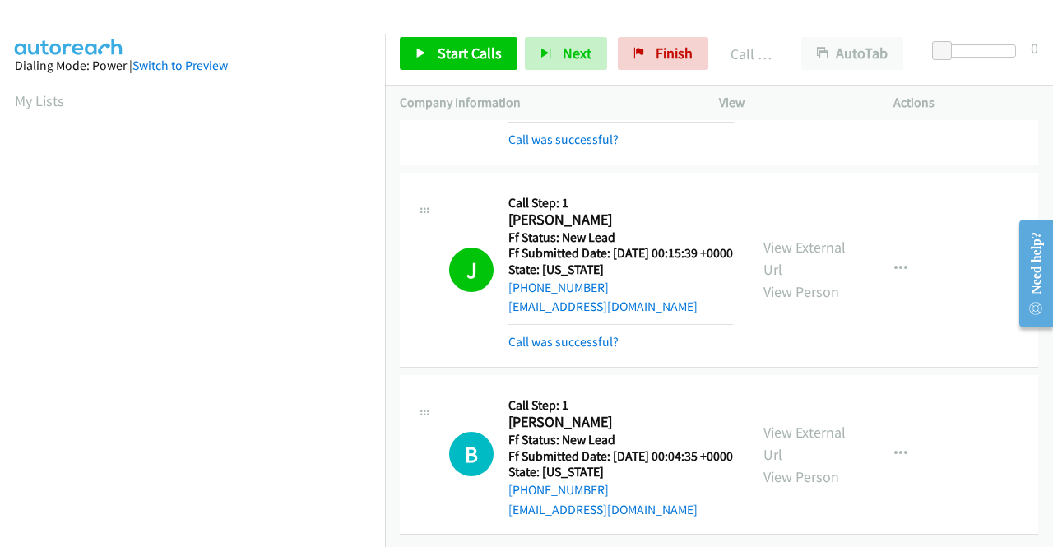
scroll to position [375, 0]
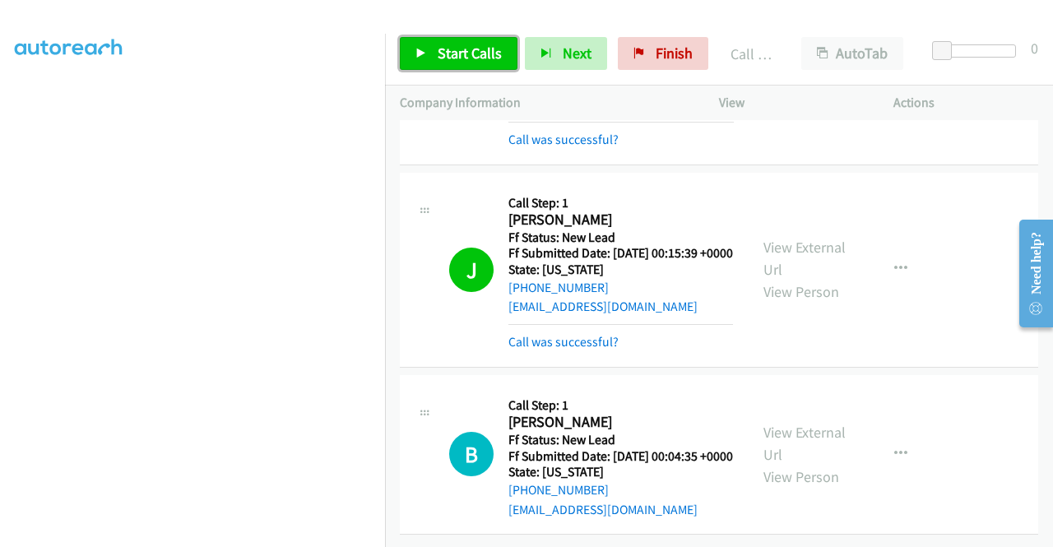
click at [472, 52] on span "Start Calls" at bounding box center [470, 53] width 64 height 19
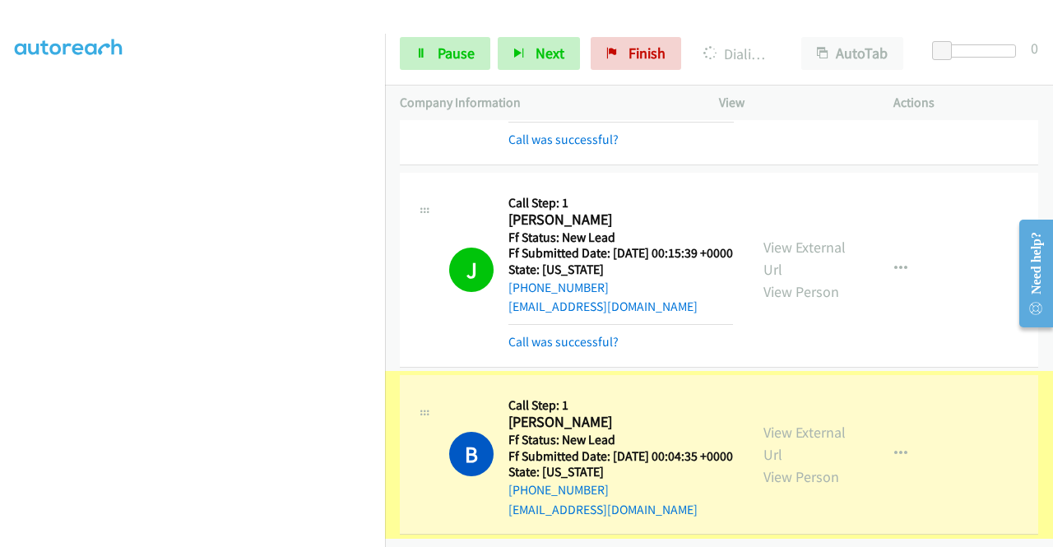
scroll to position [10026, 0]
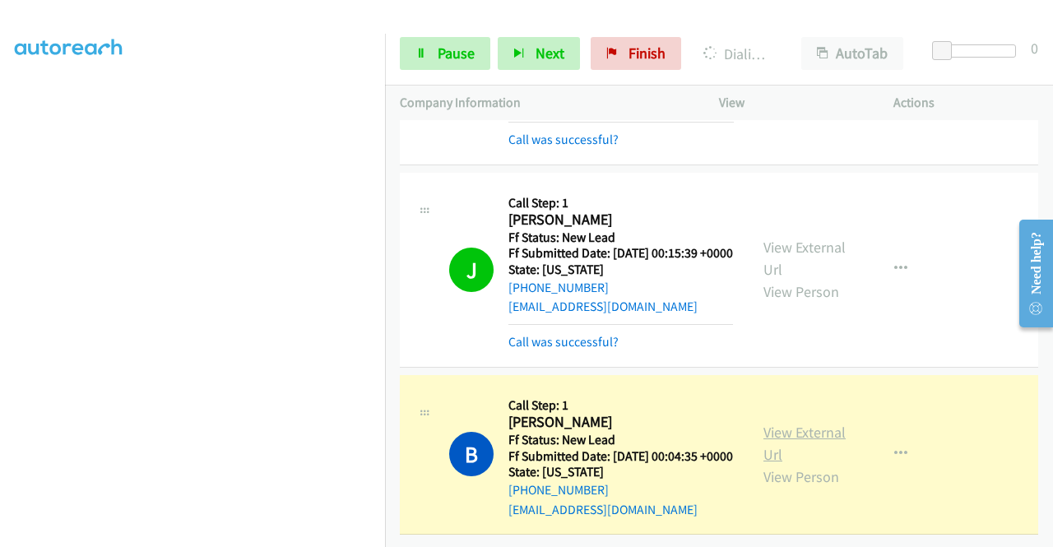
click at [767, 423] on link "View External Url" at bounding box center [804, 443] width 82 height 41
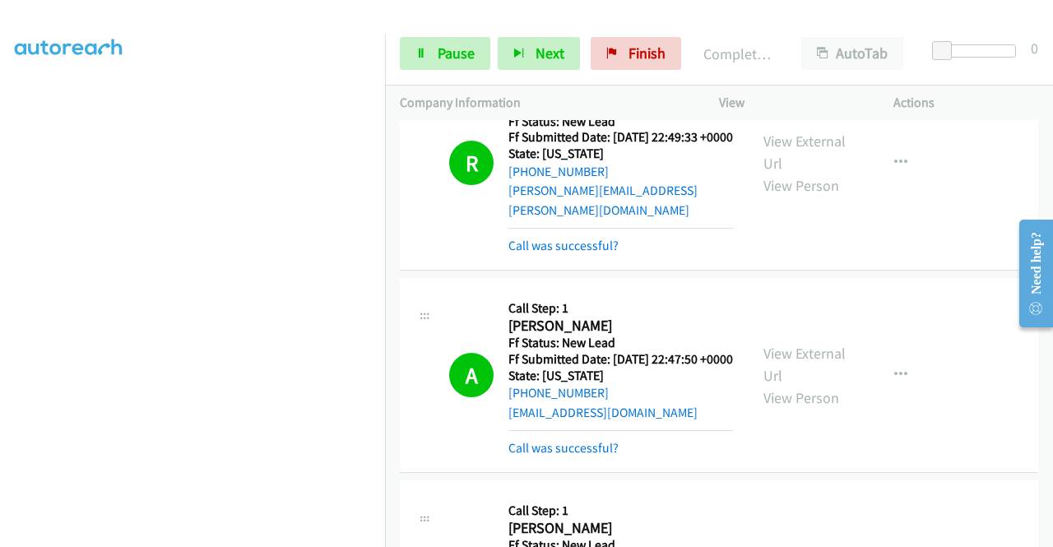
scroll to position [0, 0]
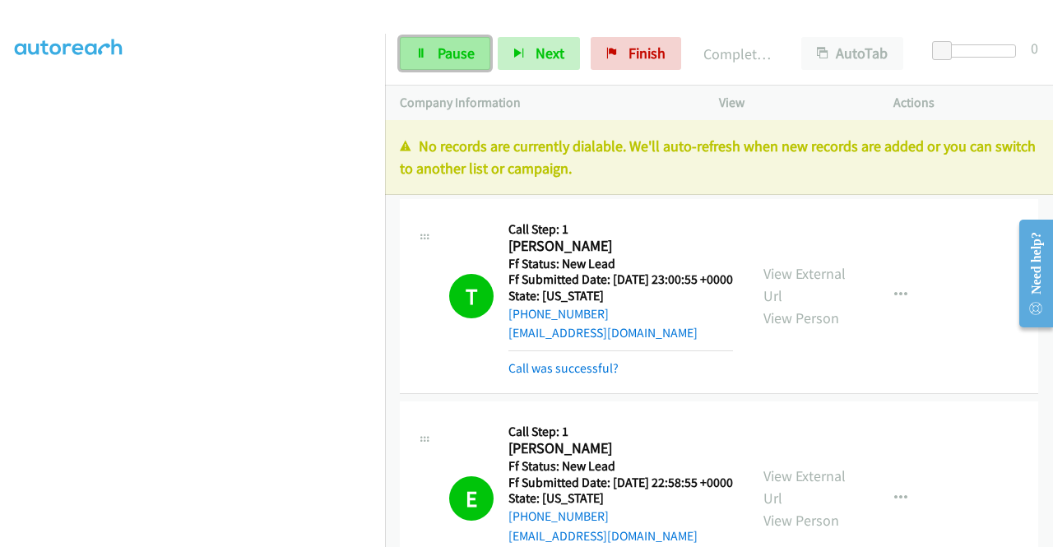
click at [435, 53] on link "Pause" at bounding box center [445, 53] width 90 height 33
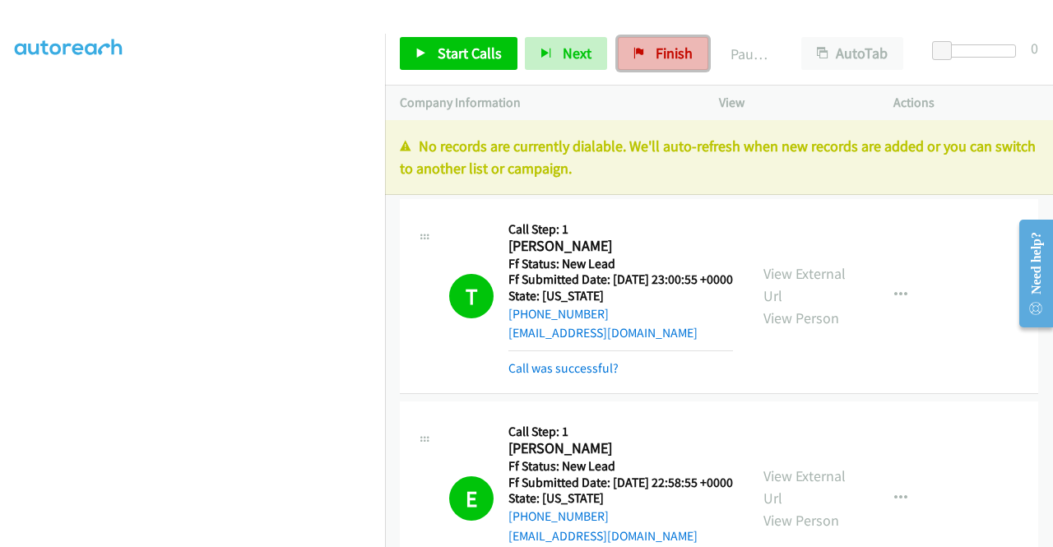
click at [665, 57] on span "Finish" at bounding box center [673, 53] width 37 height 19
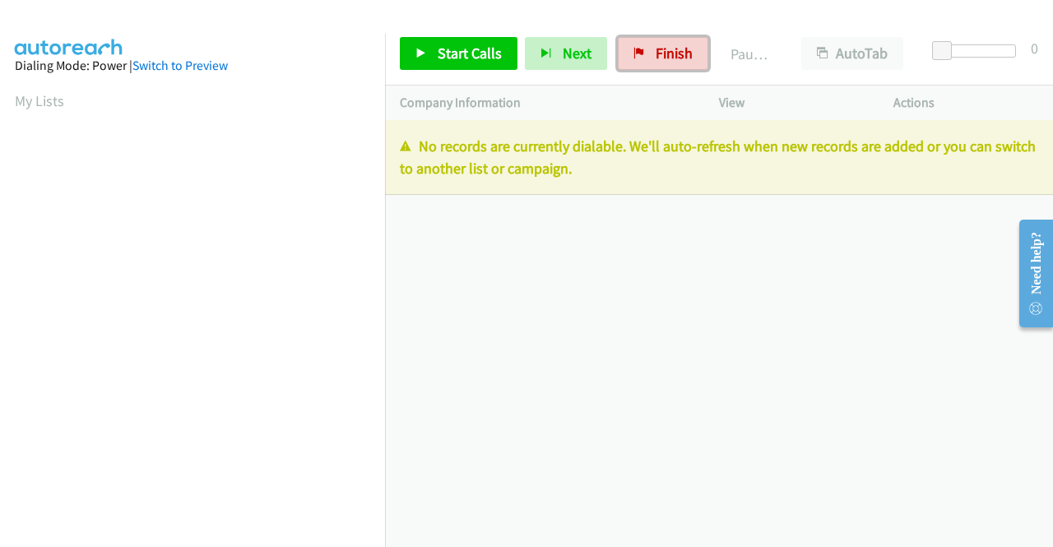
drag, startPoint x: 668, startPoint y: 44, endPoint x: 592, endPoint y: 90, distance: 88.6
click at [668, 45] on span "Finish" at bounding box center [673, 53] width 37 height 19
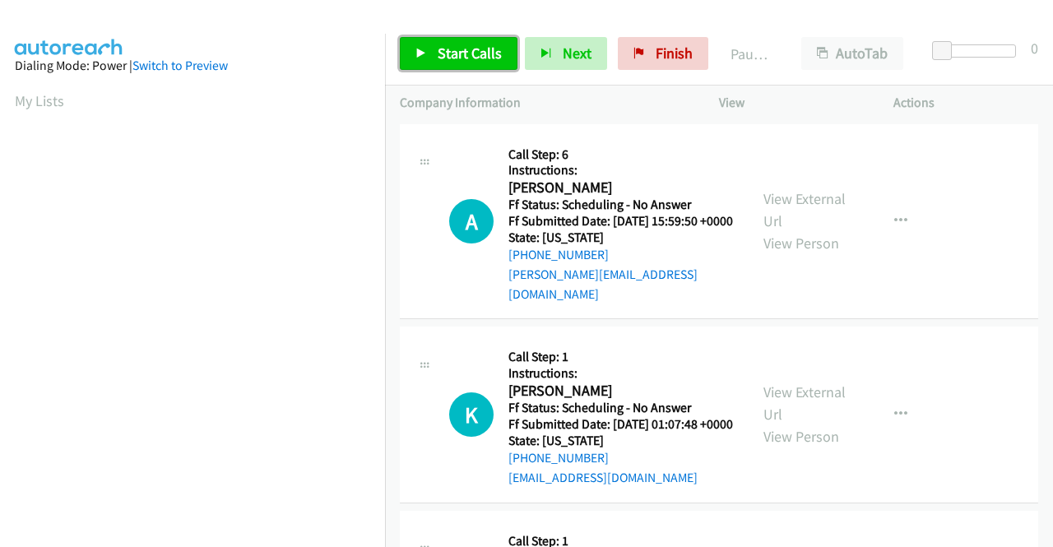
click at [433, 50] on link "Start Calls" at bounding box center [459, 53] width 118 height 33
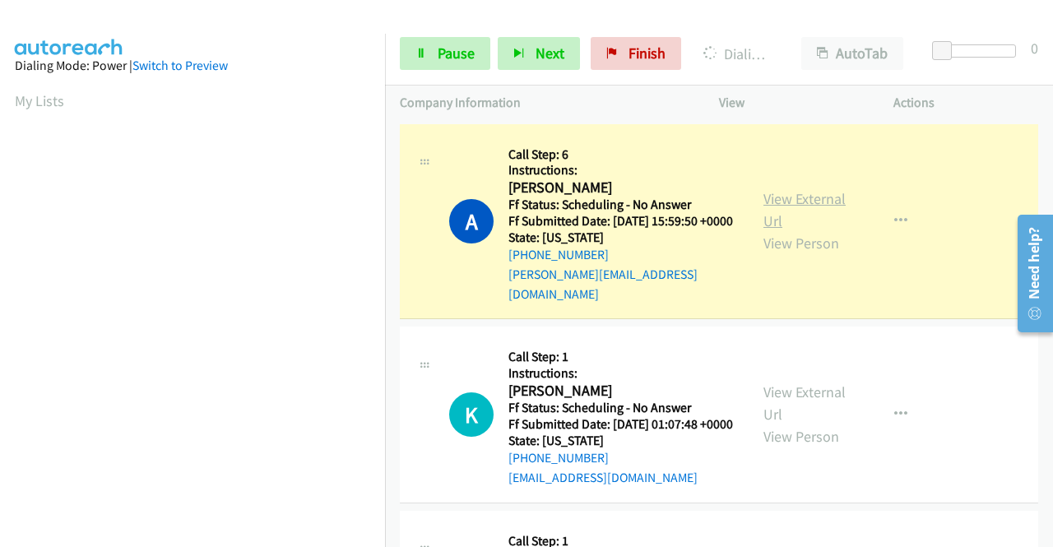
click at [801, 197] on link "View External Url" at bounding box center [804, 209] width 82 height 41
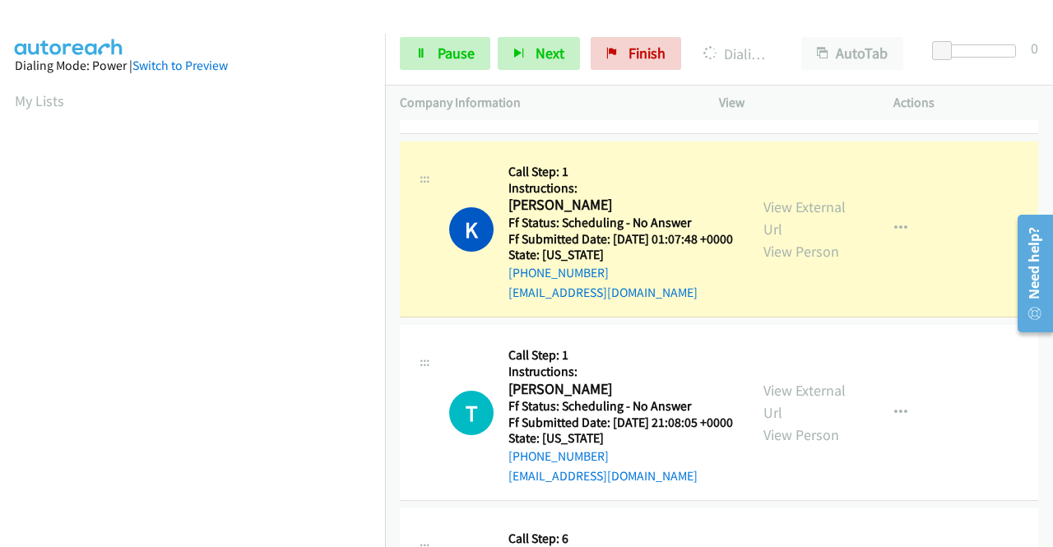
scroll to position [247, 0]
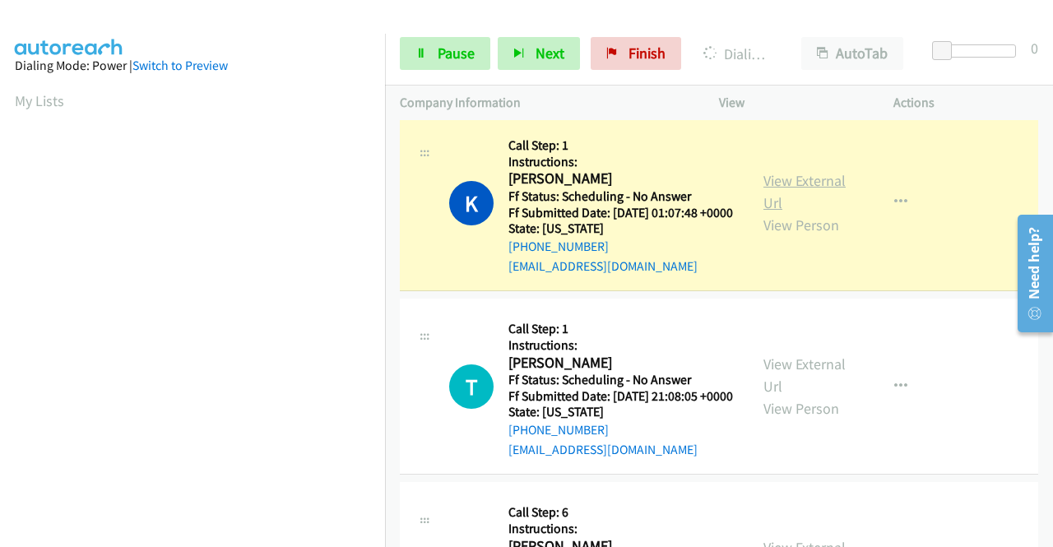
click at [770, 189] on link "View External Url" at bounding box center [804, 191] width 82 height 41
click at [441, 49] on span "Pause" at bounding box center [456, 53] width 37 height 19
